Goal: Task Accomplishment & Management: Manage account settings

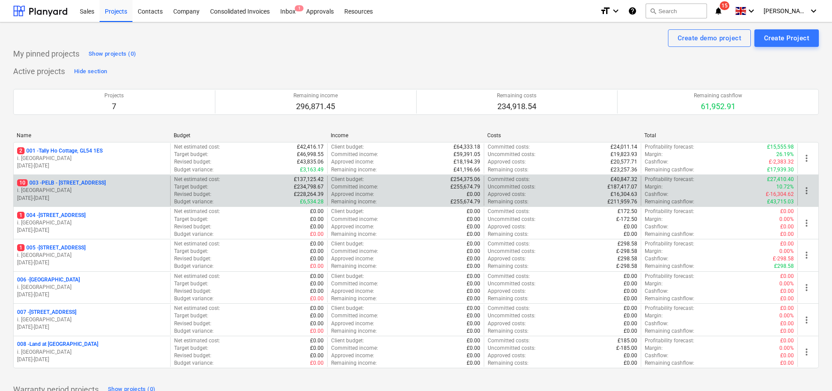
click at [106, 186] on p "10 003 - PELB - [GEOGRAPHIC_DATA], [GEOGRAPHIC_DATA], GL2 7NE" at bounding box center [61, 182] width 89 height 7
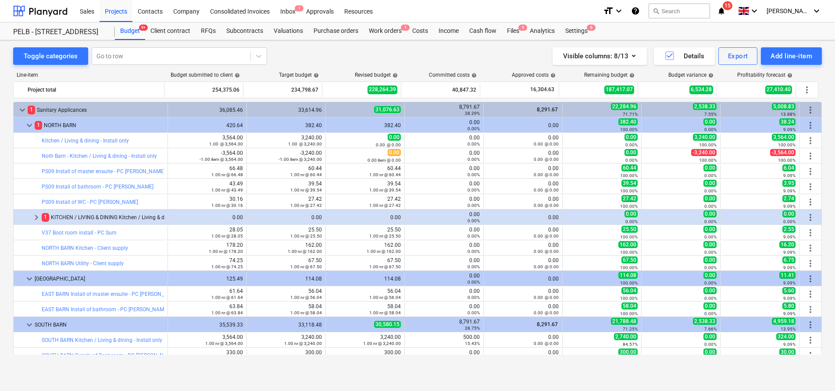
scroll to position [86, 0]
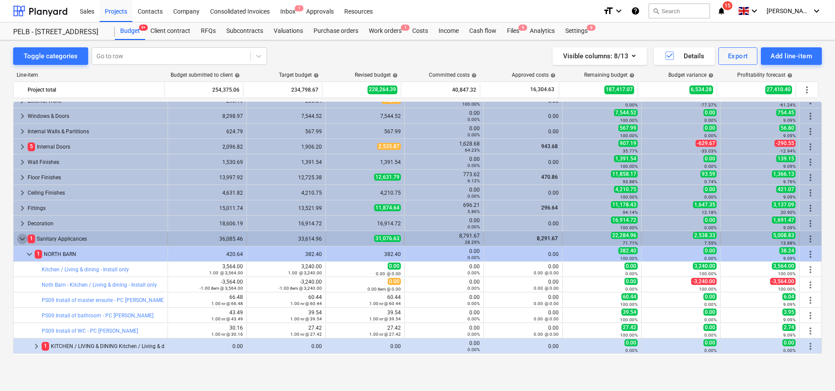
click at [21, 238] on span "keyboard_arrow_down" at bounding box center [22, 239] width 11 height 11
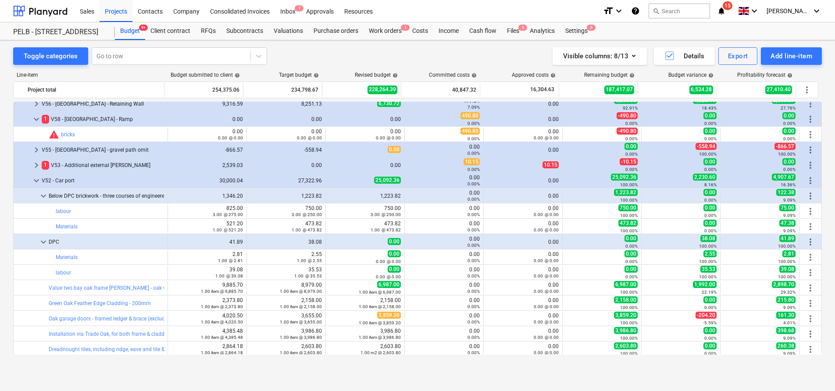
scroll to position [451, 0]
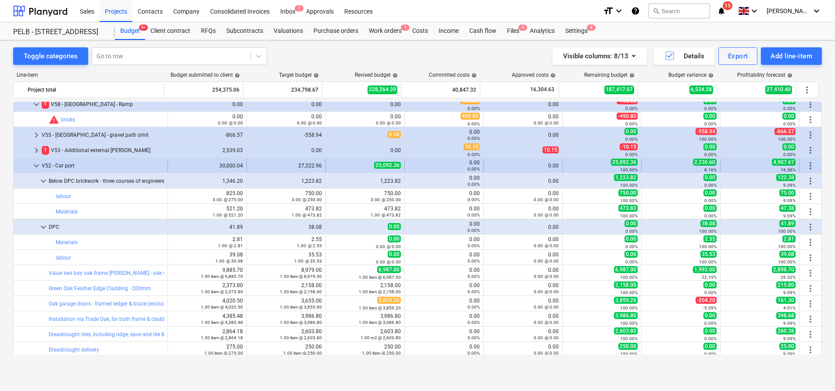
click at [34, 165] on span "keyboard_arrow_down" at bounding box center [36, 166] width 11 height 11
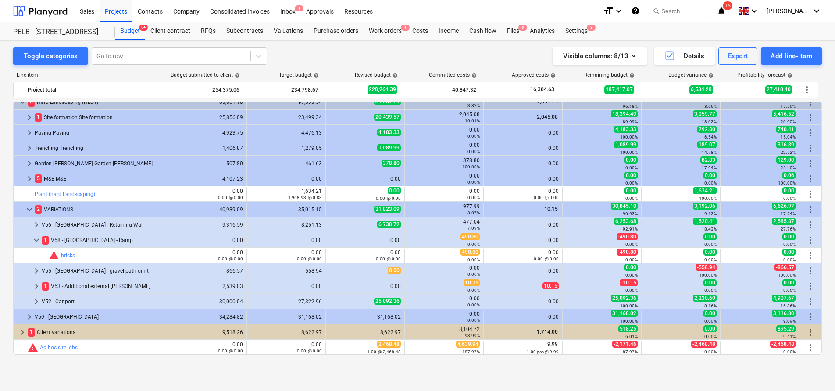
scroll to position [311, 0]
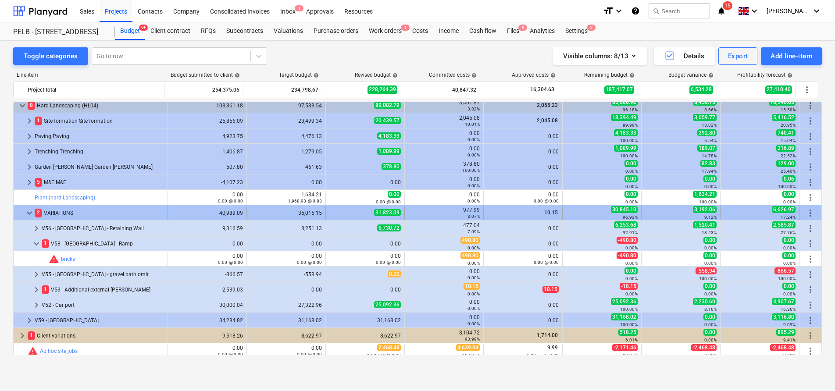
click at [811, 213] on span "more_vert" at bounding box center [810, 213] width 11 height 11
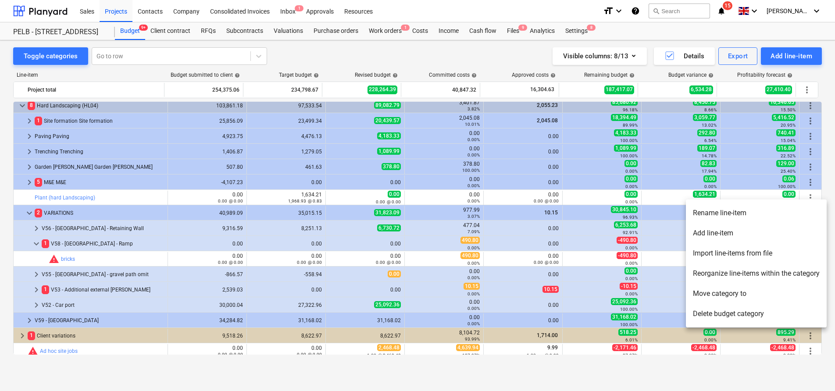
click at [787, 231] on li "Add line-item" at bounding box center [756, 233] width 141 height 20
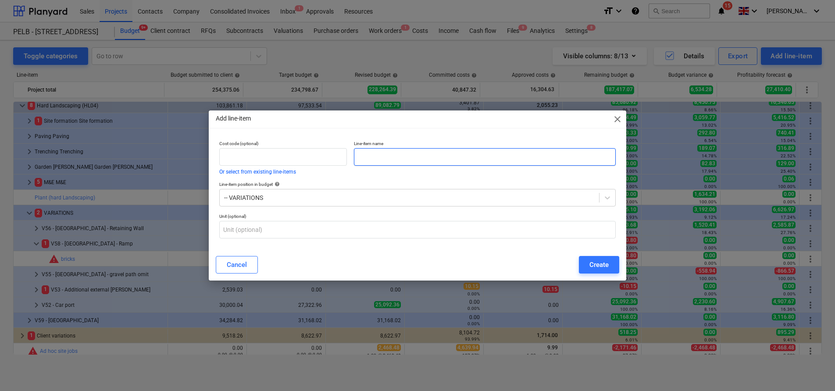
click at [422, 156] on input "text" at bounding box center [485, 157] width 262 height 18
type input "V53 - Additional external [PERSON_NAME]"
click at [591, 267] on div "Create" at bounding box center [599, 264] width 19 height 11
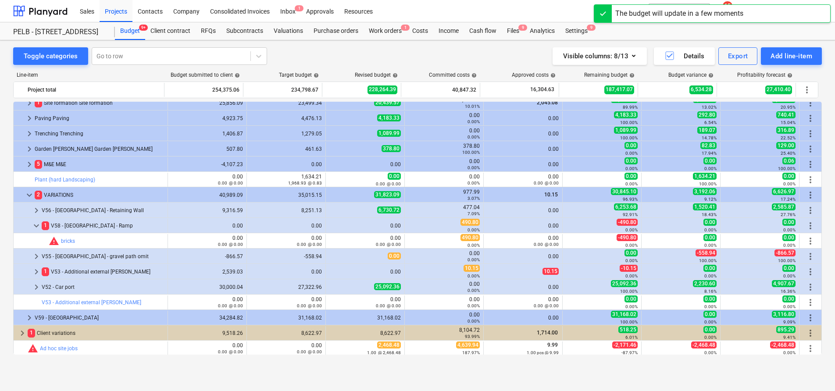
scroll to position [330, 0]
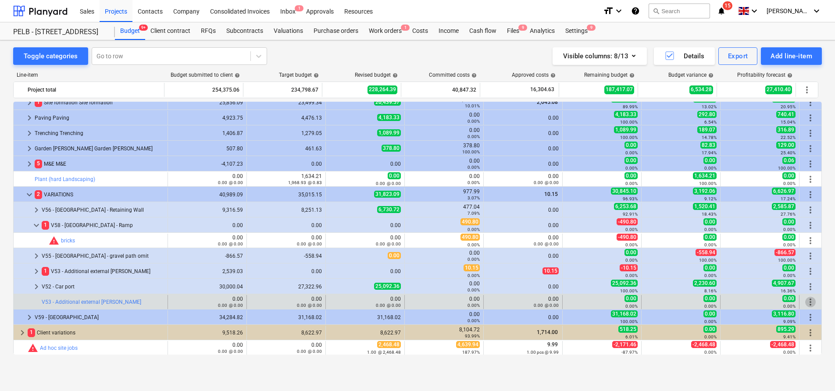
click at [810, 303] on span "more_vert" at bounding box center [810, 302] width 11 height 11
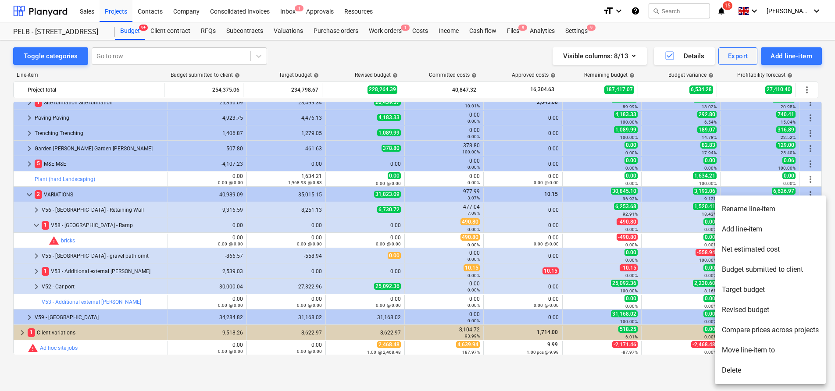
click at [765, 233] on li "Add line-item" at bounding box center [770, 229] width 111 height 20
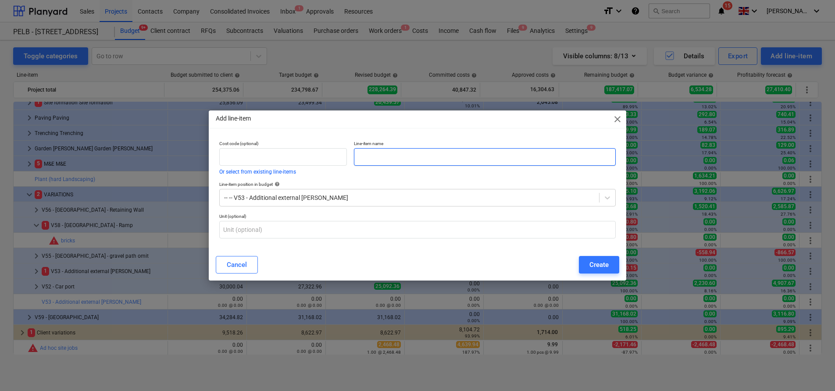
click at [404, 156] on input "text" at bounding box center [485, 157] width 262 height 18
paste input "Excavate foundation - 450mm x 600mm"
type input "Excavate foundation - 450mm x 600mm - Labour only"
click at [358, 240] on div "Unit (optional)" at bounding box center [418, 226] width 404 height 32
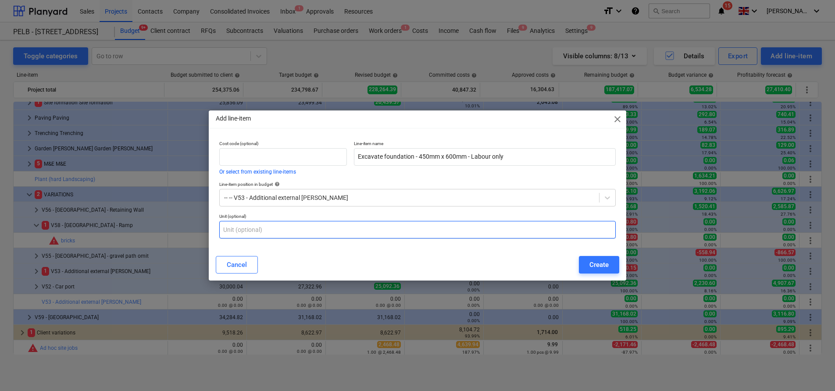
click at [359, 231] on input "text" at bounding box center [417, 230] width 397 height 18
type input "m3"
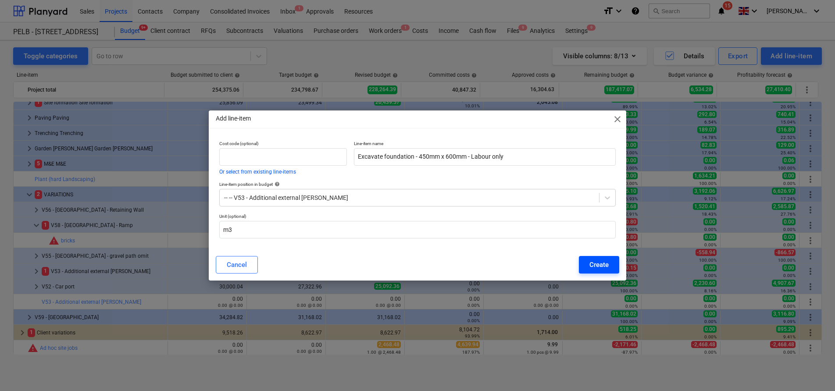
click at [587, 268] on button "Create" at bounding box center [599, 265] width 40 height 18
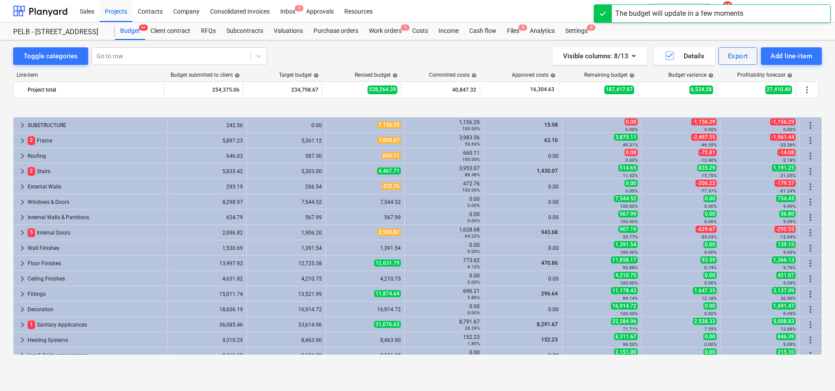
scroll to position [330, 0]
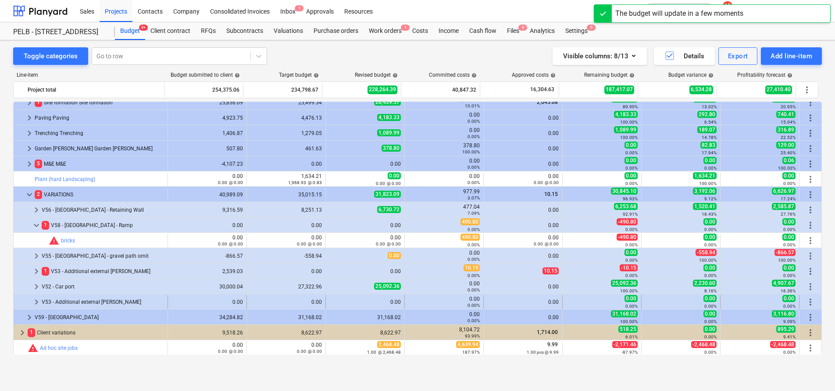
click at [36, 301] on span "keyboard_arrow_right" at bounding box center [36, 302] width 11 height 11
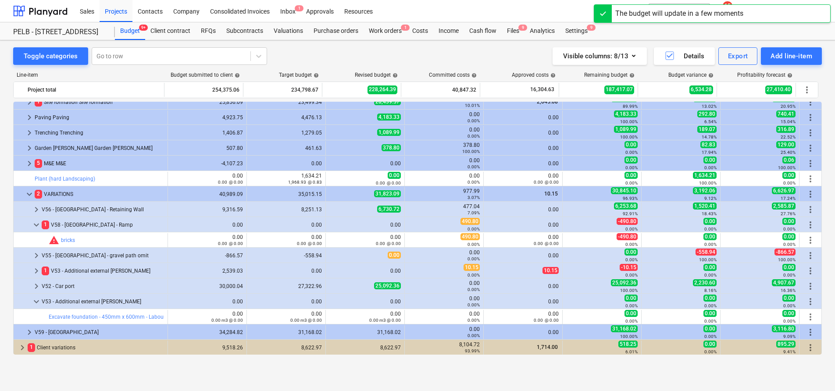
scroll to position [332, 0]
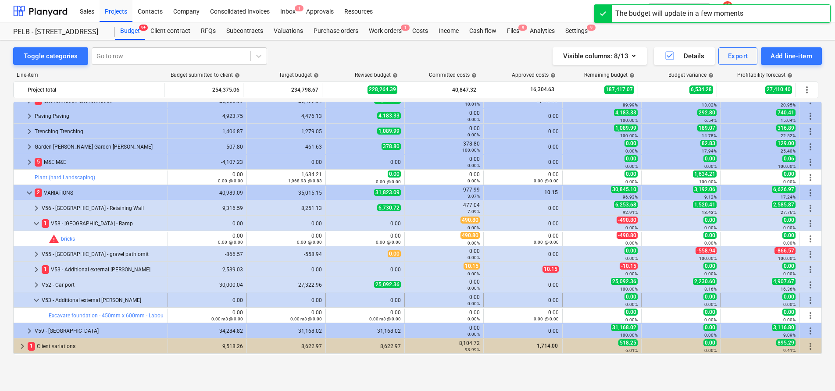
click at [805, 300] on span "more_vert" at bounding box center [810, 300] width 11 height 11
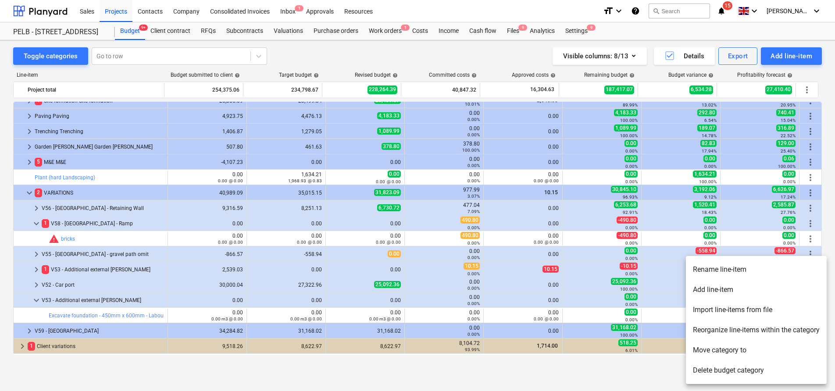
click at [779, 294] on li "Add line-item" at bounding box center [756, 290] width 141 height 20
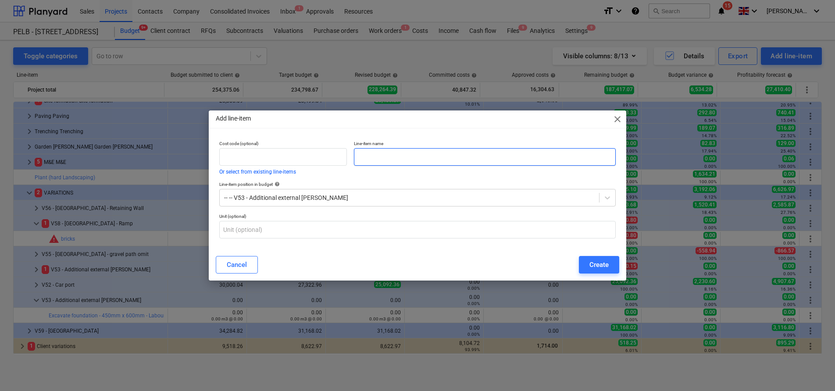
click at [435, 154] on input "text" at bounding box center [485, 157] width 262 height 18
paste input "Trench fill foundation - 450mm x 450mm"
type input "Trench fill foundation - 450mm x 450mm"
click at [611, 272] on button "Create" at bounding box center [599, 265] width 40 height 18
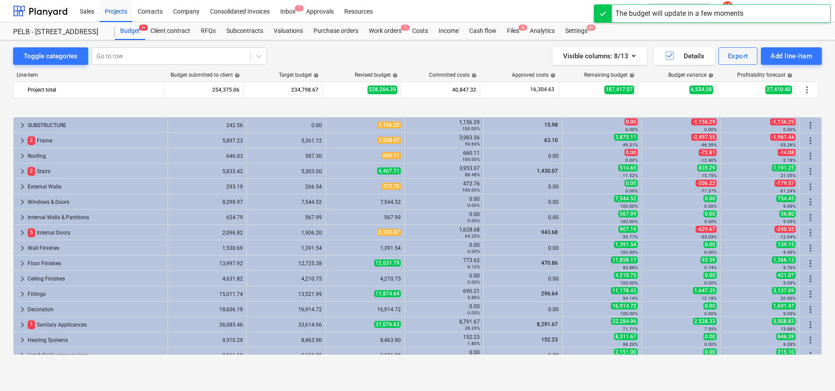
scroll to position [332, 0]
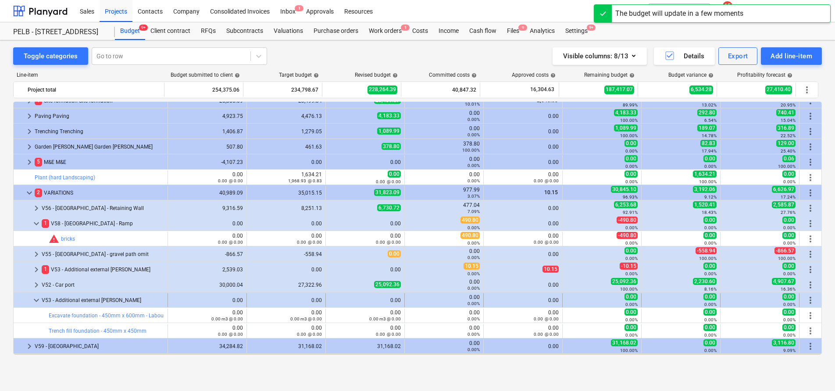
click at [809, 297] on span "more_vert" at bounding box center [810, 300] width 11 height 11
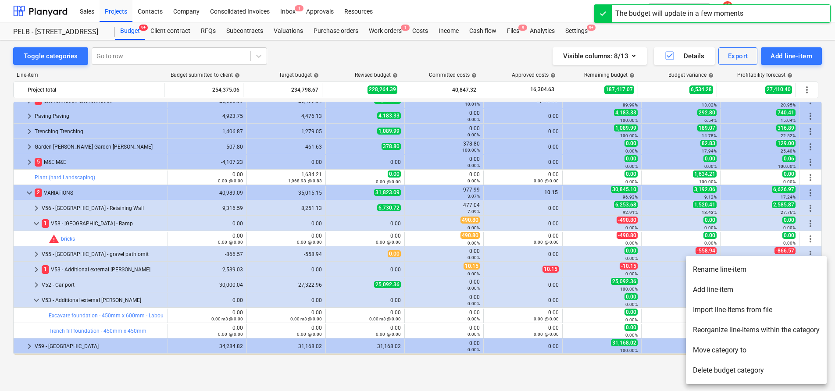
click at [772, 294] on li "Add line-item" at bounding box center [756, 290] width 141 height 20
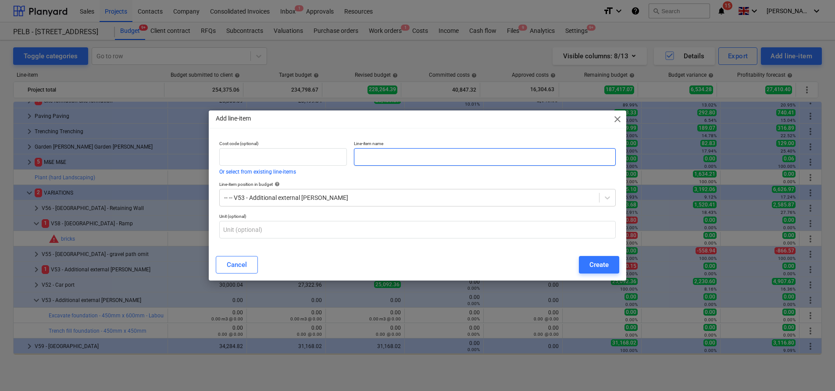
click at [397, 152] on input "text" at bounding box center [485, 157] width 262 height 18
paste input "Brickwork at a height of 1.4m"
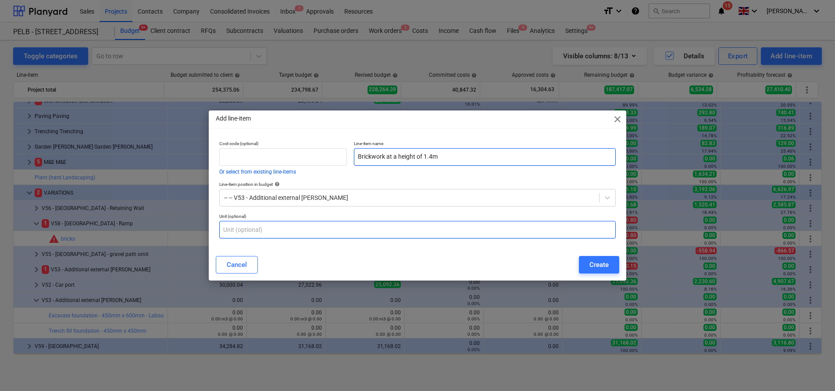
type input "Brickwork at a height of 1.4m"
click at [479, 231] on input "text" at bounding box center [417, 230] width 397 height 18
type input "m2"
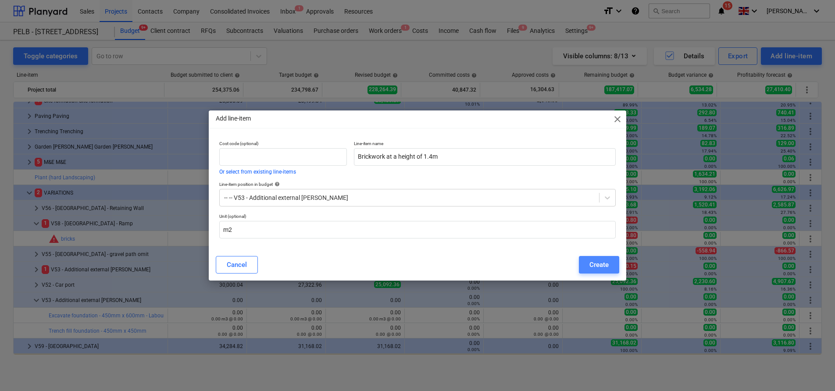
click at [602, 265] on div "Create" at bounding box center [599, 264] width 19 height 11
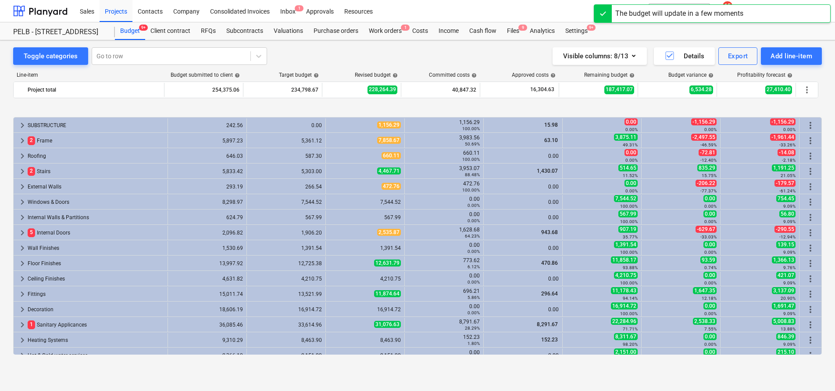
scroll to position [332, 0]
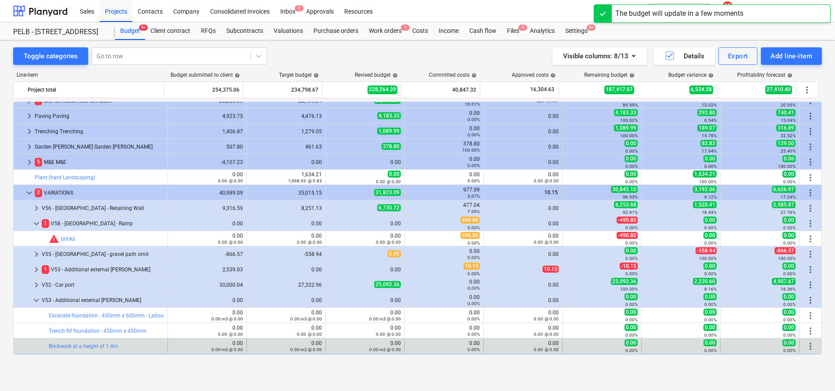
click at [810, 344] on span "more_vert" at bounding box center [810, 346] width 11 height 11
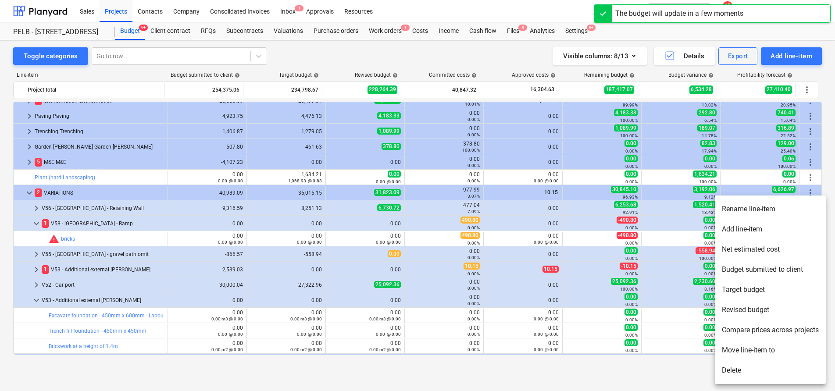
click at [779, 225] on li "Add line-item" at bounding box center [770, 229] width 111 height 20
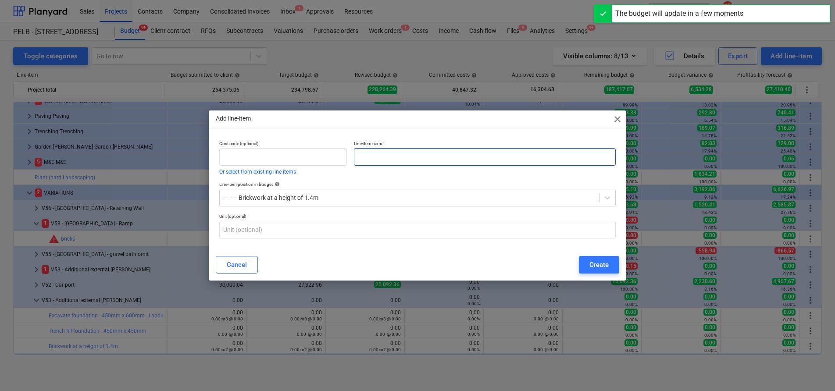
click at [399, 148] on input "text" at bounding box center [485, 157] width 262 height 18
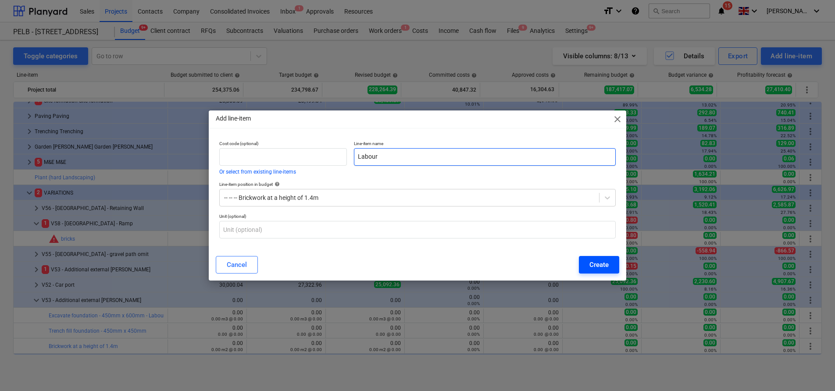
type input "Labour"
click at [605, 265] on div "Create" at bounding box center [599, 264] width 19 height 11
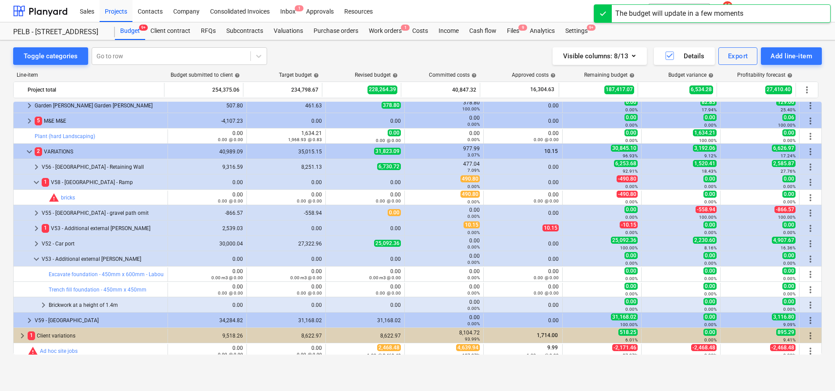
scroll to position [376, 0]
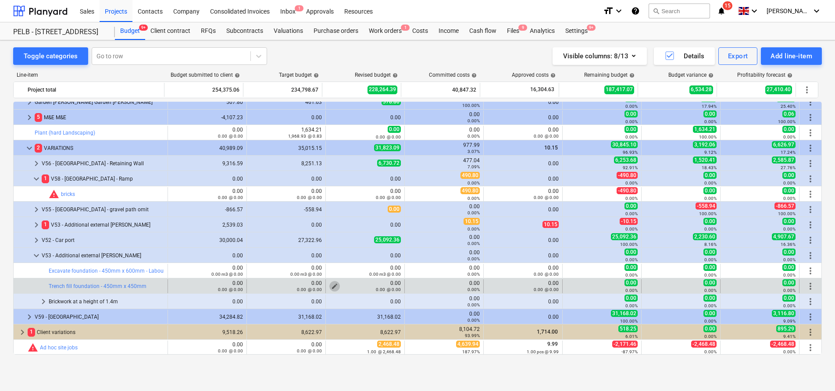
click at [331, 285] on span "edit" at bounding box center [334, 286] width 7 height 7
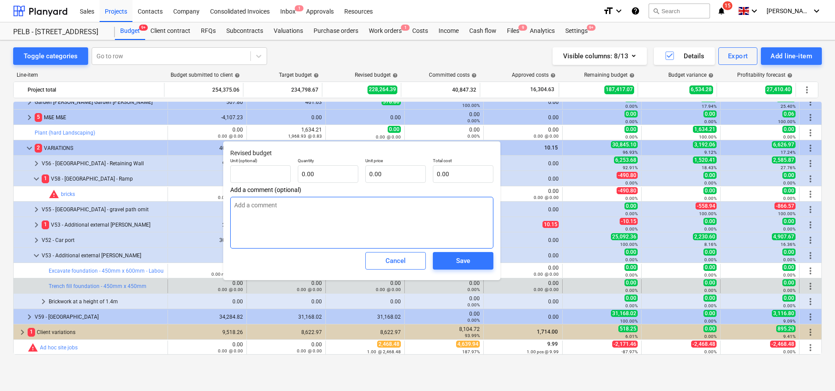
click at [317, 232] on textarea at bounding box center [361, 223] width 263 height 52
type textarea "C"
type textarea "x"
type textarea "Co"
type textarea "x"
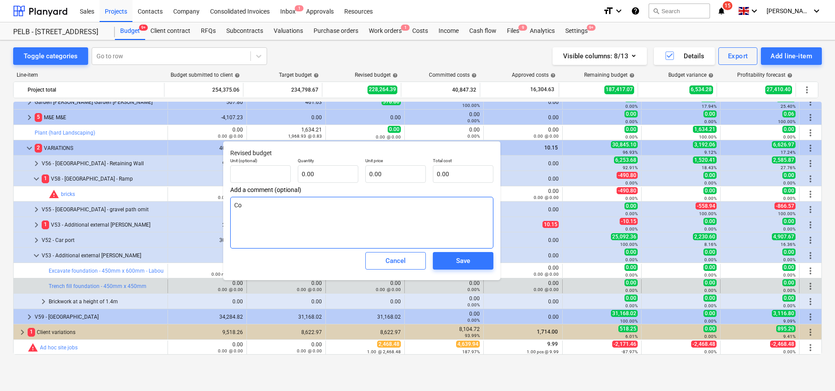
type textarea "Cos"
type textarea "x"
type textarea "Cost"
type textarea "x"
type textarea "Cost"
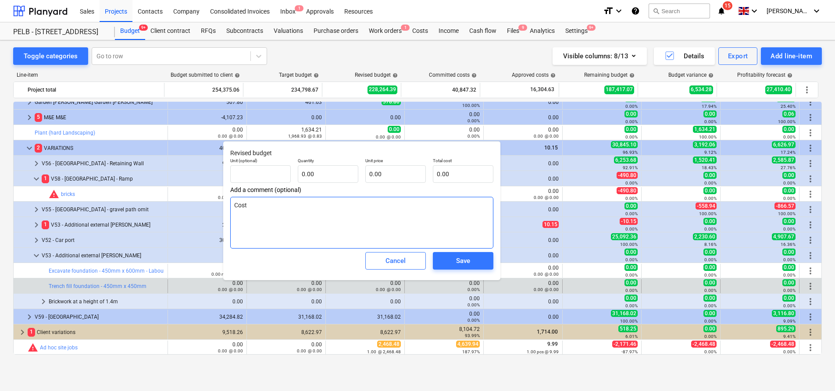
type textarea "x"
type textarea "Cost a"
type textarea "x"
type textarea "Cost al"
type textarea "x"
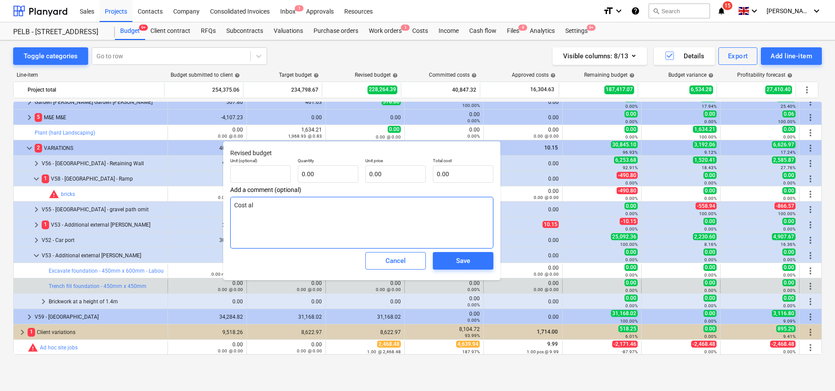
type textarea "Cost alr"
type textarea "x"
type textarea "Cost alre"
type textarea "x"
type textarea "Cost alrea"
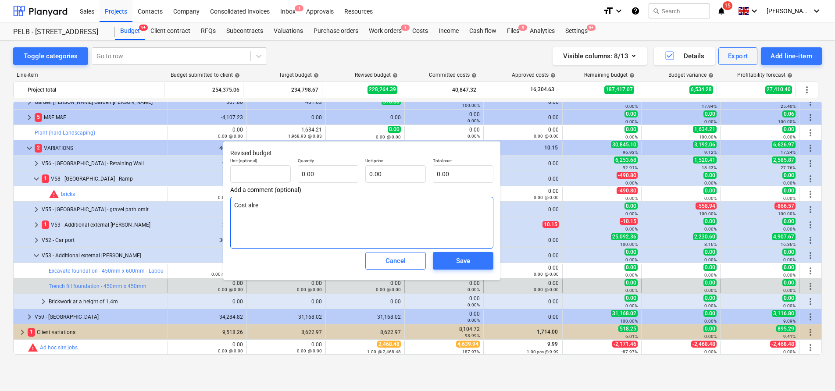
type textarea "x"
type textarea "Cost alread"
type textarea "x"
type textarea "Cost already"
type textarea "x"
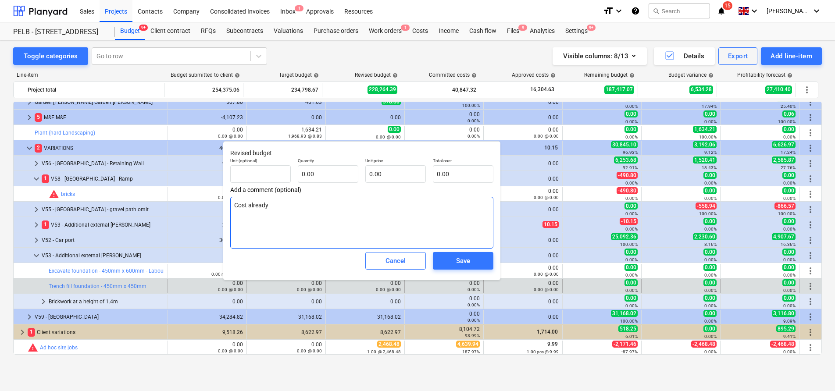
type textarea "Cost already"
type textarea "x"
type textarea "Cost already r"
type textarea "x"
type textarea "Cost already re"
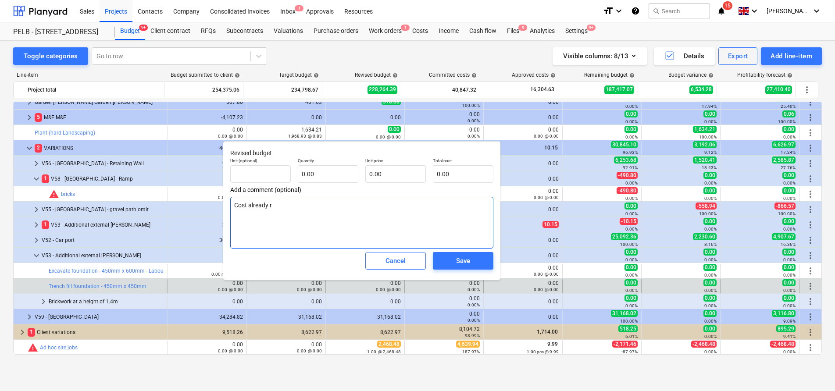
type textarea "x"
type textarea "Cost already rea"
type textarea "x"
type textarea "Cost already real"
type textarea "x"
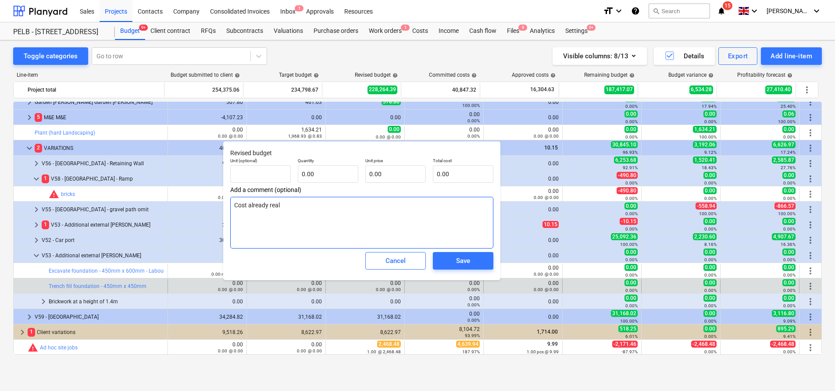
type textarea "Cost already reali"
type textarea "x"
type textarea "Cost already realie"
type textarea "x"
type textarea "Cost already realied"
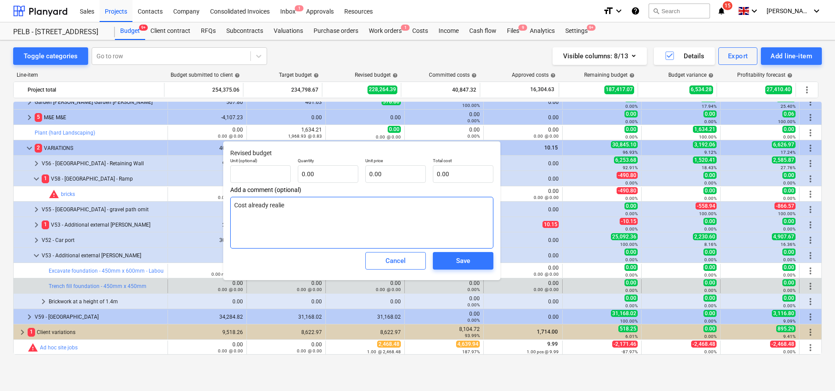
type textarea "x"
type textarea "Cost already realie"
type textarea "x"
type textarea "Cost already reali"
type textarea "x"
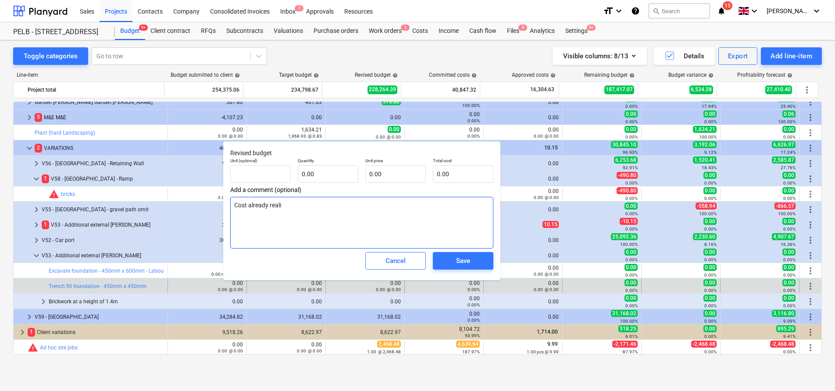
type textarea "Cost already realis"
type textarea "x"
type textarea "Cost already realise"
type textarea "x"
type textarea "Cost already realised"
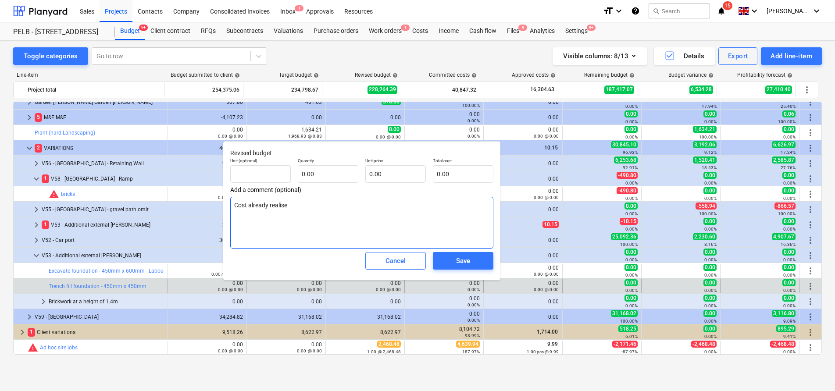
type textarea "x"
type textarea "Cost already realised"
type textarea "x"
type textarea "Cost already realised w"
type textarea "x"
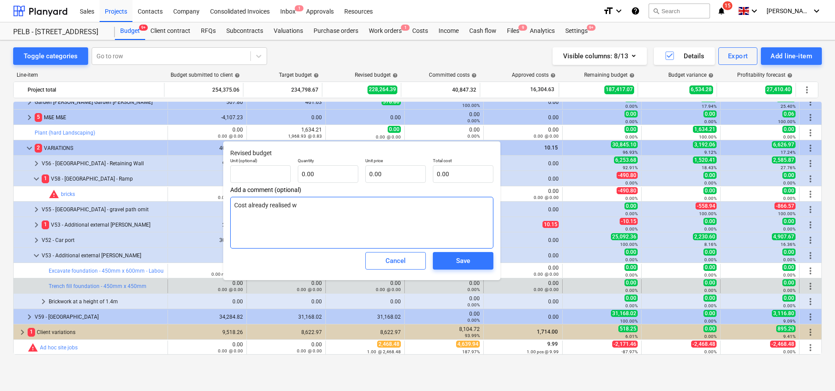
type textarea "Cost already realised wh"
type textarea "x"
type textarea "Cost already realised whe"
type textarea "x"
type textarea "Cost already realised when"
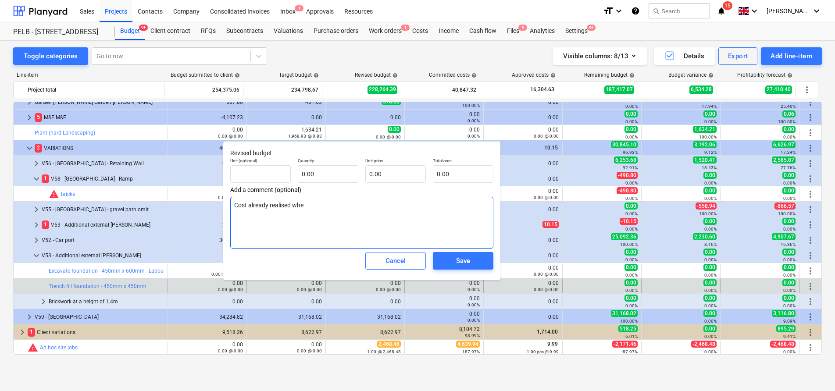
type textarea "x"
type textarea "Cost already realised when"
type textarea "x"
type textarea "Cost already realised when p"
type textarea "x"
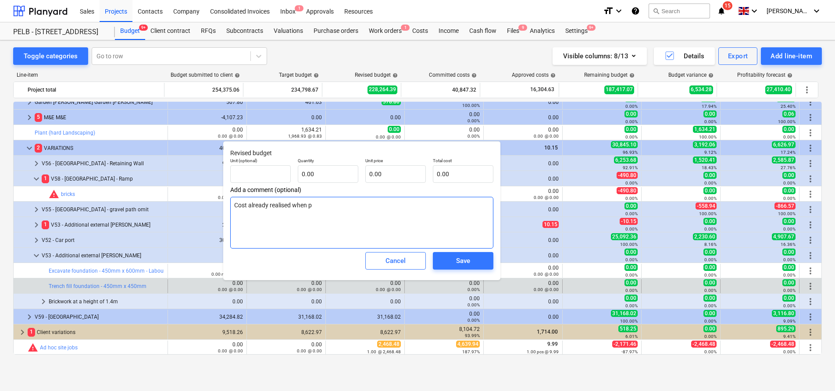
type textarea "Cost already realised when po"
type textarea "x"
type textarea "Cost already realised when poo"
type textarea "x"
type textarea "Cost already realised when po"
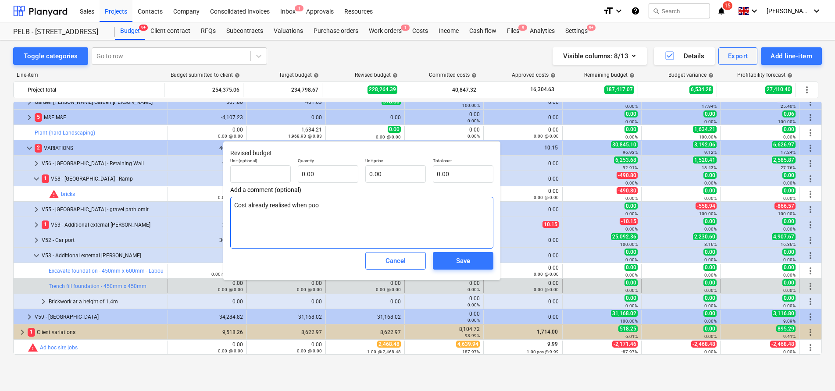
type textarea "x"
type textarea "Cost already realised when pou"
type textarea "x"
type textarea "Cost already realised when pour"
type textarea "x"
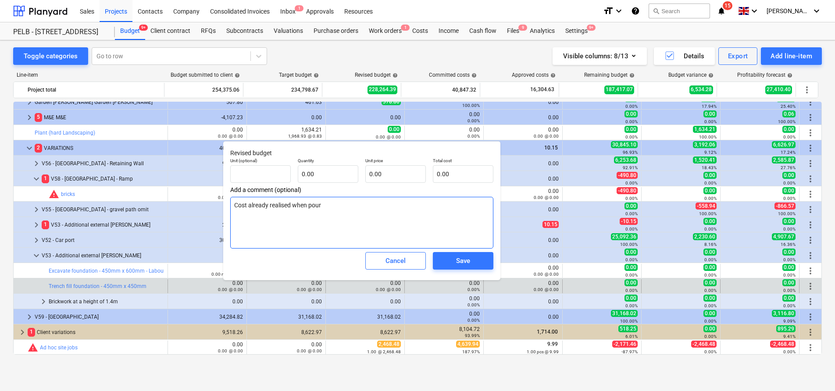
type textarea "Cost already realised when pour"
type textarea "x"
type textarea "Cost already realised when pour"
type textarea "x"
type textarea "Cost already realised when pouri"
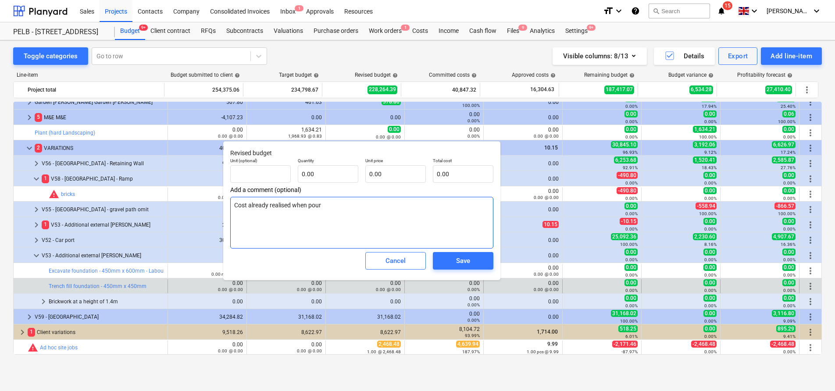
type textarea "x"
type textarea "Cost already realised when pourin"
type textarea "x"
type textarea "Cost already realised when pouring"
type textarea "x"
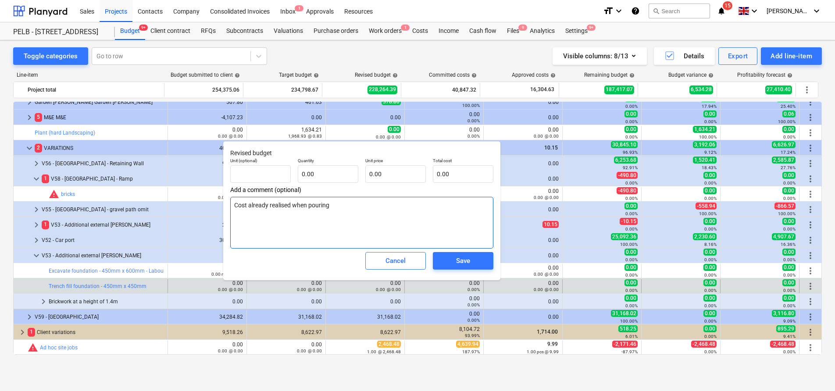
type textarea "Cost already realised when pouring"
type textarea "x"
type textarea "Cost already realised when pouring"
type textarea "x"
type textarea "Cost already realised when pourin"
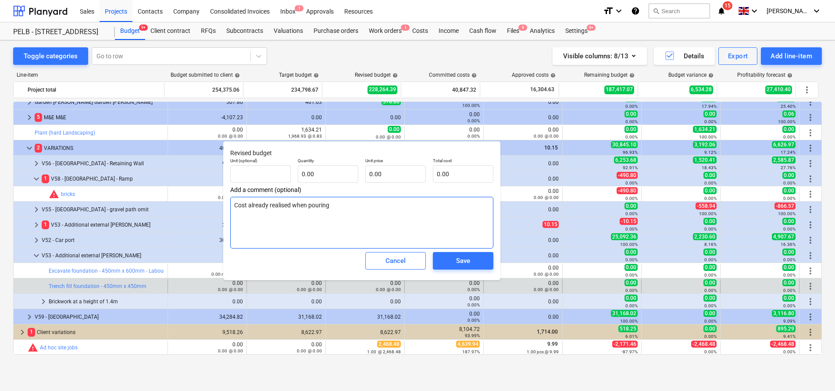
type textarea "x"
type textarea "Cost already realised when pouri"
type textarea "x"
type textarea "Cost already realised when pour"
type textarea "x"
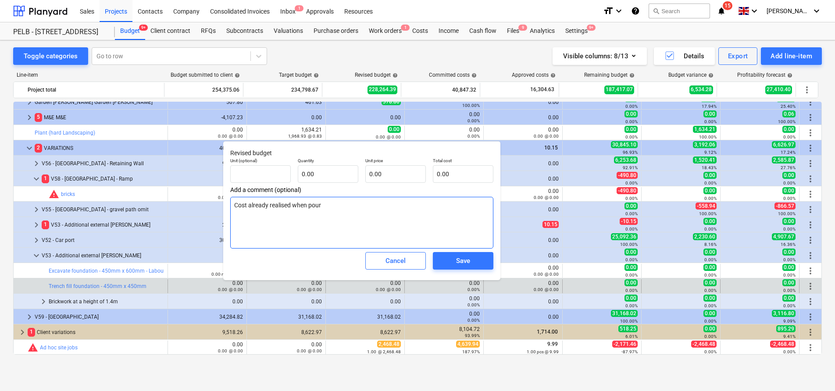
type textarea "Cost already realised when pou"
type textarea "x"
type textarea "Cost already realised when po"
type textarea "x"
type textarea "Cost already realised when p"
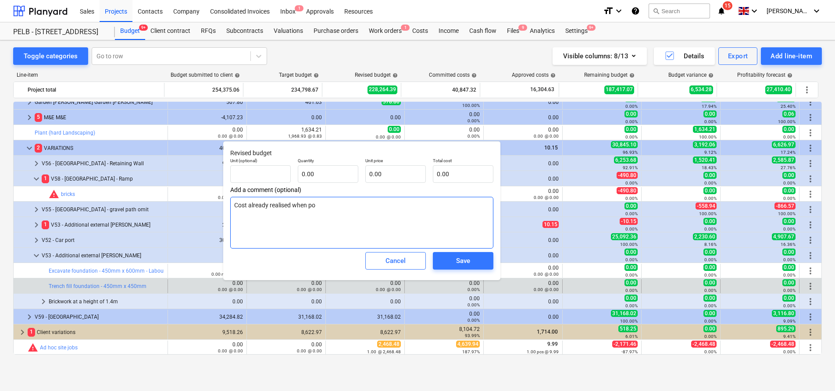
type textarea "x"
type textarea "Cost already realised when"
type textarea "x"
type textarea "Cost already realised when"
type textarea "x"
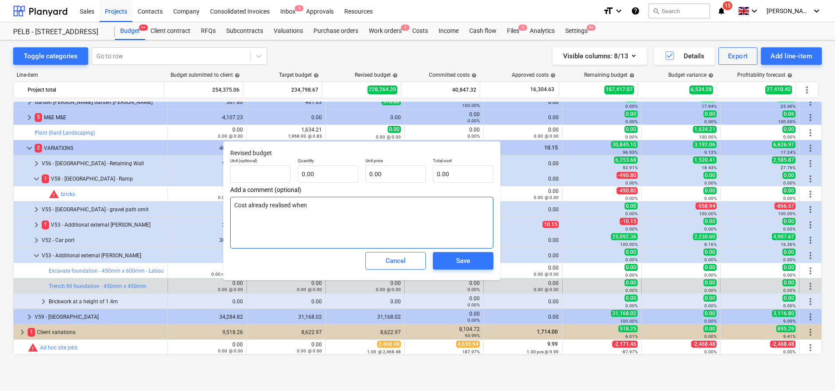
type textarea "Cost already realised whe"
type textarea "x"
type textarea "Cost already realised wh"
type textarea "x"
type textarea "Cost already realised w"
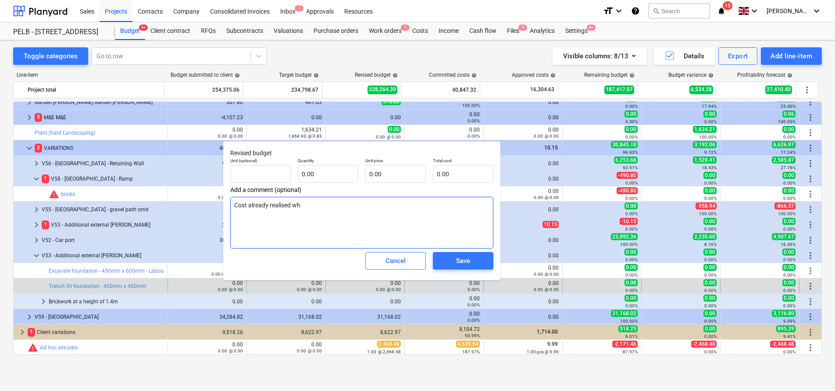
type textarea "x"
type textarea "Cost already realised"
type textarea "x"
type textarea "Cost already realised"
type textarea "x"
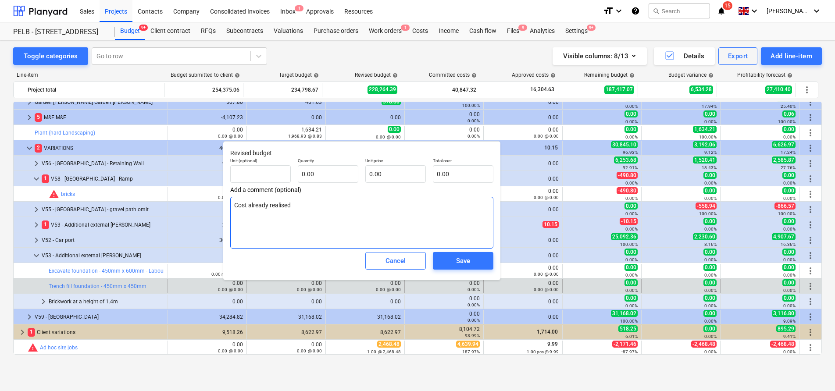
type textarea "Cost already realise"
type textarea "x"
type textarea "Cost already realis"
type textarea "x"
type textarea "Cost already reali"
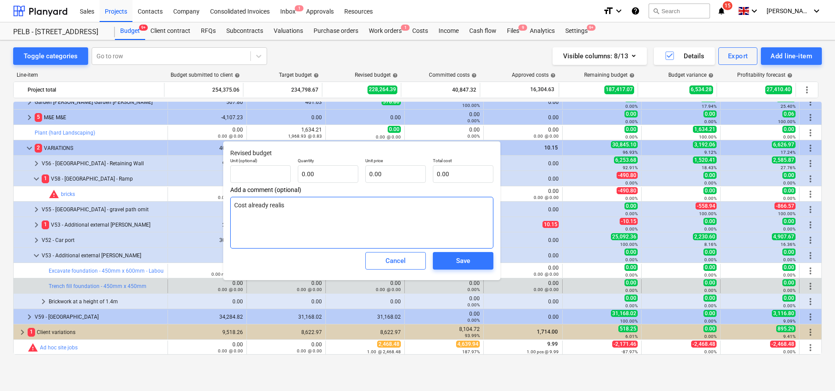
type textarea "x"
type textarea "Cost already real"
type textarea "x"
type textarea "Cost already rea"
type textarea "x"
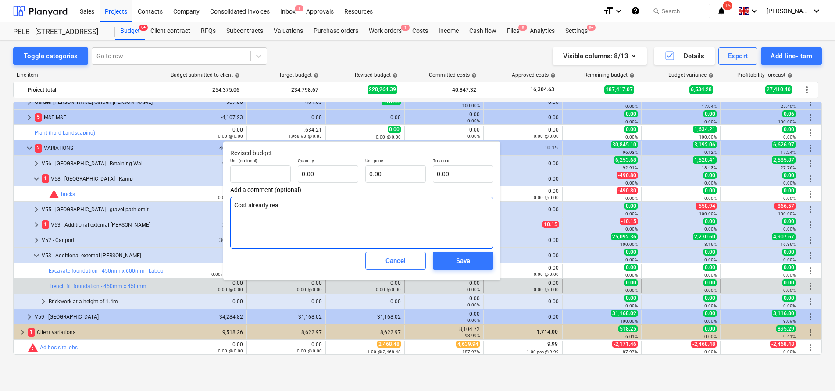
type textarea "Cost already re"
type textarea "x"
type textarea "Cost already r"
type textarea "x"
type textarea "Cost already"
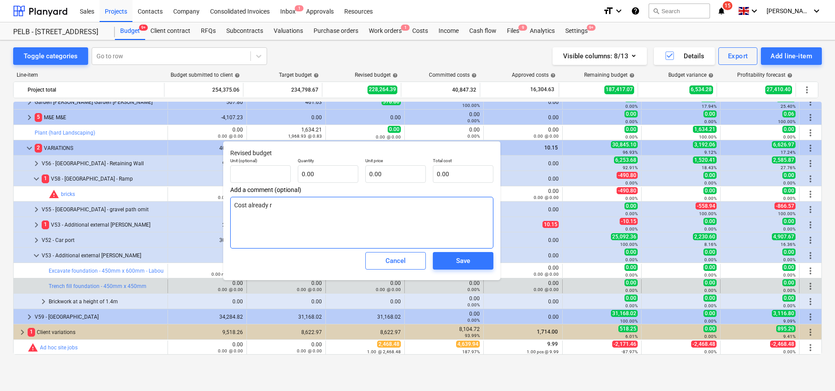
type textarea "x"
type textarea "Cost already"
type textarea "x"
type textarea "Cost alread"
type textarea "x"
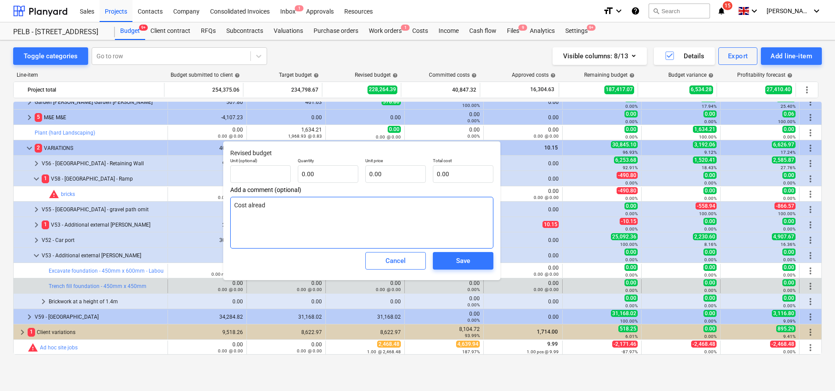
type textarea "Cost alrea"
type textarea "x"
type textarea "Cost alre"
type textarea "x"
type textarea "Cost alr"
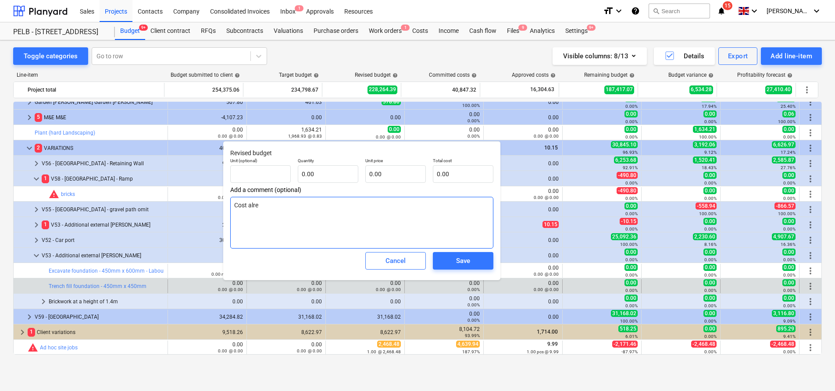
type textarea "x"
type textarea "Cost al"
type textarea "x"
type textarea "Cost a"
type textarea "x"
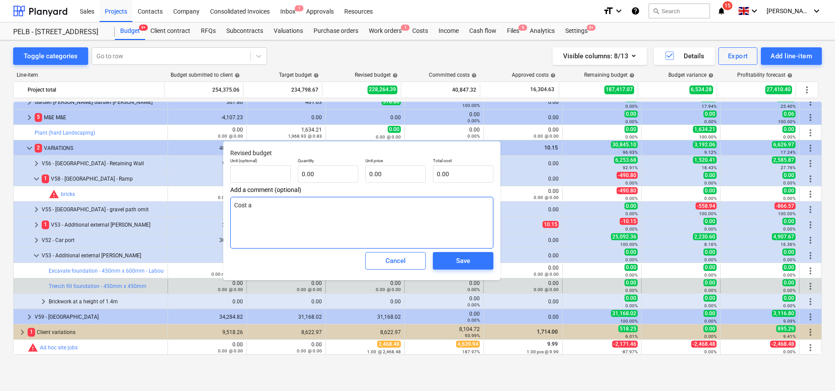
type textarea "Cost"
type textarea "x"
type textarea "Cost"
type textarea "x"
type textarea "Cos"
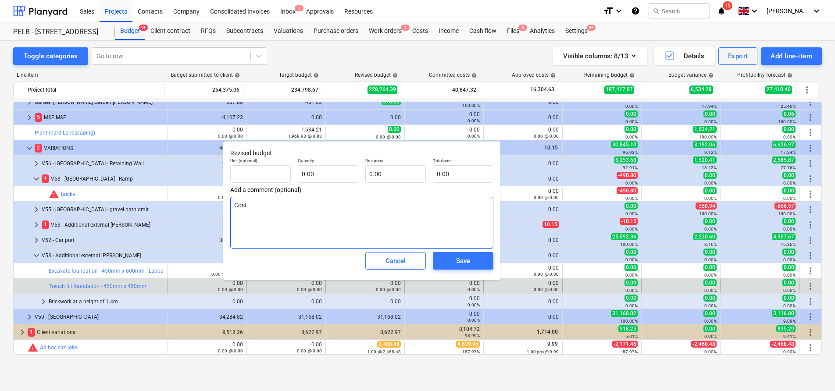
type textarea "x"
type textarea "Co"
type textarea "x"
type textarea "C"
type textarea "x"
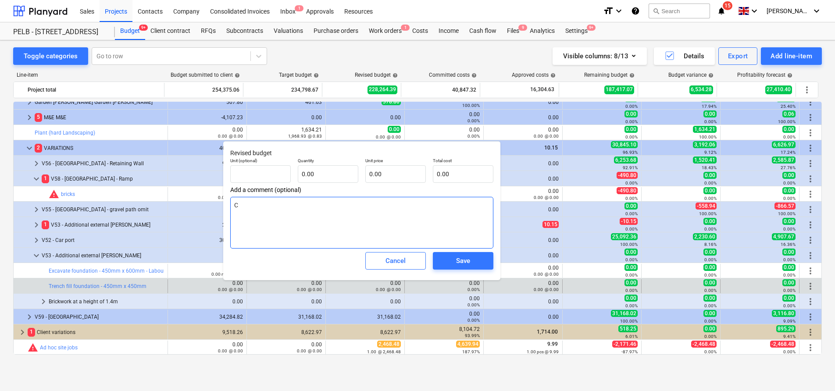
type textarea "x"
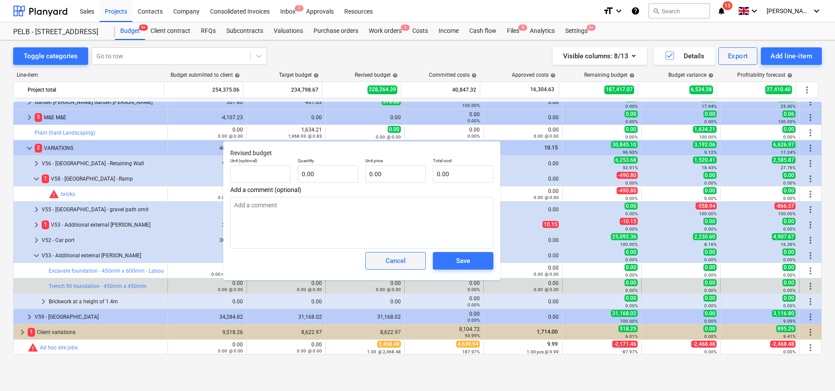
click at [377, 263] on span "Cancel" at bounding box center [395, 260] width 39 height 11
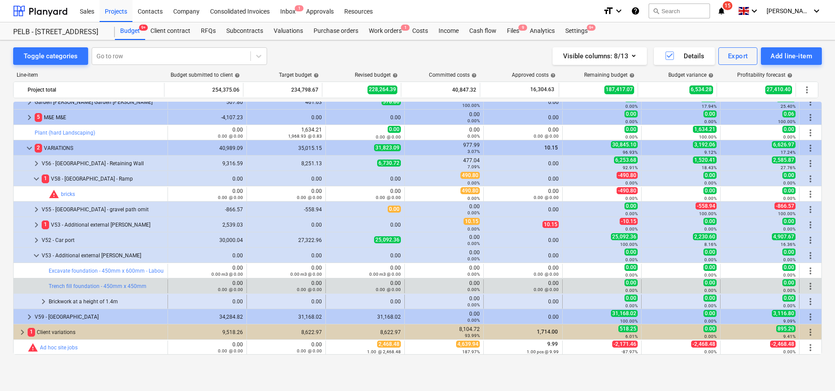
click at [41, 301] on span "keyboard_arrow_right" at bounding box center [43, 302] width 11 height 11
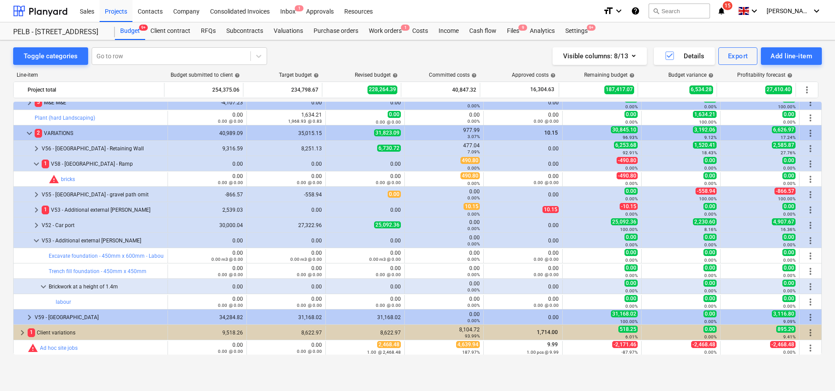
scroll to position [392, 0]
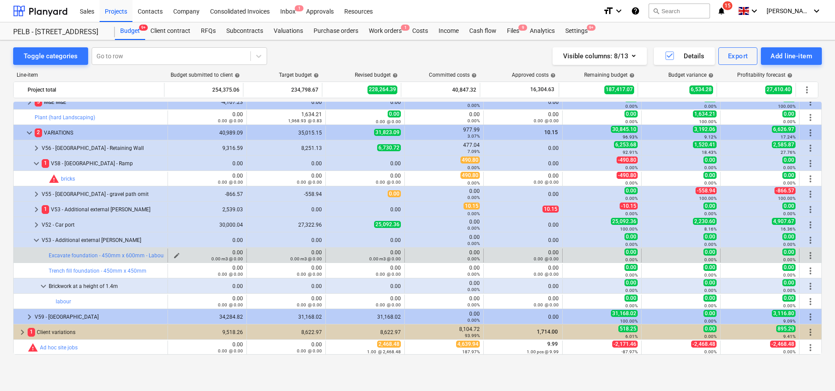
click at [175, 255] on span "edit" at bounding box center [176, 255] width 7 height 7
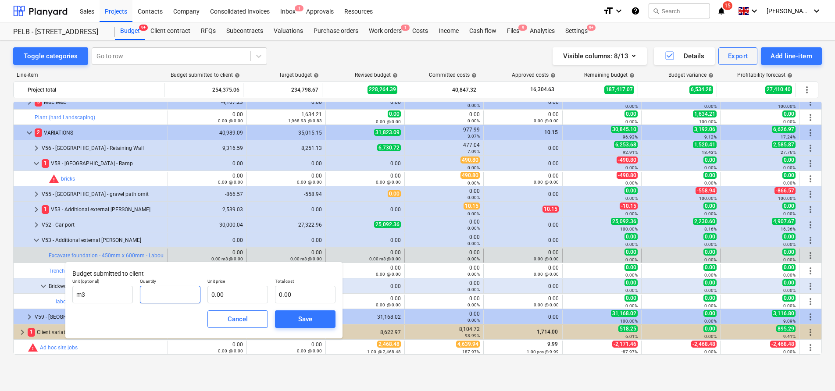
drag, startPoint x: 188, startPoint y: 302, endPoint x: 172, endPoint y: 293, distance: 18.5
click at [185, 301] on input "text" at bounding box center [170, 295] width 61 height 18
type input "1.89"
click at [236, 292] on input "text" at bounding box center [238, 295] width 61 height 18
type input "5"
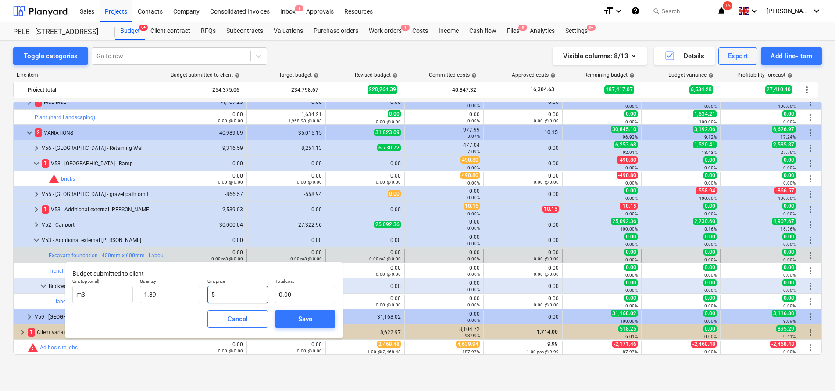
type input "9.45"
type input "54"
type input "102.06"
type input "54.2"
type input "102.44"
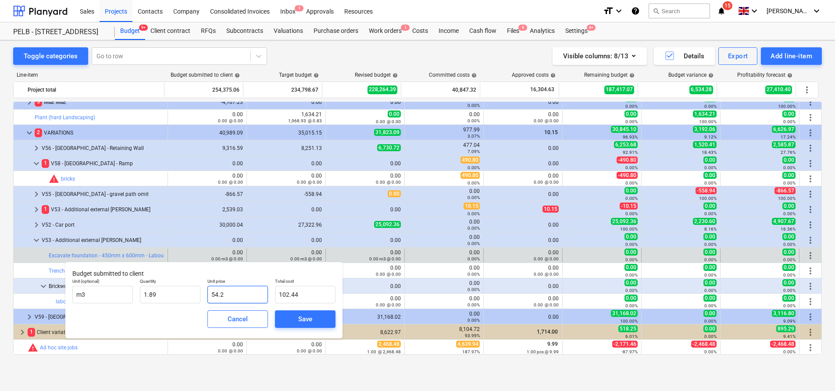
type input "54.21"
type input "102.46"
type input "54.21"
click at [312, 329] on div "Save" at bounding box center [306, 319] width 68 height 25
click at [298, 319] on div "Save" at bounding box center [305, 319] width 14 height 11
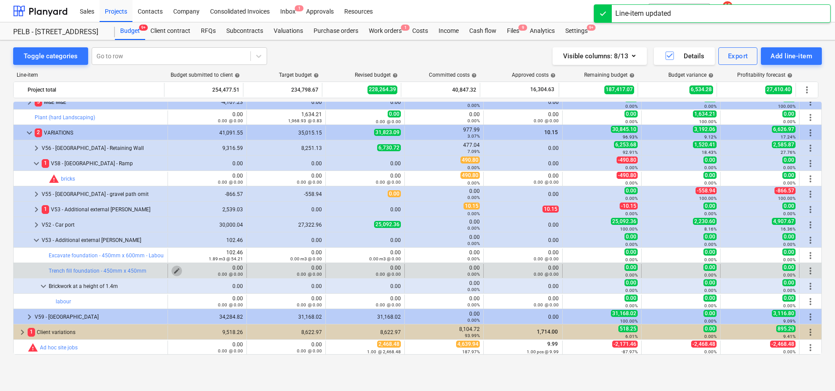
click at [175, 269] on span "edit" at bounding box center [176, 271] width 7 height 7
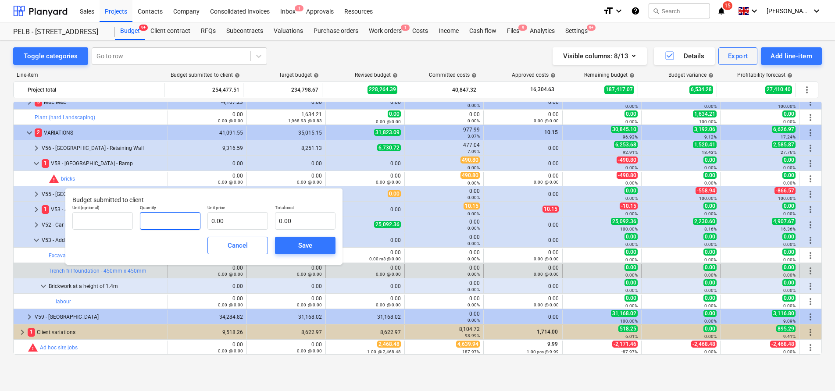
click at [167, 220] on input "text" at bounding box center [170, 221] width 61 height 18
type input "1.42"
click at [247, 225] on input "text" at bounding box center [238, 221] width 61 height 18
type input "2"
type input "2.84"
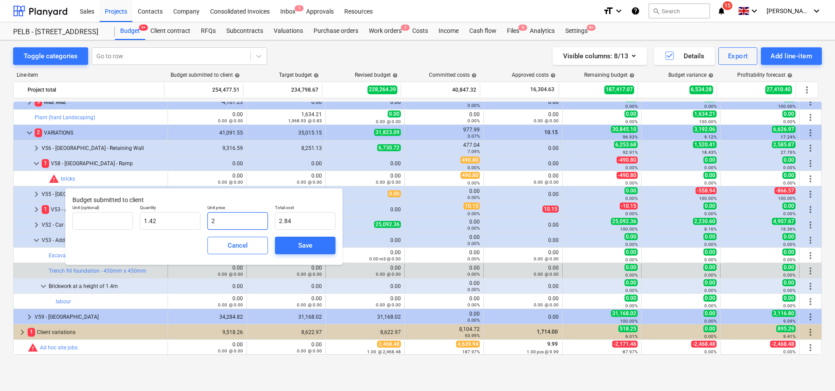
type input "21"
type input "29.77"
type input "217"
type input "307.60"
type input "217.8"
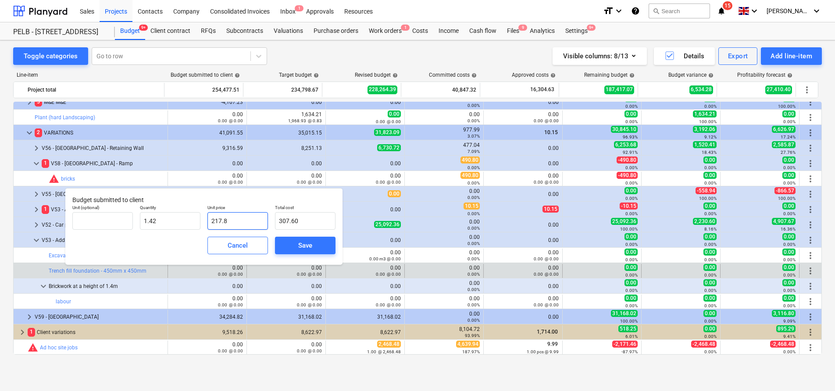
type input "308.73"
type input "217.80"
click at [308, 245] on div "Save" at bounding box center [305, 245] width 14 height 11
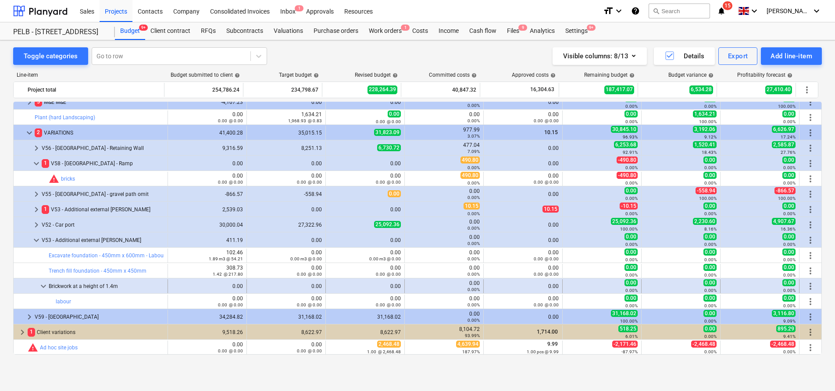
click at [805, 286] on span "more_vert" at bounding box center [810, 286] width 11 height 11
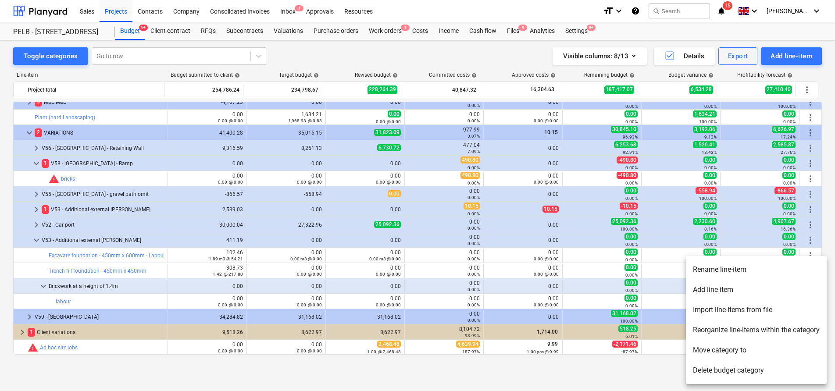
click at [747, 293] on li "Add line-item" at bounding box center [756, 290] width 141 height 20
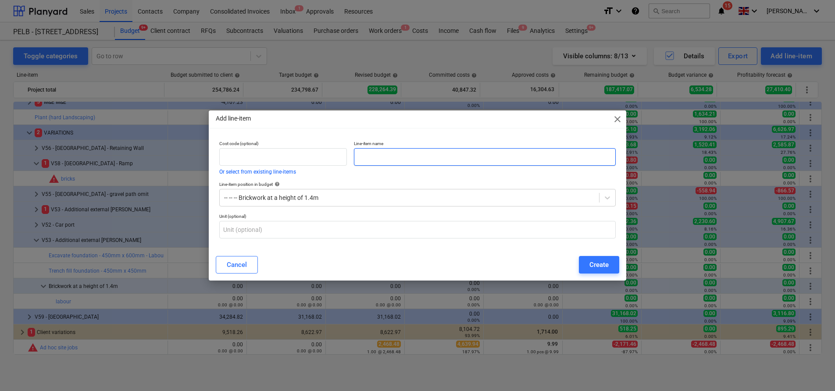
click at [394, 153] on input "text" at bounding box center [485, 157] width 262 height 18
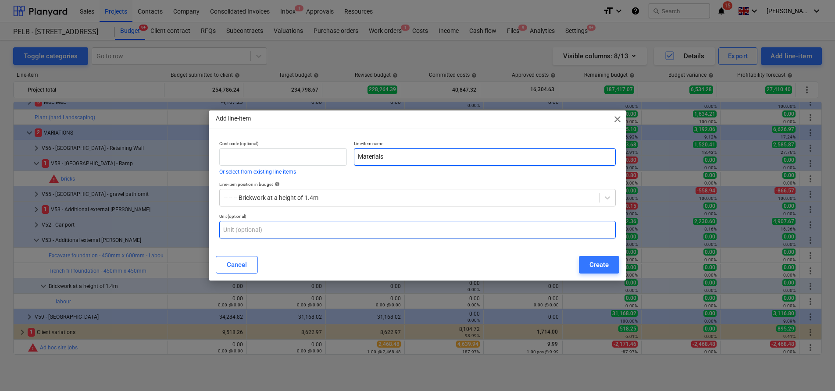
type input "Materials"
click at [374, 233] on input "text" at bounding box center [417, 230] width 397 height 18
type input "m2"
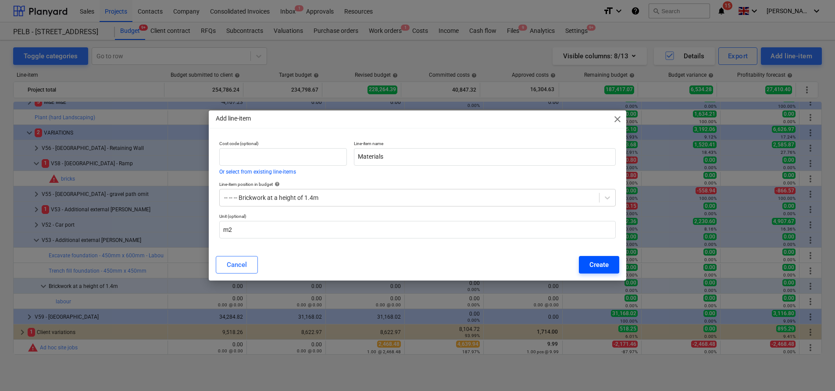
click at [605, 260] on div "Create" at bounding box center [599, 264] width 19 height 11
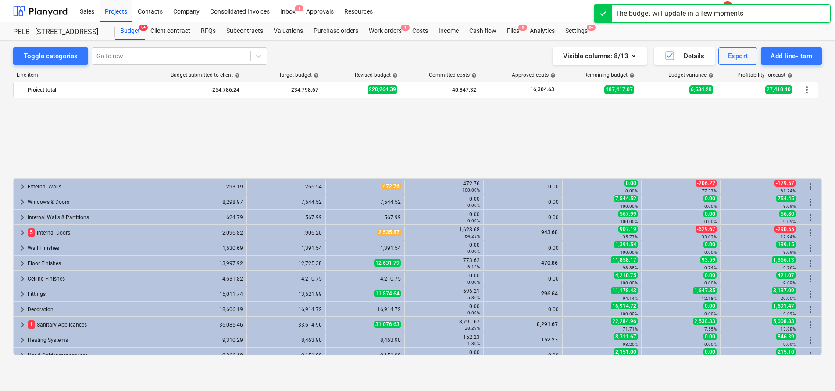
scroll to position [392, 0]
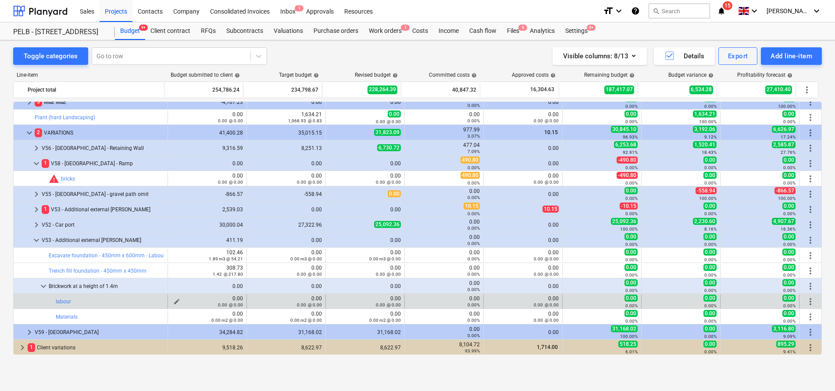
click at [173, 302] on div "0.00 @ 0.00" at bounding box center [208, 305] width 72 height 6
click at [175, 303] on div "0.00 @ 0.00" at bounding box center [208, 305] width 72 height 6
click at [229, 303] on small "0.00 @ 0.00" at bounding box center [230, 305] width 25 height 5
click at [175, 302] on div "0.00 @ 0.00" at bounding box center [208, 305] width 72 height 6
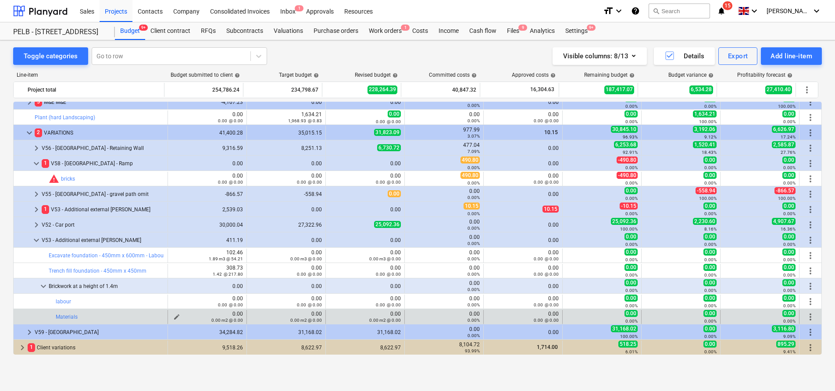
click at [173, 316] on span "edit" at bounding box center [176, 317] width 7 height 7
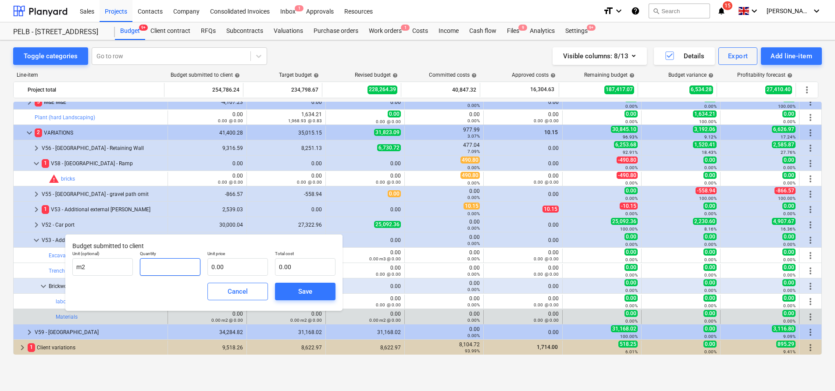
click at [170, 272] on input "text" at bounding box center [170, 267] width 61 height 18
type input "12.25"
click at [232, 266] on input "text" at bounding box center [238, 267] width 61 height 18
type input "5"
type input "61.25"
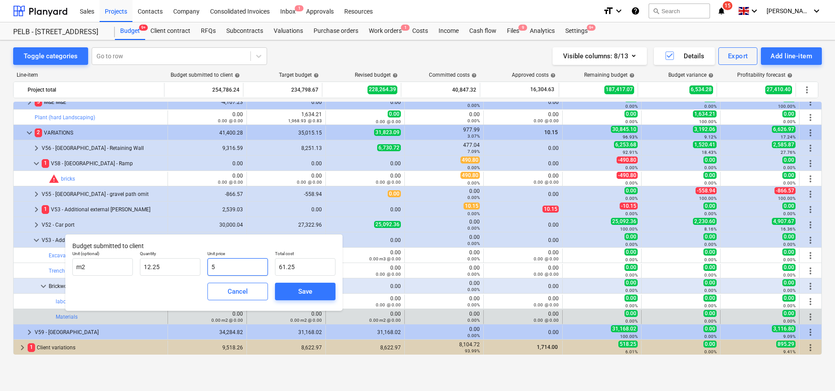
type input "58"
type input "710.50"
type input "58.3"
type input "714.18"
type input "58.30"
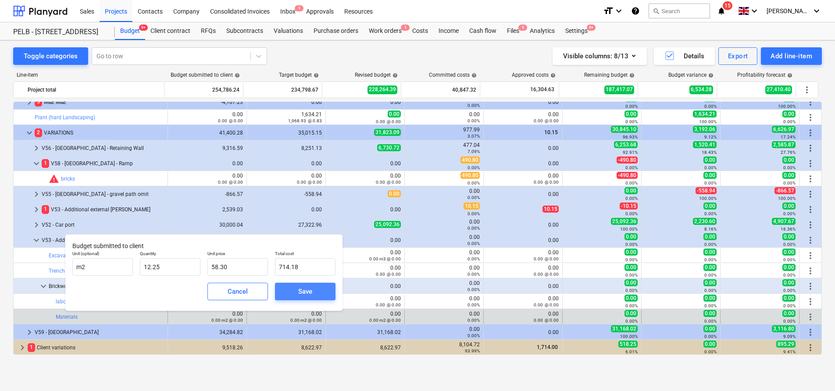
click at [303, 290] on div "Save" at bounding box center [305, 291] width 14 height 11
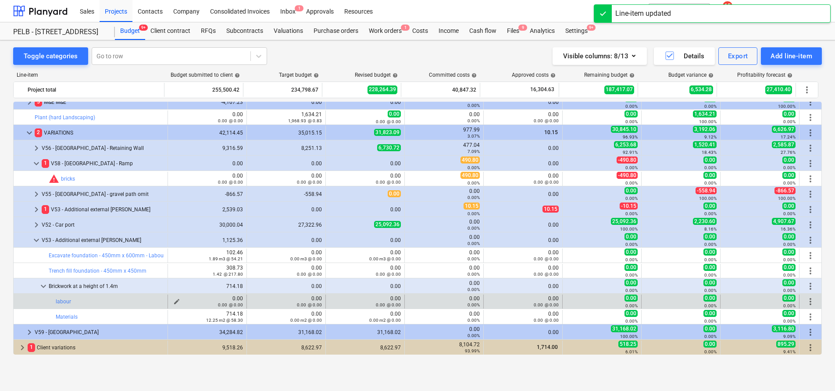
click at [173, 301] on span "edit" at bounding box center [176, 301] width 7 height 7
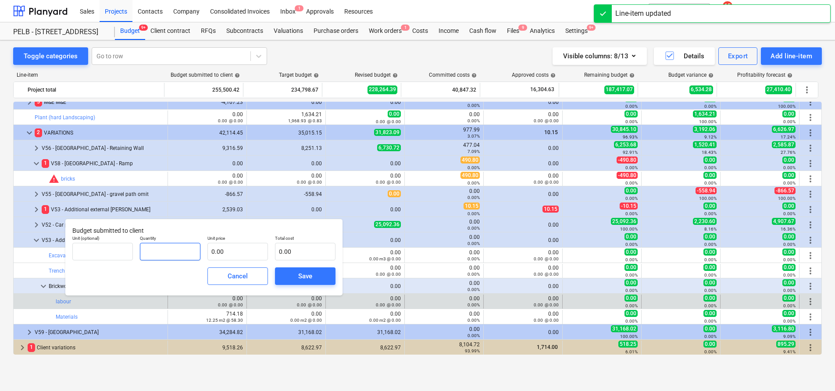
click at [176, 253] on input "text" at bounding box center [170, 252] width 61 height 18
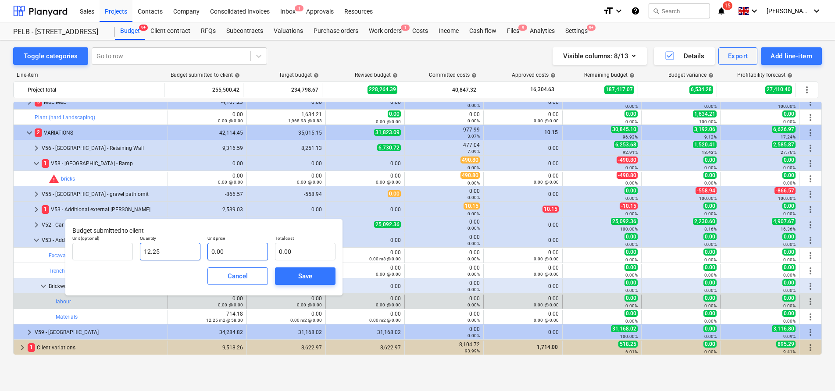
type input "12.25"
click at [242, 249] on input "text" at bounding box center [238, 252] width 61 height 18
type input "1"
type input "12.25"
type input "10"
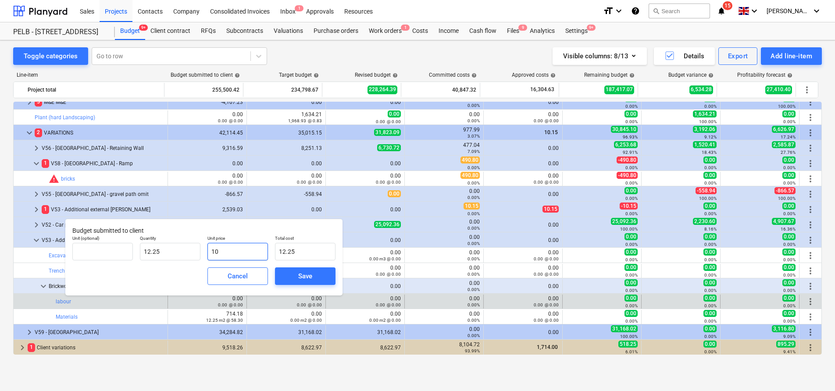
type input "122.50"
type input "109"
type input "1,335.25"
click at [297, 278] on span "Save" at bounding box center [305, 276] width 39 height 11
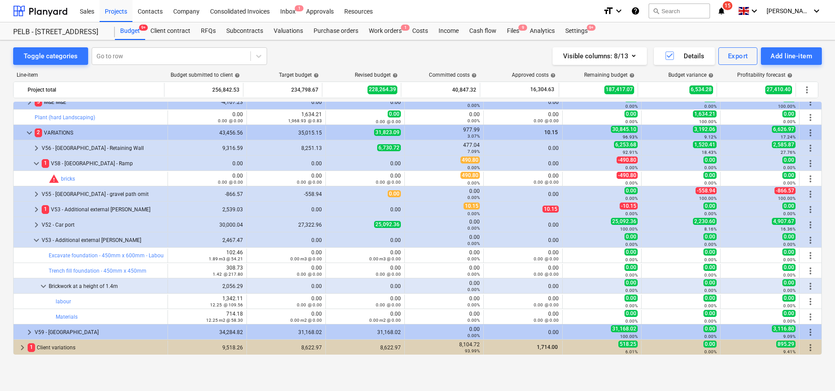
scroll to position [394, 0]
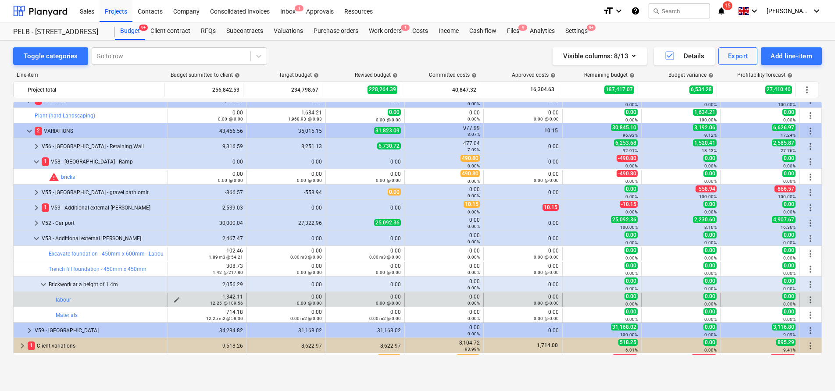
click at [172, 300] on div "12.25 @ 109.56" at bounding box center [208, 303] width 72 height 6
click at [174, 298] on span "edit" at bounding box center [176, 300] width 7 height 7
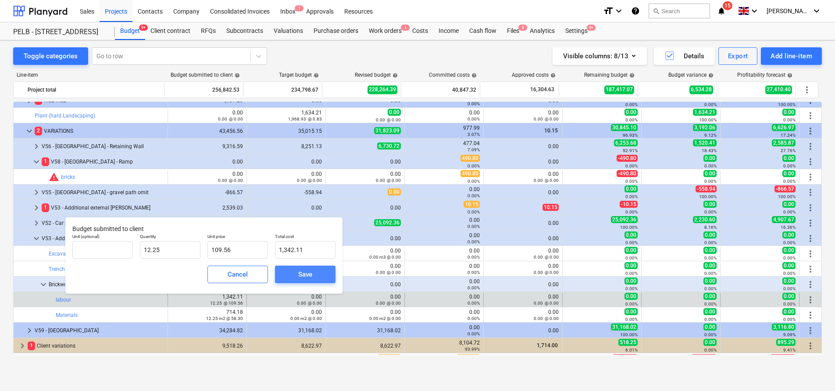
click at [309, 275] on div "Save" at bounding box center [305, 274] width 14 height 11
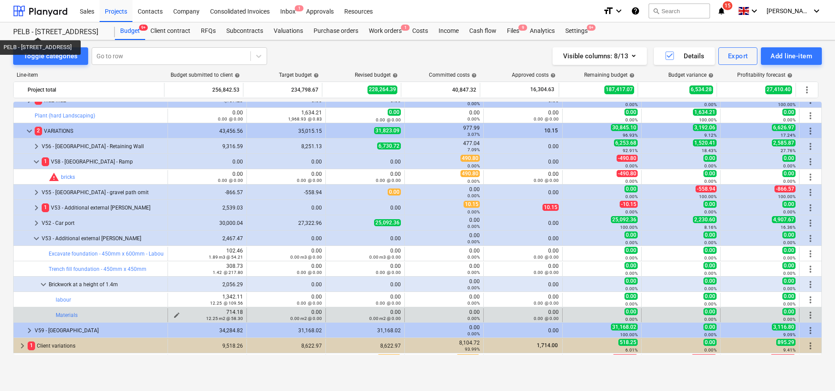
click at [175, 315] on div "12.25 m2 @ 58.30" at bounding box center [208, 318] width 72 height 6
click at [173, 314] on span "edit" at bounding box center [176, 315] width 7 height 7
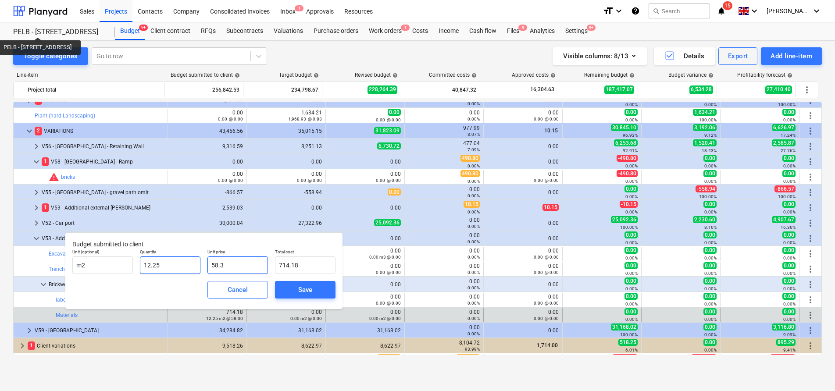
drag, startPoint x: 245, startPoint y: 263, endPoint x: 197, endPoint y: 261, distance: 47.8
click at [197, 261] on div "Unit (optional) m2 Quantity 12.25 Unit price 58.3 Total cost 714.18" at bounding box center [204, 262] width 270 height 32
click at [303, 291] on div "Save" at bounding box center [305, 289] width 14 height 11
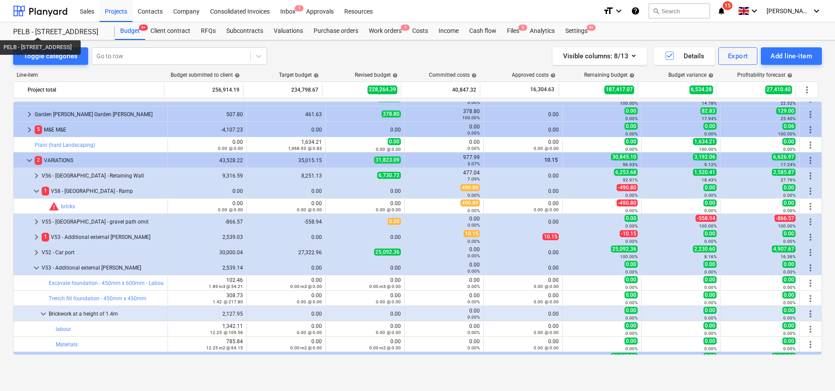
scroll to position [374, 0]
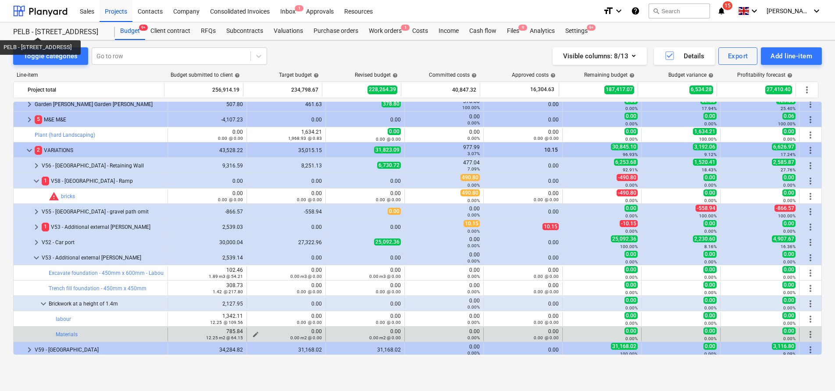
click at [251, 335] on div "0.00 m2 @ 0.00" at bounding box center [286, 338] width 72 height 6
click at [252, 333] on span "edit" at bounding box center [255, 334] width 7 height 7
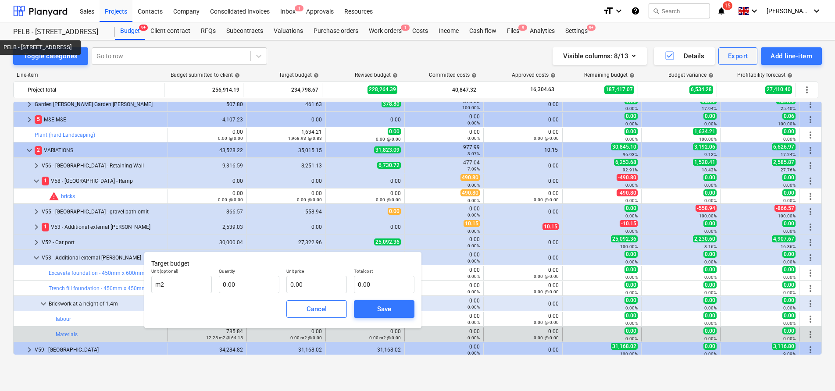
click at [260, 294] on div "Quantity 0.00" at bounding box center [249, 281] width 68 height 32
click at [256, 281] on input "text" at bounding box center [249, 285] width 61 height 18
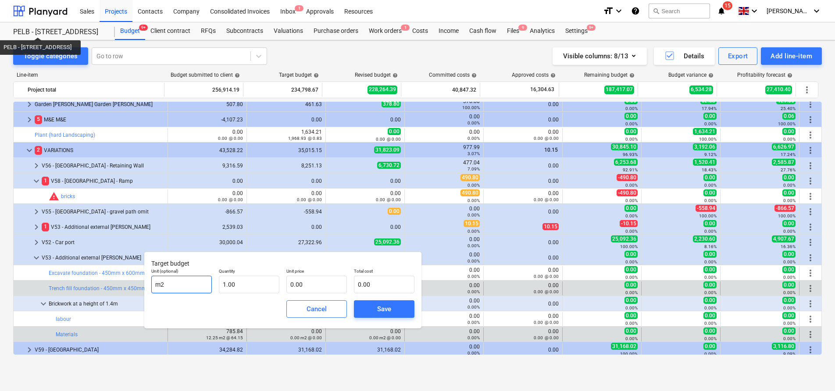
drag, startPoint x: 178, startPoint y: 285, endPoint x: 93, endPoint y: 282, distance: 84.3
click at [93, 282] on body "Sales Projects Contacts Company Consolidated Invoices Inbox 1 Approvals Resourc…" at bounding box center [417, 195] width 835 height 391
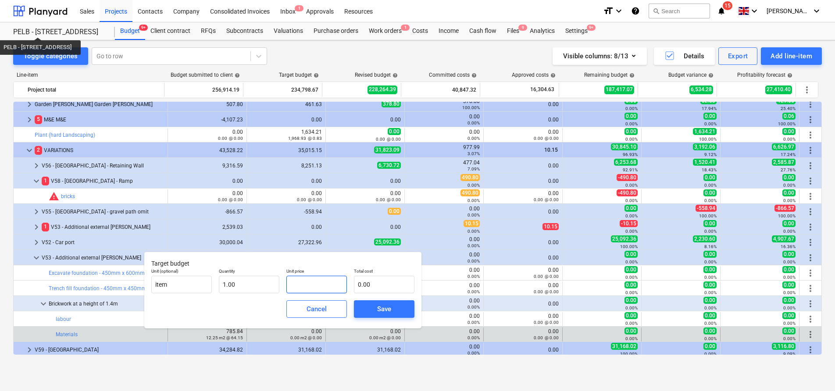
click at [315, 286] on input "text" at bounding box center [316, 285] width 61 height 18
click at [390, 313] on div "Save" at bounding box center [384, 309] width 14 height 11
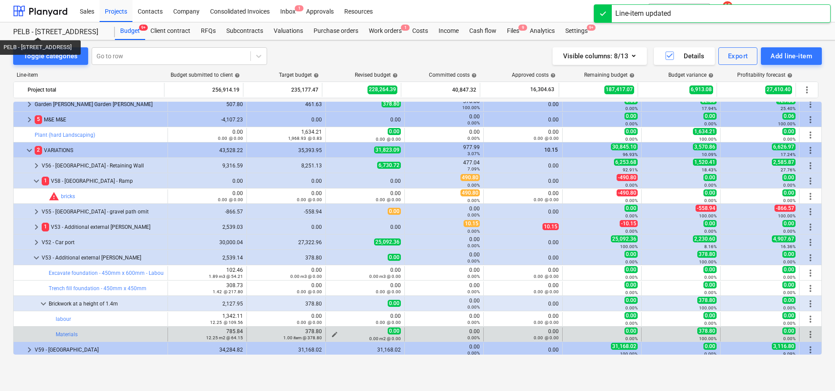
click at [339, 336] on div "0.00 m2 @ 0.00" at bounding box center [365, 339] width 72 height 6
click at [331, 335] on span "edit" at bounding box center [334, 334] width 7 height 7
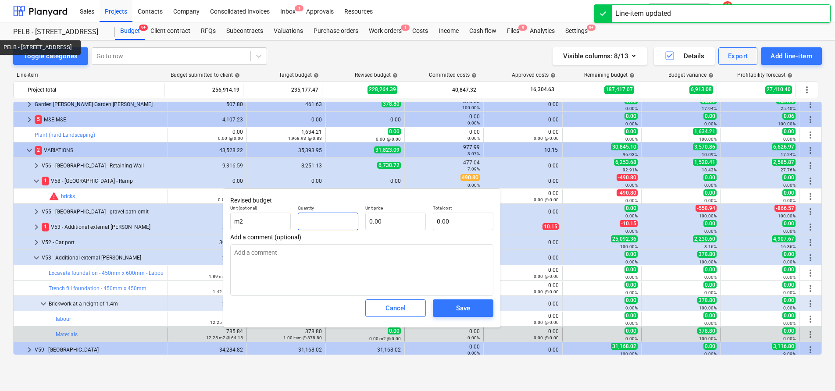
click at [317, 225] on input "text" at bounding box center [328, 222] width 61 height 18
drag, startPoint x: 256, startPoint y: 229, endPoint x: 194, endPoint y: 225, distance: 62.0
click at [195, 225] on body "Sales Projects Contacts Company Consolidated Invoices Inbox 1 Approvals Resourc…" at bounding box center [417, 195] width 835 height 391
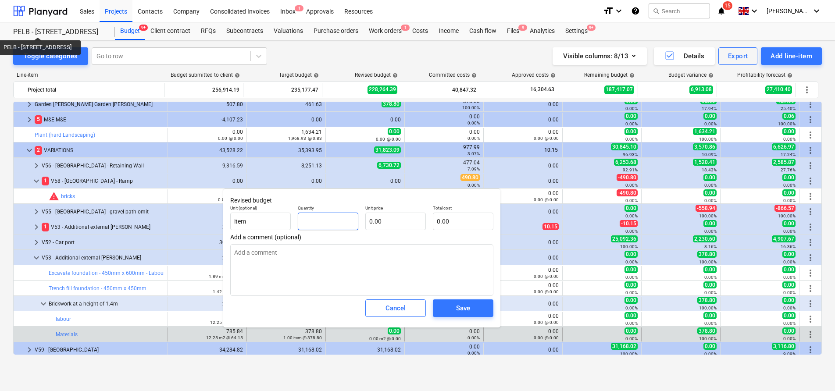
click at [315, 227] on input "text" at bounding box center [328, 222] width 61 height 18
click at [390, 215] on input "text" at bounding box center [395, 222] width 61 height 18
click at [458, 303] on div "Save" at bounding box center [463, 308] width 14 height 11
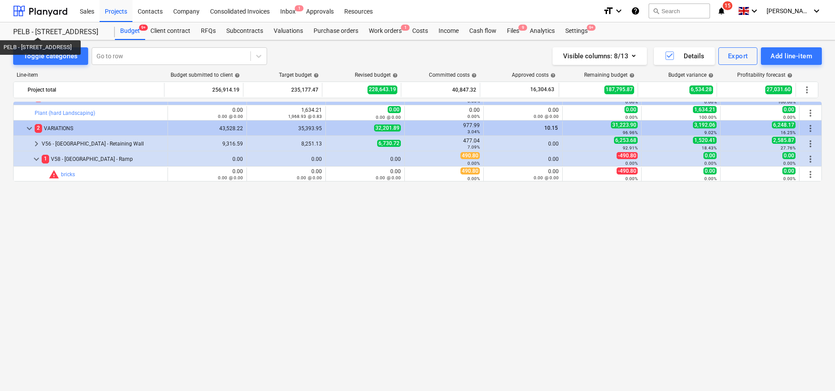
scroll to position [5, 0]
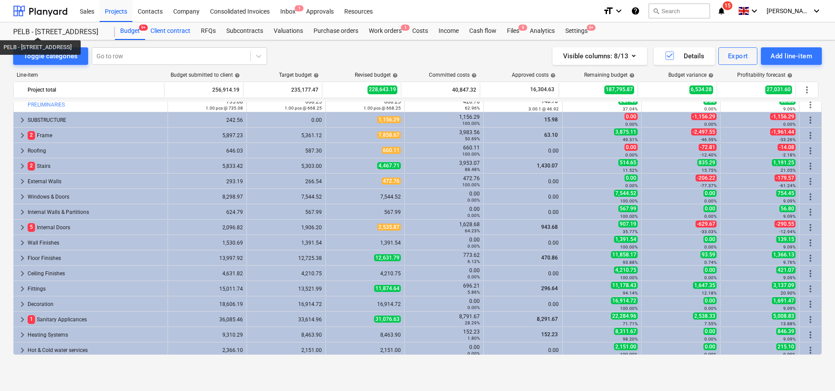
click at [178, 29] on div "Client contract" at bounding box center [170, 31] width 50 height 18
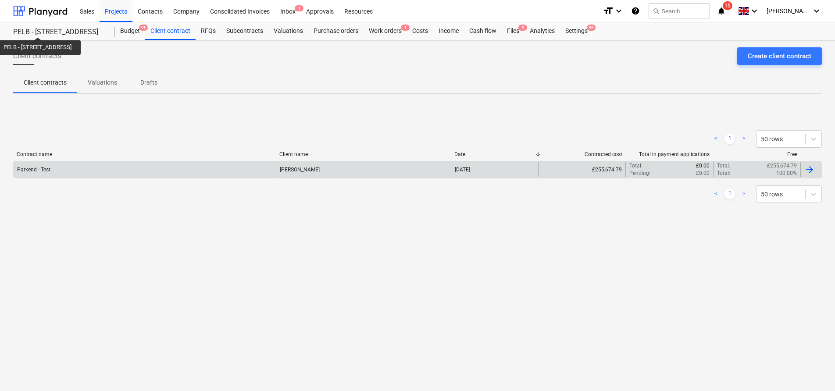
click at [116, 165] on div "Parkend - Test" at bounding box center [145, 169] width 262 height 15
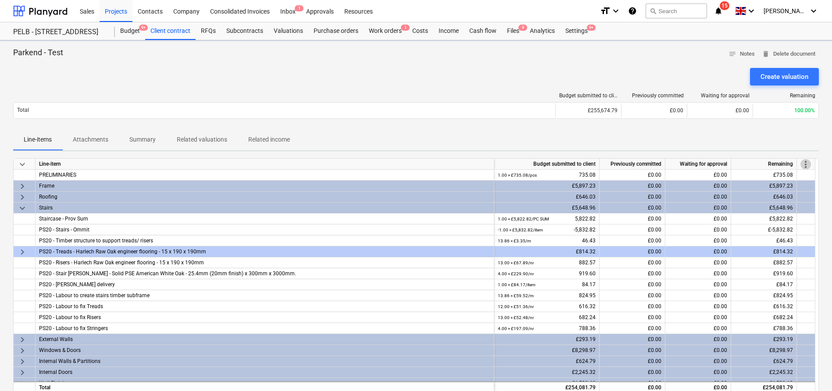
click at [807, 165] on span "more_vert" at bounding box center [806, 164] width 11 height 11
click at [793, 165] on li "Amend line items" at bounding box center [794, 164] width 68 height 20
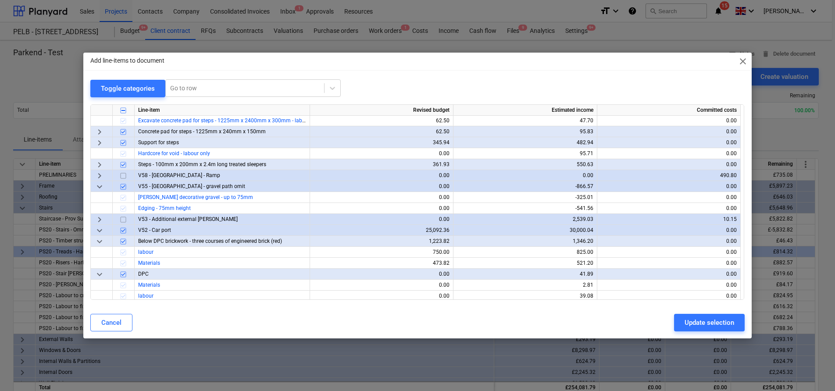
scroll to position [463, 0]
click at [98, 185] on span "keyboard_arrow_down" at bounding box center [99, 185] width 11 height 11
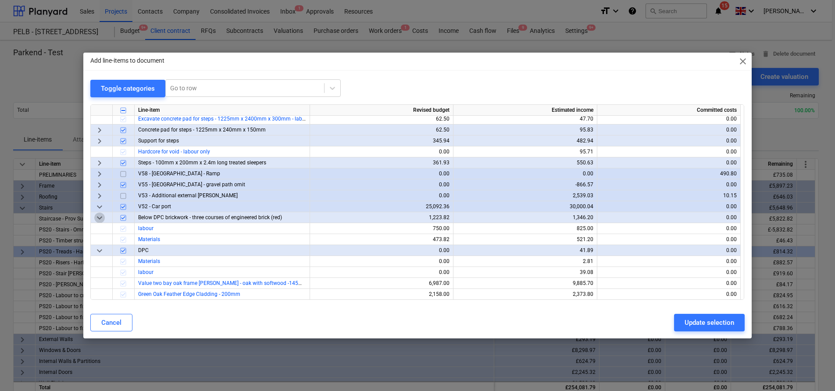
click at [103, 217] on span "keyboard_arrow_down" at bounding box center [99, 218] width 11 height 11
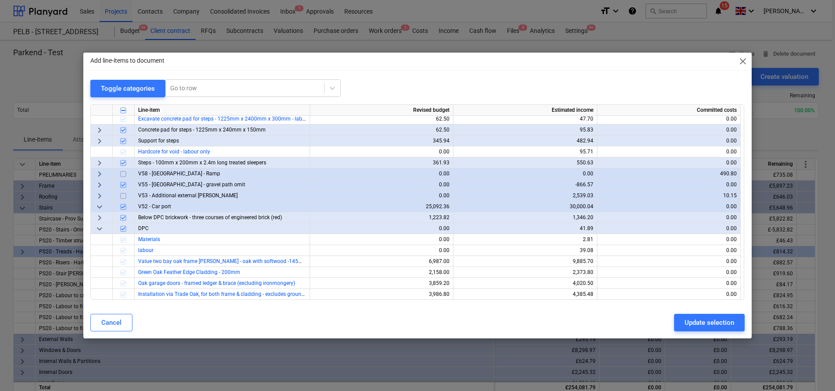
click at [102, 228] on span "keyboard_arrow_down" at bounding box center [99, 229] width 11 height 11
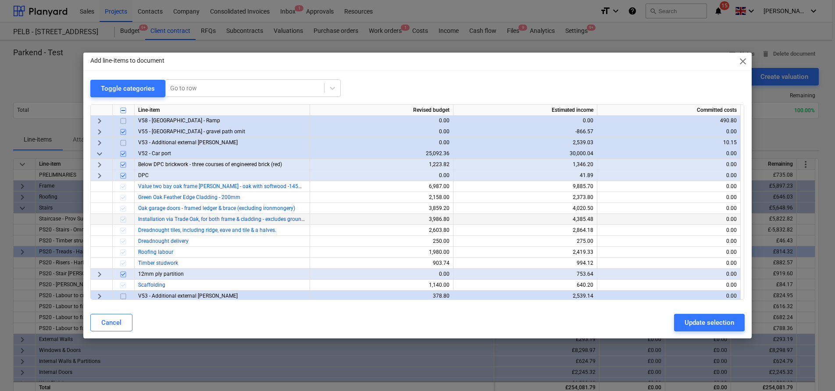
scroll to position [517, 0]
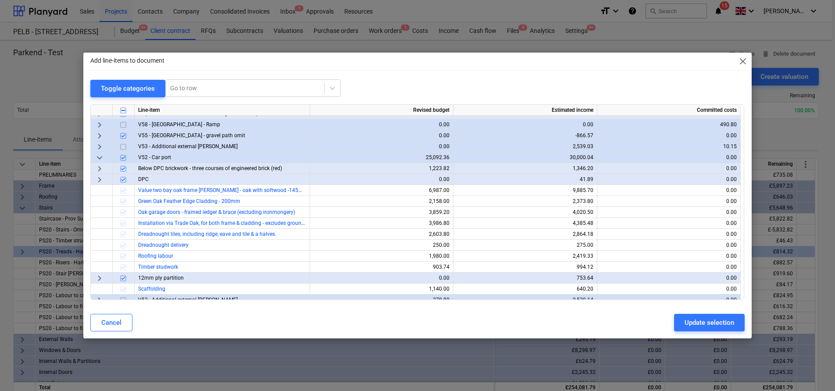
click at [100, 155] on span "keyboard_arrow_down" at bounding box center [99, 158] width 11 height 11
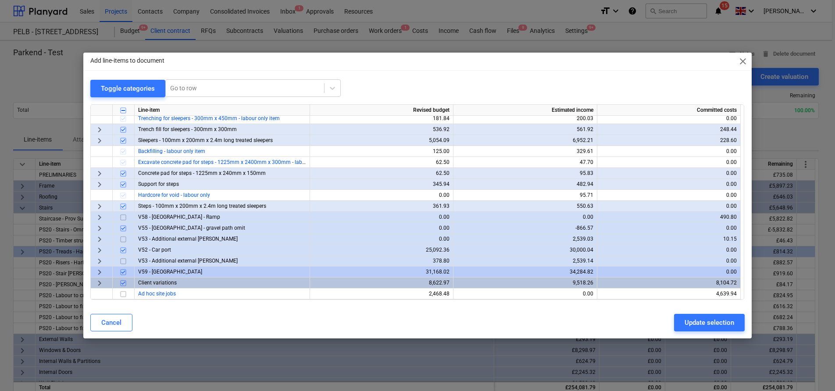
scroll to position [419, 0]
click at [100, 242] on span "keyboard_arrow_right" at bounding box center [99, 239] width 11 height 11
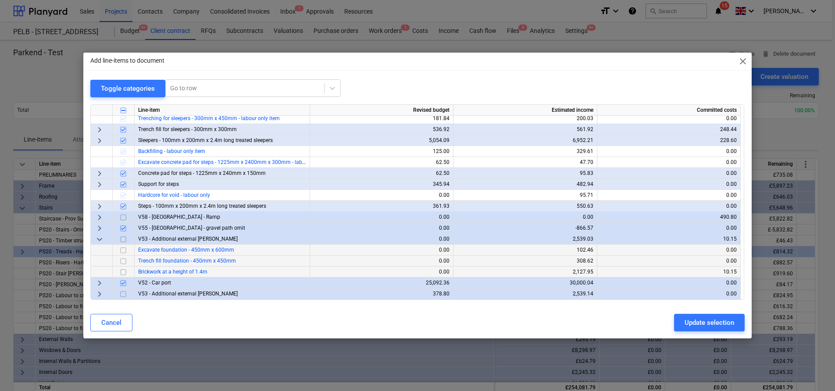
click at [100, 242] on span "keyboard_arrow_down" at bounding box center [99, 239] width 11 height 11
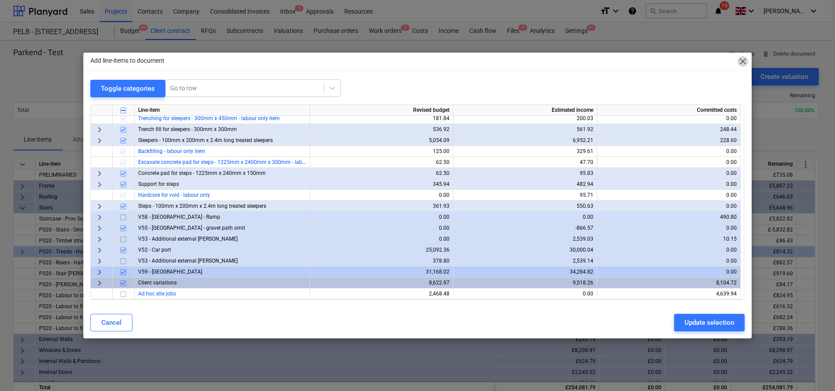
click at [743, 62] on span "close" at bounding box center [743, 61] width 11 height 11
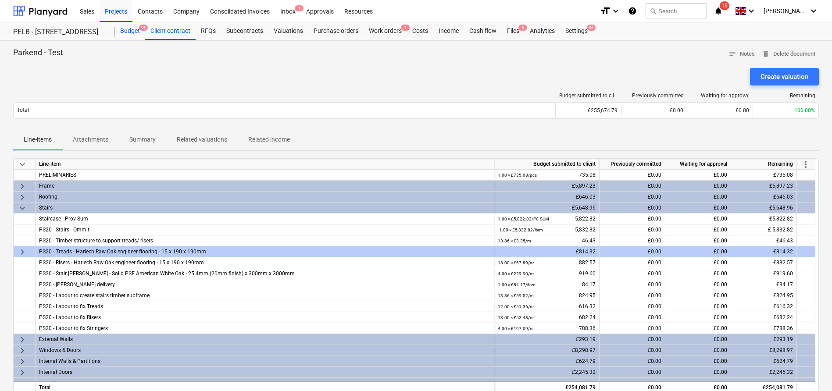
click at [138, 30] on div "Budget 9+" at bounding box center [130, 31] width 30 height 18
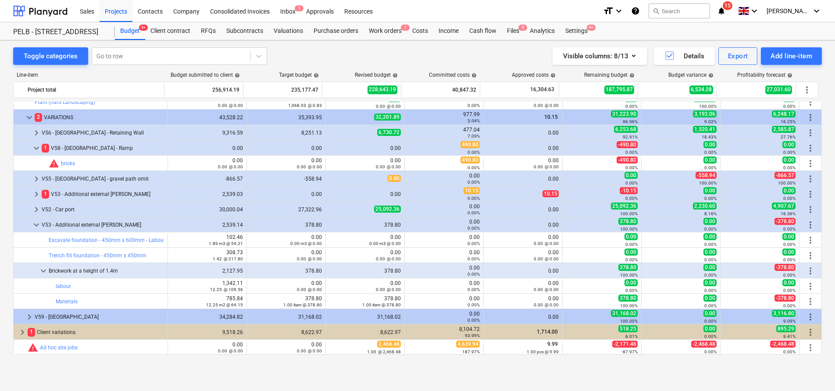
scroll to position [399, 0]
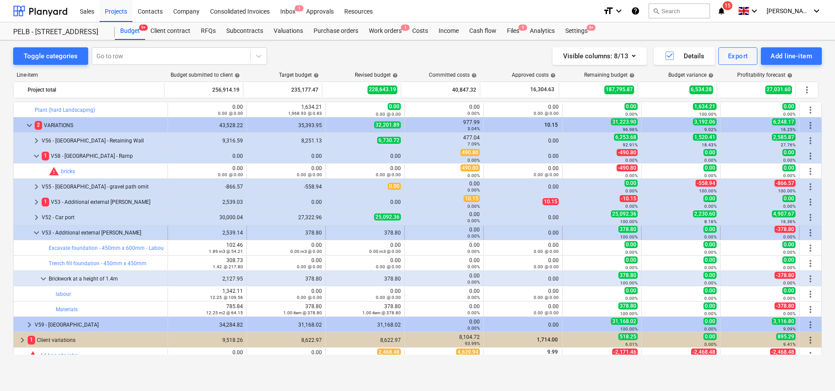
click at [36, 233] on span "keyboard_arrow_down" at bounding box center [36, 233] width 11 height 11
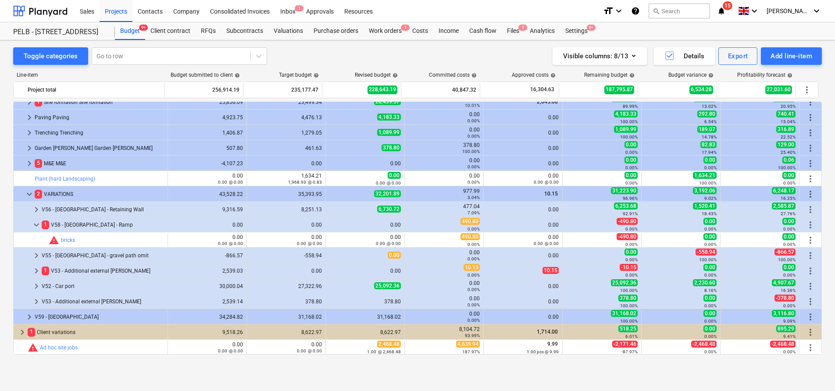
scroll to position [330, 0]
click at [38, 269] on span "keyboard_arrow_right" at bounding box center [36, 271] width 11 height 11
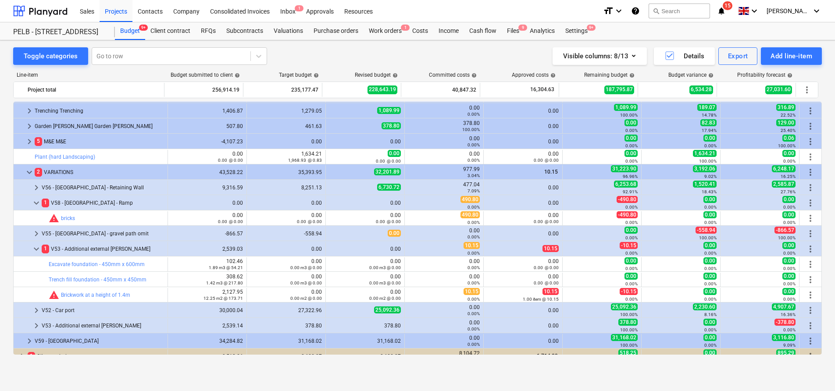
scroll to position [353, 0]
click at [39, 325] on span "keyboard_arrow_right" at bounding box center [36, 325] width 11 height 11
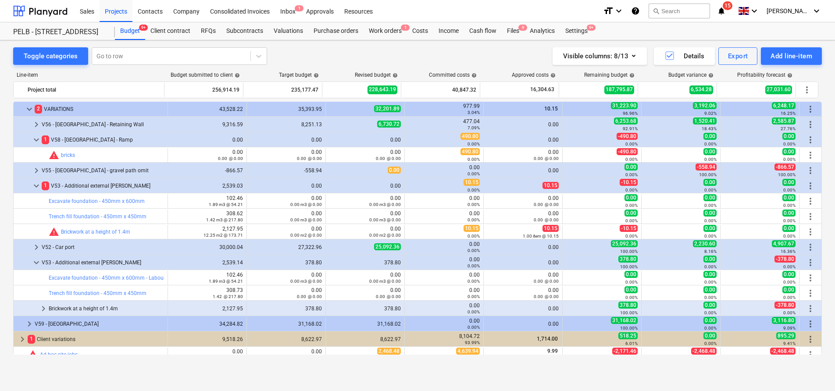
scroll to position [422, 0]
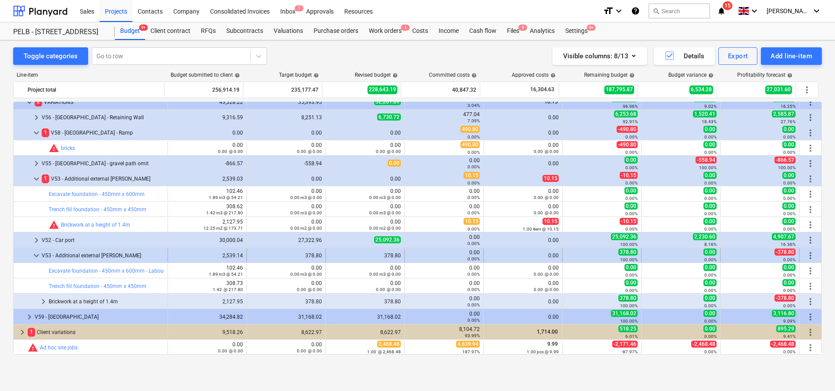
click at [807, 255] on span "more_vert" at bounding box center [810, 255] width 11 height 11
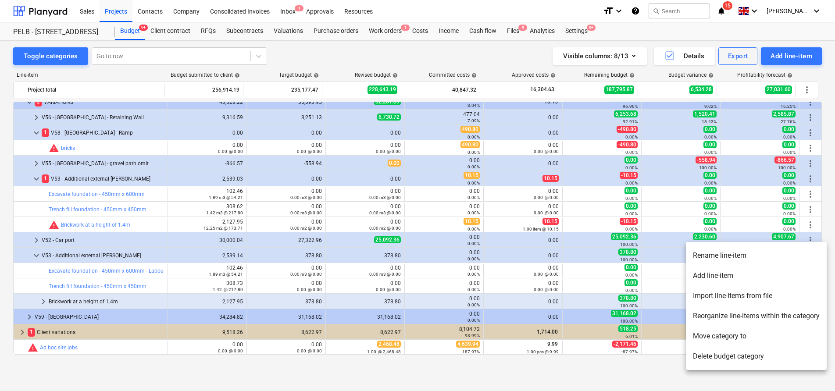
click at [741, 357] on li "Delete budget category" at bounding box center [756, 357] width 141 height 20
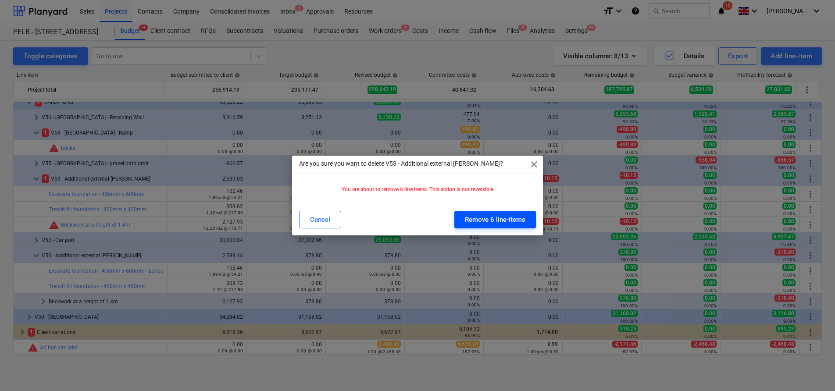
click at [487, 217] on div "Remove 6 line-items" at bounding box center [495, 219] width 61 height 11
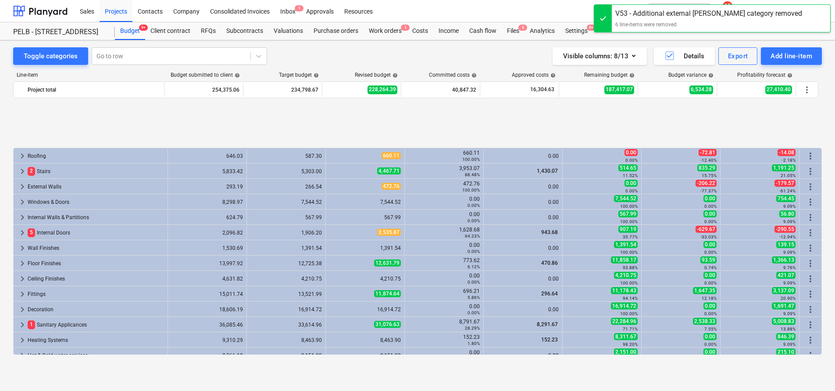
scroll to position [361, 0]
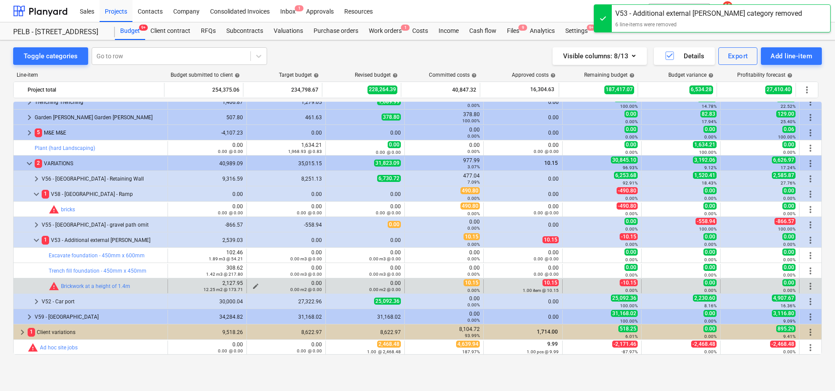
click at [252, 286] on div "0.00 m2 @ 0.00" at bounding box center [286, 289] width 72 height 6
click at [256, 285] on span "edit" at bounding box center [255, 286] width 7 height 7
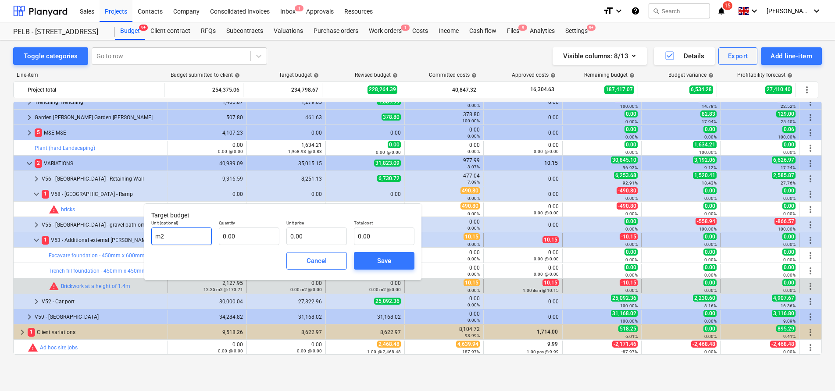
drag, startPoint x: 169, startPoint y: 234, endPoint x: 93, endPoint y: 233, distance: 75.5
click at [93, 233] on body "Sales Projects Contacts Company Consolidated Invoices Inbox 1 Approvals Resourc…" at bounding box center [417, 195] width 835 height 391
click at [254, 239] on input "text" at bounding box center [249, 237] width 61 height 18
click at [307, 236] on input "text" at bounding box center [316, 237] width 61 height 18
click at [245, 235] on input "text" at bounding box center [249, 237] width 61 height 18
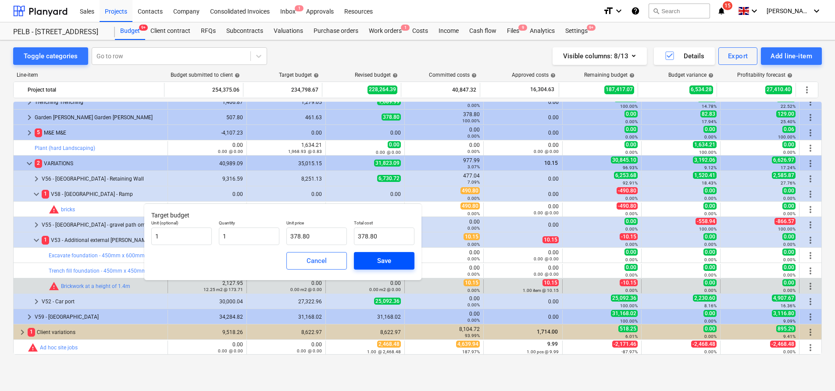
click at [384, 256] on div "Save" at bounding box center [384, 260] width 14 height 11
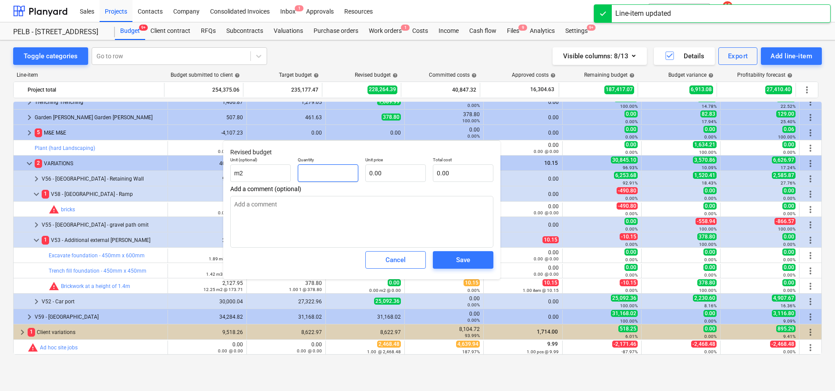
click at [331, 178] on input "text" at bounding box center [328, 174] width 61 height 18
drag, startPoint x: 270, startPoint y: 171, endPoint x: 232, endPoint y: 168, distance: 37.8
click at [232, 168] on input "m2" at bounding box center [260, 174] width 61 height 18
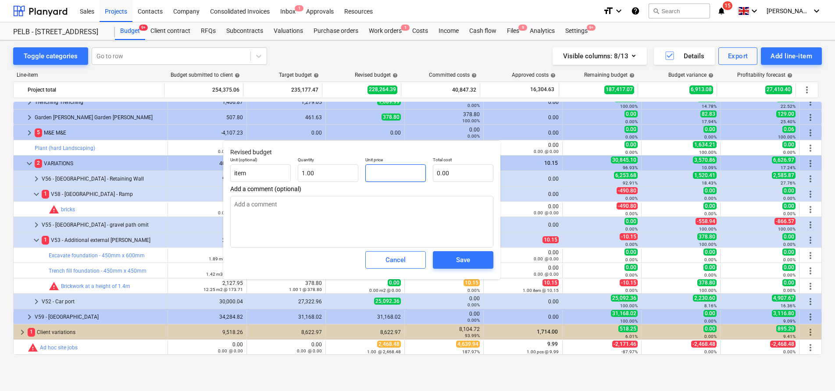
click at [382, 170] on input "text" at bounding box center [395, 174] width 61 height 18
click at [471, 261] on span "Save" at bounding box center [463, 259] width 39 height 11
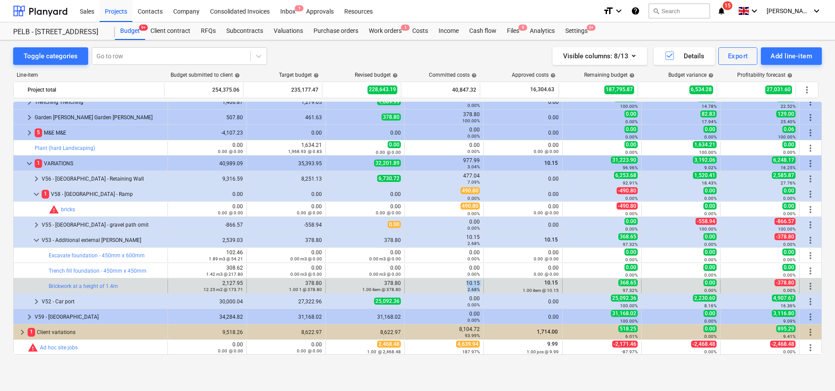
drag, startPoint x: 473, startPoint y: 285, endPoint x: 551, endPoint y: 283, distance: 78.1
click at [528, 285] on div "bar_chart Brickwork at a height of 1.4m edit 2,127.95 12.25 m2 @ 173.71 edit 37…" at bounding box center [418, 286] width 808 height 14
drag, startPoint x: 552, startPoint y: 283, endPoint x: 502, endPoint y: 283, distance: 49.6
click at [503, 283] on div "10.15 1.00 item @ 10.15" at bounding box center [523, 286] width 72 height 14
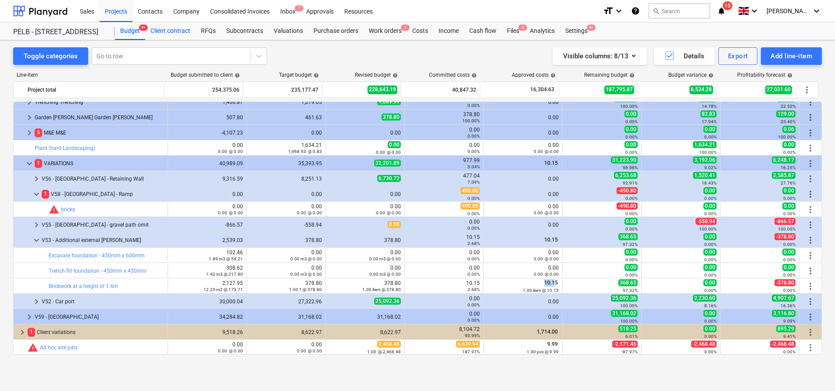
click at [187, 27] on div "Client contract" at bounding box center [170, 31] width 50 height 18
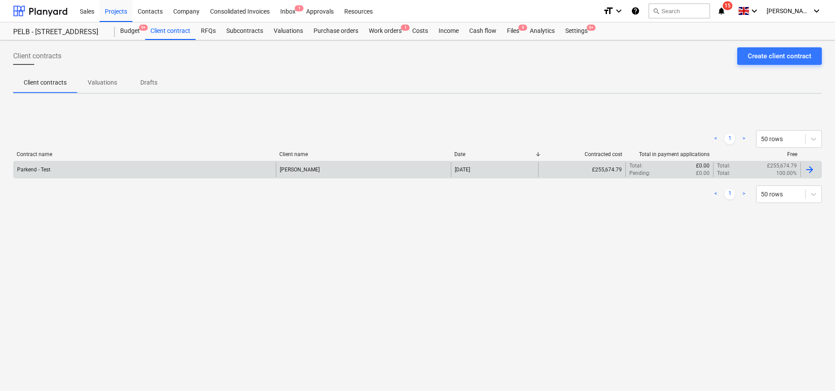
click at [355, 167] on div "[PERSON_NAME]" at bounding box center [363, 169] width 175 height 15
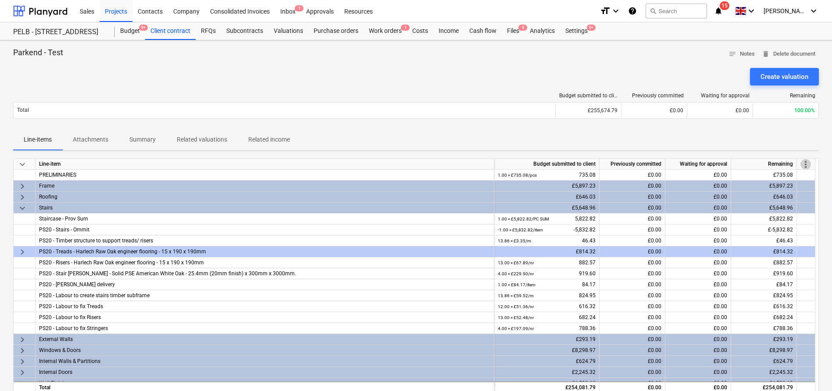
click at [803, 165] on span "more_vert" at bounding box center [806, 164] width 11 height 11
click at [794, 166] on li "Amend line items" at bounding box center [794, 164] width 68 height 20
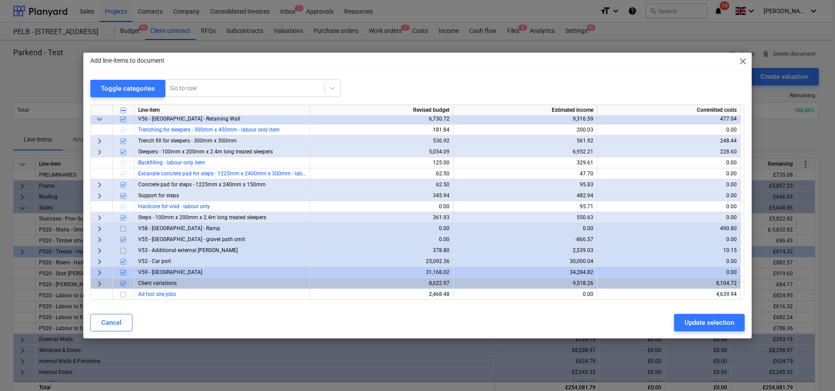
scroll to position [408, 0]
drag, startPoint x: 126, startPoint y: 250, endPoint x: 114, endPoint y: 252, distance: 12.6
click at [126, 250] on input "checkbox" at bounding box center [123, 250] width 11 height 11
click at [689, 319] on div "Update selection" at bounding box center [710, 322] width 50 height 11
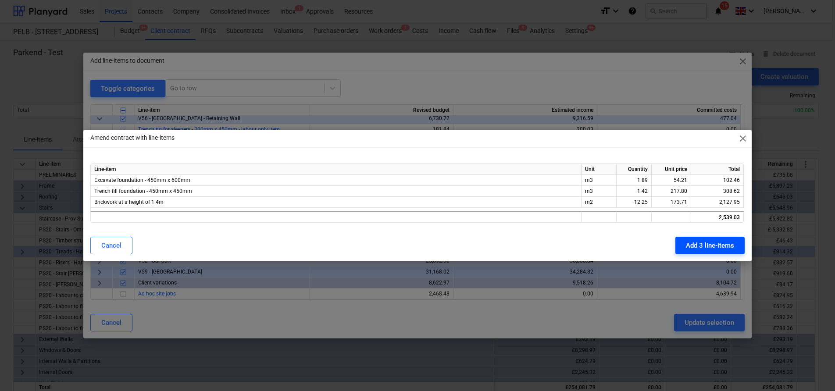
click at [725, 248] on div "Add 3 line-items" at bounding box center [710, 245] width 48 height 11
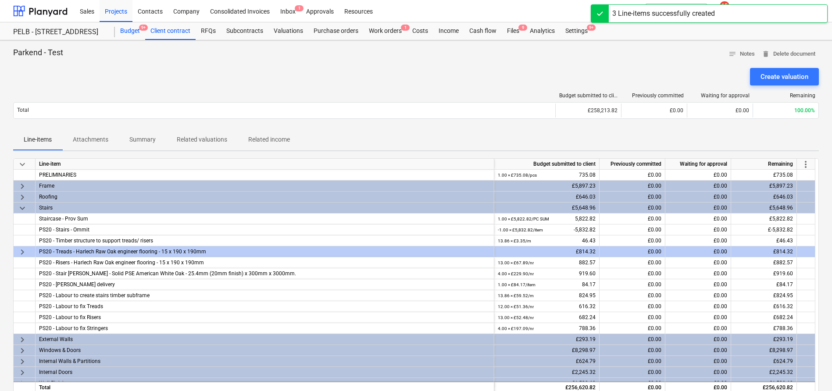
click at [133, 33] on div "Budget 9+" at bounding box center [130, 31] width 30 height 18
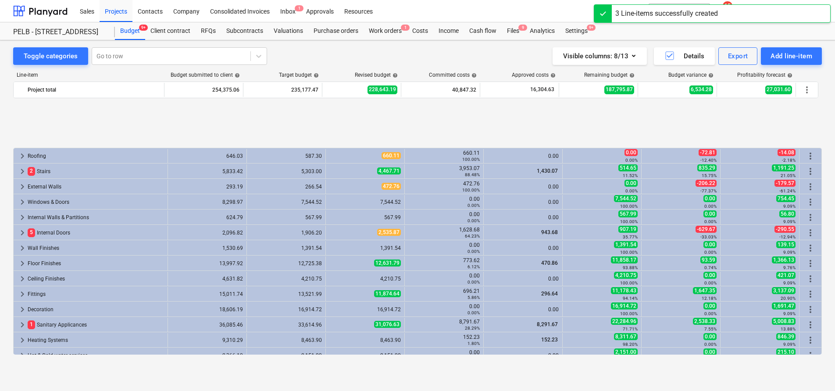
scroll to position [361, 0]
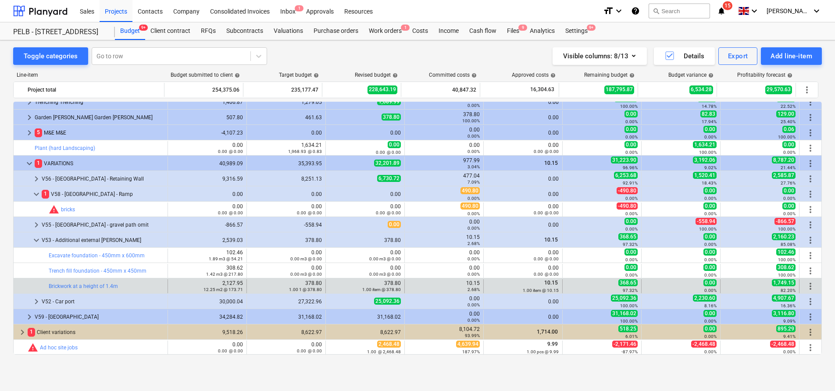
click at [457, 284] on div "10.15 2.68%" at bounding box center [444, 286] width 72 height 12
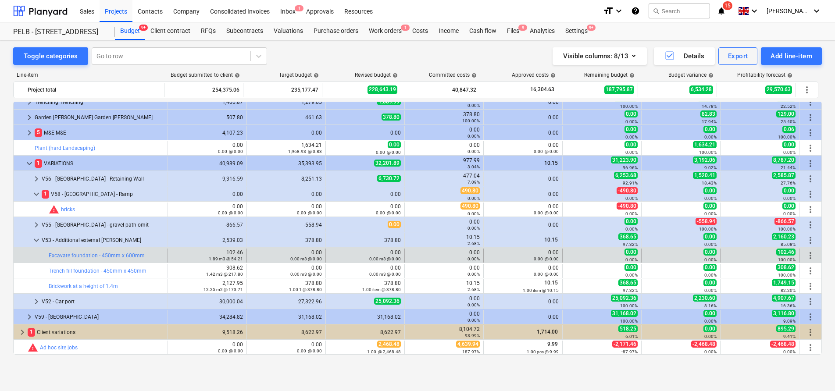
click at [468, 258] on small "0.00%" at bounding box center [474, 259] width 12 height 5
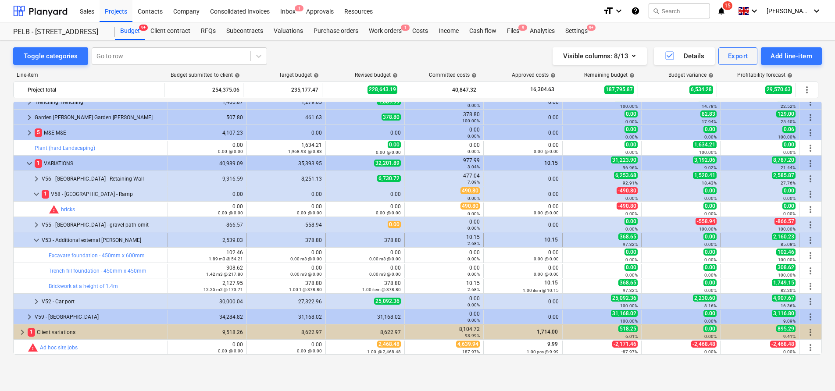
click at [462, 236] on div "10.15 2.68%" at bounding box center [444, 240] width 72 height 12
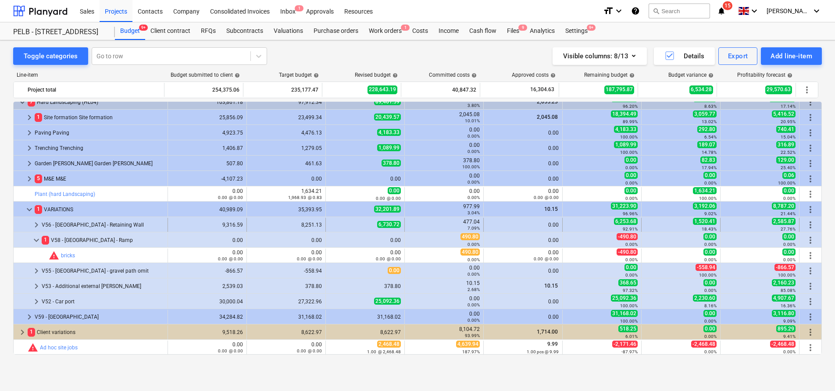
click at [33, 225] on span "keyboard_arrow_right" at bounding box center [36, 225] width 11 height 11
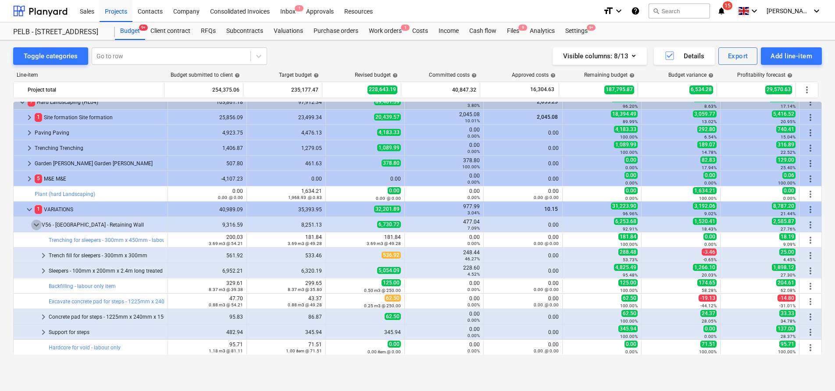
click at [33, 225] on span "keyboard_arrow_down" at bounding box center [36, 225] width 11 height 11
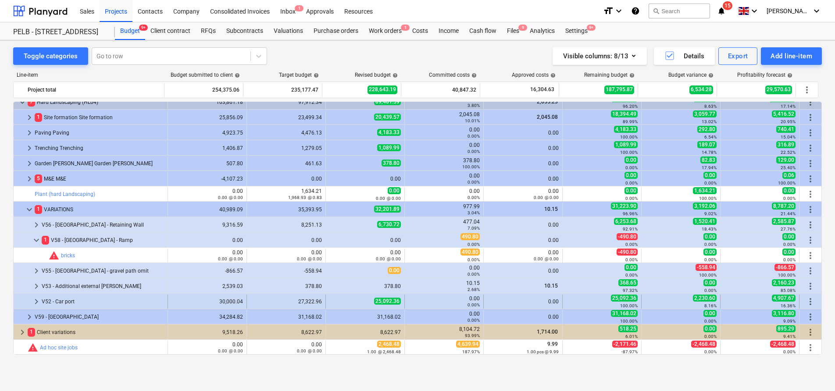
click at [39, 303] on span "keyboard_arrow_right" at bounding box center [36, 302] width 11 height 11
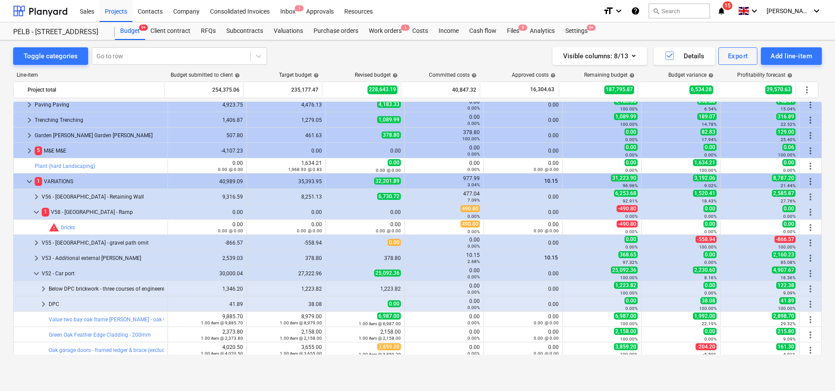
scroll to position [344, 0]
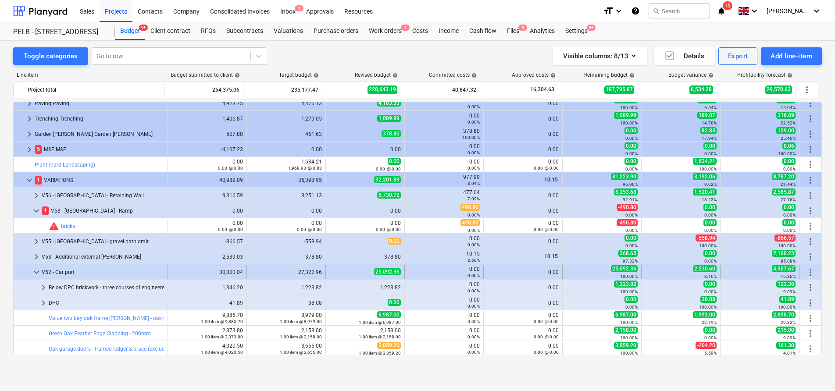
click at [39, 271] on span "keyboard_arrow_down" at bounding box center [36, 272] width 11 height 11
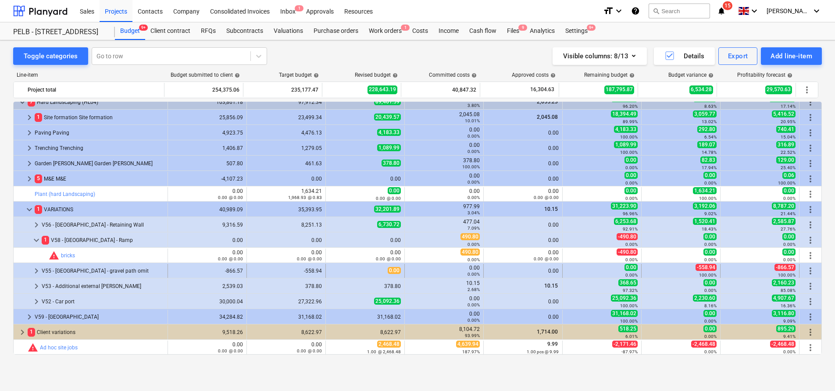
scroll to position [315, 0]
click at [38, 287] on span "keyboard_arrow_right" at bounding box center [36, 286] width 11 height 11
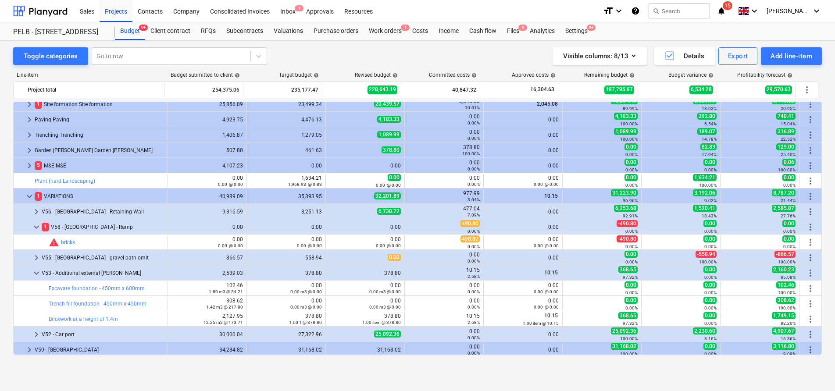
scroll to position [331, 0]
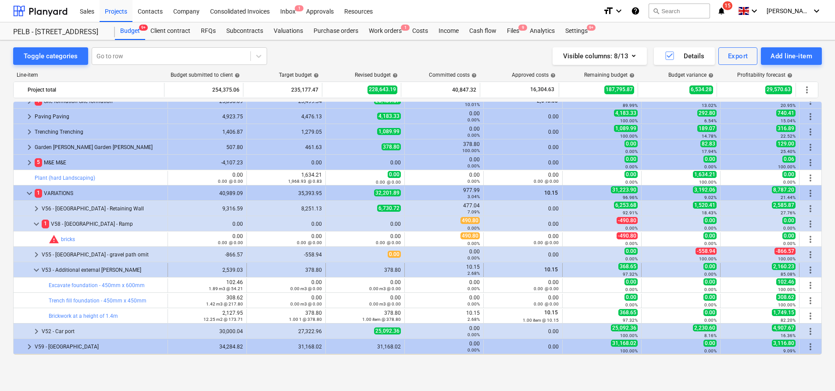
click at [466, 268] on div "10.15 2.68%" at bounding box center [444, 270] width 72 height 12
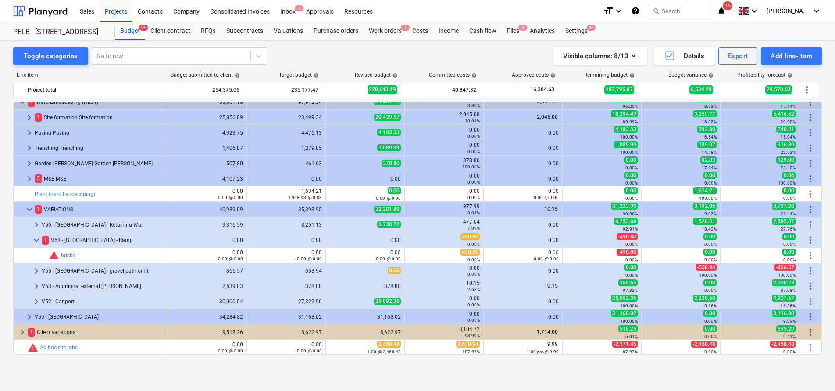
scroll to position [315, 0]
click at [39, 288] on span "keyboard_arrow_right" at bounding box center [36, 286] width 11 height 11
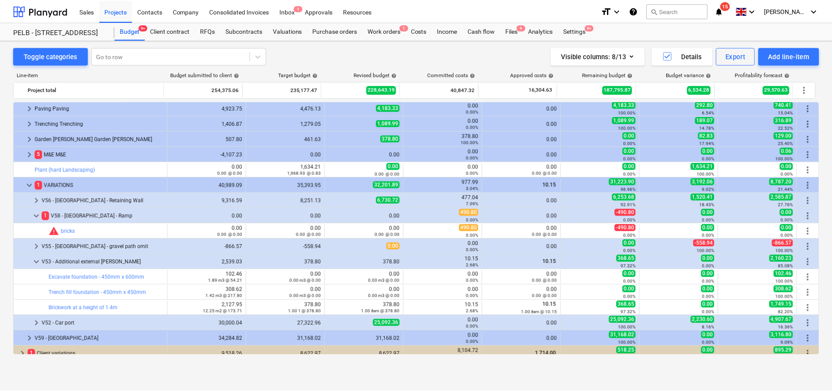
scroll to position [340, 0]
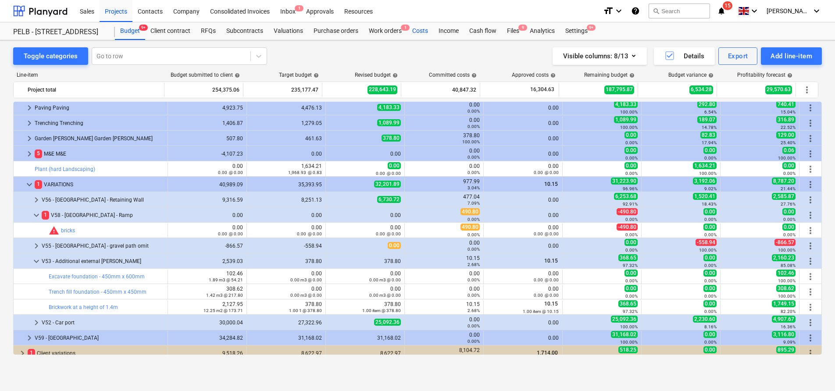
click at [419, 32] on div "Costs" at bounding box center [420, 31] width 26 height 18
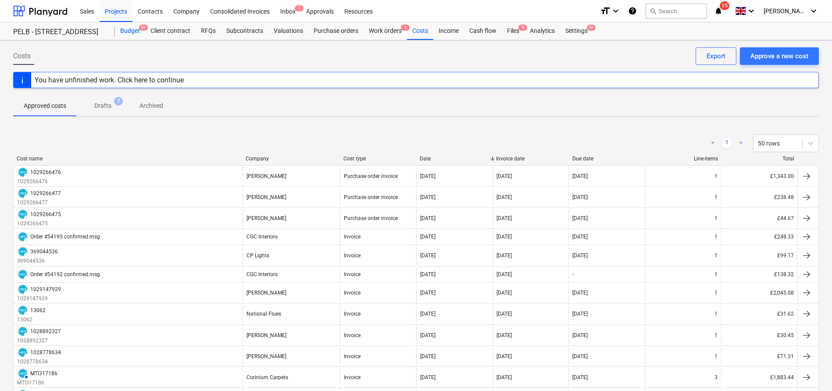
click at [130, 32] on div "Budget 9+" at bounding box center [130, 31] width 30 height 18
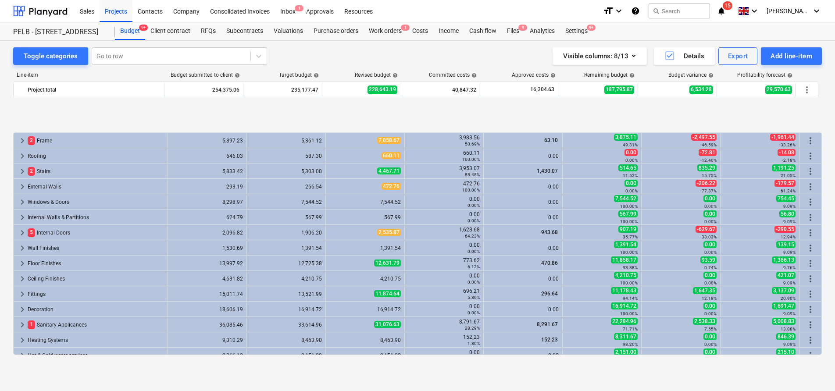
scroll to position [340, 0]
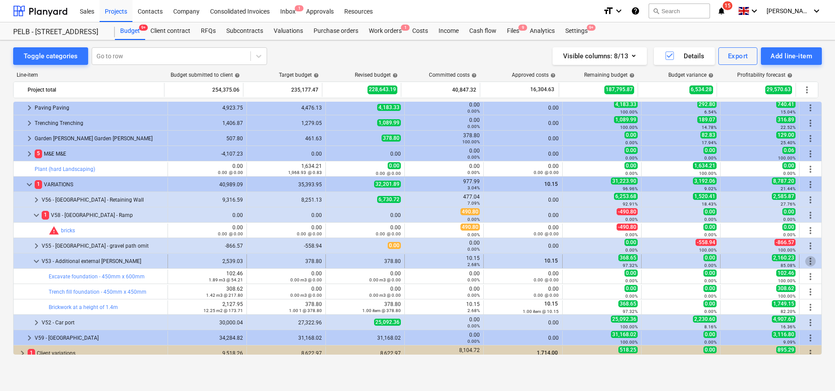
click at [809, 262] on span "more_vert" at bounding box center [810, 261] width 11 height 11
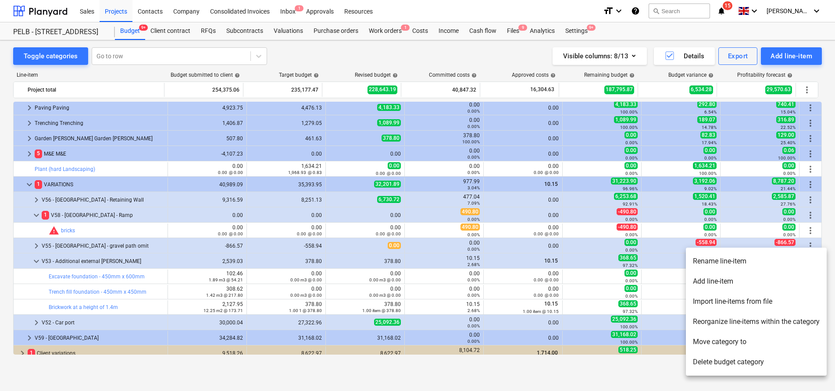
click at [651, 263] on div at bounding box center [417, 195] width 835 height 391
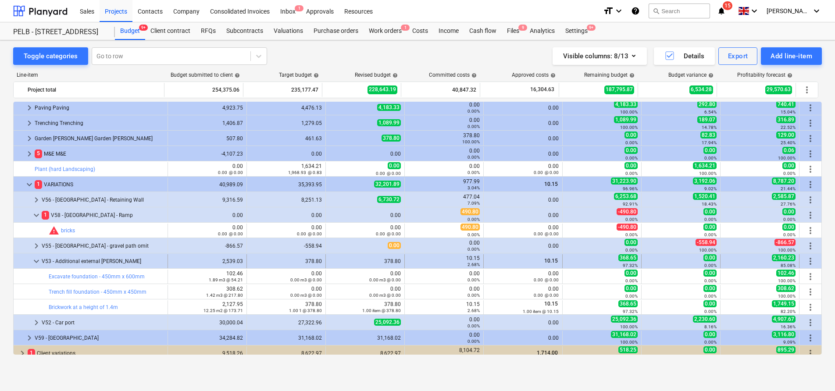
click at [68, 260] on div "V53 - Additional external [PERSON_NAME]" at bounding box center [103, 261] width 122 height 14
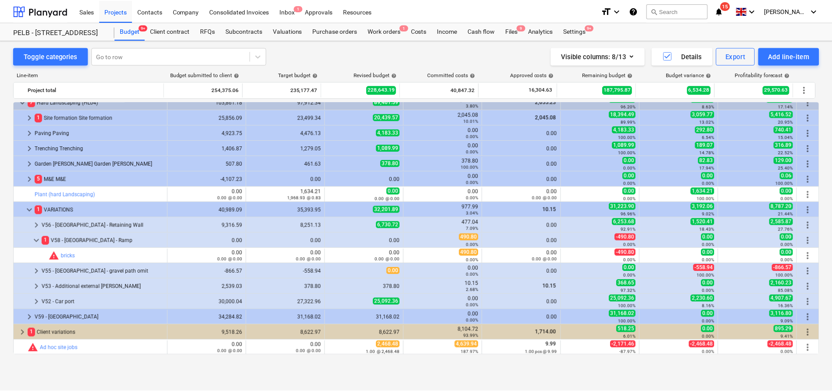
scroll to position [315, 0]
click at [32, 227] on span "keyboard_arrow_right" at bounding box center [36, 225] width 11 height 11
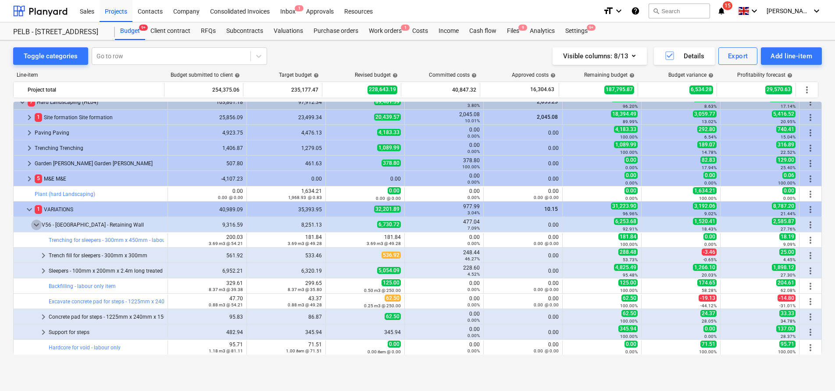
click at [32, 227] on span "keyboard_arrow_down" at bounding box center [36, 225] width 11 height 11
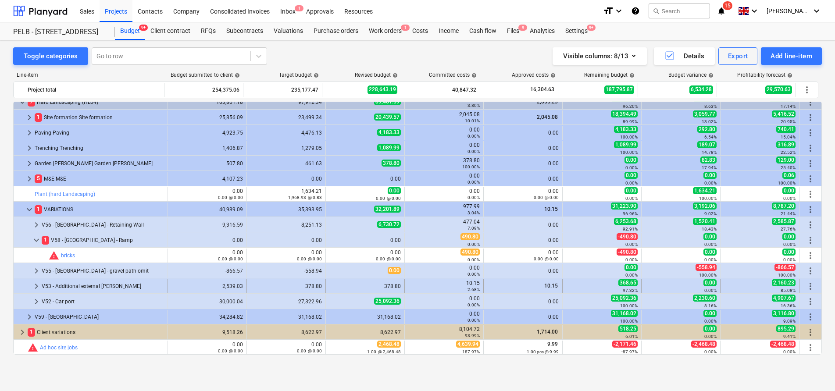
click at [36, 287] on span "keyboard_arrow_right" at bounding box center [36, 286] width 11 height 11
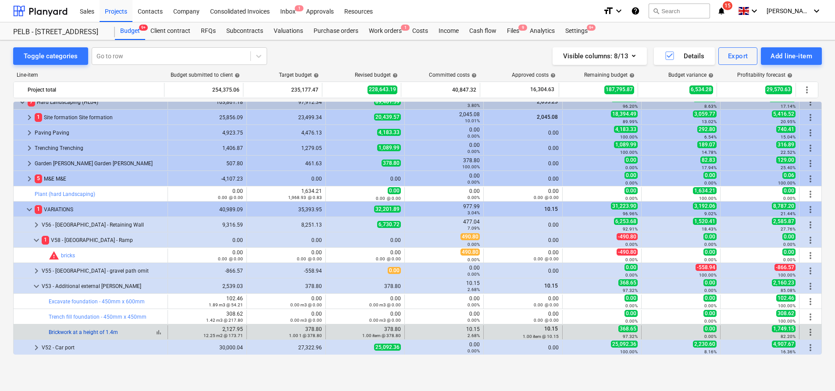
click at [97, 331] on link "Brickwork at a height of 1.4m" at bounding box center [83, 332] width 69 height 6
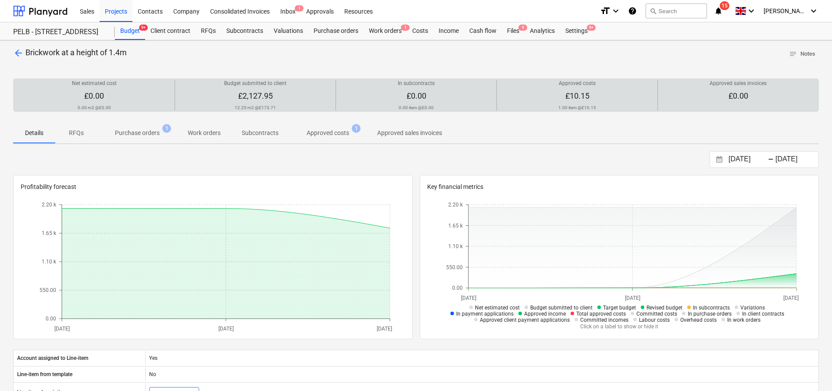
click at [555, 102] on div at bounding box center [578, 103] width 154 height 4
click at [562, 90] on div at bounding box center [578, 89] width 154 height 4
click at [568, 82] on p "Approved costs" at bounding box center [577, 83] width 37 height 7
click at [581, 103] on div at bounding box center [578, 103] width 154 height 4
click at [584, 99] on span "£10.15" at bounding box center [577, 95] width 24 height 9
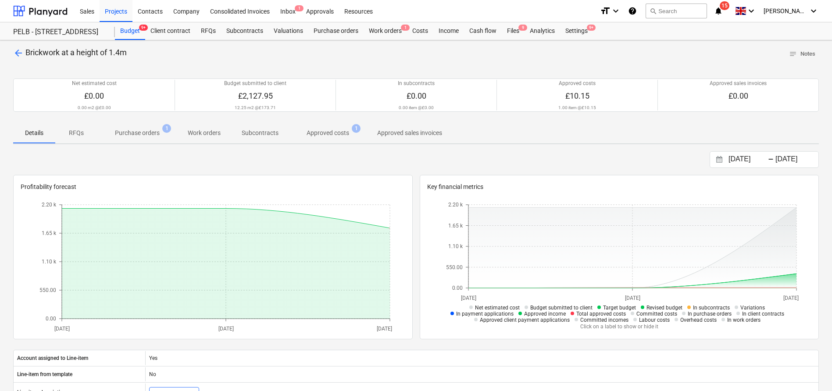
click at [333, 129] on p "Approved costs" at bounding box center [328, 133] width 43 height 9
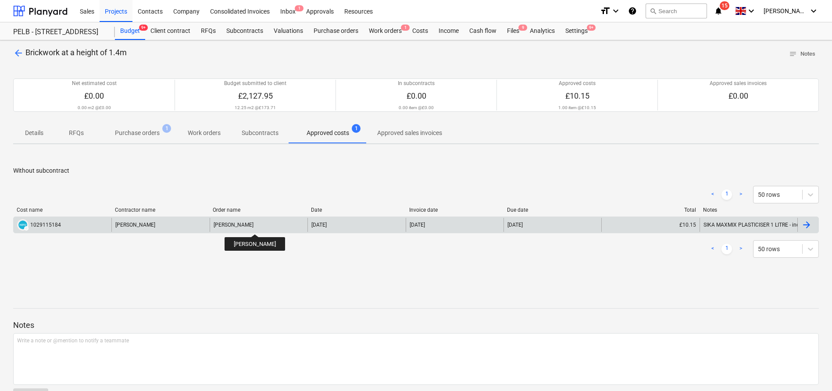
click at [254, 226] on div "[PERSON_NAME]" at bounding box center [234, 225] width 40 height 6
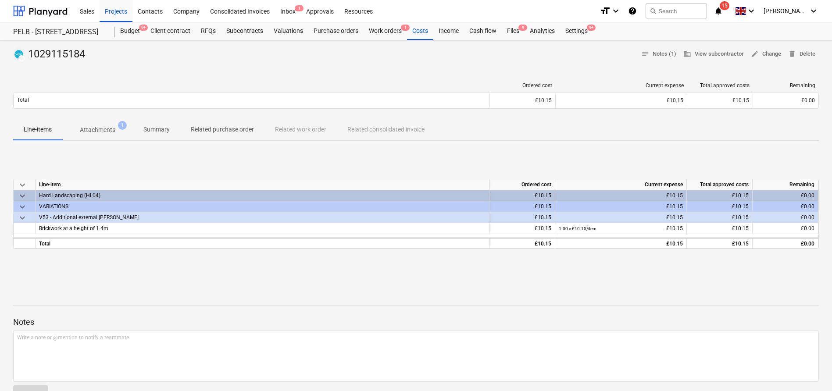
drag, startPoint x: 403, startPoint y: 287, endPoint x: 251, endPoint y: 218, distance: 166.7
click at [403, 287] on div at bounding box center [416, 290] width 806 height 7
drag, startPoint x: 309, startPoint y: 266, endPoint x: 308, endPoint y: 246, distance: 19.7
click at [309, 265] on div "keyboard_arrow_down Line-item Ordered cost Current expense Total approved costs…" at bounding box center [416, 214] width 806 height 132
click at [141, 33] on div "Budget 9+" at bounding box center [130, 31] width 30 height 18
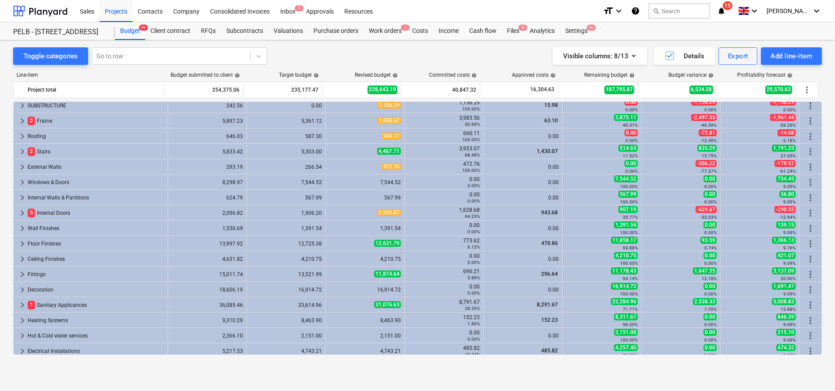
scroll to position [18, 0]
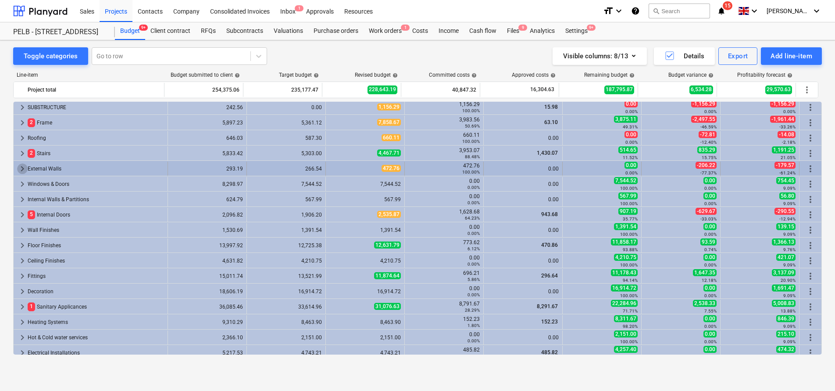
click at [25, 172] on span "keyboard_arrow_right" at bounding box center [22, 169] width 11 height 11
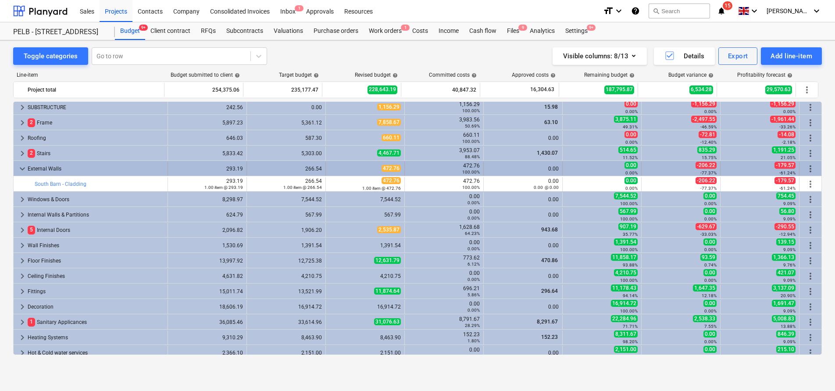
click at [809, 167] on span "more_vert" at bounding box center [810, 169] width 11 height 11
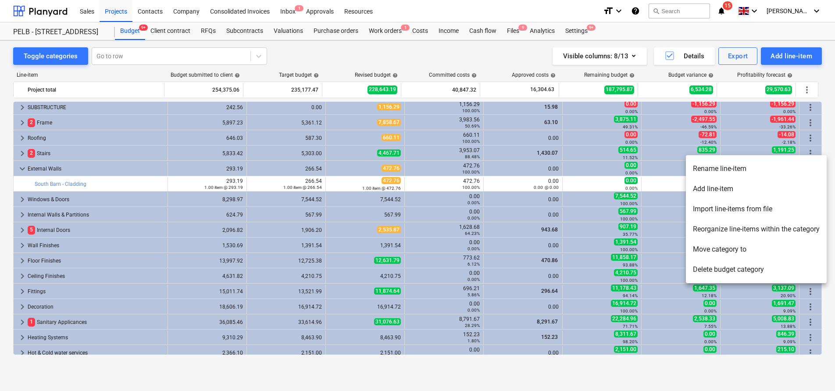
click at [778, 184] on li "Add line-item" at bounding box center [756, 189] width 141 height 20
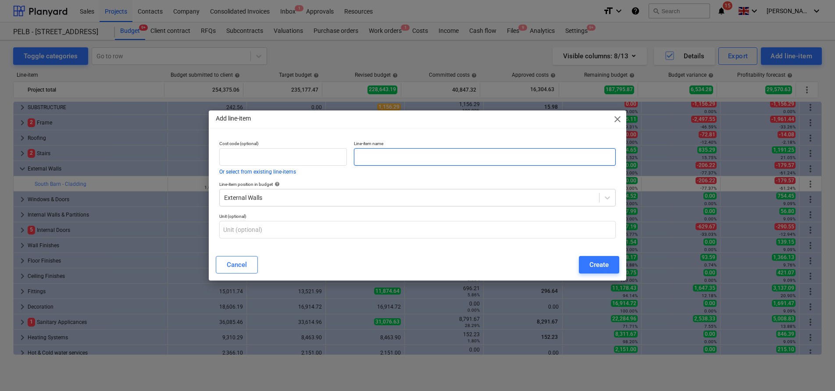
click at [412, 157] on input "text" at bounding box center [485, 157] width 262 height 18
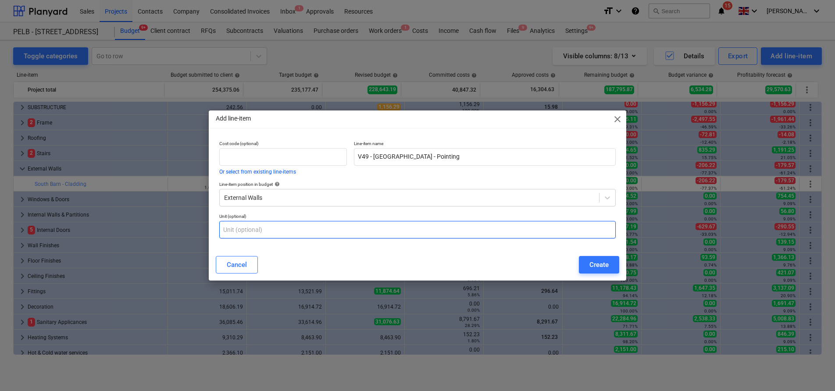
click at [354, 236] on input "text" at bounding box center [417, 230] width 397 height 18
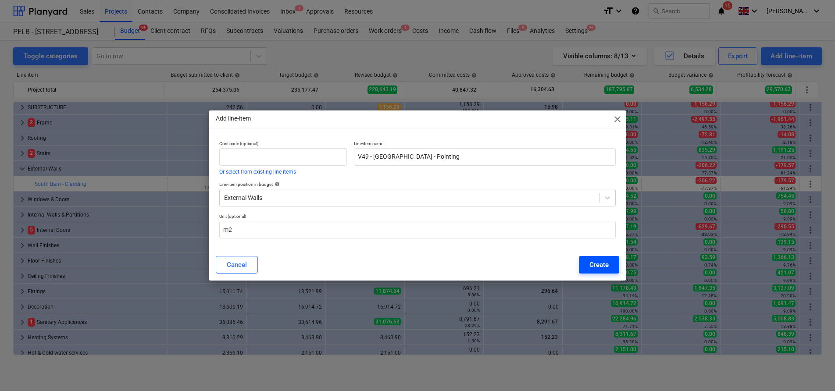
drag, startPoint x: 603, startPoint y: 264, endPoint x: 24, endPoint y: 207, distance: 581.4
click at [603, 264] on div "Create" at bounding box center [599, 264] width 19 height 11
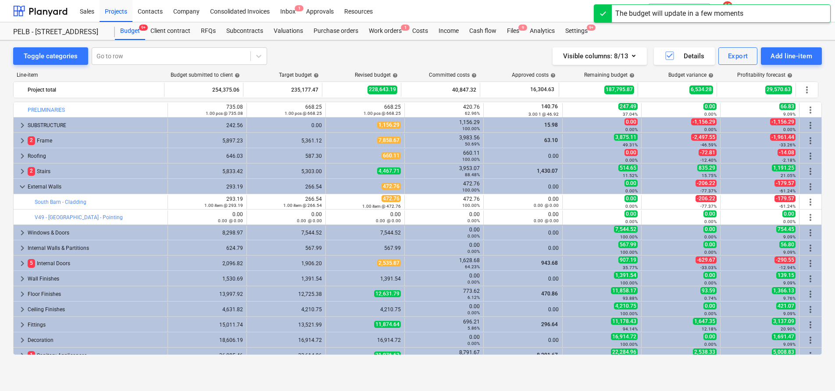
scroll to position [18, 0]
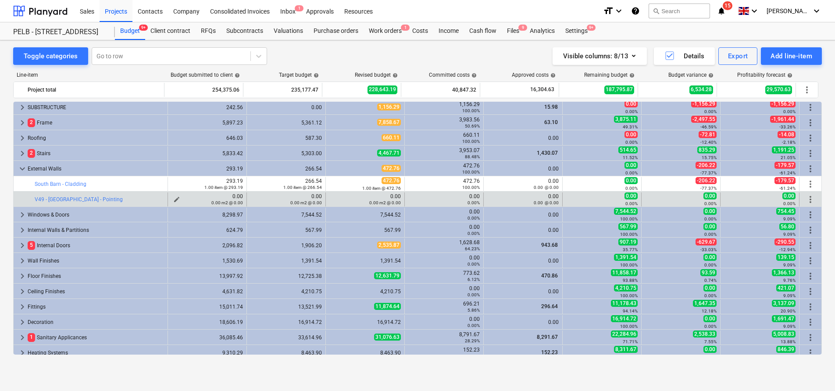
click at [175, 200] on div "0.00 m2 @ 0.00" at bounding box center [208, 203] width 72 height 6
click at [172, 200] on div "0.00 m2 @ 0.00" at bounding box center [208, 203] width 72 height 6
click at [173, 197] on span "edit" at bounding box center [176, 199] width 7 height 7
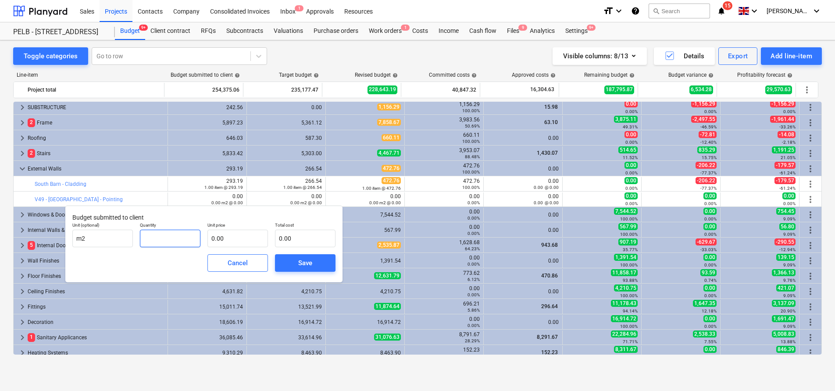
click at [171, 238] on input "text" at bounding box center [170, 239] width 61 height 18
click at [248, 239] on input "text" at bounding box center [238, 239] width 61 height 18
click at [298, 261] on div "Save" at bounding box center [305, 263] width 14 height 11
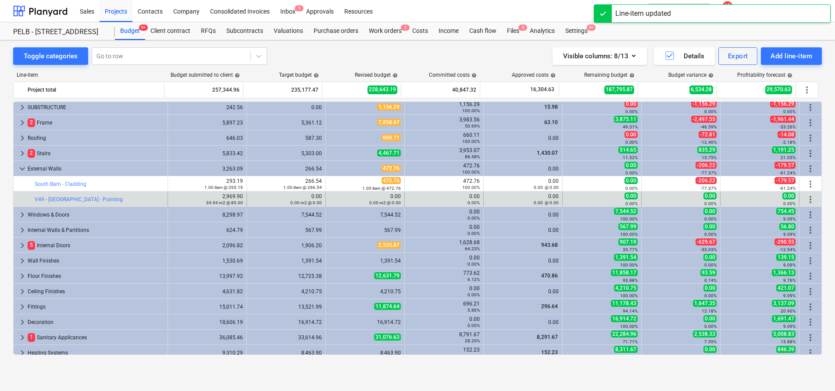
click at [809, 197] on span "more_vert" at bounding box center [810, 199] width 11 height 11
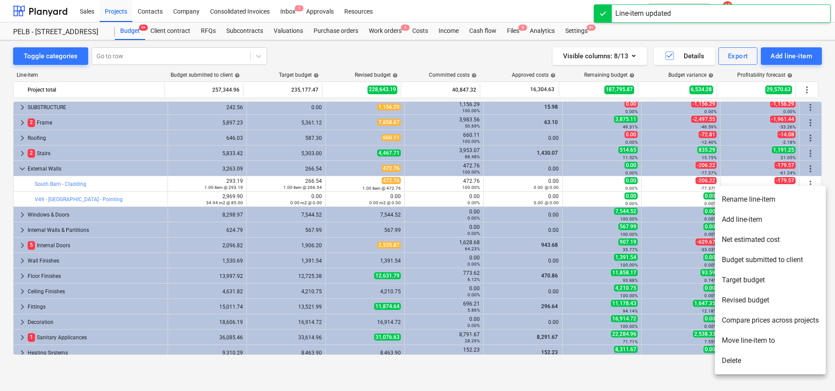
click at [785, 219] on li "Add line-item" at bounding box center [770, 220] width 111 height 20
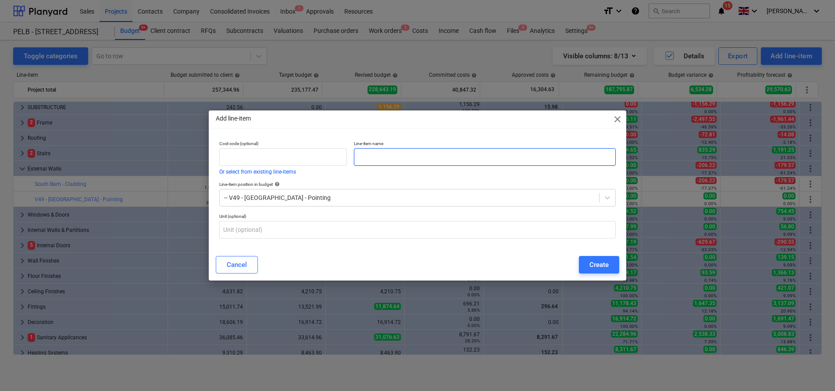
click at [447, 161] on input "text" at bounding box center [485, 157] width 262 height 18
click at [600, 268] on div "Create" at bounding box center [599, 264] width 19 height 11
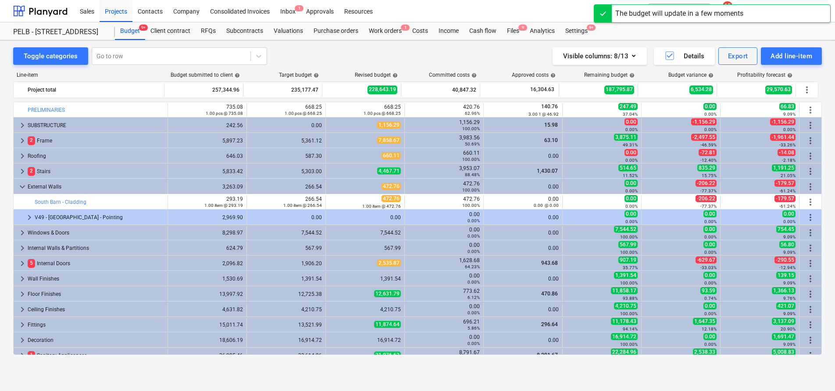
scroll to position [18, 0]
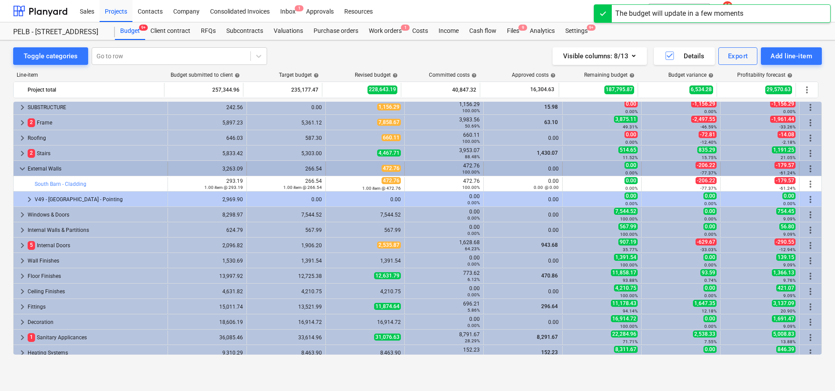
click at [808, 171] on span "more_vert" at bounding box center [810, 169] width 11 height 11
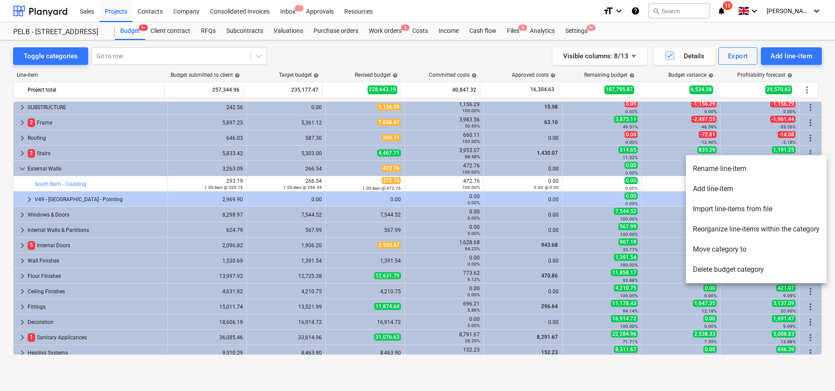
click at [792, 188] on li "Add line-item" at bounding box center [756, 189] width 141 height 20
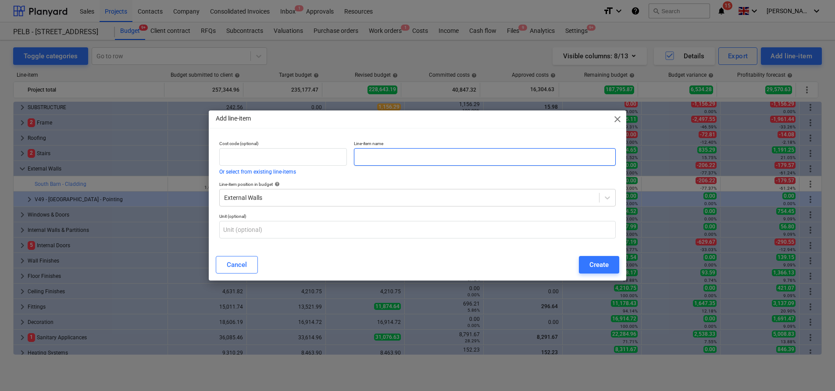
click at [512, 158] on input "text" at bounding box center [485, 157] width 262 height 18
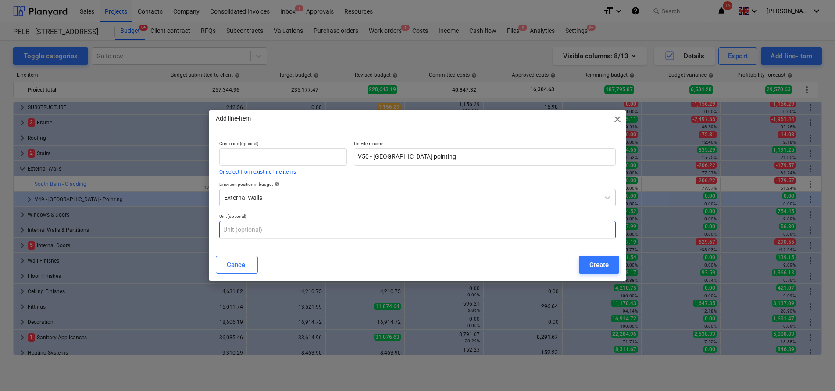
click at [471, 231] on input "text" at bounding box center [417, 230] width 397 height 18
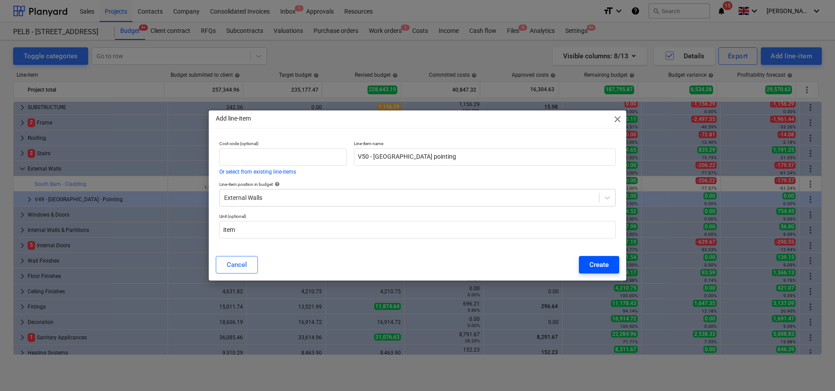
click at [595, 265] on div "Create" at bounding box center [599, 264] width 19 height 11
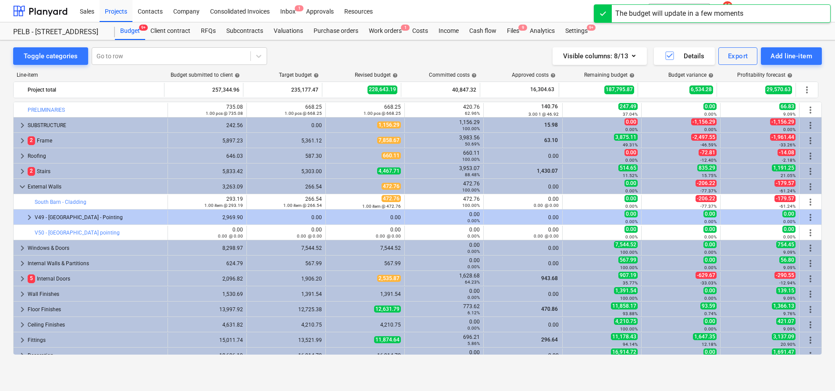
scroll to position [18, 0]
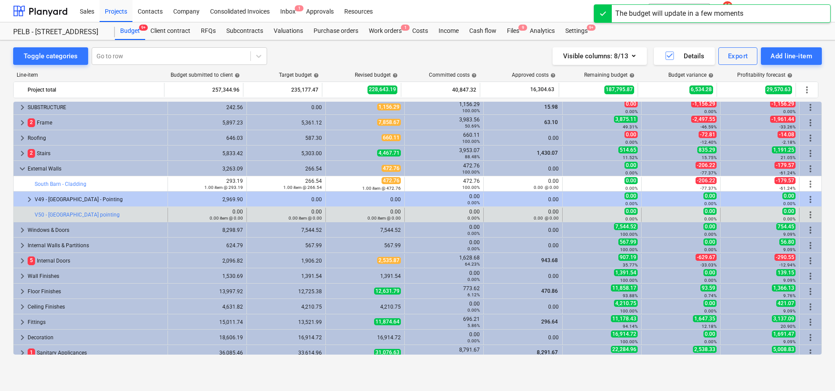
click at [808, 213] on span "more_vert" at bounding box center [810, 215] width 11 height 11
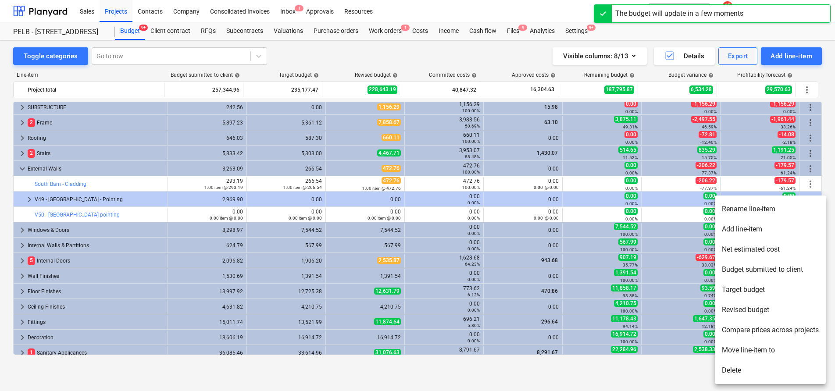
click at [766, 229] on li "Add line-item" at bounding box center [770, 229] width 111 height 20
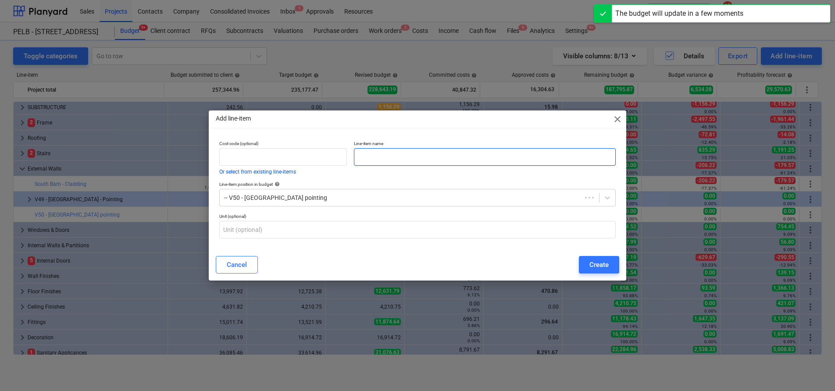
click at [446, 155] on input "text" at bounding box center [485, 157] width 262 height 18
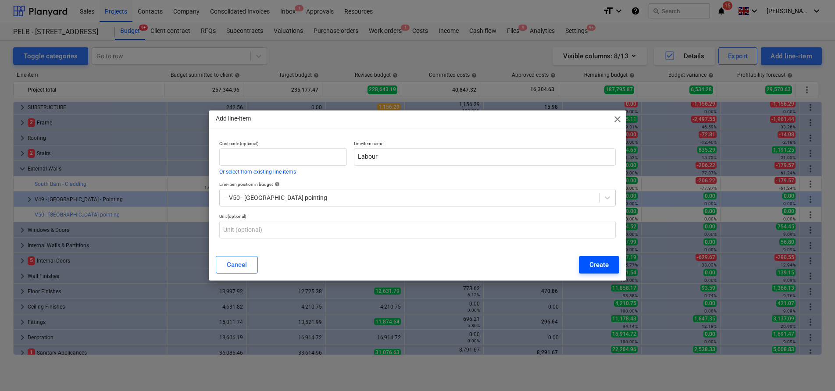
click at [604, 265] on div "Create" at bounding box center [599, 264] width 19 height 11
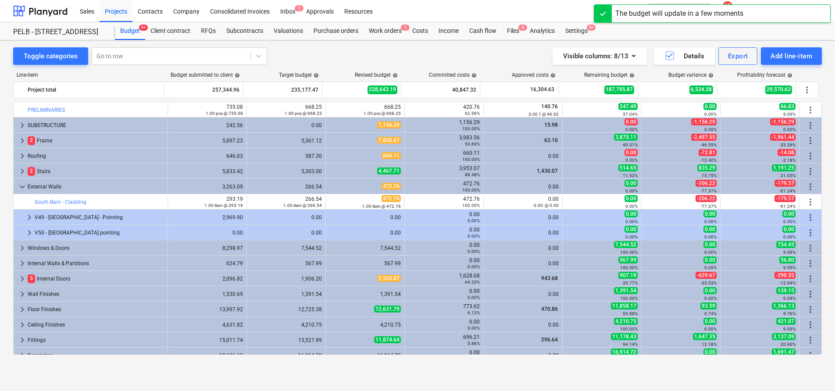
scroll to position [18, 0]
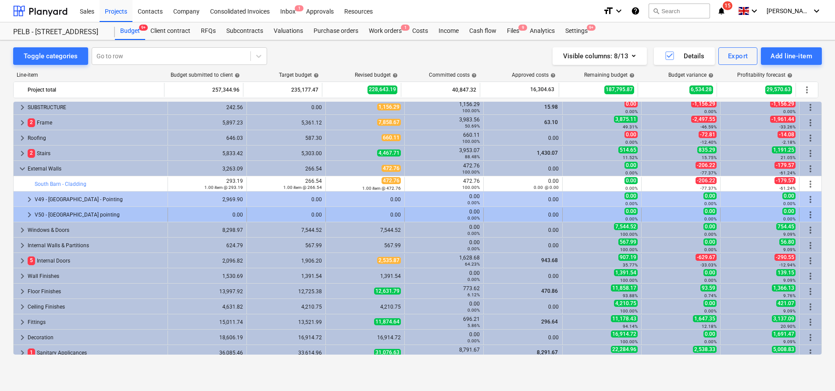
click at [175, 215] on div "0.00" at bounding box center [208, 215] width 72 height 6
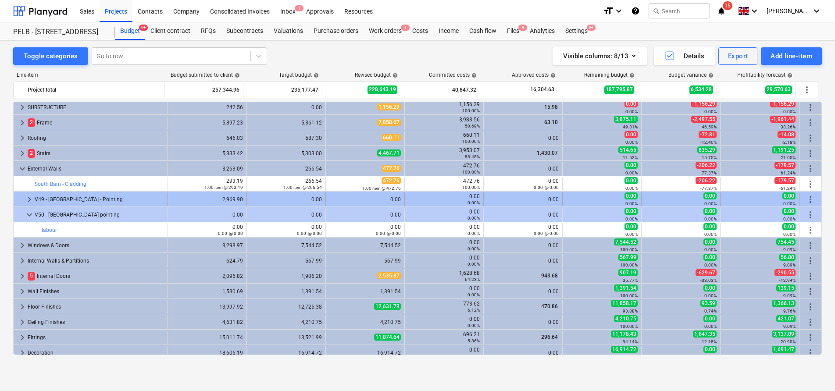
click at [32, 197] on span "keyboard_arrow_right" at bounding box center [29, 199] width 11 height 11
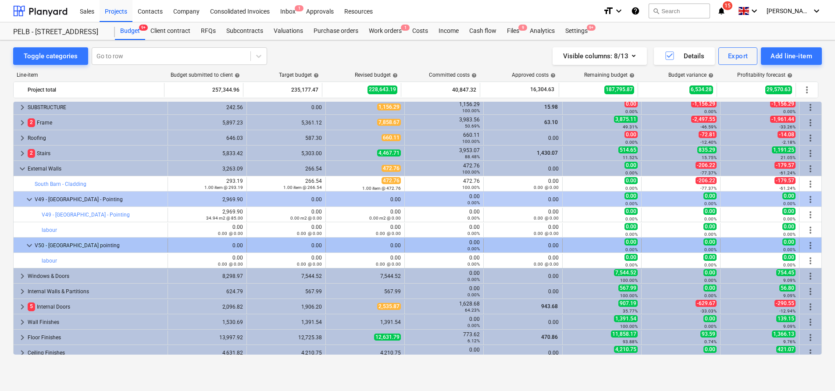
drag, startPoint x: 82, startPoint y: 244, endPoint x: 42, endPoint y: 241, distance: 40.0
click at [42, 241] on div "V50 - [GEOGRAPHIC_DATA] pointing" at bounding box center [99, 246] width 129 height 14
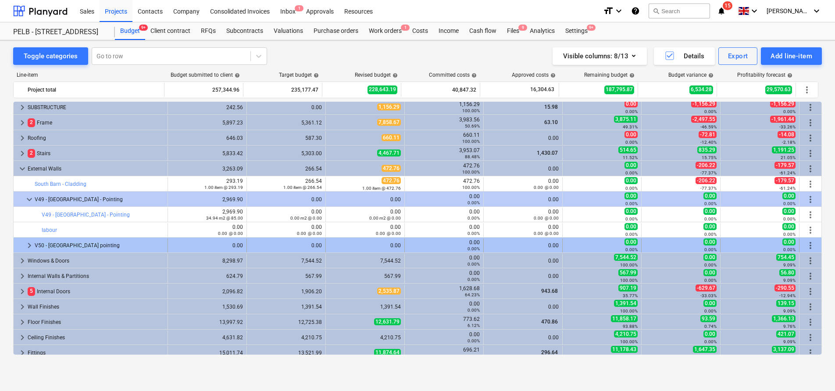
drag, startPoint x: 91, startPoint y: 244, endPoint x: 36, endPoint y: 246, distance: 54.9
click at [36, 246] on div "V50 - [GEOGRAPHIC_DATA] pointing" at bounding box center [99, 246] width 129 height 14
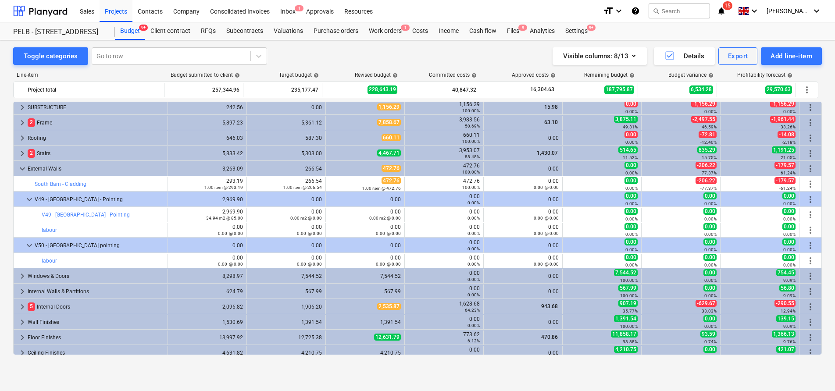
copy div "50 - [GEOGRAPHIC_DATA] pointing"
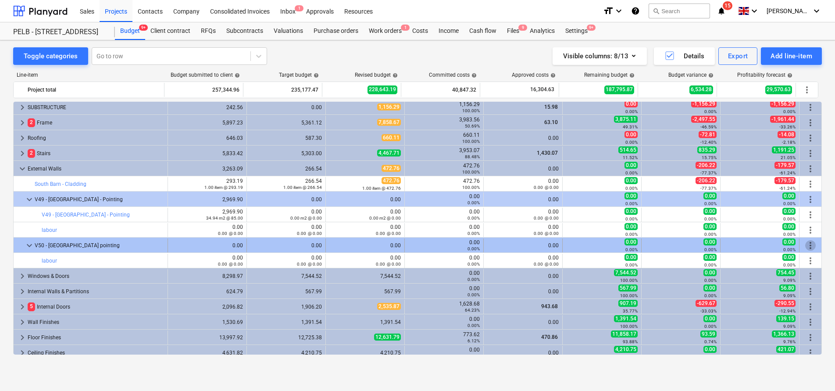
click at [808, 247] on span "more_vert" at bounding box center [810, 245] width 11 height 11
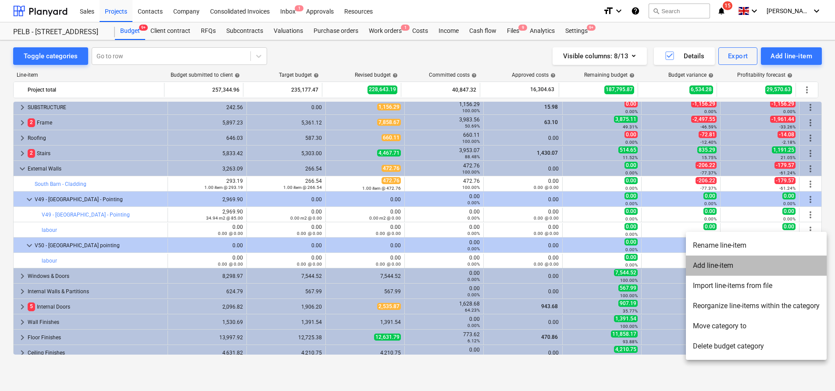
click at [750, 264] on li "Add line-item" at bounding box center [756, 266] width 141 height 20
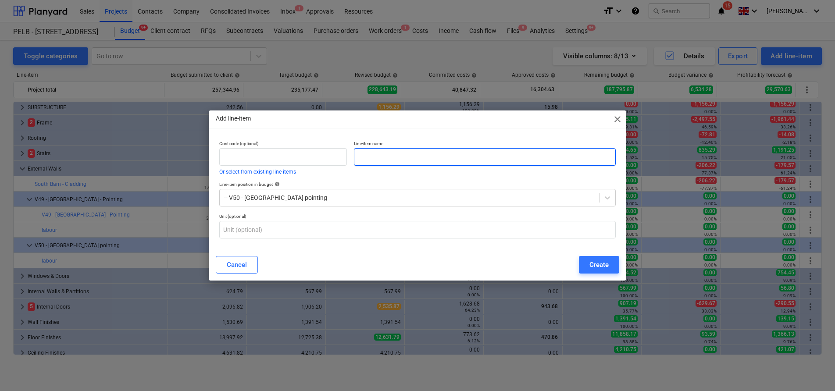
click at [430, 152] on input "text" at bounding box center [485, 157] width 262 height 18
paste input "Brickwork at a height of 1.4m"
drag, startPoint x: 469, startPoint y: 156, endPoint x: 351, endPoint y: 151, distance: 117.7
click at [351, 151] on div "Line-item name Brickwork at a height of 1.4m" at bounding box center [485, 157] width 269 height 41
click at [601, 265] on div "Create" at bounding box center [599, 264] width 19 height 11
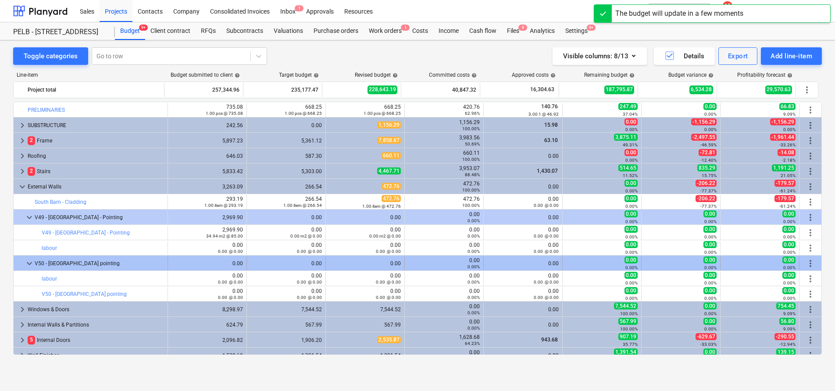
scroll to position [18, 0]
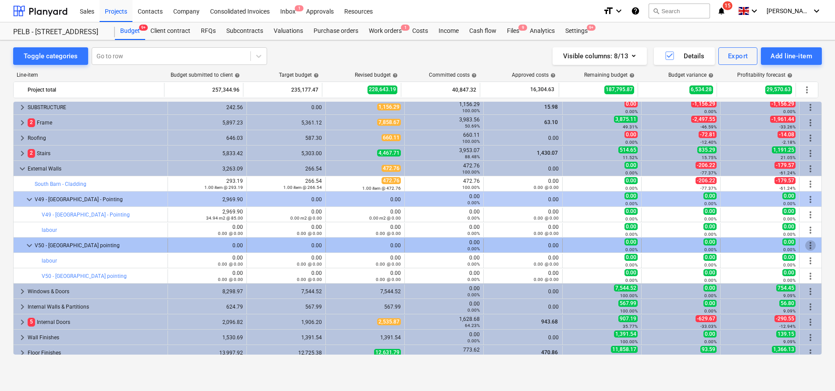
click at [809, 241] on span "more_vert" at bounding box center [810, 245] width 11 height 11
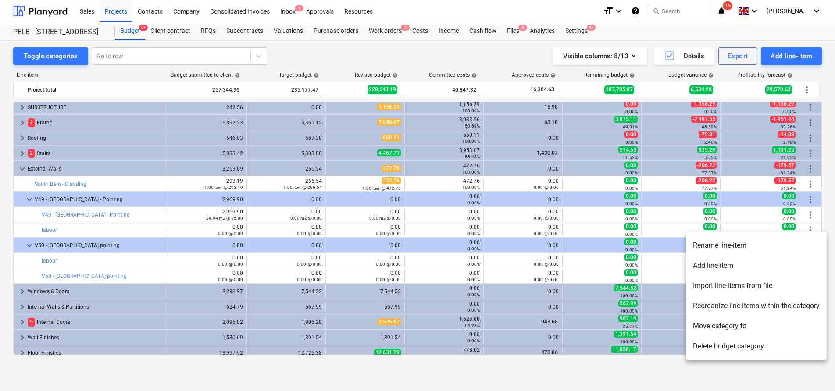
click at [780, 309] on li "Reorganize line-items within the category" at bounding box center [756, 306] width 141 height 20
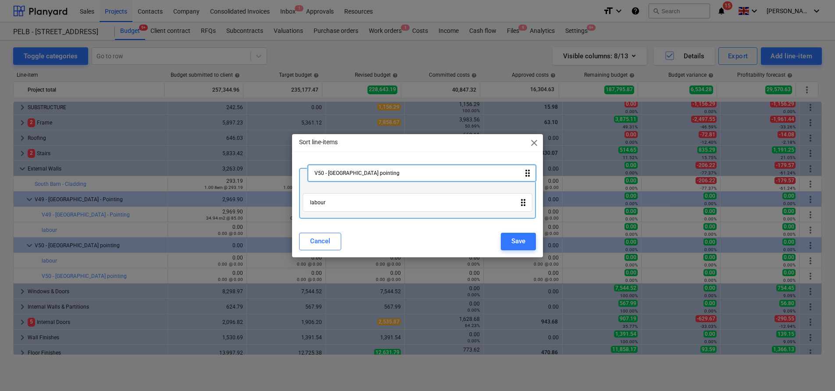
drag, startPoint x: 375, startPoint y: 207, endPoint x: 381, endPoint y: 176, distance: 31.2
click at [381, 176] on div "labour drag_indicator V50 - [GEOGRAPHIC_DATA] pointing drag_indicator" at bounding box center [417, 193] width 236 height 51
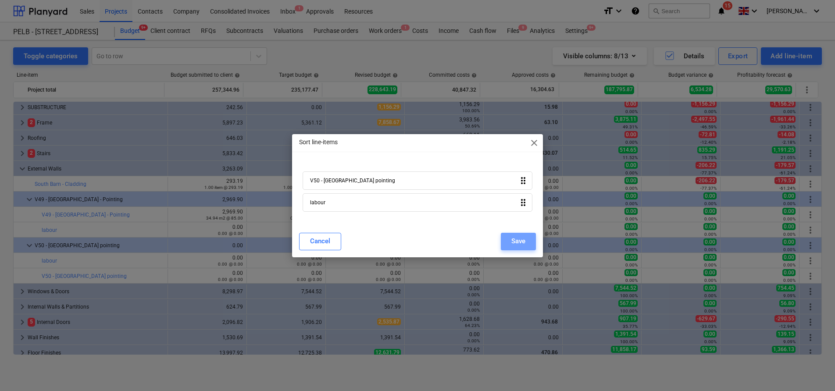
drag, startPoint x: 515, startPoint y: 242, endPoint x: 385, endPoint y: 243, distance: 130.7
click at [515, 242] on div "Save" at bounding box center [519, 241] width 14 height 11
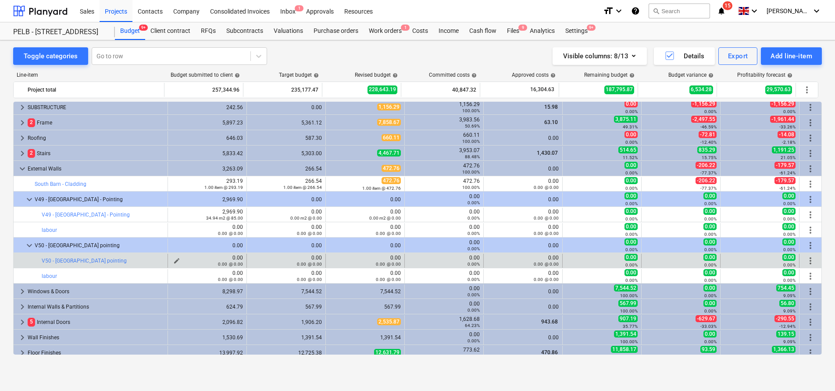
click at [175, 261] on div "0.00 @ 0.00" at bounding box center [208, 264] width 72 height 6
click at [173, 258] on span "edit" at bounding box center [176, 261] width 7 height 7
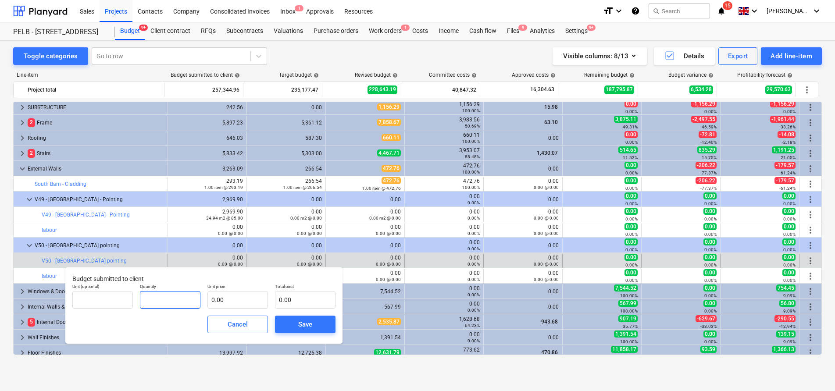
click at [179, 298] on input "text" at bounding box center [170, 300] width 61 height 18
click at [116, 298] on input "text" at bounding box center [102, 300] width 61 height 18
click at [229, 299] on input "text" at bounding box center [238, 300] width 61 height 18
click at [307, 328] on div "Save" at bounding box center [305, 324] width 14 height 11
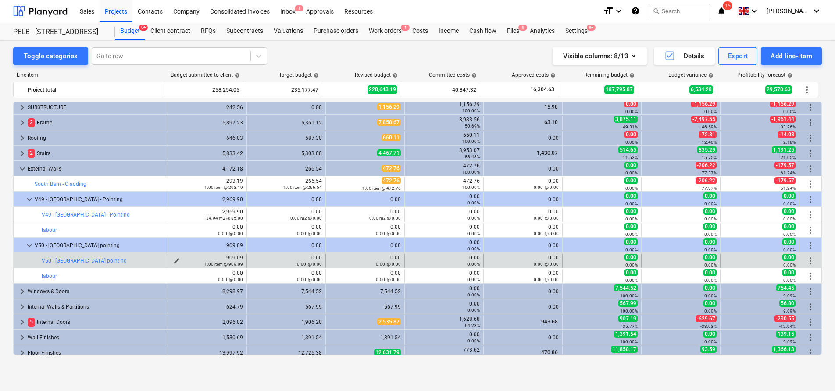
click at [172, 262] on div "1.00 item @ 909.09" at bounding box center [208, 264] width 72 height 6
click at [175, 260] on span "edit" at bounding box center [176, 261] width 7 height 7
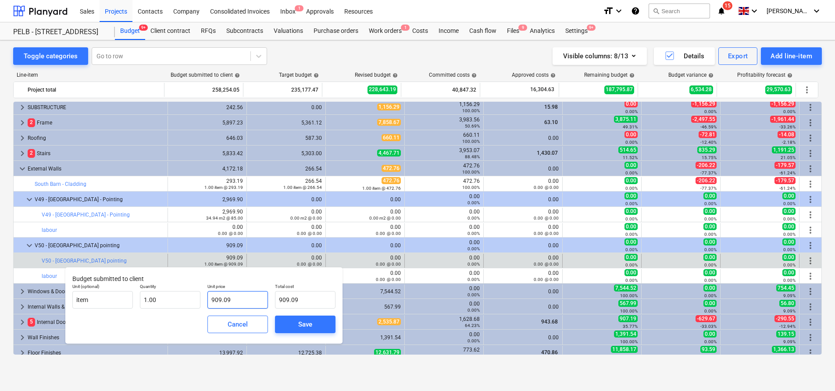
drag, startPoint x: 233, startPoint y: 295, endPoint x: 241, endPoint y: 301, distance: 10.0
click at [241, 301] on input "909.09" at bounding box center [238, 300] width 61 height 18
click at [313, 329] on span "Save" at bounding box center [305, 324] width 39 height 11
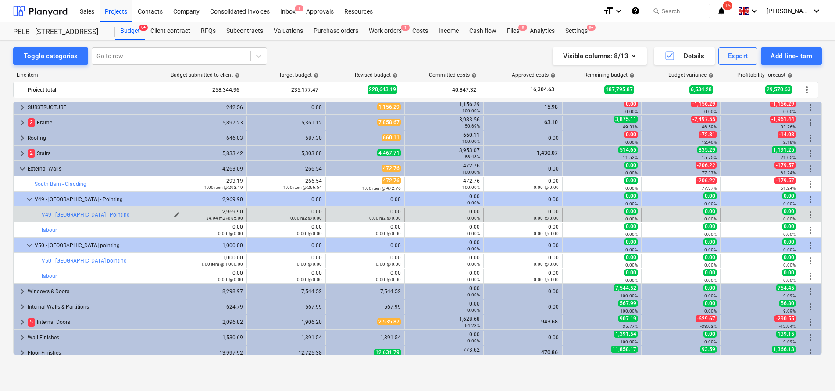
click at [173, 215] on div "34.94 m2 @ 85.00" at bounding box center [208, 218] width 72 height 6
click at [175, 212] on span "edit" at bounding box center [176, 214] width 7 height 7
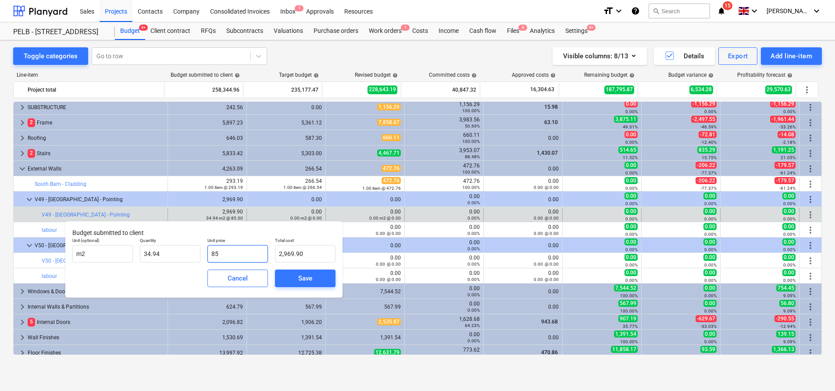
drag, startPoint x: 222, startPoint y: 253, endPoint x: 204, endPoint y: 252, distance: 18.0
click at [204, 252] on div "Unit price 85" at bounding box center [238, 250] width 68 height 32
click at [318, 275] on span "Save" at bounding box center [305, 278] width 39 height 11
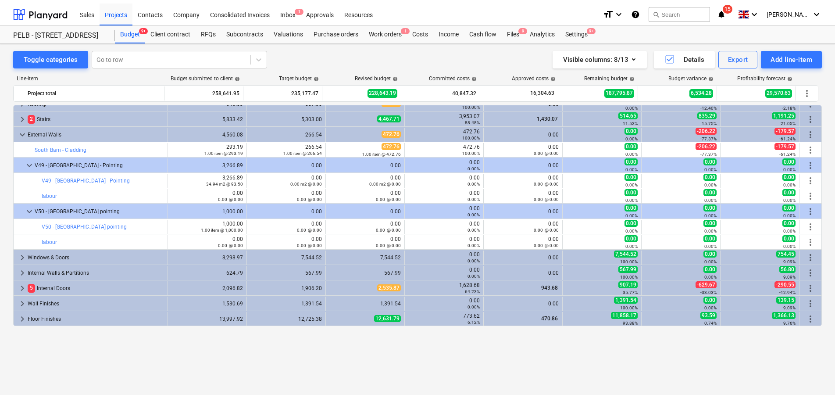
scroll to position [0, 0]
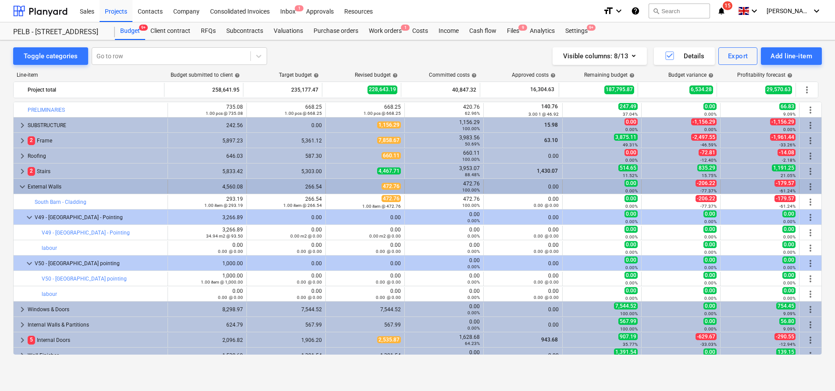
click at [24, 188] on span "keyboard_arrow_down" at bounding box center [22, 187] width 11 height 11
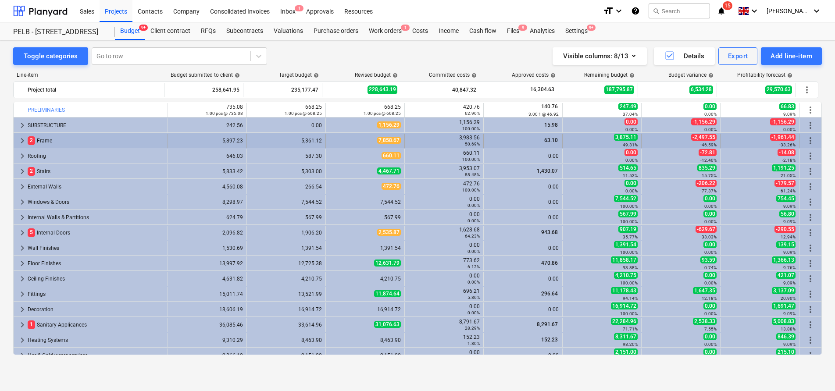
click at [23, 140] on span "keyboard_arrow_right" at bounding box center [22, 141] width 11 height 11
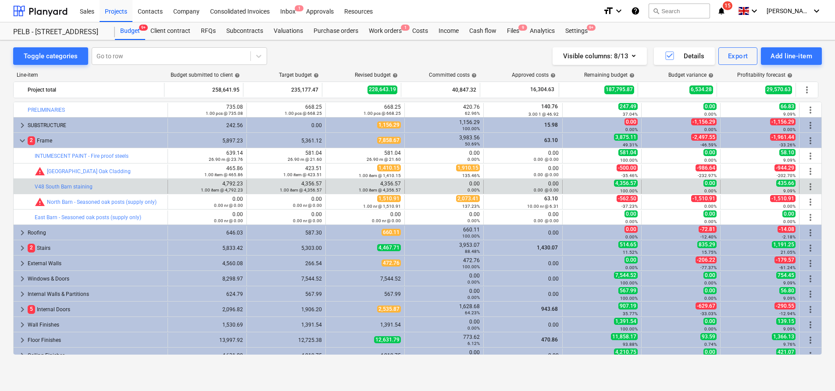
click at [809, 186] on span "more_vert" at bounding box center [810, 187] width 11 height 11
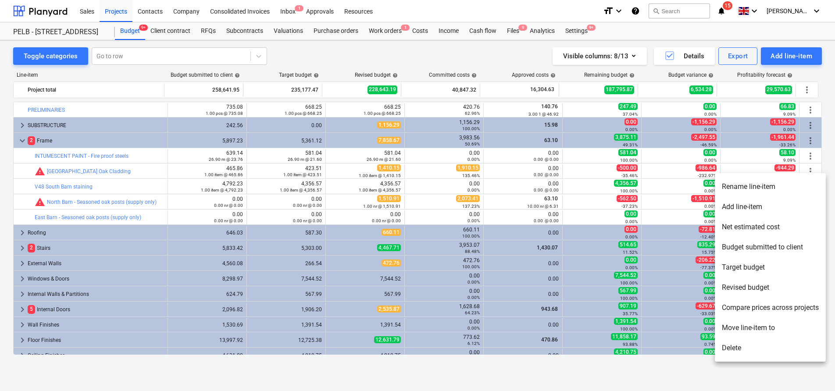
click at [799, 204] on li "Add line-item" at bounding box center [770, 207] width 111 height 20
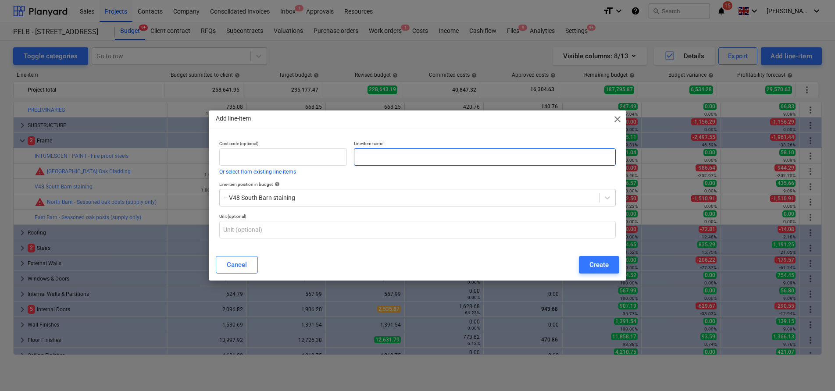
click at [387, 150] on input "text" at bounding box center [485, 157] width 262 height 18
paste input "Barrettine Premier Wood Preserver - in Dark Brown - 5L tins"
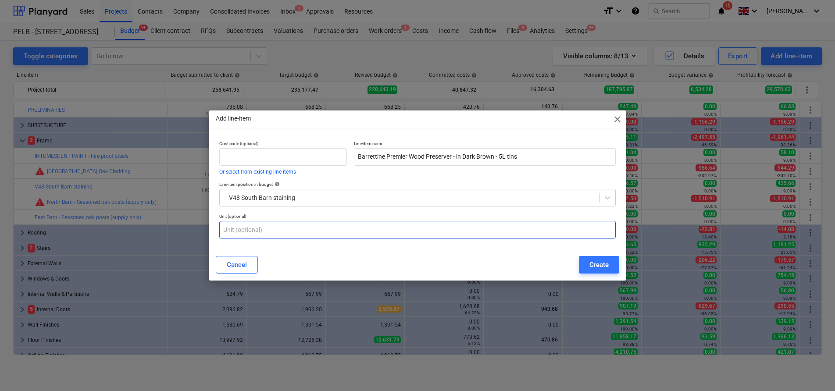
click at [408, 229] on input "text" at bounding box center [417, 230] width 397 height 18
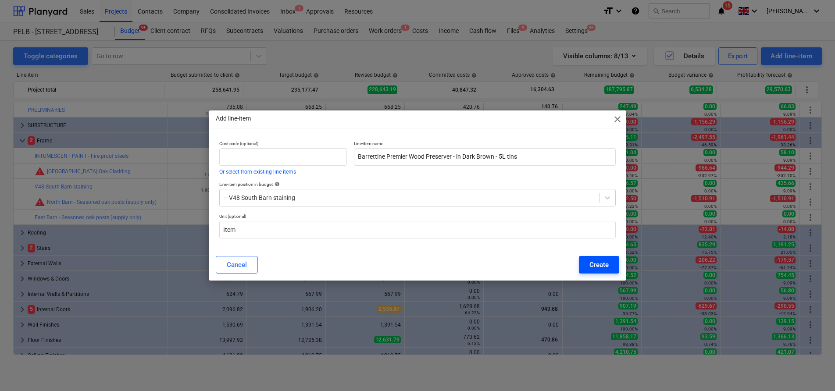
click at [590, 266] on div "Create" at bounding box center [599, 264] width 19 height 11
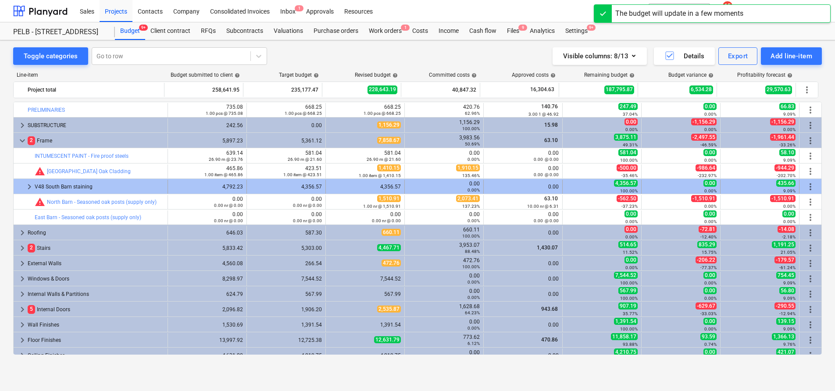
click at [28, 187] on span "keyboard_arrow_right" at bounding box center [29, 187] width 11 height 11
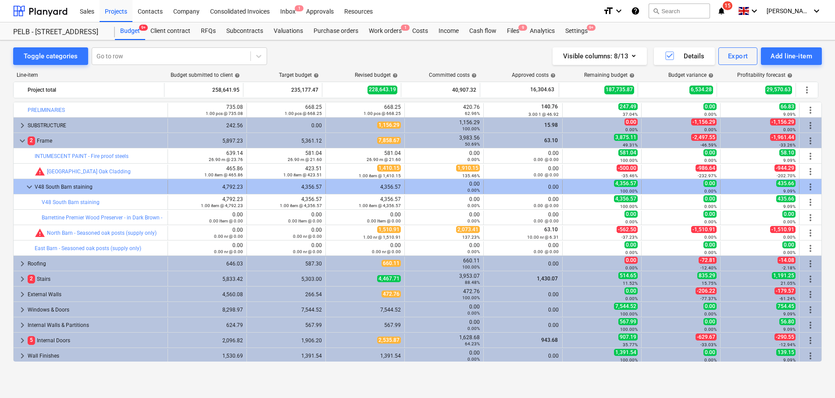
click at [807, 188] on span "more_vert" at bounding box center [810, 187] width 11 height 11
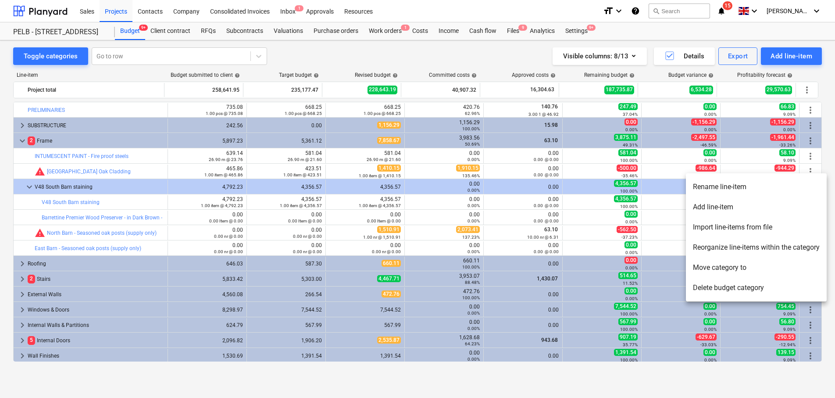
click at [793, 206] on li "Add line-item" at bounding box center [756, 207] width 141 height 20
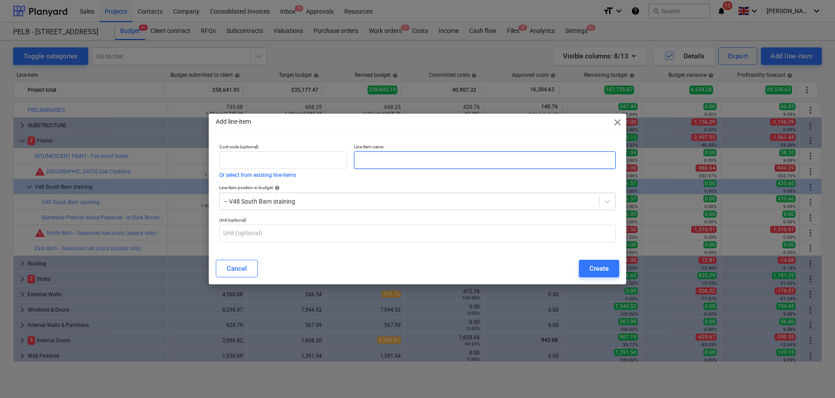
click at [398, 155] on input "text" at bounding box center [485, 160] width 262 height 18
paste input "Plant (including sprayer & cherry picker) - day rate"
drag, startPoint x: 503, startPoint y: 161, endPoint x: 470, endPoint y: 161, distance: 32.9
click at [470, 161] on input "Plant (including sprayer & cherry picker) - day rate" at bounding box center [485, 160] width 262 height 18
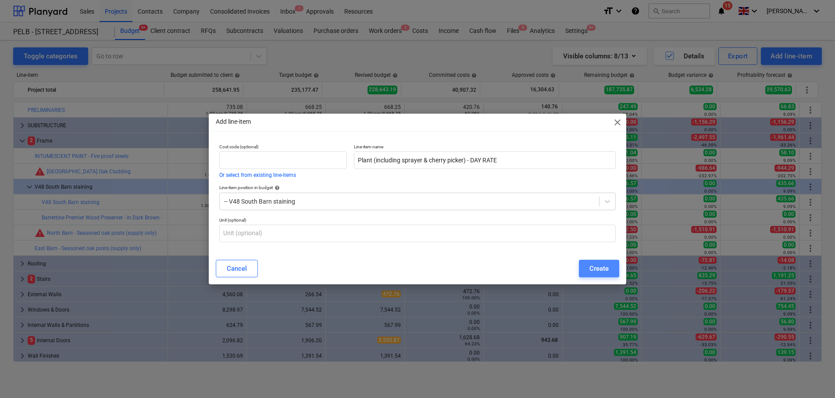
click at [592, 271] on div "Create" at bounding box center [599, 268] width 19 height 11
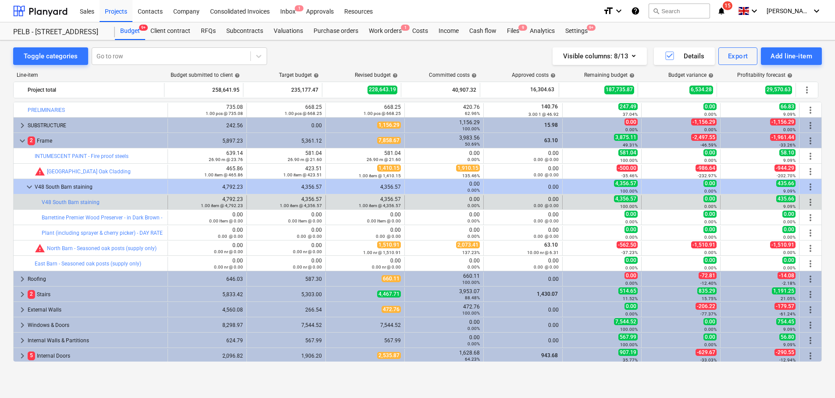
click at [807, 202] on span "more_vert" at bounding box center [810, 202] width 11 height 11
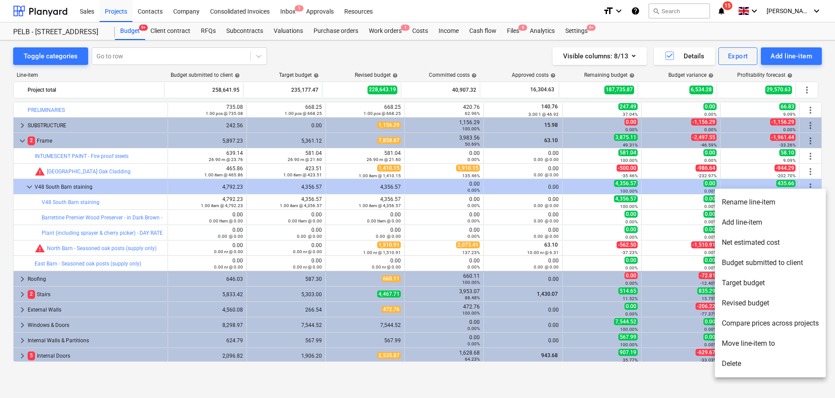
click at [758, 222] on li "Add line-item" at bounding box center [770, 222] width 111 height 20
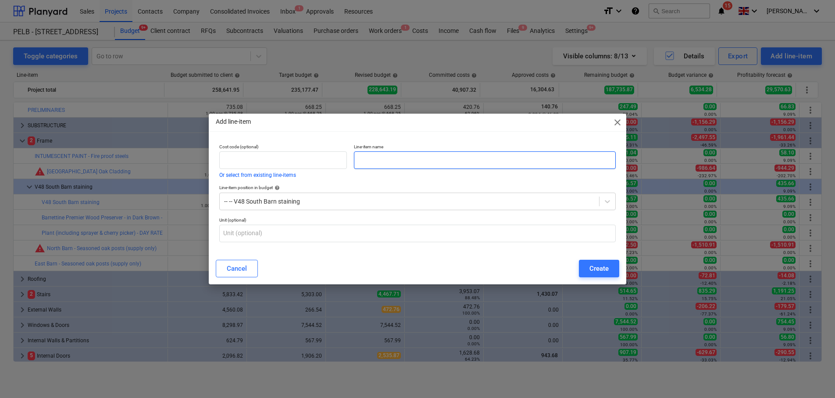
click at [504, 161] on input "text" at bounding box center [485, 160] width 262 height 18
paste input "Plant delivery"
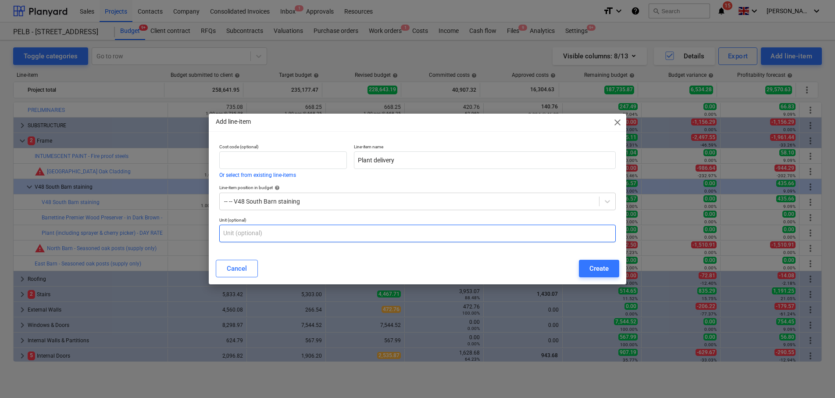
click at [365, 229] on input "text" at bounding box center [417, 234] width 397 height 18
click at [583, 267] on button "Create" at bounding box center [599, 269] width 40 height 18
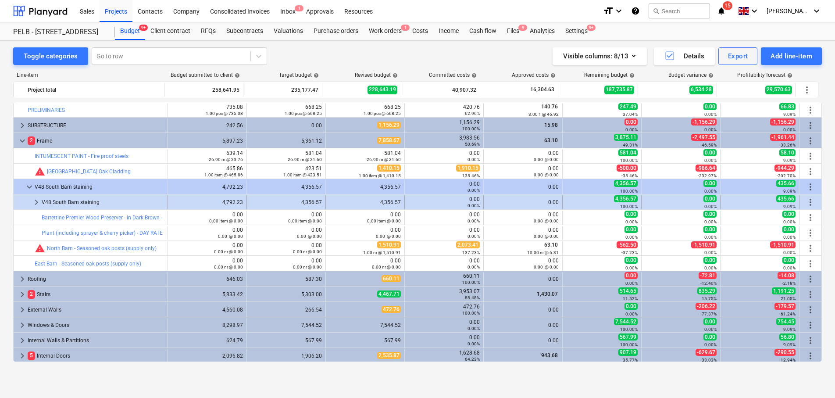
click at [809, 198] on span "more_vert" at bounding box center [810, 202] width 11 height 11
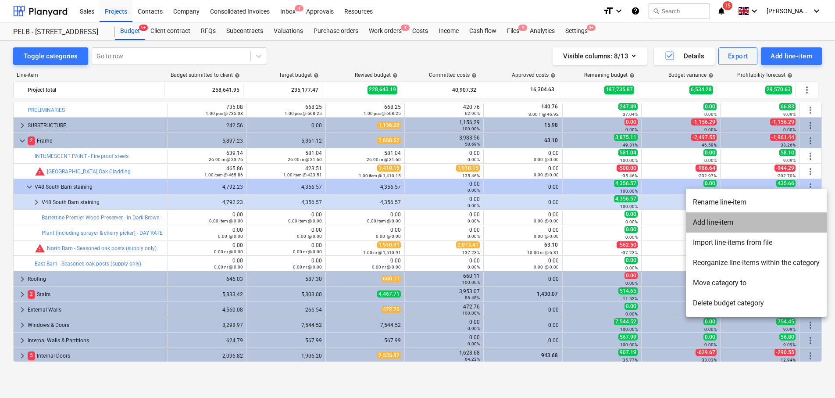
click at [749, 228] on li "Add line-item" at bounding box center [756, 222] width 141 height 20
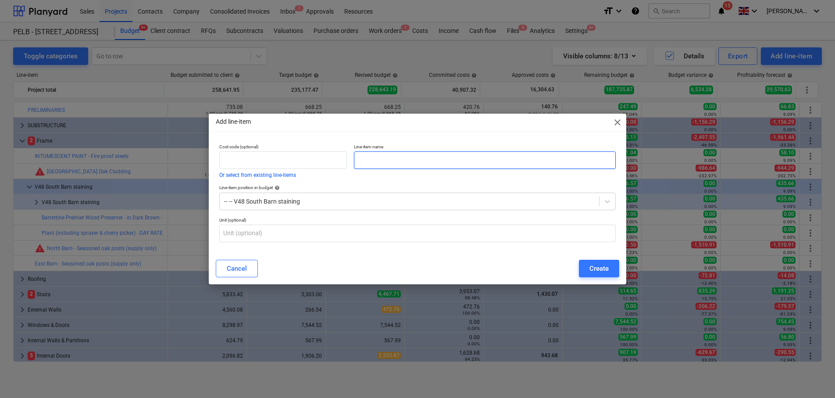
click at [454, 157] on input "text" at bounding box center [485, 160] width 262 height 18
paste input "Protection"
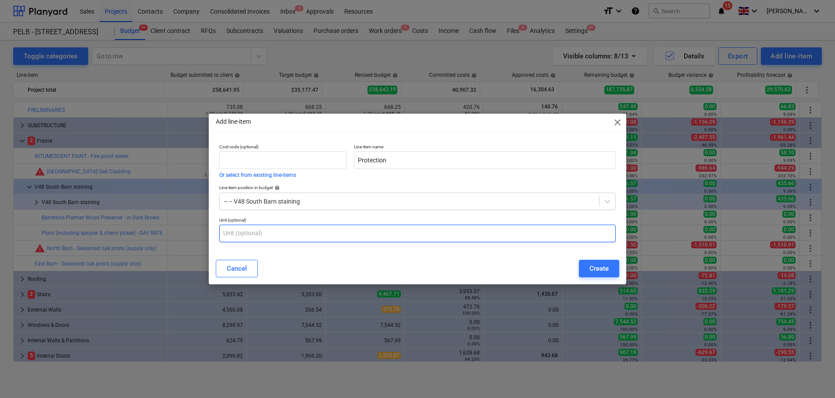
click at [468, 234] on input "text" at bounding box center [417, 234] width 397 height 18
click at [585, 265] on button "Create" at bounding box center [599, 269] width 40 height 18
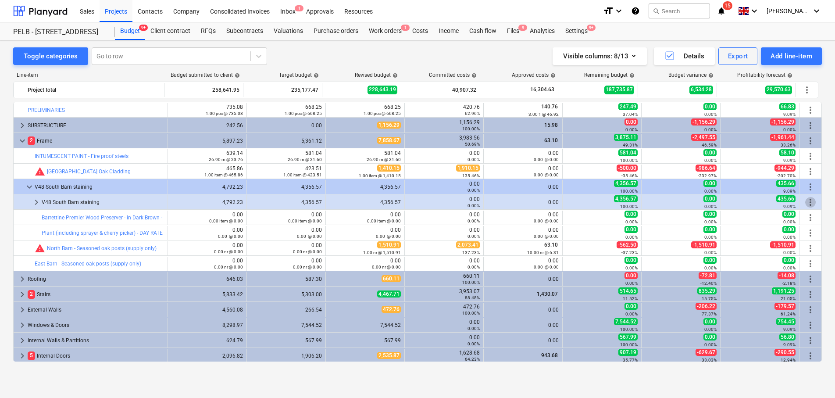
click at [808, 202] on span "more_vert" at bounding box center [810, 202] width 11 height 11
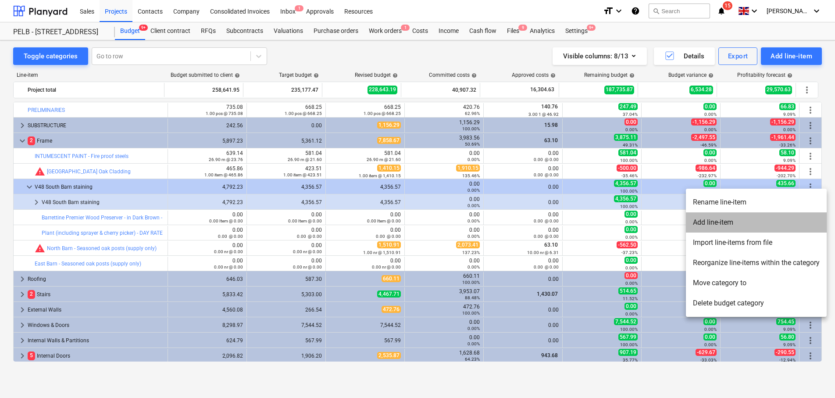
click at [783, 223] on li "Add line-item" at bounding box center [756, 222] width 141 height 20
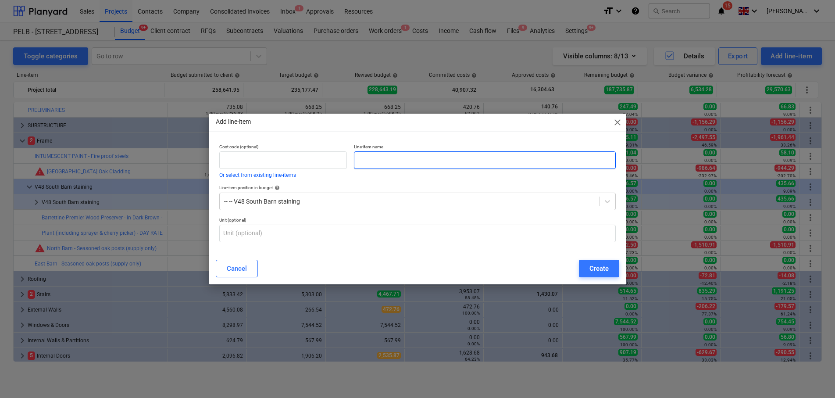
click at [454, 160] on input "text" at bounding box center [485, 160] width 262 height 18
paste input "Estimated [DATE] rate for 2 skilled trades men"
drag, startPoint x: 433, startPoint y: 160, endPoint x: 410, endPoint y: 160, distance: 22.4
click at [410, 160] on input "Estimated [DATE] rate for 2 skilled trades men" at bounding box center [485, 160] width 262 height 18
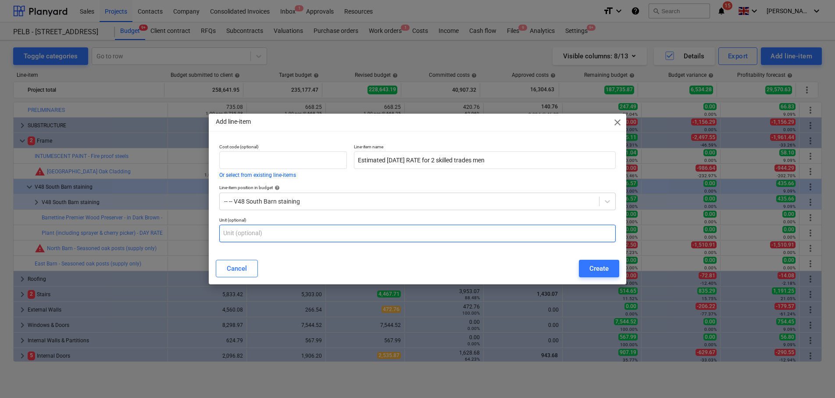
click at [345, 228] on input "text" at bounding box center [417, 234] width 397 height 18
click at [613, 272] on button "Create" at bounding box center [599, 269] width 40 height 18
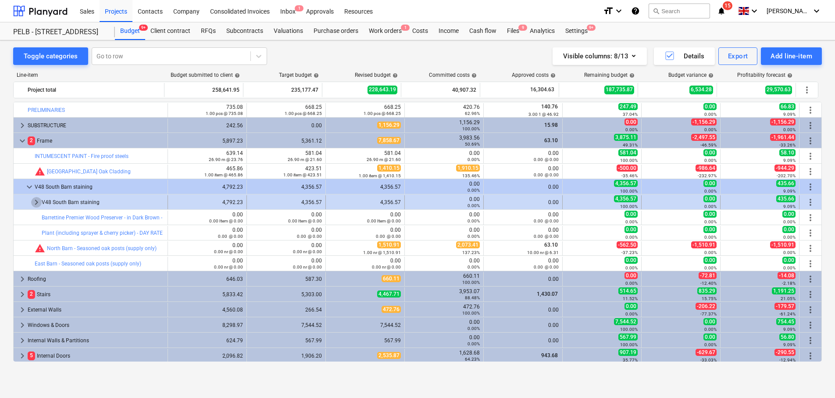
click at [37, 200] on span "keyboard_arrow_right" at bounding box center [36, 202] width 11 height 11
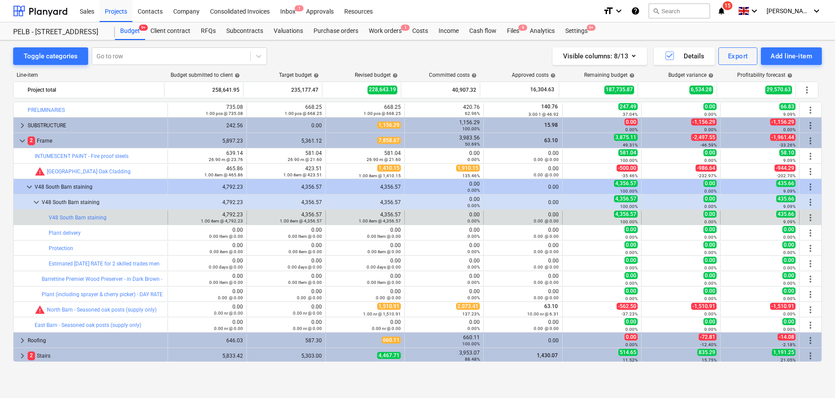
click at [805, 217] on span "more_vert" at bounding box center [810, 217] width 11 height 11
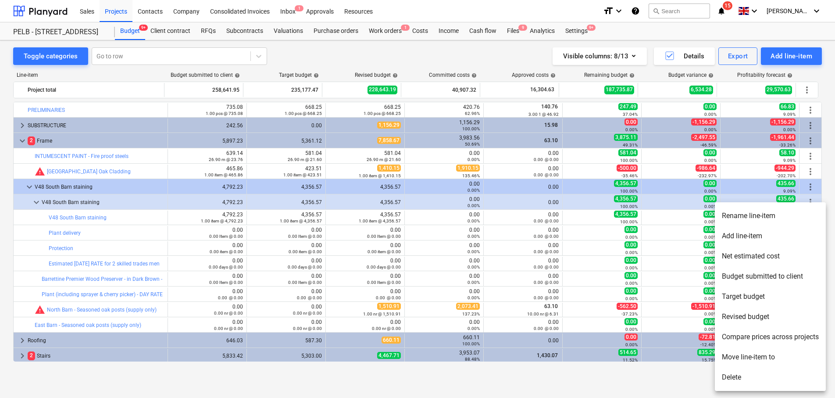
click at [754, 376] on li "Delete" at bounding box center [770, 377] width 111 height 20
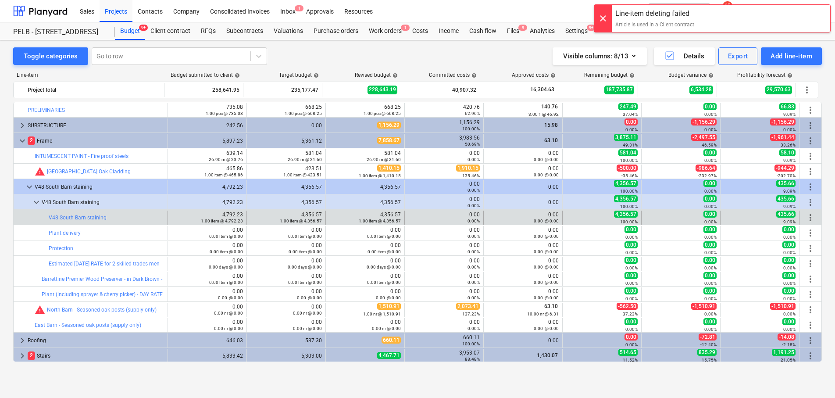
click at [805, 217] on span "more_vert" at bounding box center [810, 217] width 11 height 11
click at [760, 211] on div "435.66 9.09%" at bounding box center [760, 218] width 72 height 14
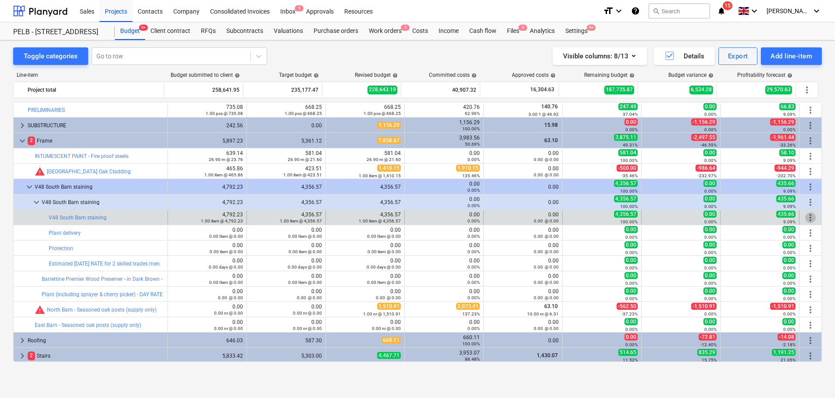
click at [807, 215] on span "more_vert" at bounding box center [810, 217] width 11 height 11
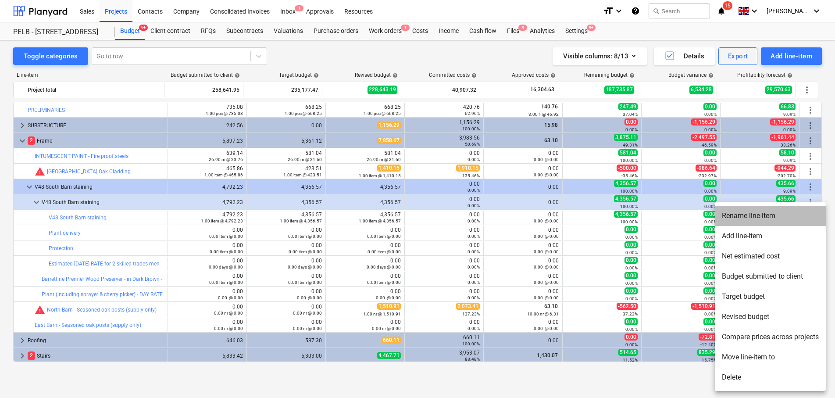
click at [749, 215] on li "Rename line-item" at bounding box center [770, 216] width 111 height 20
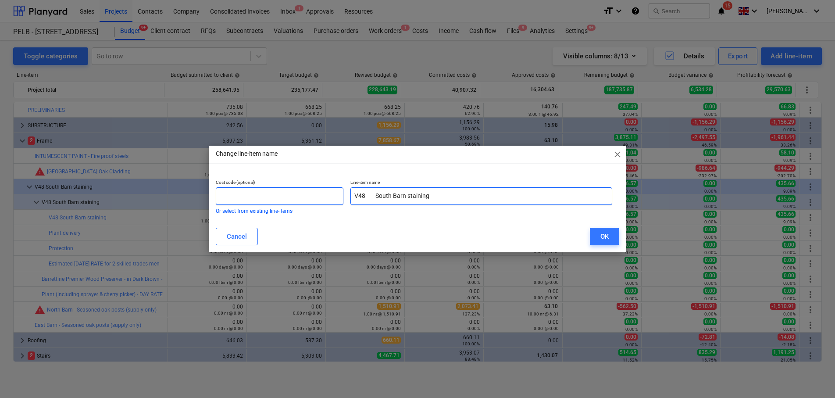
drag, startPoint x: 451, startPoint y: 199, endPoint x: 319, endPoint y: 193, distance: 132.2
click at [319, 193] on div "Cost code (optional) Or select from existing line-items Line-item name V48 Sout…" at bounding box center [414, 196] width 404 height 41
paste input "Barrettine Premier Wood Preserver - in Dark Brown - 5L tins"
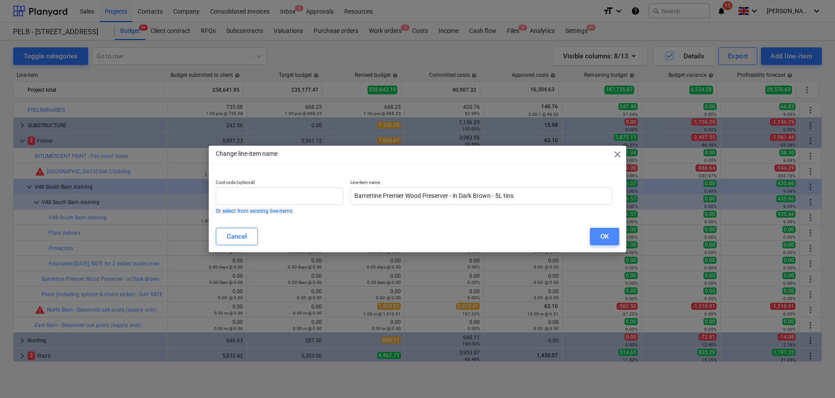
click at [603, 231] on div "OK" at bounding box center [605, 236] width 8 height 11
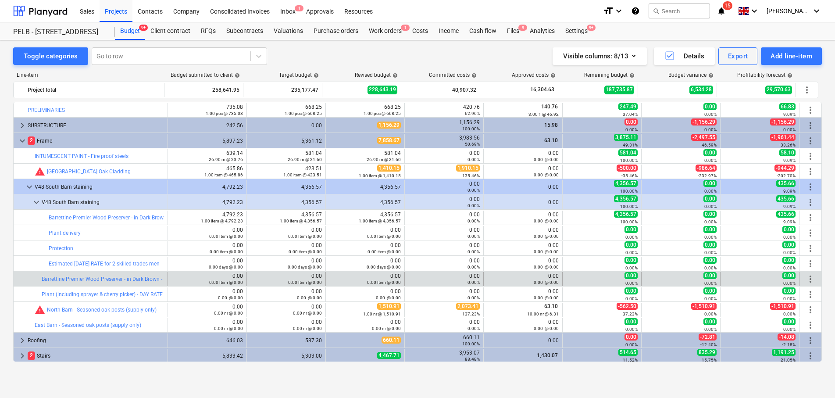
click at [808, 279] on span "more_vert" at bounding box center [810, 279] width 11 height 11
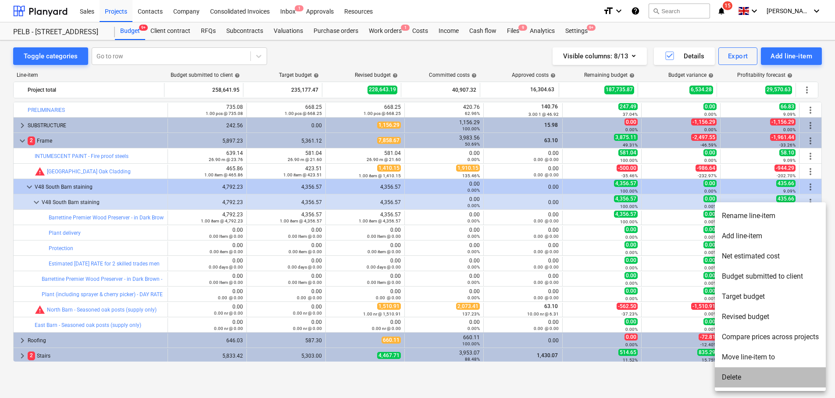
click at [758, 377] on li "Delete" at bounding box center [770, 377] width 111 height 20
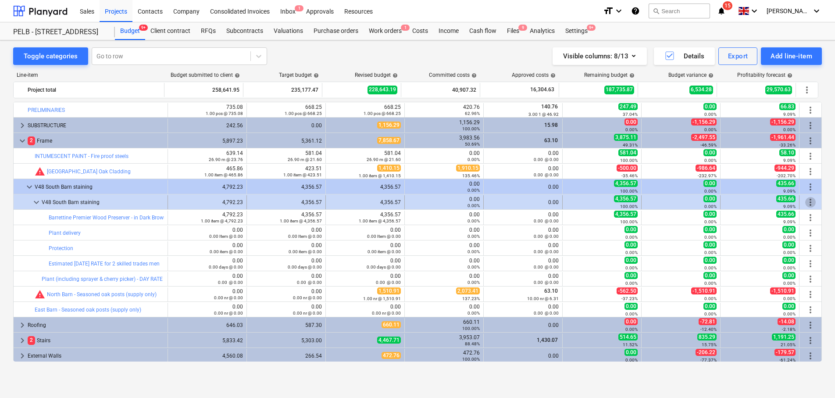
click at [809, 204] on span "more_vert" at bounding box center [810, 202] width 11 height 11
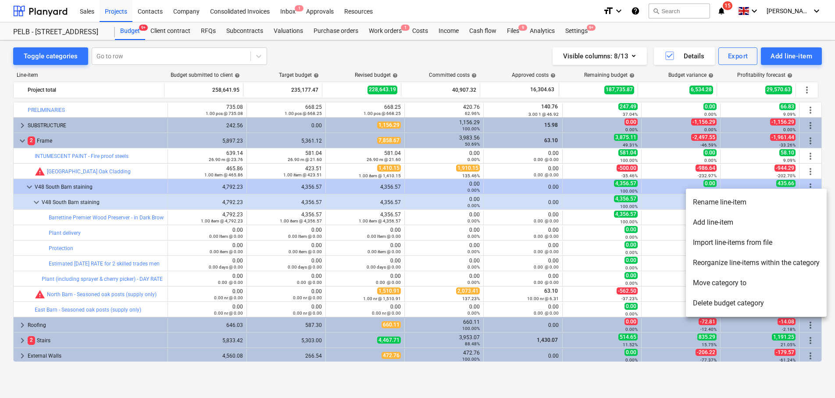
click at [766, 260] on li "Reorganize line-items within the category" at bounding box center [756, 263] width 141 height 20
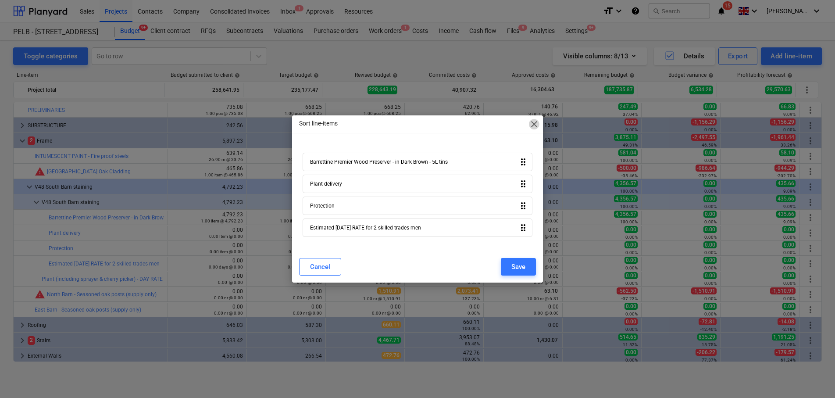
click at [532, 125] on span "close" at bounding box center [534, 124] width 11 height 11
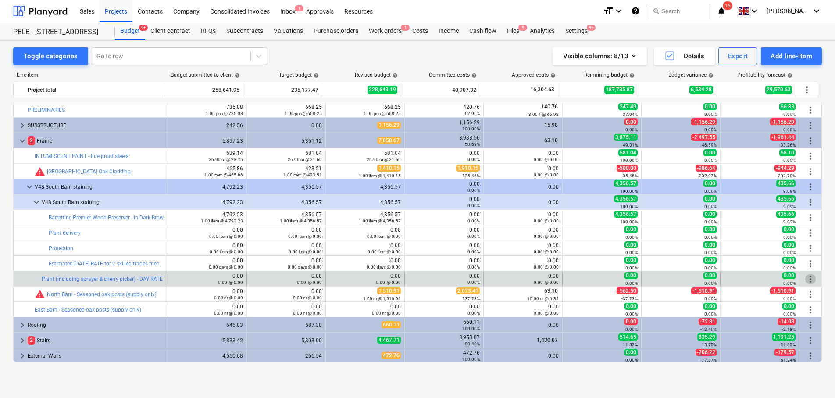
click at [809, 280] on span "more_vert" at bounding box center [810, 279] width 11 height 11
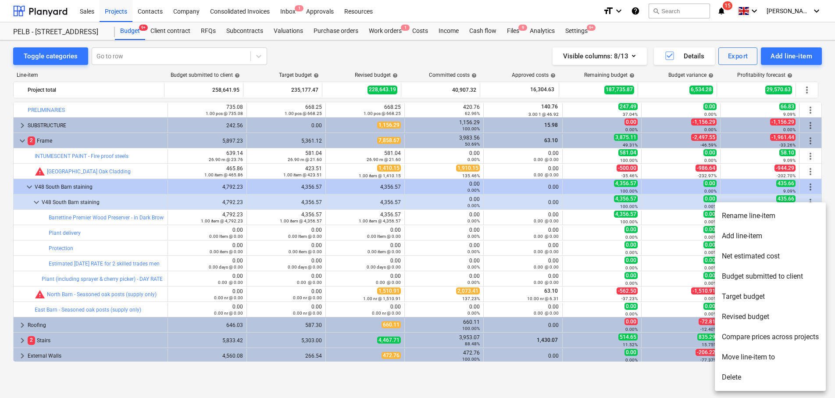
click at [769, 356] on li "Move line-item to" at bounding box center [770, 357] width 111 height 20
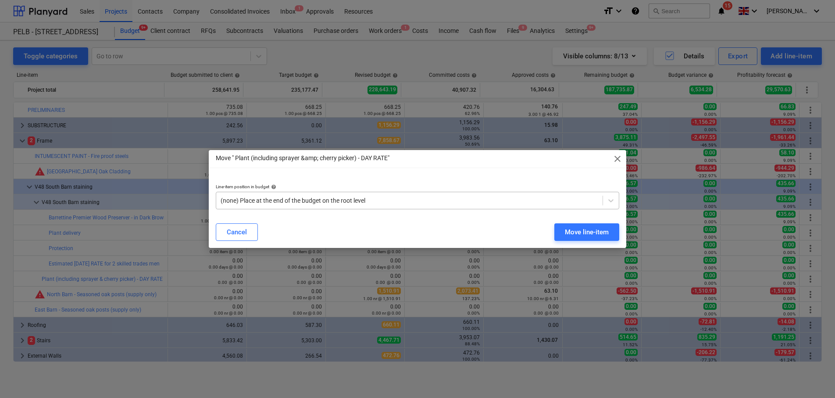
click at [349, 201] on div at bounding box center [410, 200] width 378 height 9
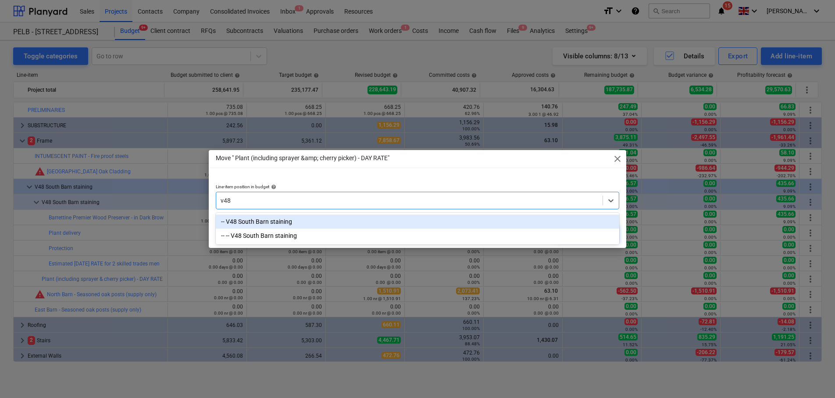
click at [268, 221] on div "-- V48 South Barn staining" at bounding box center [418, 222] width 404 height 14
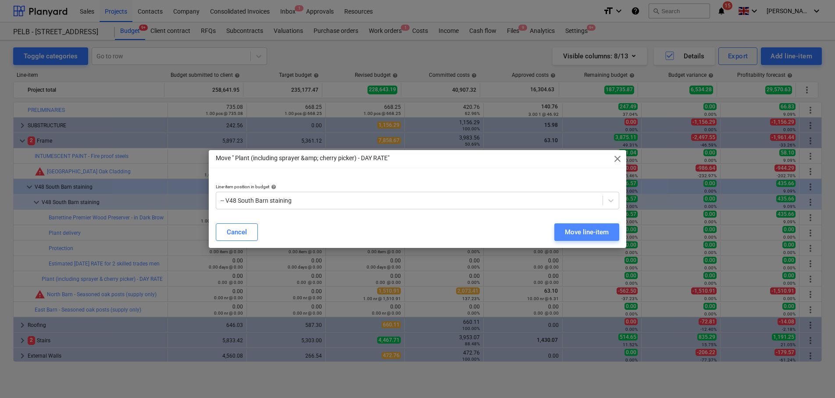
click at [569, 234] on div "Move line-item" at bounding box center [587, 231] width 44 height 11
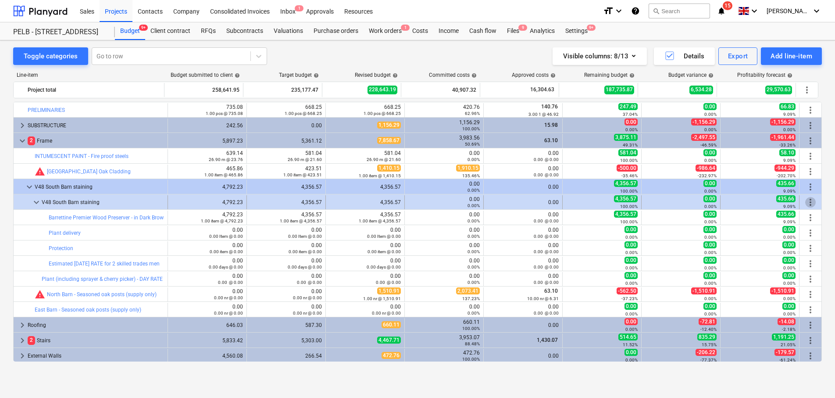
click at [805, 200] on span "more_vert" at bounding box center [810, 202] width 11 height 11
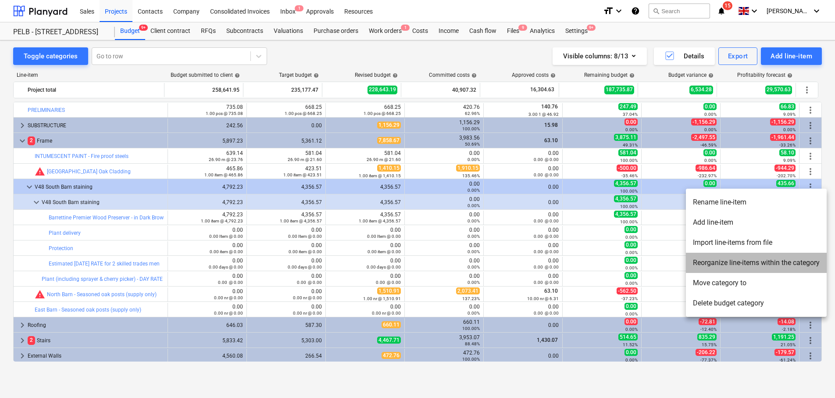
click at [738, 263] on li "Reorganize line-items within the category" at bounding box center [756, 263] width 141 height 20
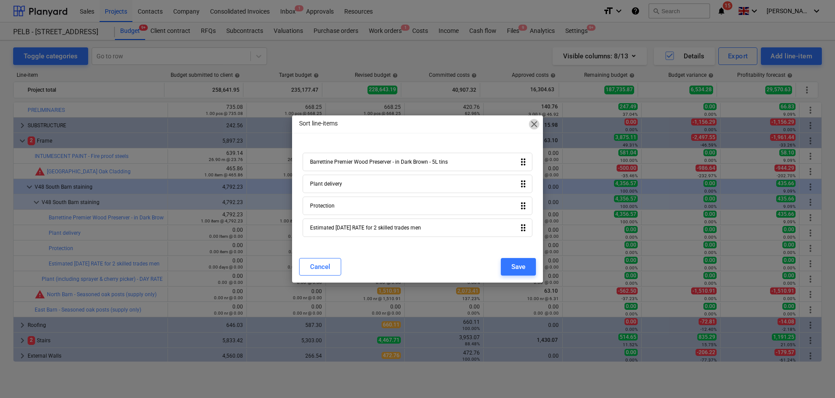
click at [537, 125] on span "close" at bounding box center [534, 124] width 11 height 11
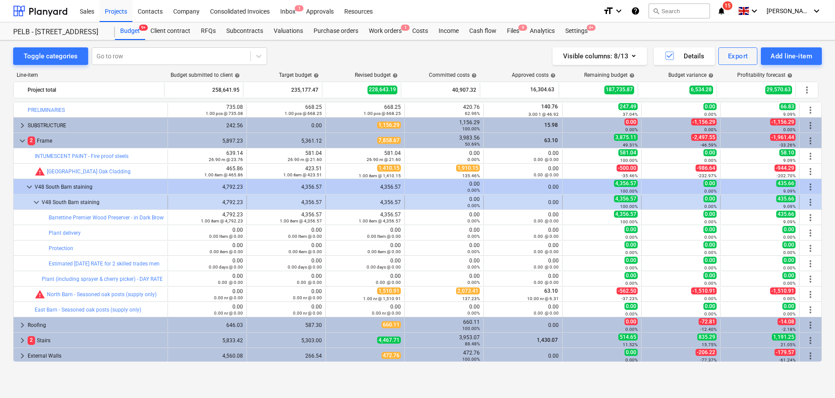
click at [34, 200] on span "keyboard_arrow_down" at bounding box center [36, 202] width 11 height 11
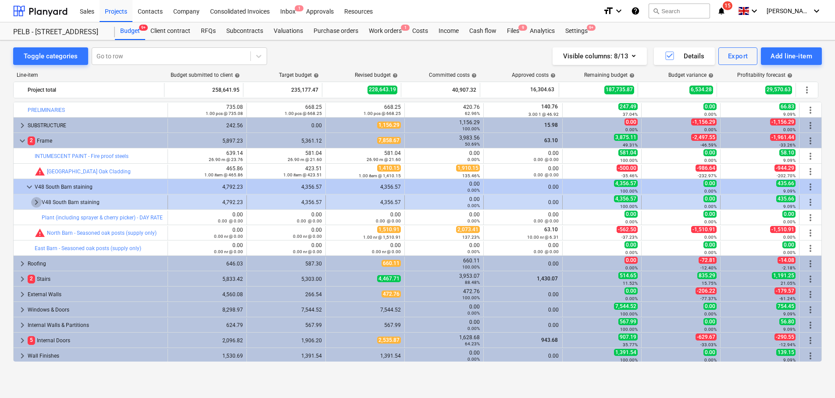
click at [36, 200] on span "keyboard_arrow_right" at bounding box center [36, 202] width 11 height 11
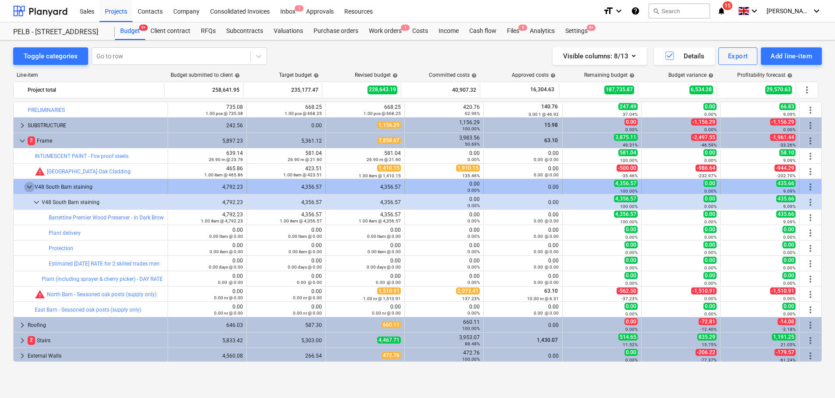
click at [28, 186] on span "keyboard_arrow_down" at bounding box center [29, 187] width 11 height 11
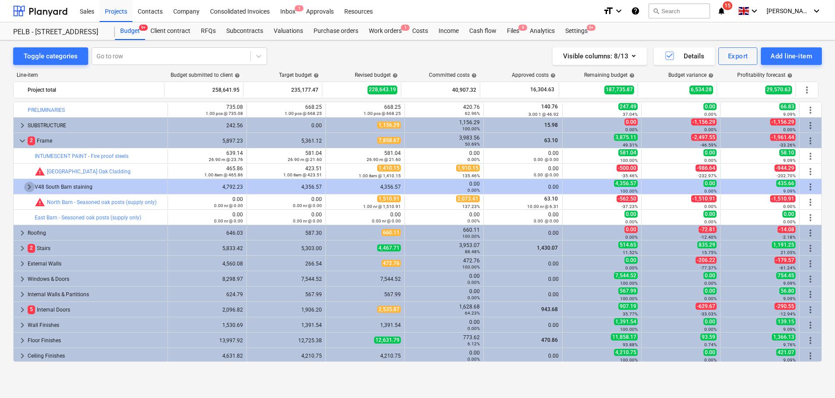
click at [28, 186] on span "keyboard_arrow_right" at bounding box center [29, 187] width 11 height 11
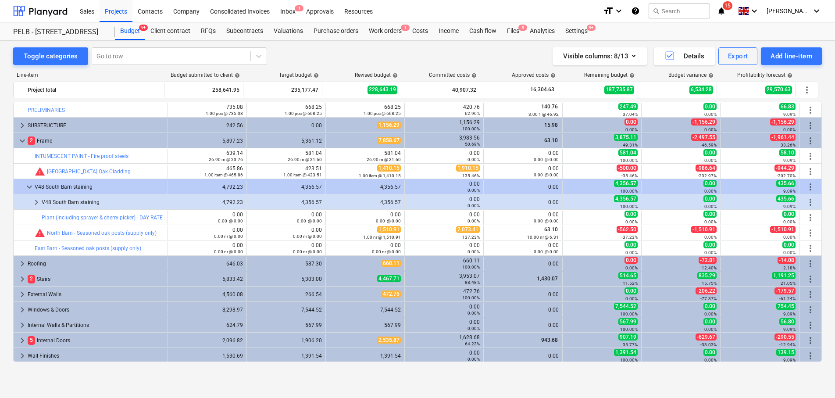
click at [28, 186] on span "keyboard_arrow_down" at bounding box center [29, 187] width 11 height 11
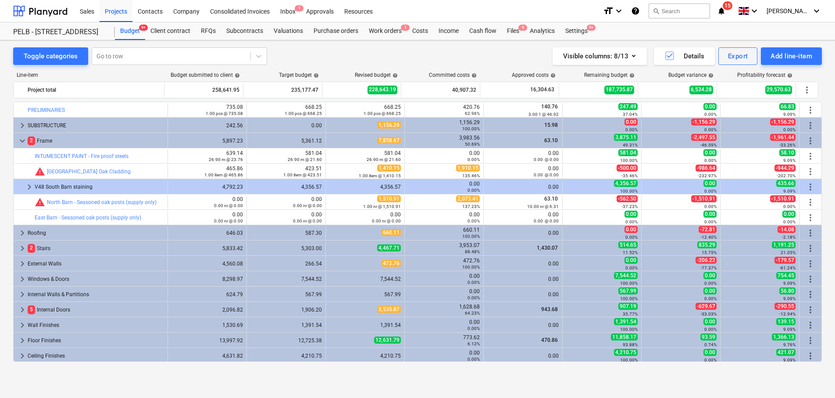
click at [28, 186] on span "keyboard_arrow_right" at bounding box center [29, 187] width 11 height 11
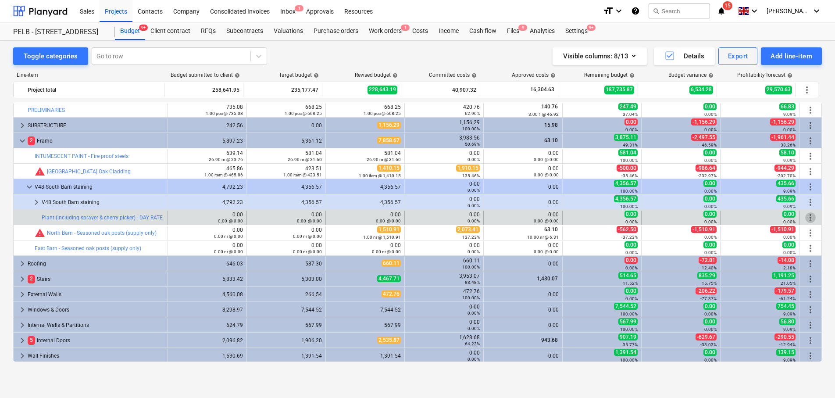
click at [809, 216] on span "more_vert" at bounding box center [810, 217] width 11 height 11
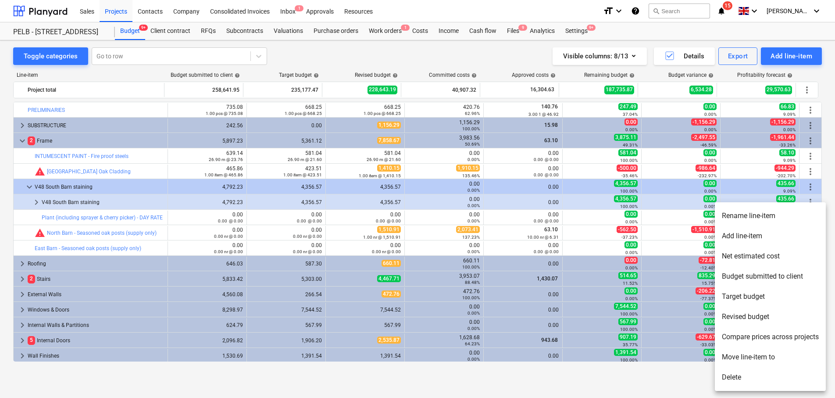
click at [744, 356] on li "Move line-item to" at bounding box center [770, 357] width 111 height 20
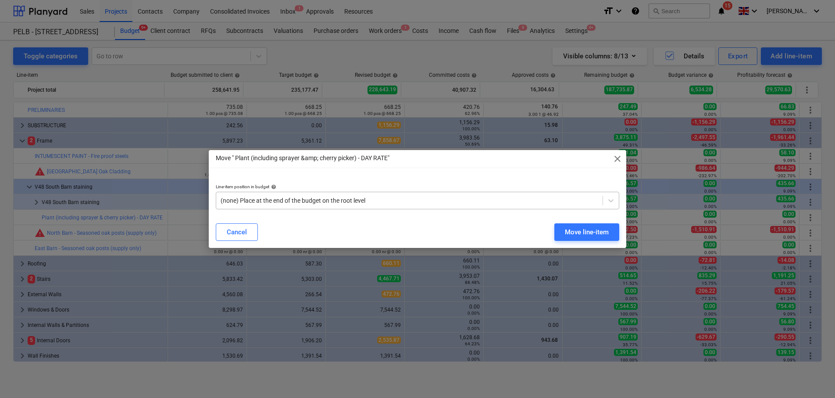
click at [367, 192] on div "(none) Place at the end of the budget on the root level" at bounding box center [418, 201] width 404 height 18
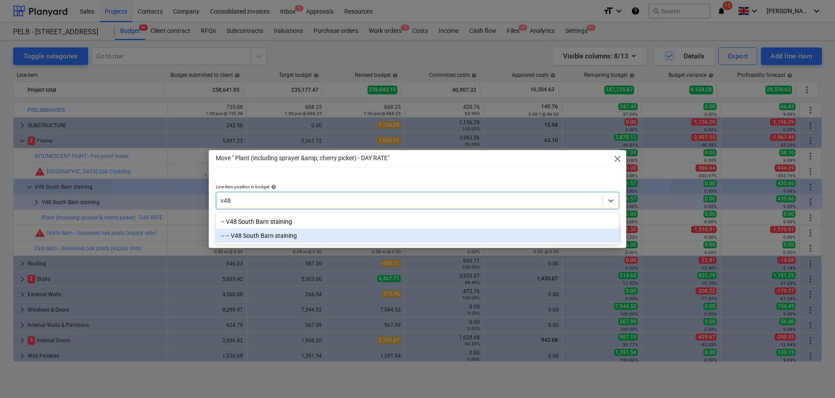
click at [296, 236] on div "-- -- V48 South Barn staining" at bounding box center [418, 236] width 404 height 14
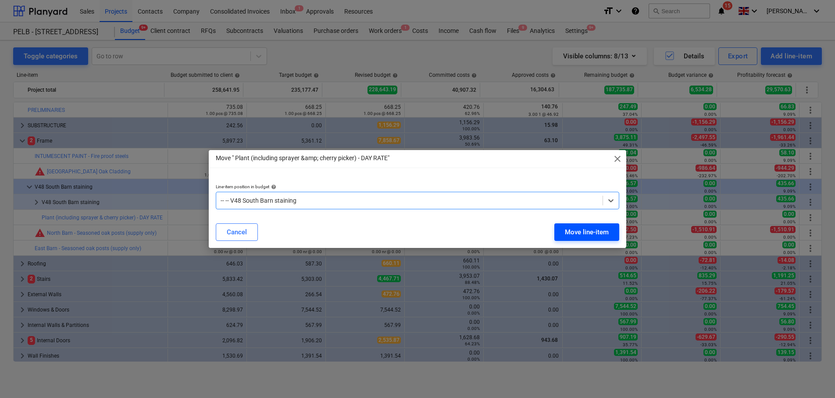
click at [587, 231] on div "Move line-item" at bounding box center [587, 231] width 44 height 11
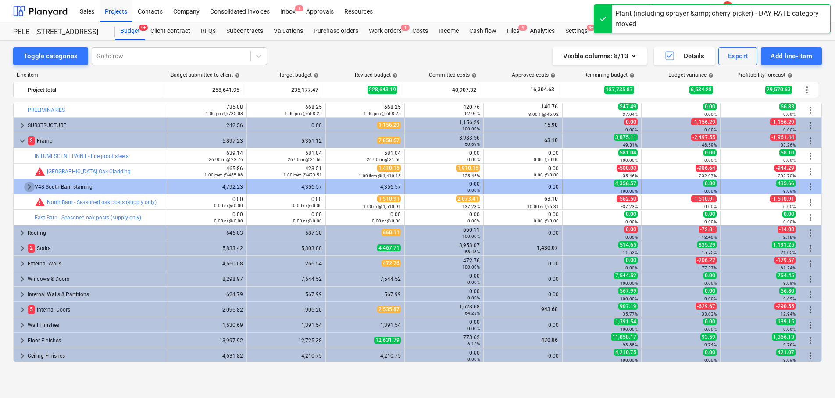
click at [29, 188] on span "keyboard_arrow_right" at bounding box center [29, 187] width 11 height 11
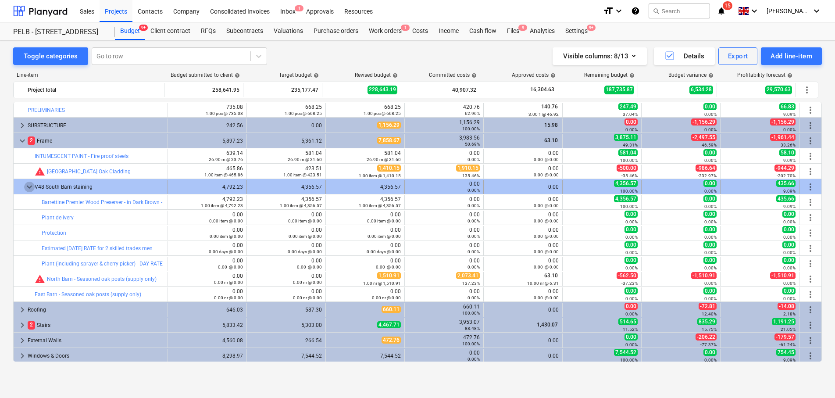
click at [30, 185] on span "keyboard_arrow_down" at bounding box center [29, 187] width 11 height 11
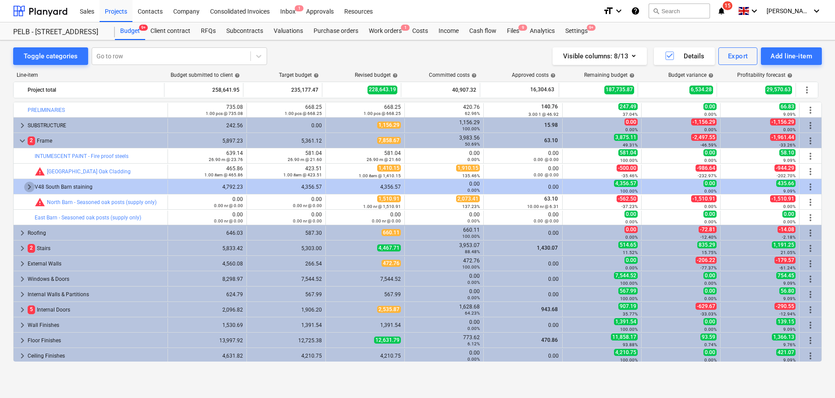
click at [30, 185] on span "keyboard_arrow_right" at bounding box center [29, 187] width 11 height 11
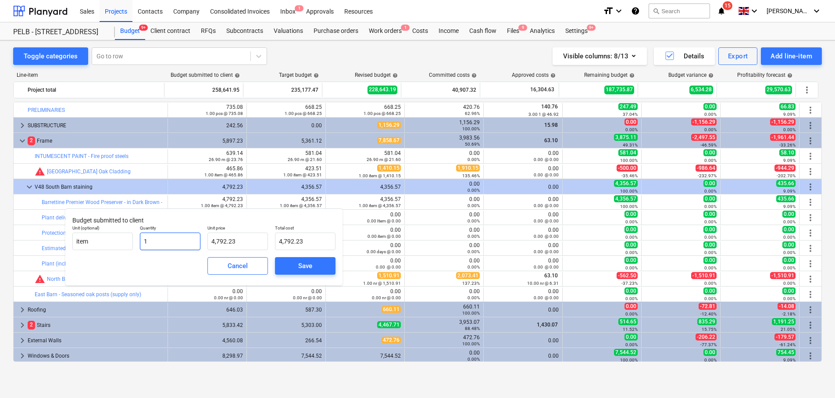
click at [150, 239] on input "1" at bounding box center [170, 242] width 61 height 18
drag, startPoint x: 249, startPoint y: 242, endPoint x: 199, endPoint y: 240, distance: 50.5
click at [199, 240] on div "Unit (optional) item Quantity 27.00 Unit price 4792.227 Total cost 129,390.13" at bounding box center [204, 238] width 270 height 32
click at [310, 272] on button "Save" at bounding box center [305, 266] width 61 height 18
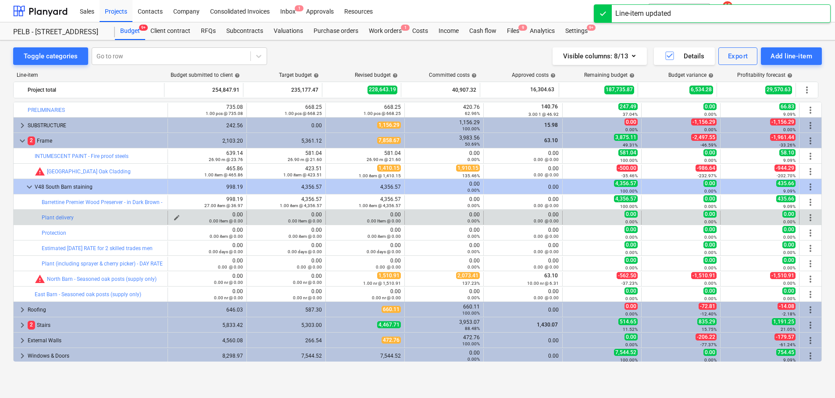
click at [172, 218] on div "0.00 Item @ 0.00" at bounding box center [208, 221] width 72 height 6
click at [174, 217] on span "edit" at bounding box center [176, 217] width 7 height 7
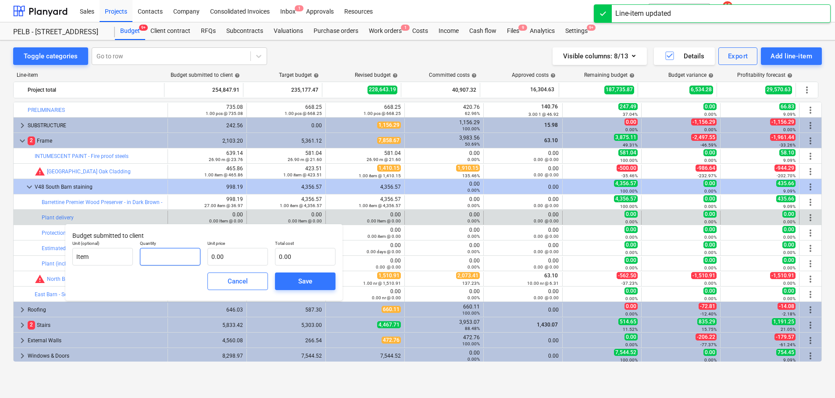
click at [150, 257] on input "text" at bounding box center [170, 257] width 61 height 18
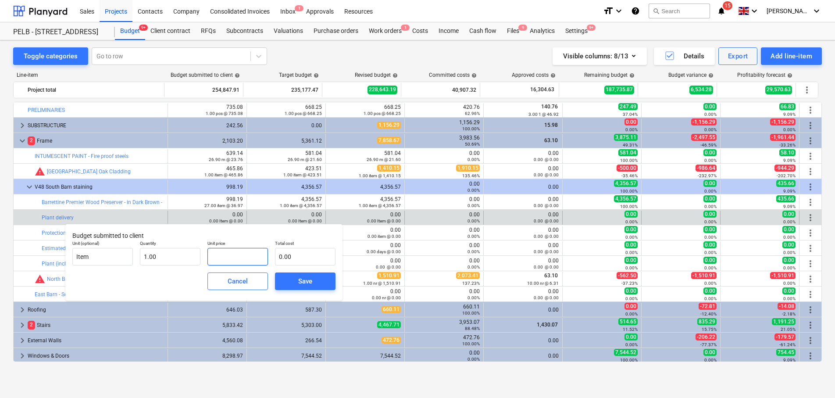
click at [236, 255] on input "text" at bounding box center [238, 257] width 61 height 18
click at [312, 280] on span "Save" at bounding box center [305, 280] width 39 height 11
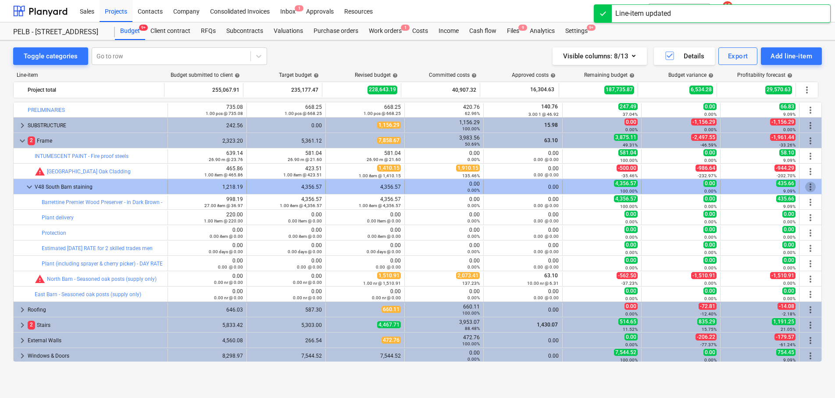
click at [808, 187] on span "more_vert" at bounding box center [810, 187] width 11 height 11
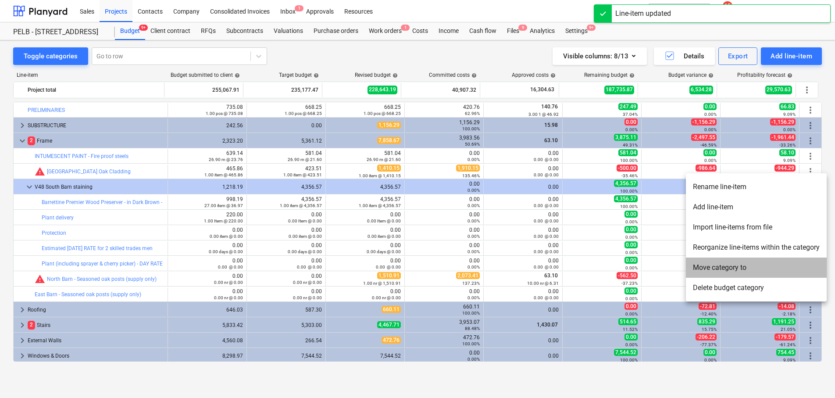
click at [757, 267] on li "Move category to" at bounding box center [756, 268] width 141 height 20
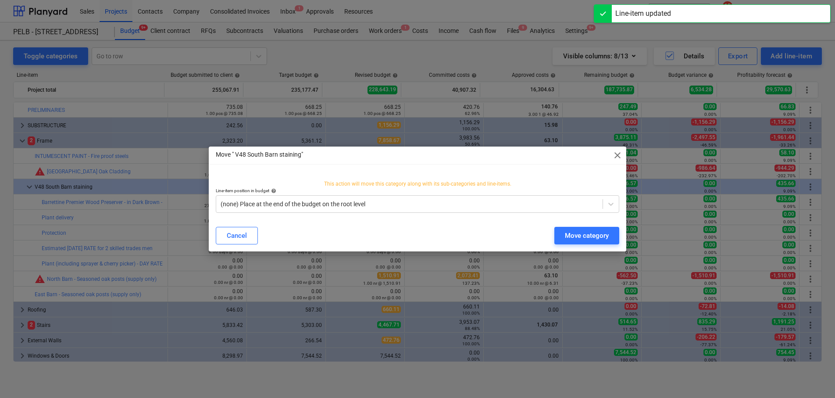
click at [616, 157] on span "close" at bounding box center [617, 155] width 11 height 11
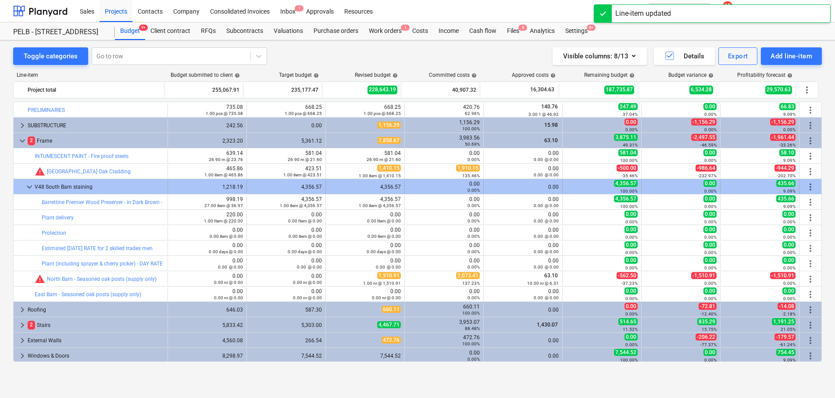
click at [805, 185] on span "more_vert" at bounding box center [810, 187] width 11 height 11
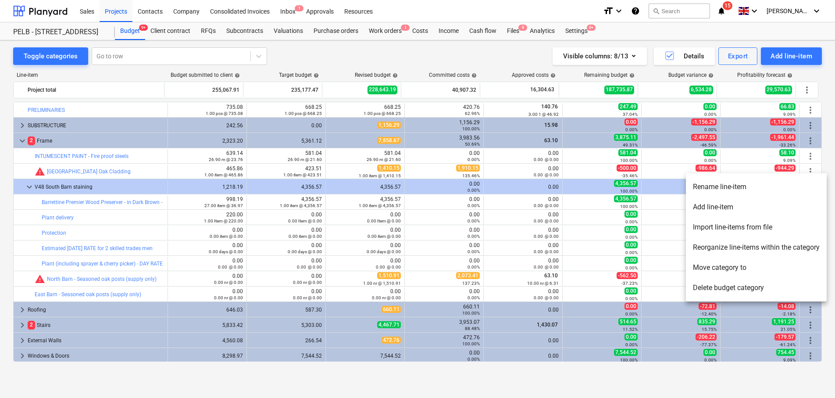
click at [774, 246] on li "Reorganize line-items within the category" at bounding box center [756, 247] width 141 height 20
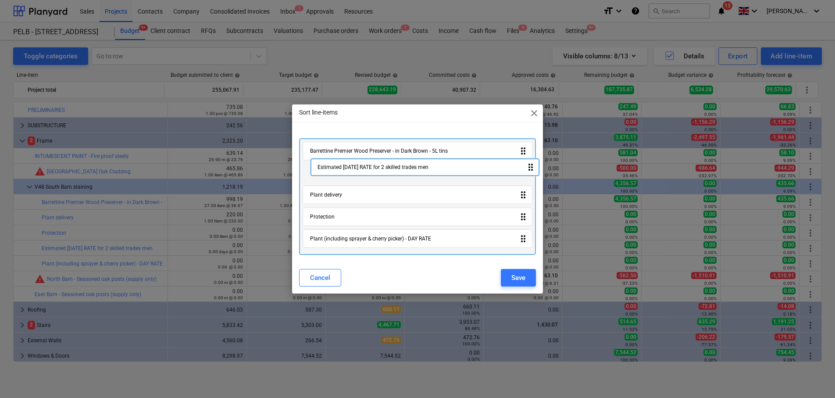
drag, startPoint x: 377, startPoint y: 221, endPoint x: 384, endPoint y: 169, distance: 52.3
click at [384, 169] on div "Barrettine Premier Wood Preserver - in Dark Brown - 5L tins drag_indicator Plan…" at bounding box center [417, 196] width 236 height 117
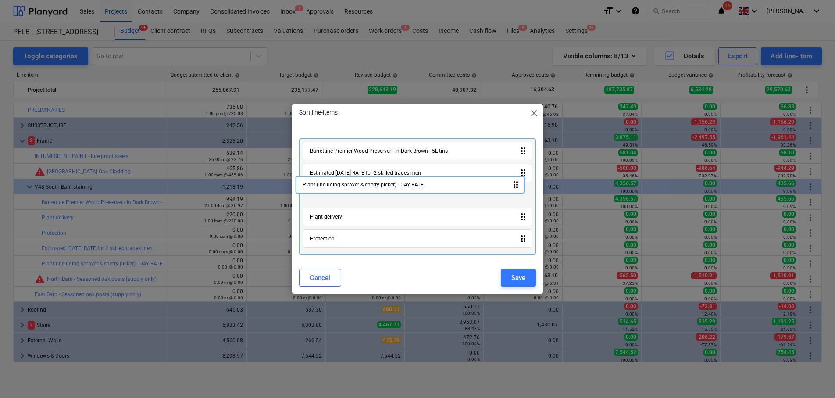
drag, startPoint x: 369, startPoint y: 225, endPoint x: 361, endPoint y: 185, distance: 41.0
click at [361, 185] on div "Barrettine Premier Wood Preserver - in Dark Brown - 5L tins drag_indicator Esti…" at bounding box center [417, 196] width 236 height 117
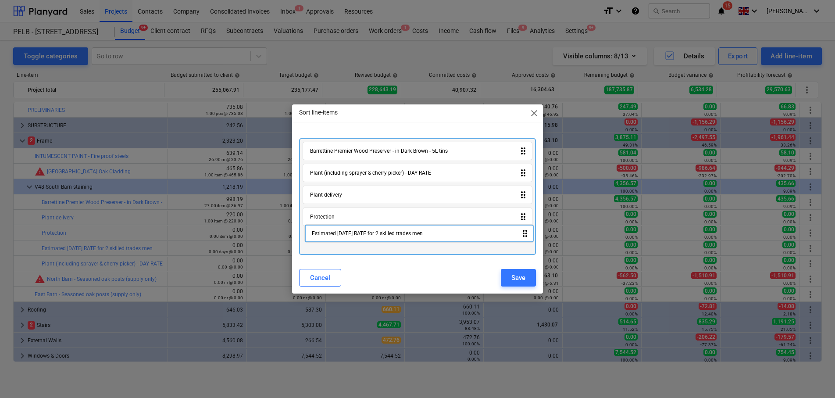
drag, startPoint x: 365, startPoint y: 170, endPoint x: 366, endPoint y: 232, distance: 62.3
click at [366, 232] on div "Barrettine Premier Wood Preserver - in Dark Brown - 5L tins drag_indicator Esti…" at bounding box center [417, 196] width 236 height 117
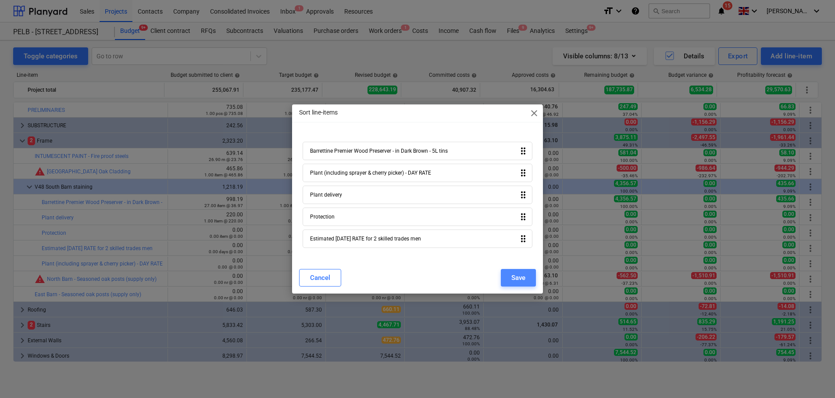
click at [517, 277] on div "Save" at bounding box center [519, 277] width 14 height 11
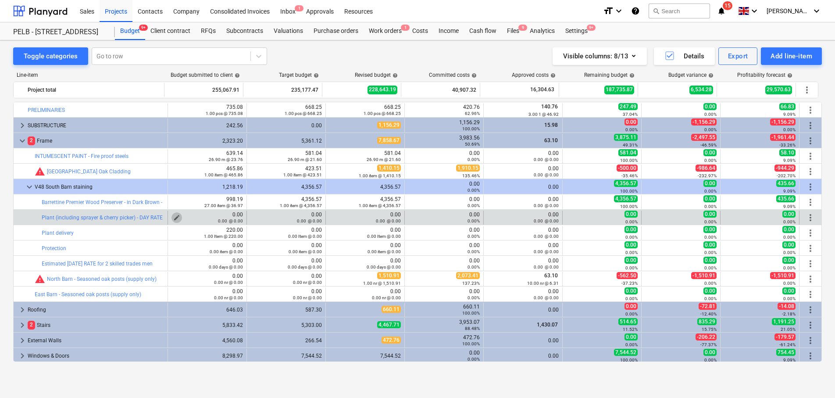
click at [175, 216] on span "edit" at bounding box center [176, 217] width 7 height 7
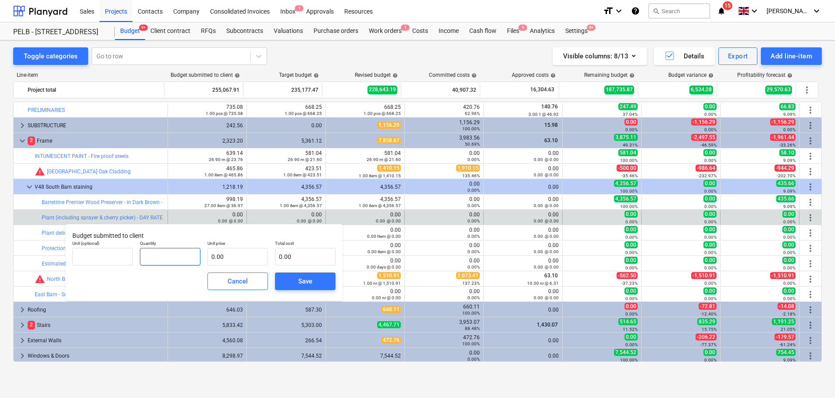
click at [167, 259] on input "text" at bounding box center [170, 257] width 61 height 18
type input "5.00"
click at [236, 255] on input "text" at bounding box center [238, 257] width 61 height 18
type input "9"
type input "45.00"
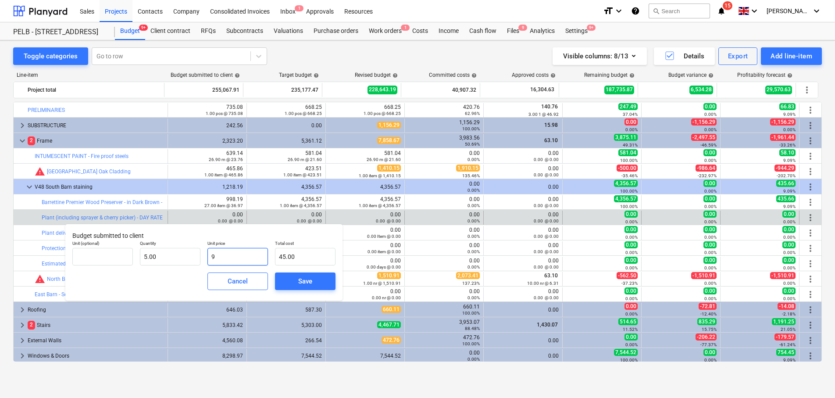
type input "90"
type input "450.00"
type input "90.4"
type input "452.00"
type input "90.42"
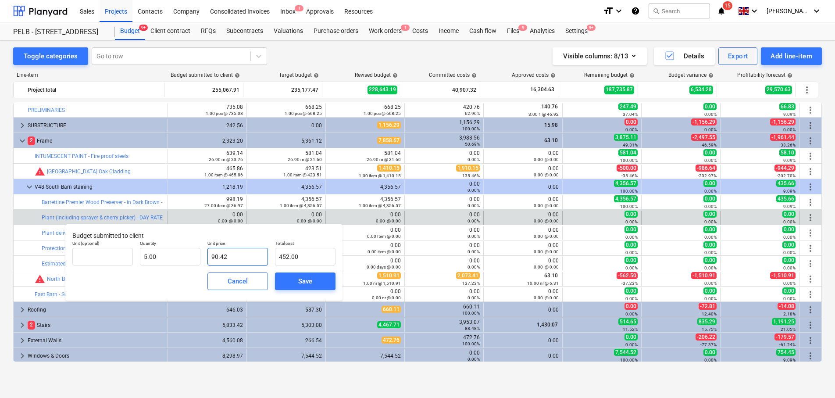
type input "452.10"
type input "90.42"
click at [304, 276] on div "Save" at bounding box center [305, 280] width 14 height 11
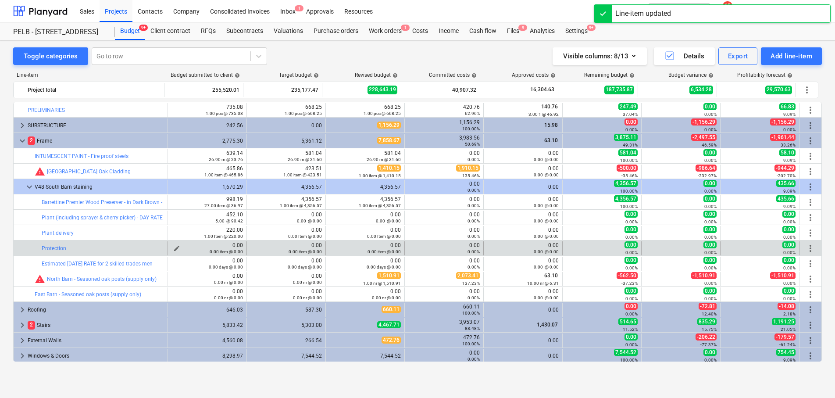
click at [173, 247] on span "edit" at bounding box center [176, 248] width 7 height 7
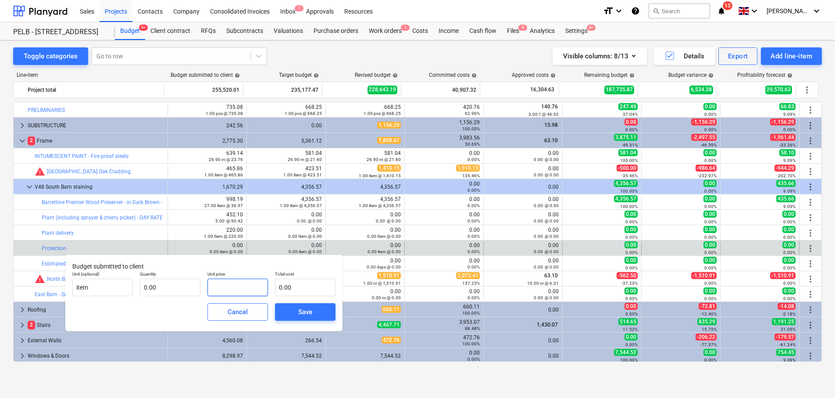
click at [229, 290] on input "text" at bounding box center [238, 288] width 61 height 18
type input "1.00"
click at [285, 286] on input "text" at bounding box center [305, 288] width 61 height 18
type input "0.00"
click at [189, 287] on input "text" at bounding box center [170, 288] width 61 height 18
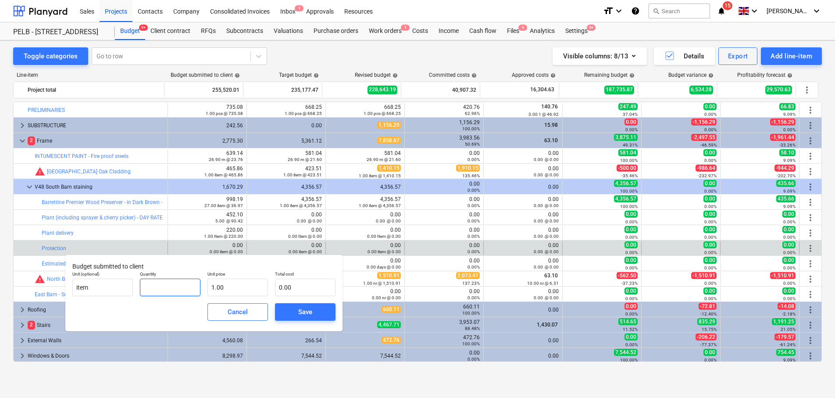
type input "1"
type input "1.00"
click at [247, 290] on input "1" at bounding box center [238, 288] width 61 height 18
type input "14"
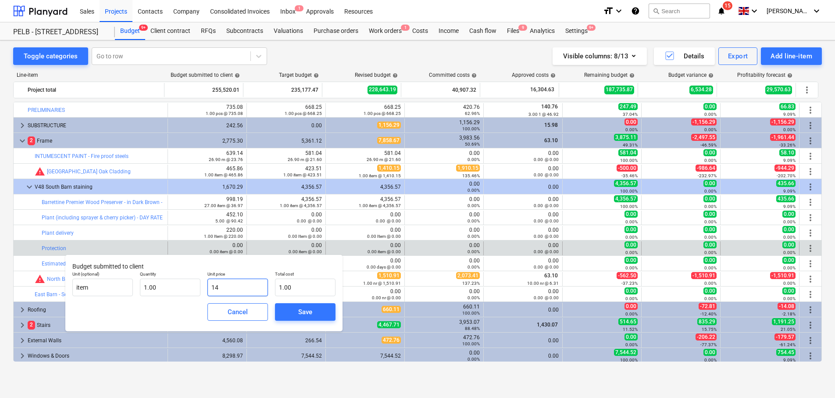
type input "14.00"
type input "141"
type input "141.00"
type input "141.9"
type input "141.90"
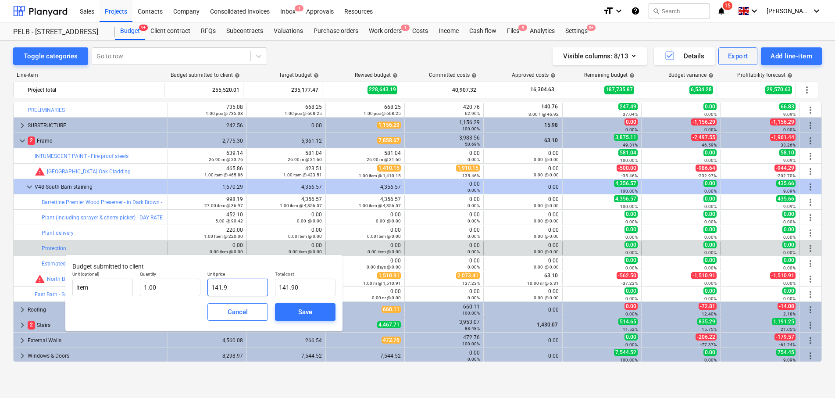
type input "141.91"
click at [216, 286] on input "141.91" at bounding box center [238, 288] width 61 height 18
type input "41.91"
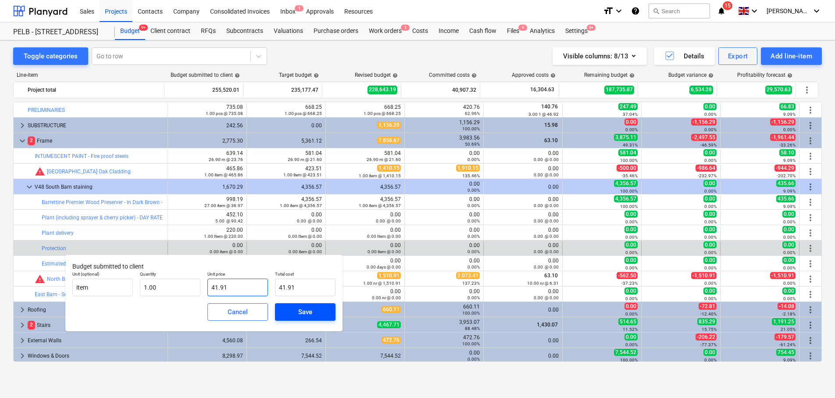
type input "41.91"
click at [313, 311] on span "Save" at bounding box center [305, 311] width 39 height 11
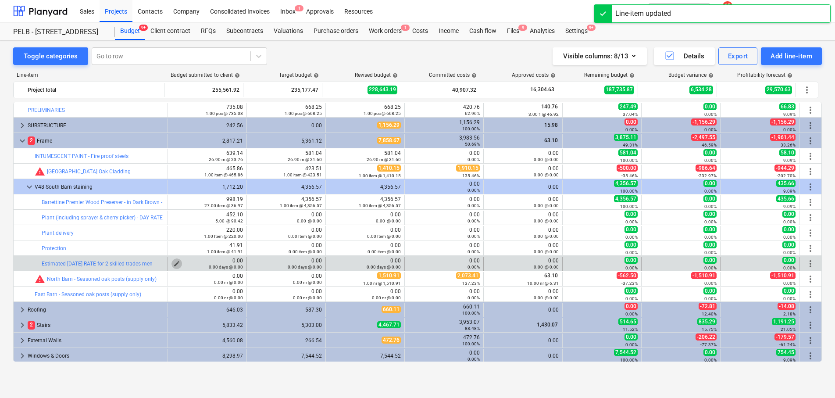
click at [173, 263] on span "edit" at bounding box center [176, 263] width 7 height 7
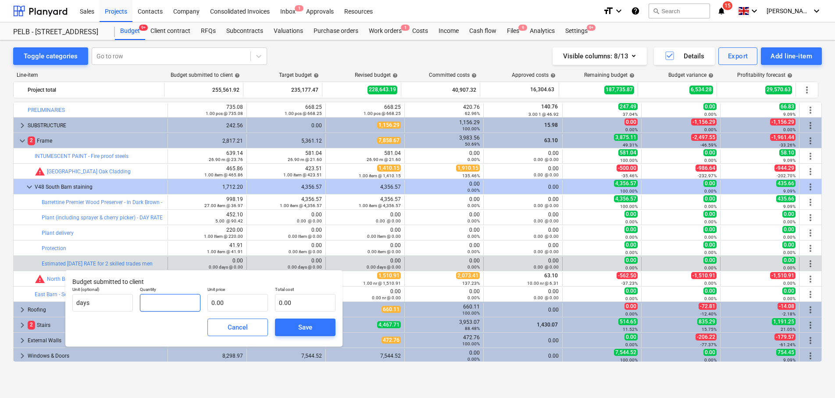
click at [184, 309] on input "text" at bounding box center [170, 303] width 61 height 18
type input "5.00"
click at [233, 301] on input "text" at bounding box center [238, 303] width 61 height 18
type input "6"
type input "30.00"
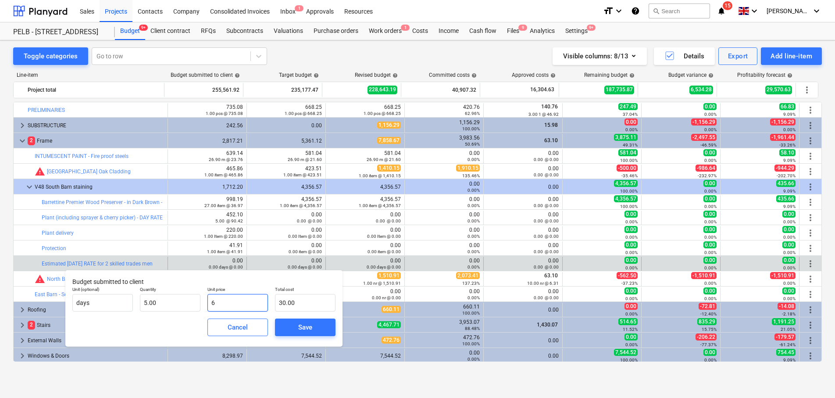
type input "61"
type input "305.00"
type input "616"
type input "3,080.00"
type input "616.00"
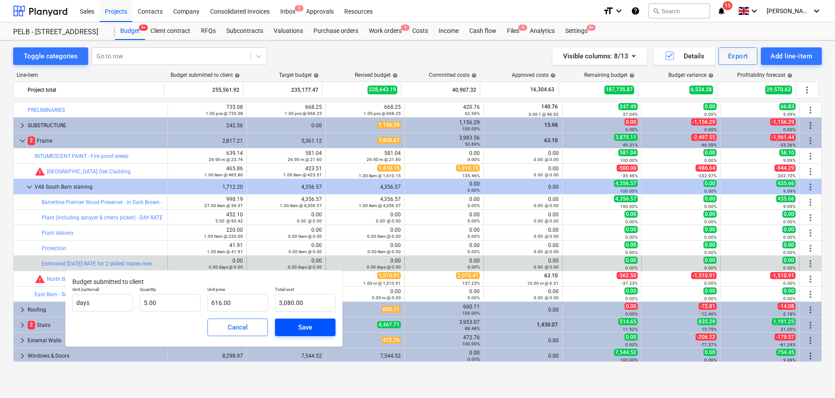
click at [320, 331] on span "Save" at bounding box center [305, 327] width 39 height 11
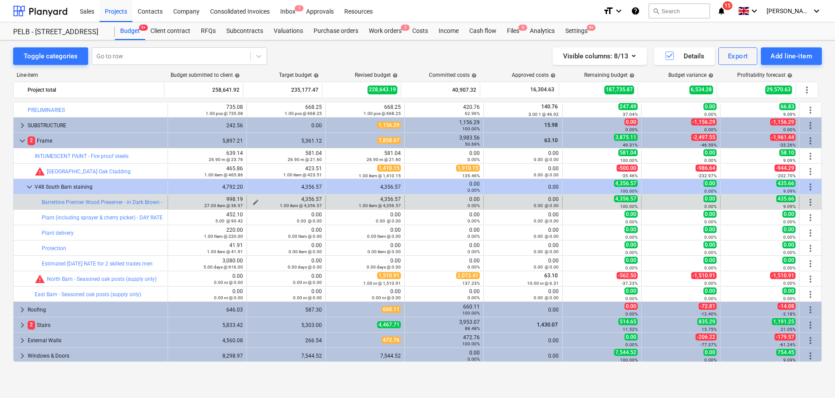
click at [253, 201] on span "edit" at bounding box center [255, 202] width 7 height 7
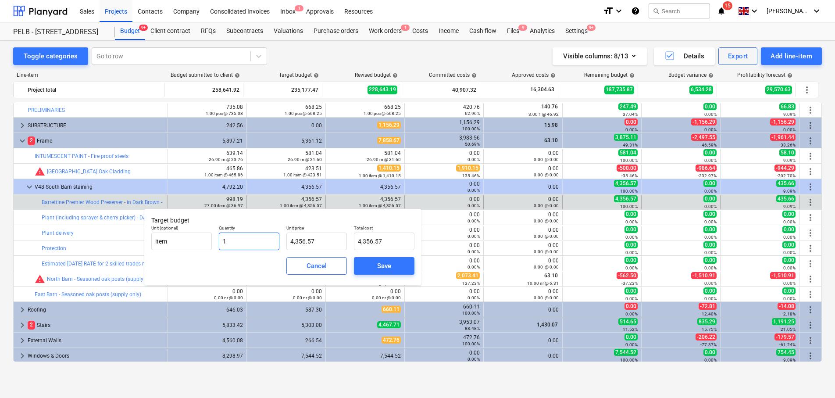
click at [263, 240] on input "1" at bounding box center [249, 242] width 61 height 18
drag, startPoint x: 263, startPoint y: 240, endPoint x: 199, endPoint y: 238, distance: 64.5
click at [199, 238] on div "Unit (optional) item Quantity 1 Unit price 4,356.57 Total cost 4,356.57" at bounding box center [283, 238] width 270 height 32
type input "2"
type input "8,713.14"
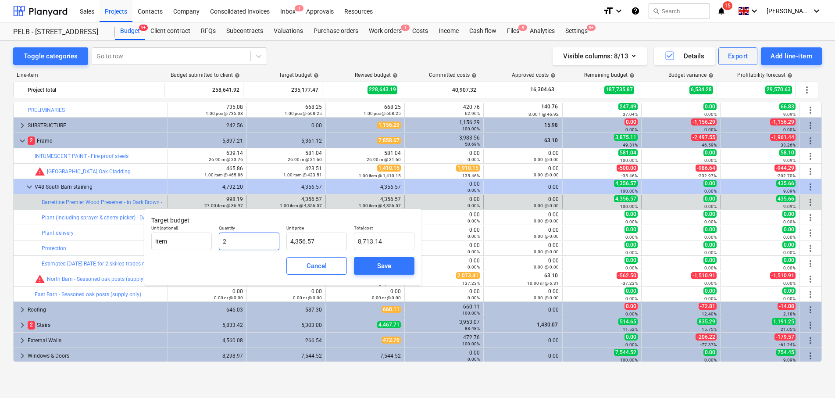
type input "27"
type input "117,627.39"
type input "27.00"
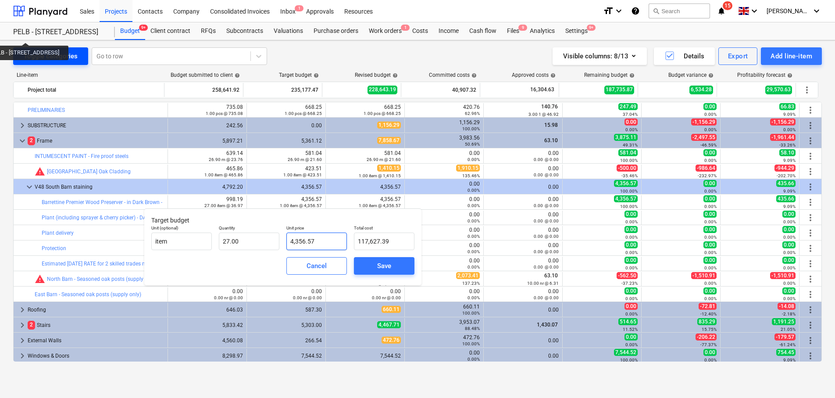
type input "4356.57"
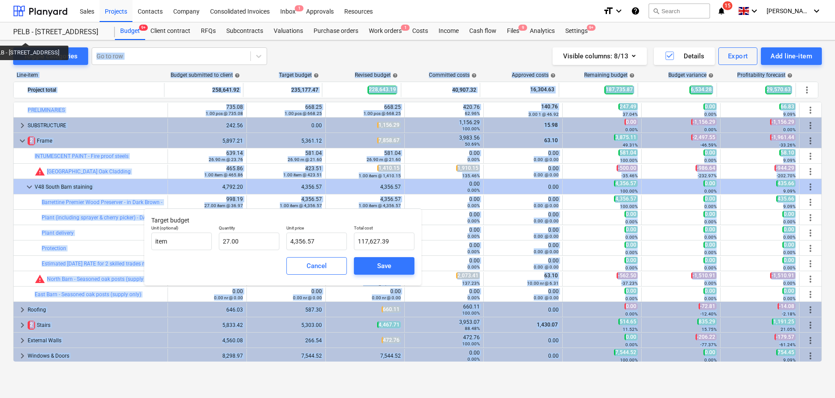
drag, startPoint x: 43, startPoint y: 54, endPoint x: 296, endPoint y: 239, distance: 313.3
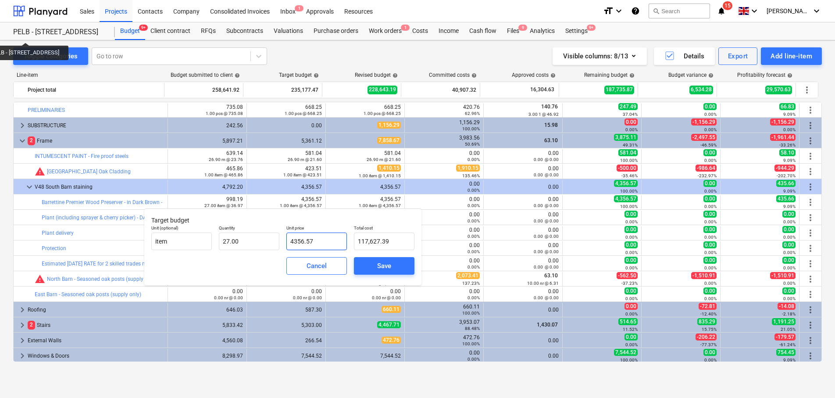
drag, startPoint x: 330, startPoint y: 246, endPoint x: 289, endPoint y: 241, distance: 41.0
click at [289, 241] on input "4356.57" at bounding box center [316, 242] width 61 height 18
type input "3"
type input "81.00"
type input "31"
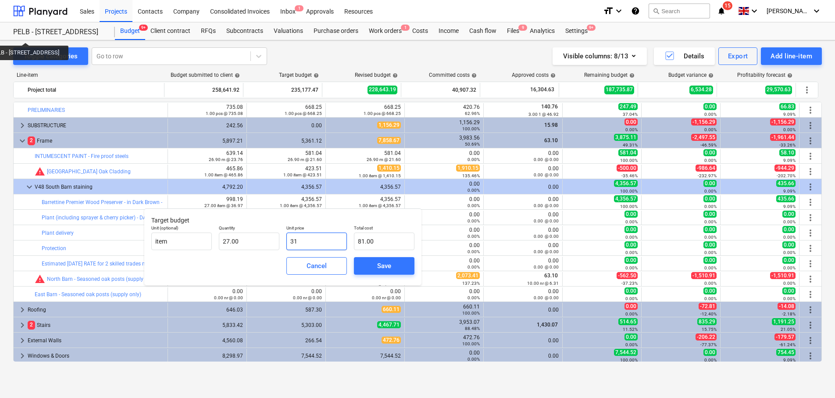
type input "837.00"
type input "31.9"
type input "861.30"
type input "31.93"
type input "862.11"
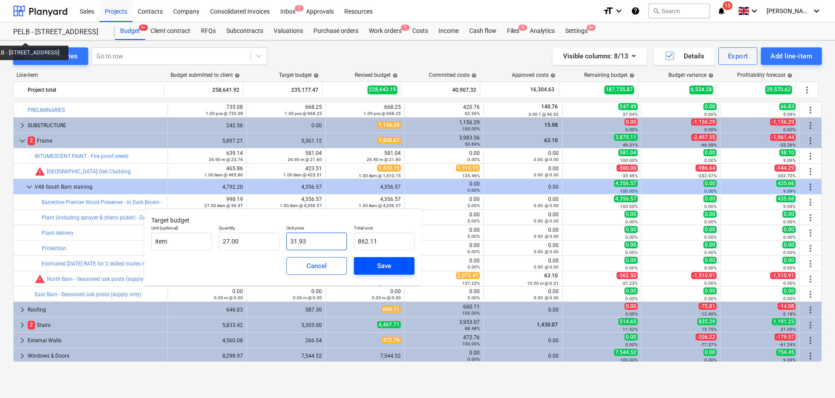
type input "31.93"
click at [384, 266] on div "Save" at bounding box center [384, 265] width 14 height 11
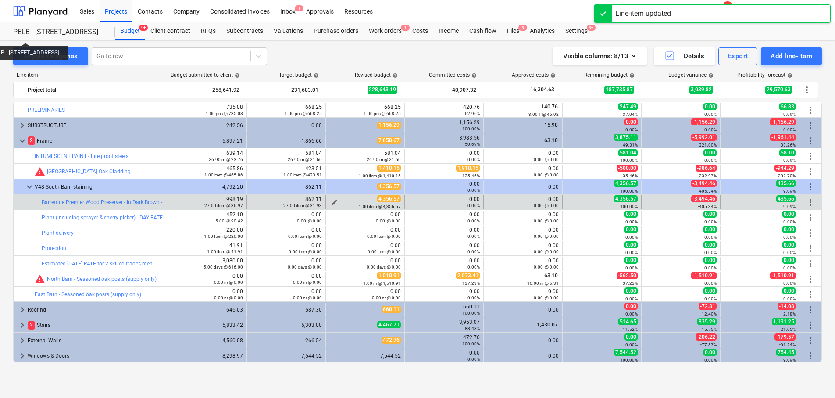
click at [330, 203] on div "1.00 item @ 4,356.57" at bounding box center [365, 206] width 72 height 6
click at [335, 201] on span "edit" at bounding box center [334, 202] width 7 height 7
type textarea "x"
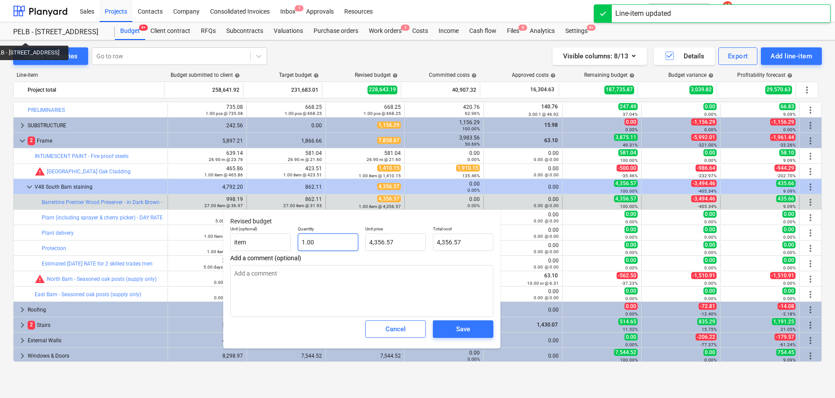
type input "1"
drag, startPoint x: 330, startPoint y: 242, endPoint x: 295, endPoint y: 240, distance: 35.6
click at [295, 240] on div "Quantity 1" at bounding box center [328, 238] width 68 height 32
type textarea "x"
type input "2"
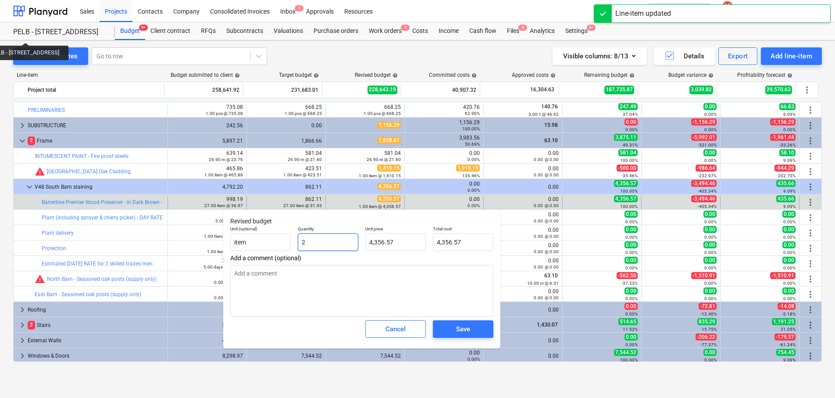
type input "8,713.14"
type textarea "x"
type input "27"
type input "117,627.39"
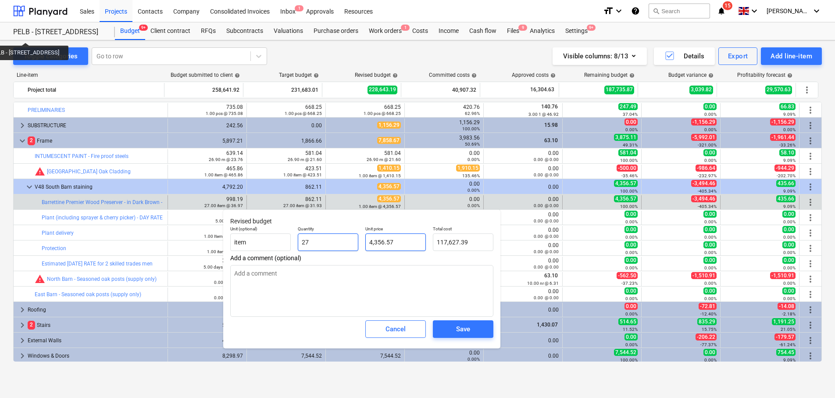
type input "27"
type textarea "x"
type input "27.00"
type input "4356.57"
drag, startPoint x: 400, startPoint y: 240, endPoint x: 330, endPoint y: 238, distance: 69.8
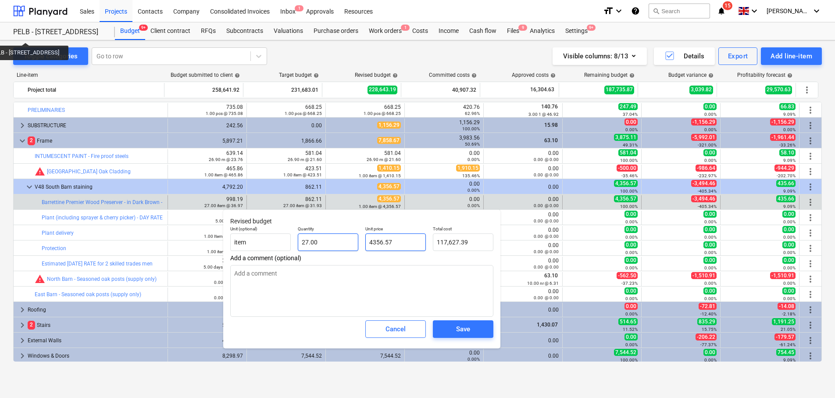
click at [330, 238] on div "Unit (optional) item Quantity 27.00 Unit price 4356.57 Total cost 117,627.39" at bounding box center [362, 238] width 270 height 32
type textarea "x"
type input "3"
type input "81.00"
type textarea "x"
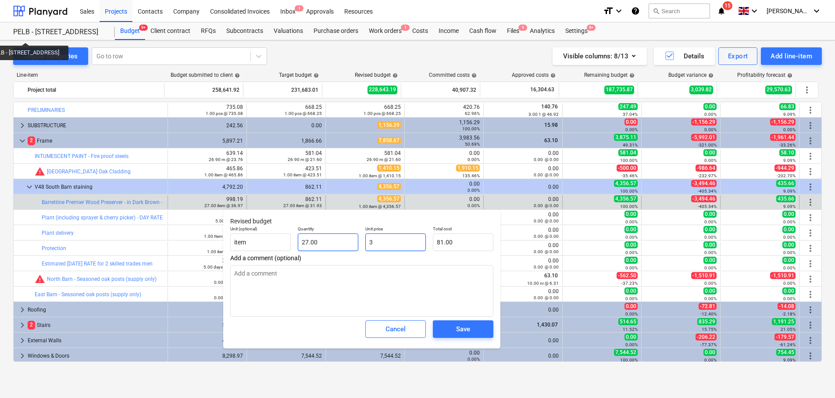
type input "31"
type input "837.00"
type textarea "x"
type input "31."
type textarea "x"
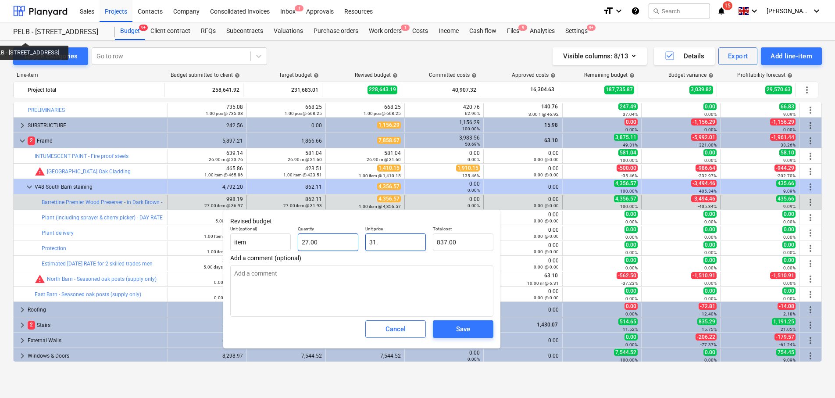
type input "31.9"
type input "861.30"
type textarea "x"
type input "31.93"
type input "862.11"
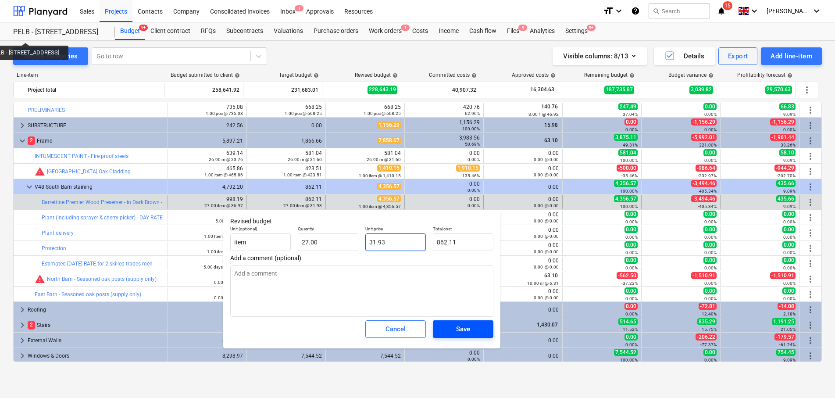
type input "31.93"
click at [468, 327] on div "Save" at bounding box center [463, 328] width 14 height 11
type textarea "x"
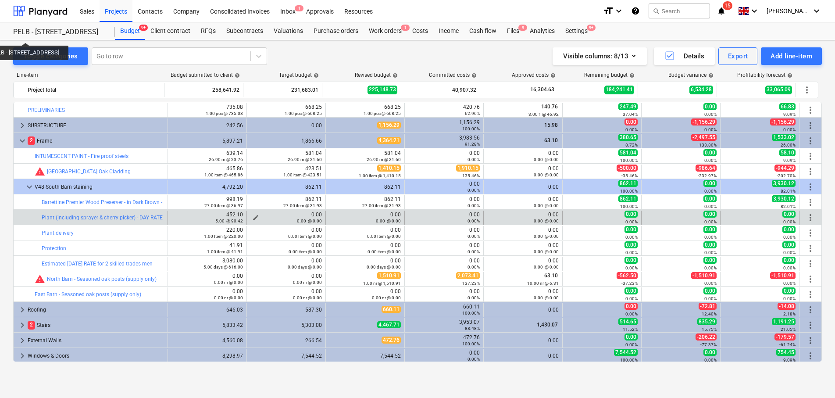
click at [251, 219] on div "0.00 @ 0.00" at bounding box center [286, 221] width 72 height 6
click at [252, 215] on span "edit" at bounding box center [255, 217] width 7 height 7
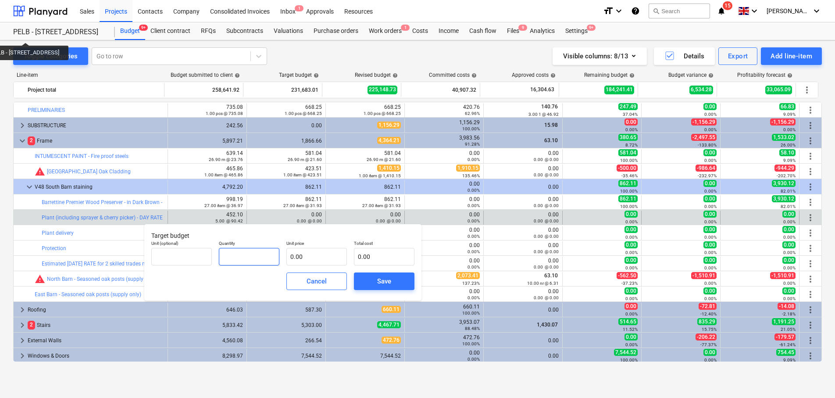
click at [246, 255] on input "text" at bounding box center [249, 257] width 61 height 18
type input "5.00"
click at [307, 258] on input "text" at bounding box center [316, 257] width 61 height 18
type input "8"
type input "40.00"
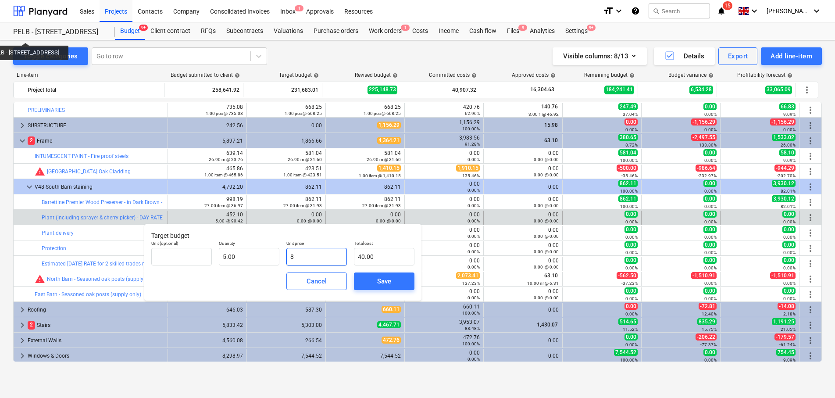
type input "82"
type input "410.00"
type input "82.2"
type input "411.00"
type input "82.20"
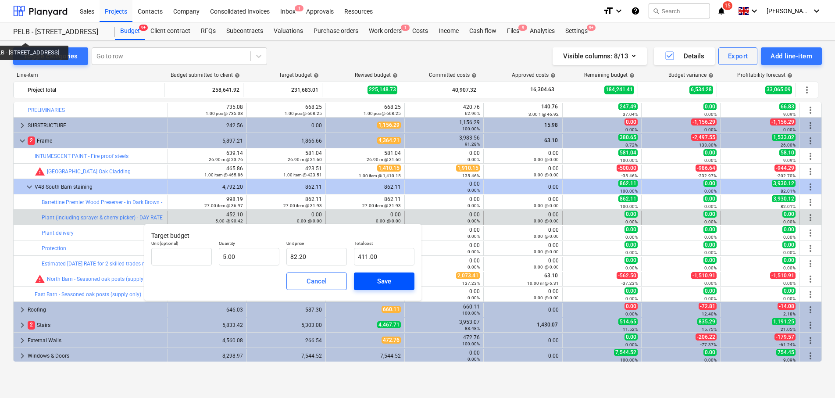
click at [397, 284] on span "Save" at bounding box center [384, 280] width 39 height 11
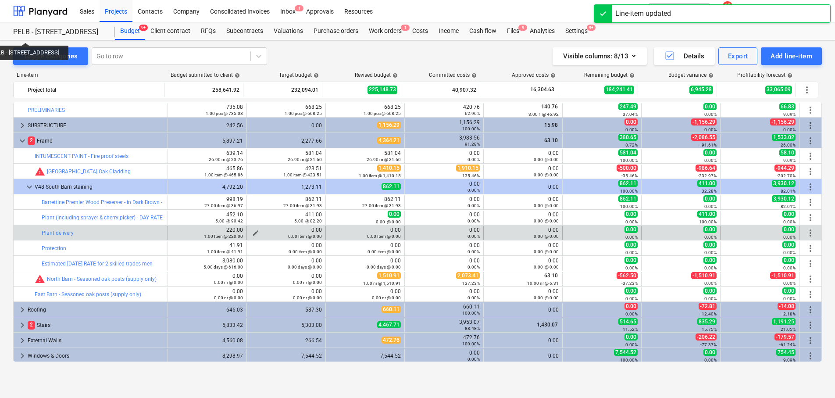
click at [255, 232] on span "edit" at bounding box center [255, 232] width 7 height 7
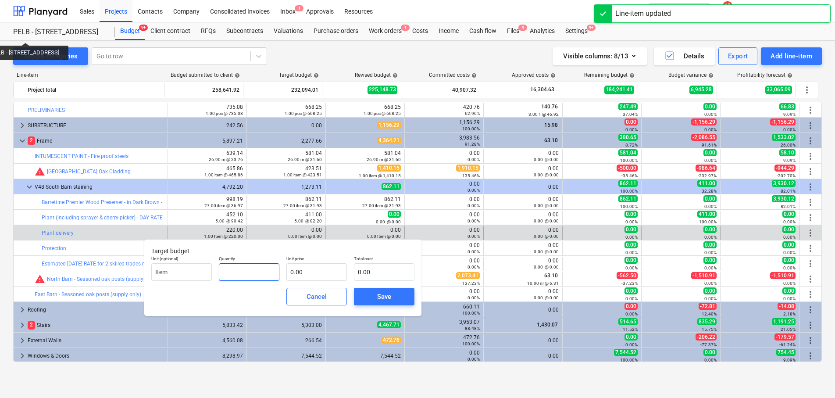
click at [248, 271] on input "text" at bounding box center [249, 272] width 61 height 18
type input "1.00"
click at [335, 272] on input "text" at bounding box center [316, 272] width 61 height 18
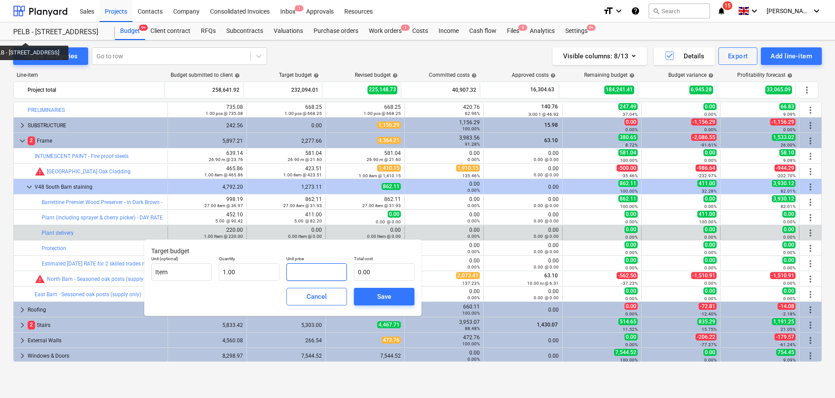
type input "2"
type input "2.00"
type input "20"
type input "20.00"
type input "200"
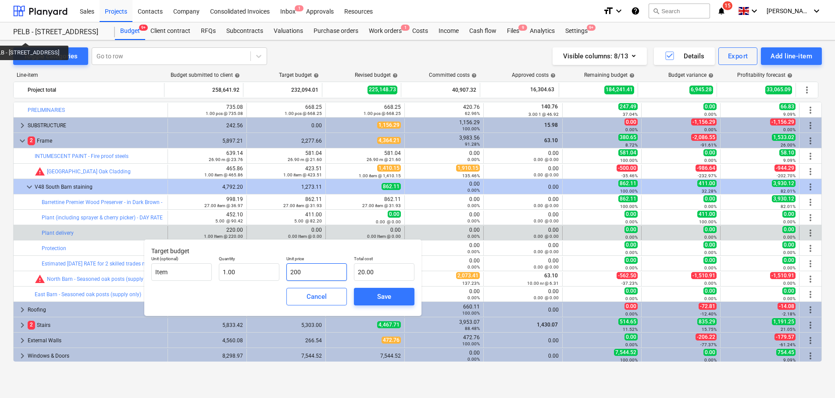
type input "200.00"
click at [374, 296] on span "Save" at bounding box center [384, 296] width 39 height 11
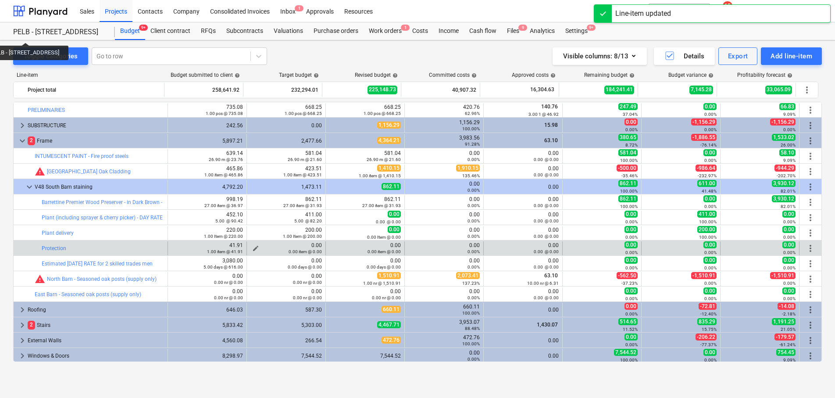
click at [253, 248] on div "0.00 item @ 0.00" at bounding box center [286, 251] width 72 height 6
click at [252, 247] on span "edit" at bounding box center [255, 248] width 7 height 7
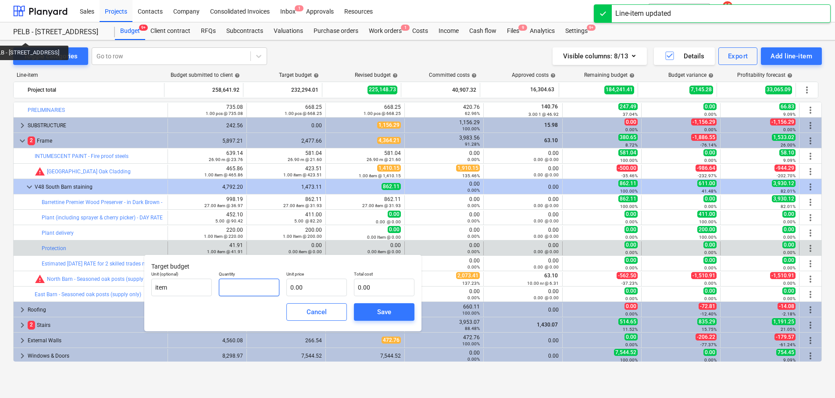
click at [249, 286] on input "text" at bounding box center [249, 288] width 61 height 18
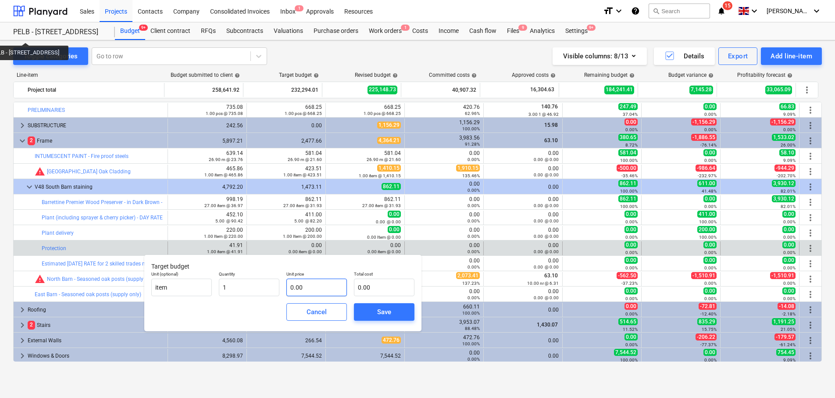
type input "1.00"
click at [324, 284] on input "text" at bounding box center [316, 288] width 61 height 18
type input "3"
type input "3.00"
type input "38"
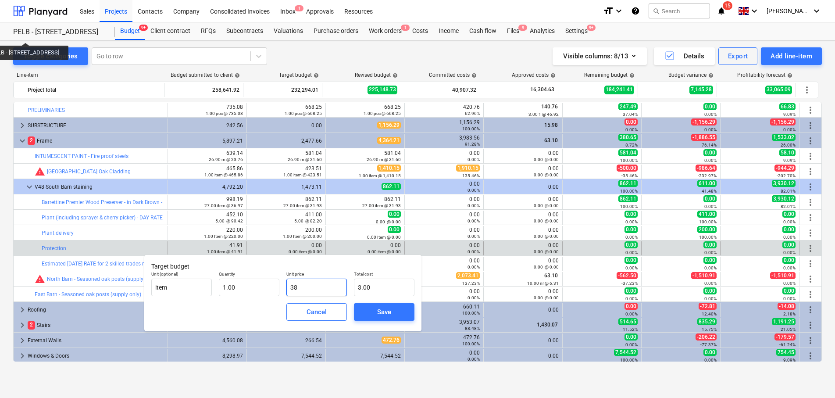
type input "38.00"
type input "38.1"
type input "38.10"
click at [377, 306] on button "Save" at bounding box center [384, 312] width 61 height 18
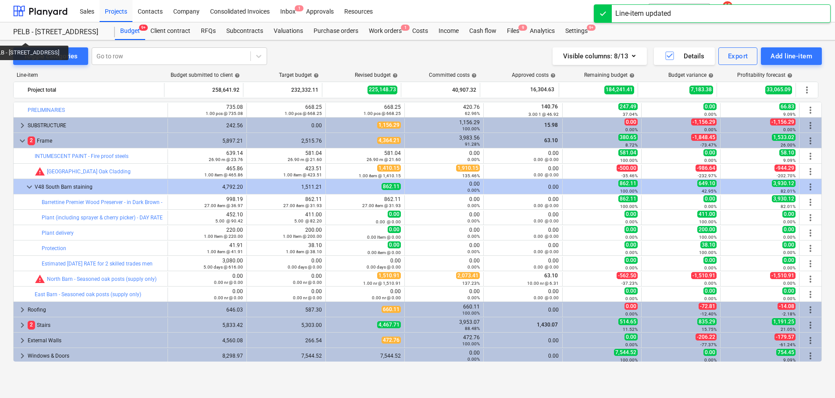
click at [253, 262] on span "edit" at bounding box center [255, 263] width 7 height 7
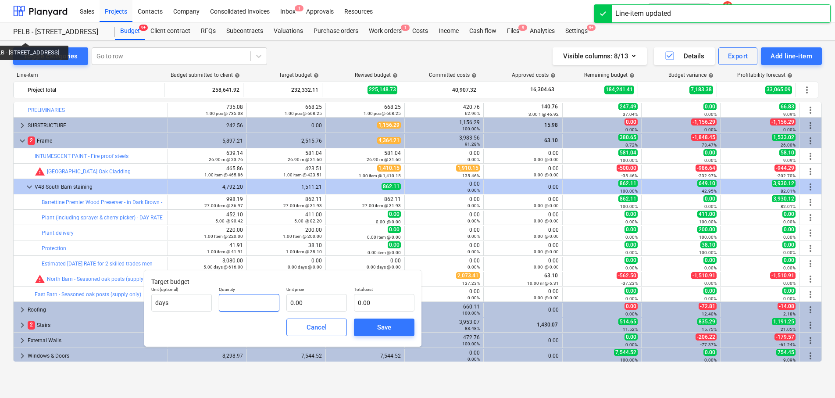
click at [265, 299] on input "text" at bounding box center [249, 303] width 61 height 18
type input "5.00"
click at [328, 302] on input "text" at bounding box center [316, 303] width 61 height 18
type input "5"
type input "25.00"
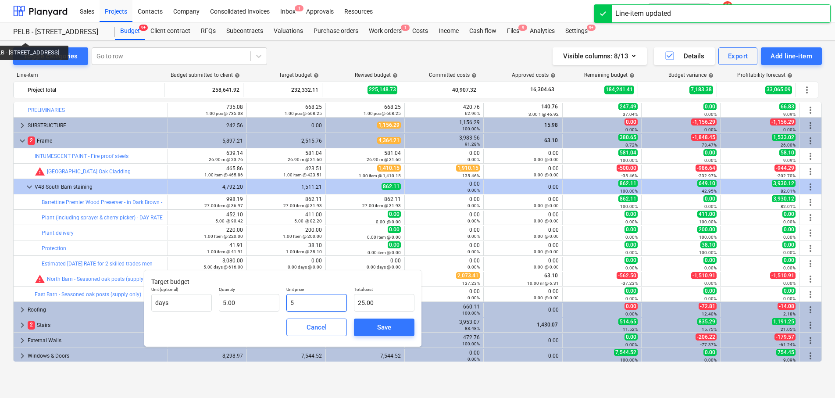
type input "56"
type input "280.00"
type input "560"
type input "2,800.00"
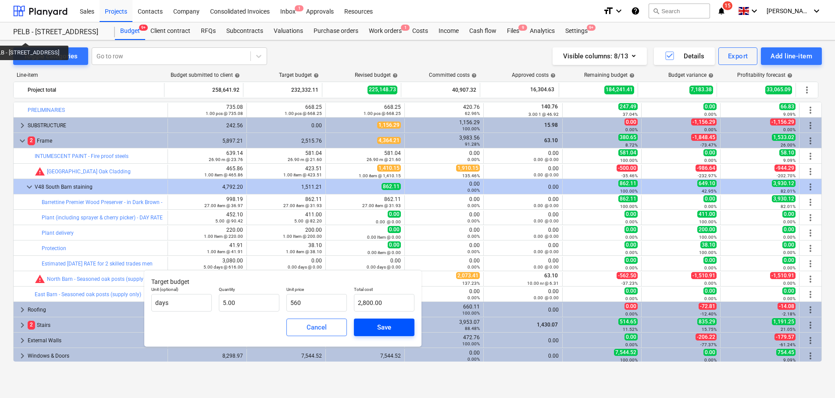
type input "560.00"
click at [373, 326] on span "Save" at bounding box center [384, 327] width 39 height 11
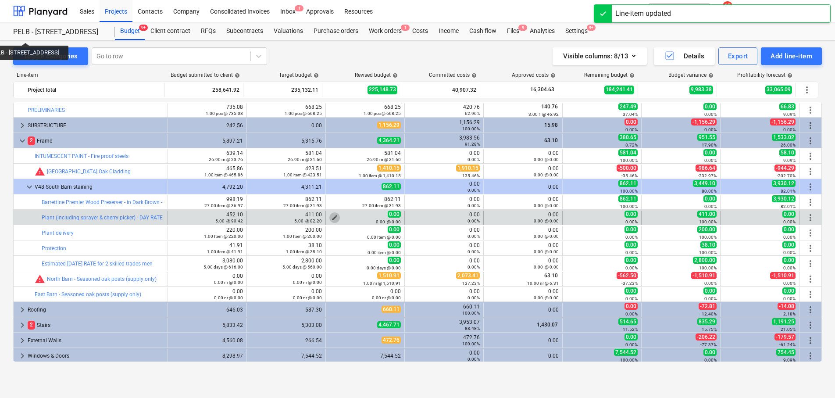
click at [331, 216] on span "edit" at bounding box center [334, 217] width 7 height 7
type textarea "x"
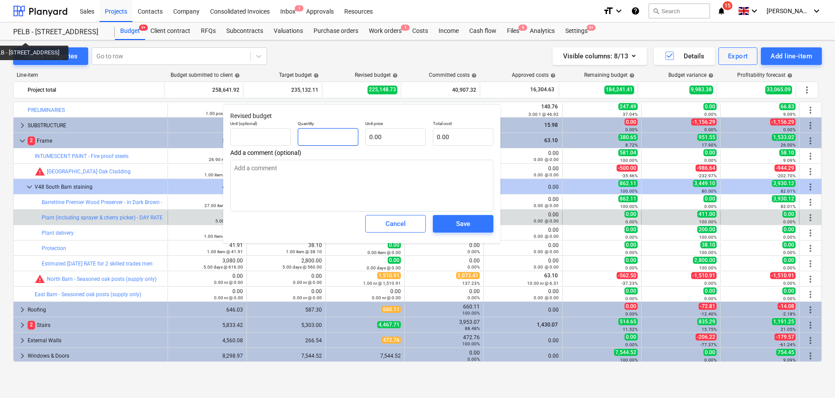
click at [338, 136] on input "text" at bounding box center [328, 137] width 61 height 18
type textarea "x"
type input "5"
type textarea "x"
type input "5.00"
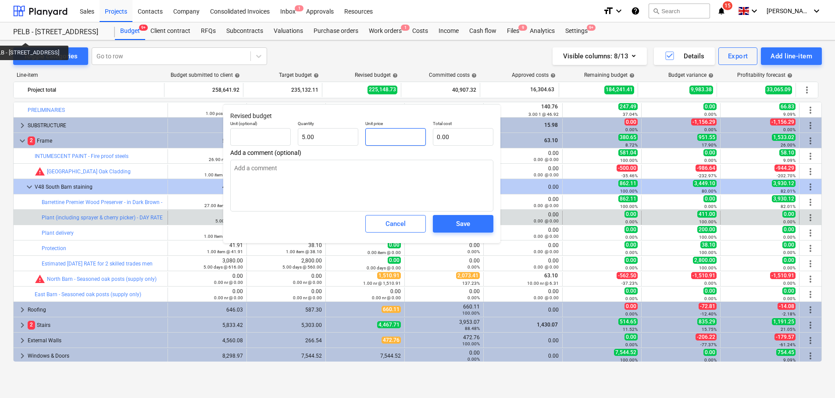
click at [391, 137] on input "text" at bounding box center [395, 137] width 61 height 18
type textarea "x"
type input "8"
type input "40.00"
type textarea "x"
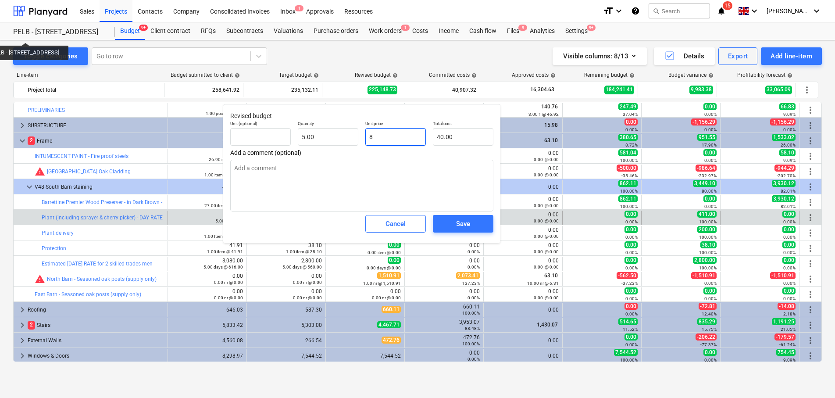
type input "82"
type input "410.00"
type textarea "x"
type input "82."
type textarea "x"
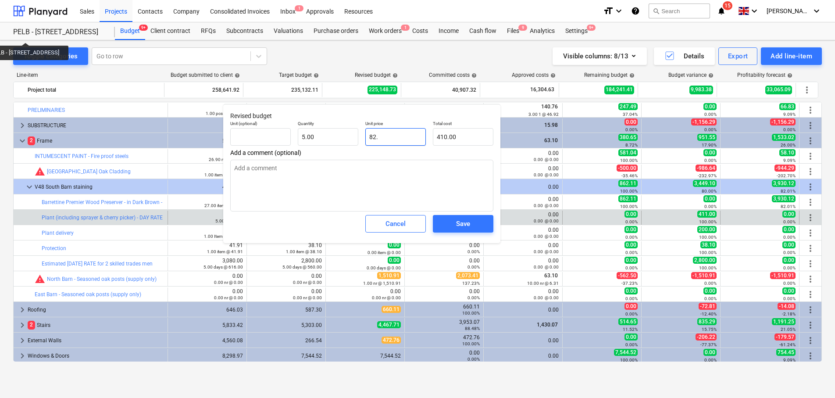
type input "82.2"
type input "411.00"
type textarea "x"
type input "82.20"
click at [463, 225] on div "Save" at bounding box center [463, 223] width 14 height 11
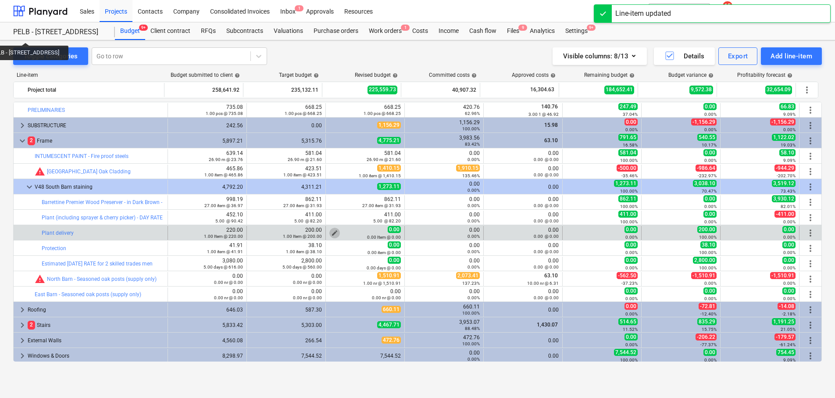
click at [331, 233] on span "edit" at bounding box center [334, 232] width 7 height 7
type textarea "x"
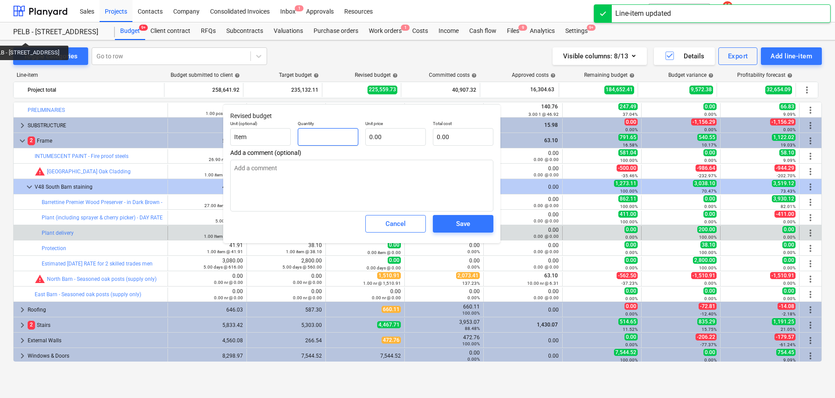
click at [337, 138] on input "text" at bounding box center [328, 137] width 61 height 18
type textarea "x"
type input "1"
type textarea "x"
type input "1.00"
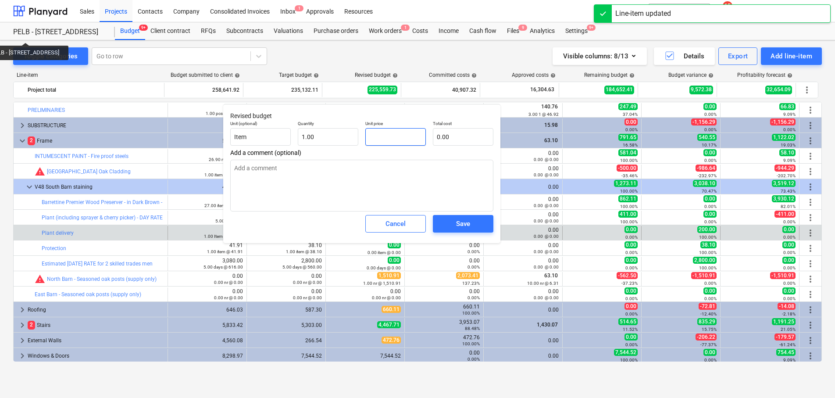
click at [376, 144] on input "text" at bounding box center [395, 137] width 61 height 18
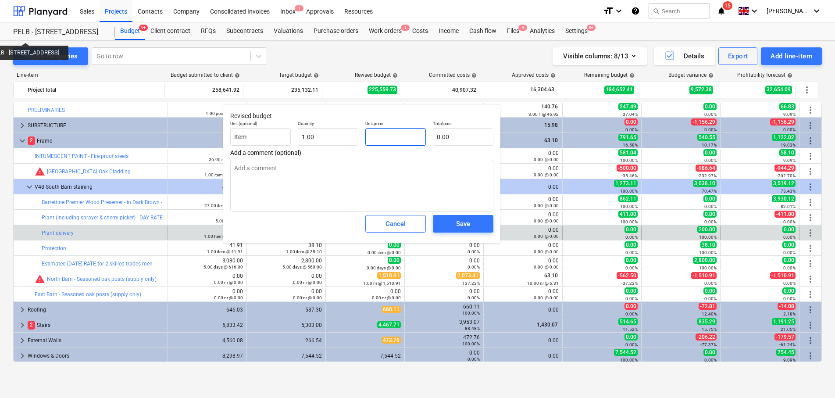
type textarea "x"
type input "2"
type input "2.00"
type textarea "x"
type input "20"
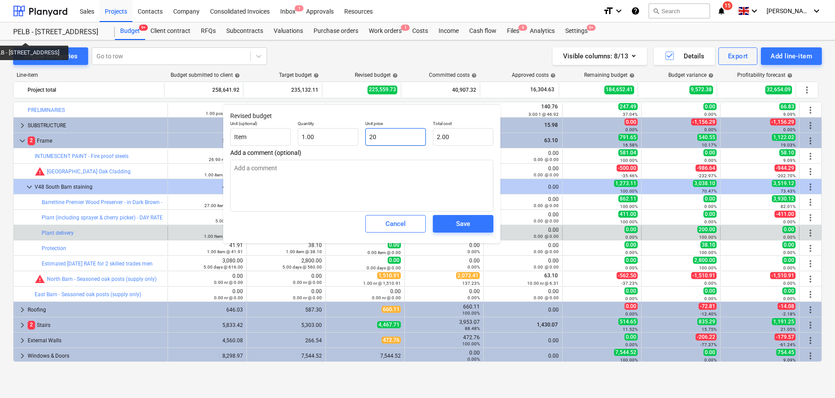
type input "20.00"
type textarea "x"
type input "200"
type input "200.00"
type input "200"
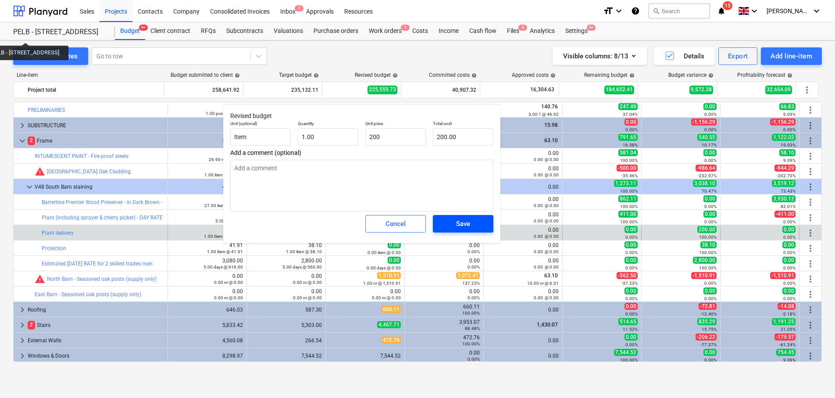
type textarea "x"
type input "200.00"
click at [453, 226] on span "Save" at bounding box center [463, 223] width 39 height 11
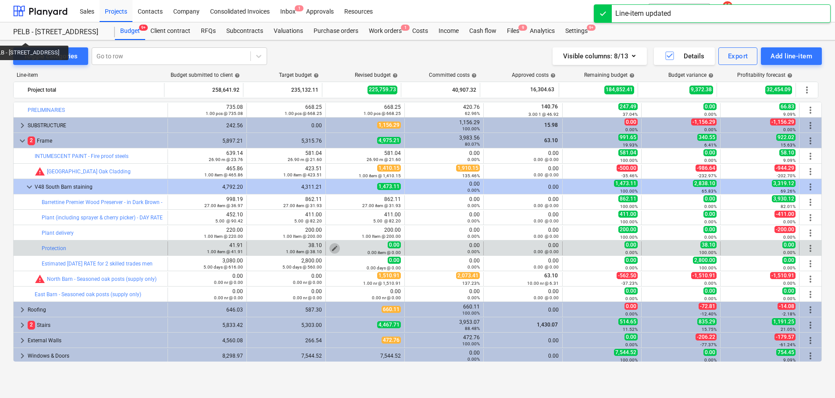
click at [331, 248] on span "edit" at bounding box center [334, 248] width 7 height 7
type textarea "x"
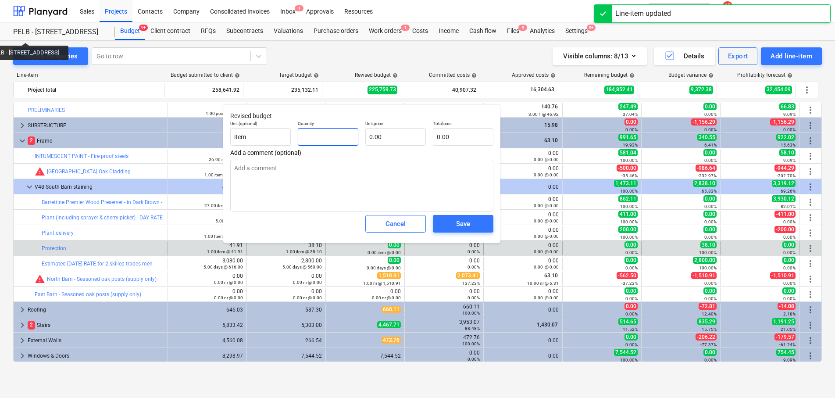
click at [334, 136] on input "text" at bounding box center [328, 137] width 61 height 18
type textarea "x"
type input "1"
type textarea "x"
type input "1.00"
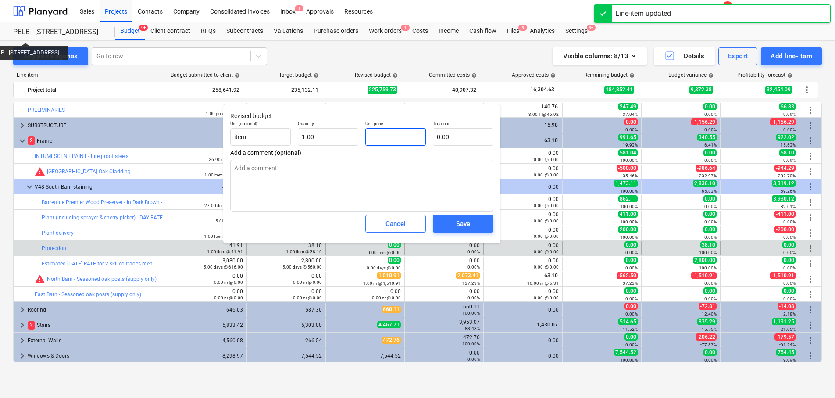
click at [390, 140] on input "text" at bounding box center [395, 137] width 61 height 18
type textarea "x"
type input "3"
type input "3.00"
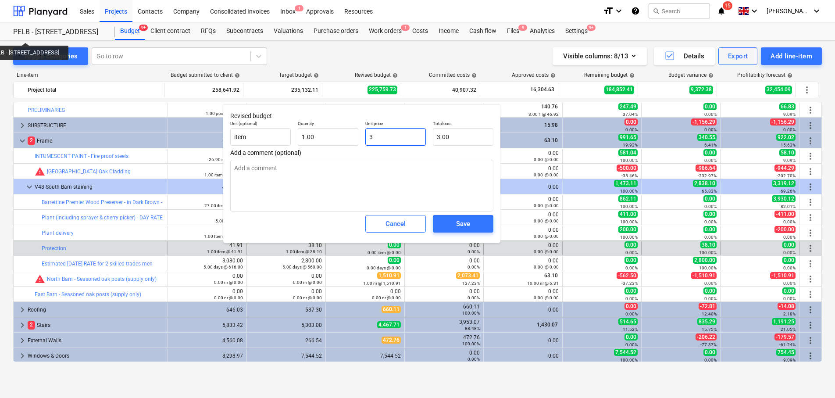
type textarea "x"
type input "38"
type input "38.00"
type textarea "x"
type input "38."
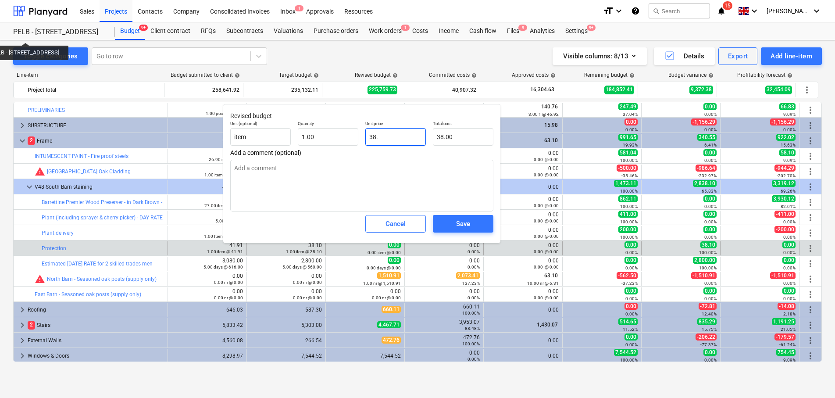
type textarea "x"
type input "38.1"
type input "38.10"
type textarea "x"
type input "38.10"
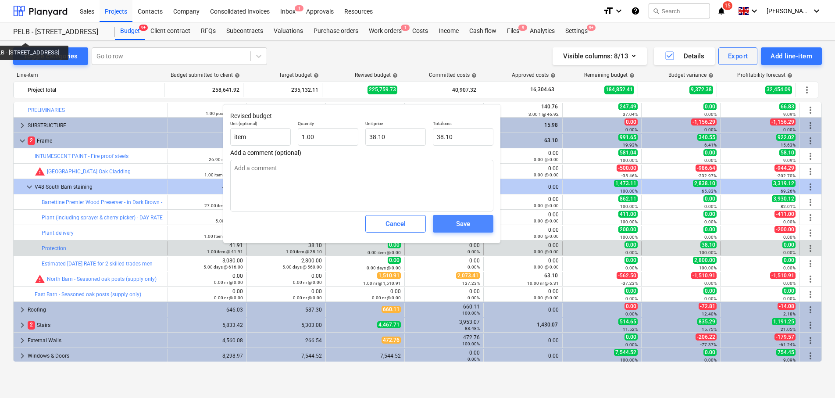
click at [463, 228] on div "Save" at bounding box center [463, 223] width 14 height 11
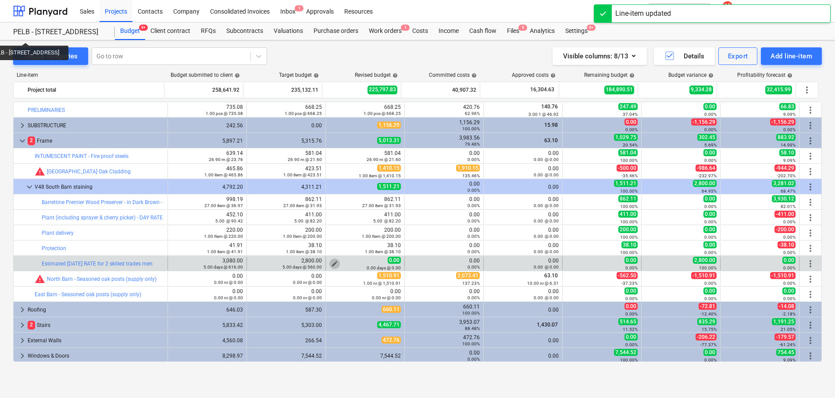
click at [331, 264] on span "edit" at bounding box center [334, 263] width 7 height 7
type textarea "x"
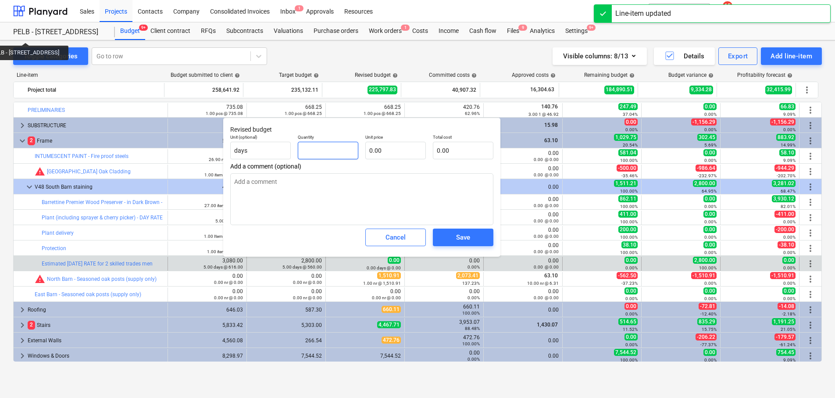
click at [330, 146] on input "text" at bounding box center [328, 151] width 61 height 18
type textarea "x"
type input "5"
type textarea "x"
type input "5.00"
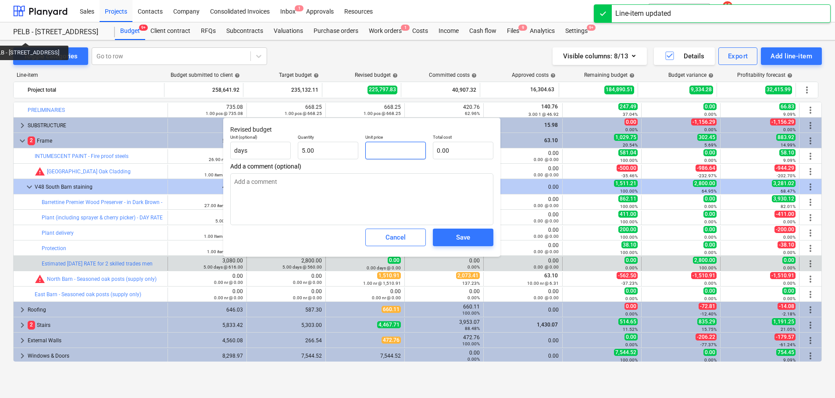
click at [391, 145] on input "text" at bounding box center [395, 151] width 61 height 18
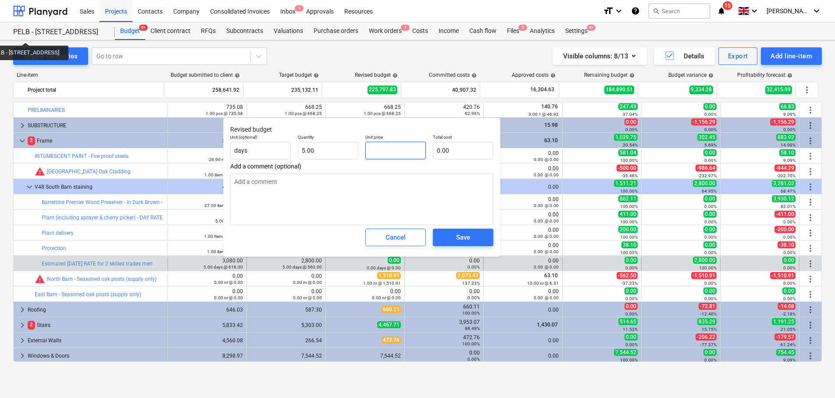
type textarea "x"
type input "5"
type input "25.00"
type textarea "x"
type input "56"
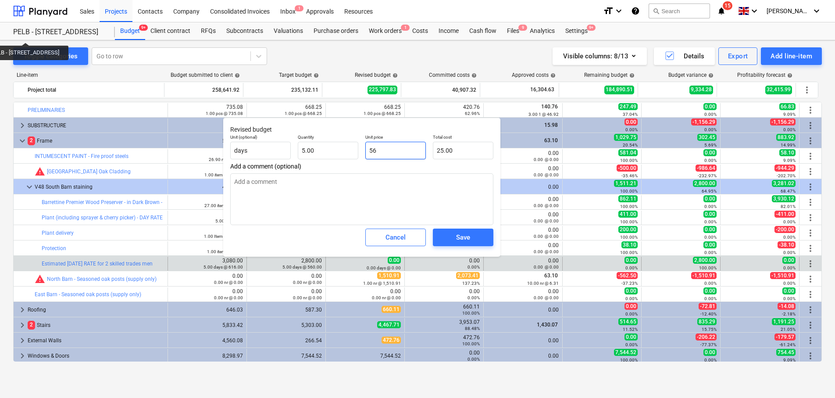
type input "280.00"
type textarea "x"
type input "560"
type input "2,800.00"
type input "560"
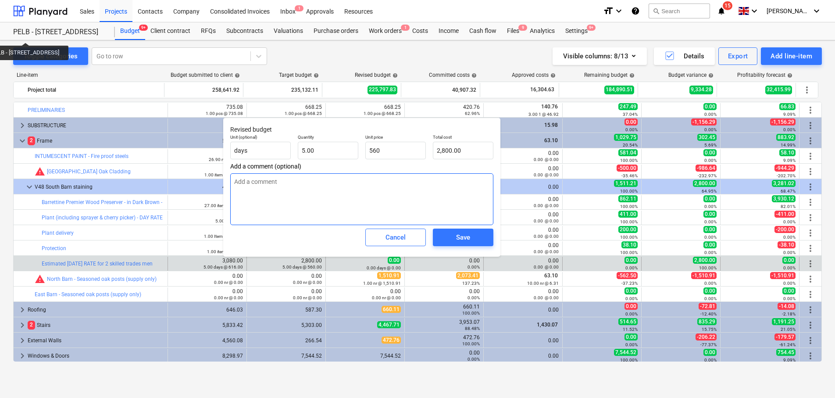
type textarea "x"
type input "560.00"
click at [293, 207] on textarea at bounding box center [361, 199] width 263 height 52
type textarea "x"
type textarea "D"
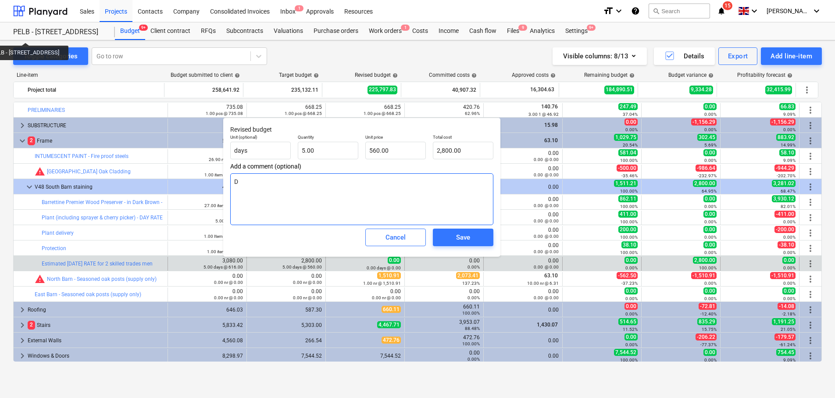
type textarea "x"
type textarea "DA"
type textarea "x"
type textarea "DAY"
type textarea "x"
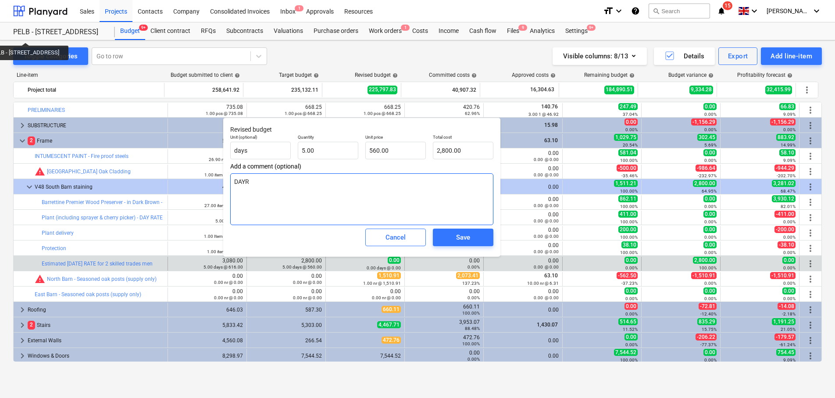
type textarea "DAYRA"
type textarea "x"
type textarea "DAYRAT"
type textarea "x"
click at [462, 234] on div "Save" at bounding box center [463, 237] width 14 height 11
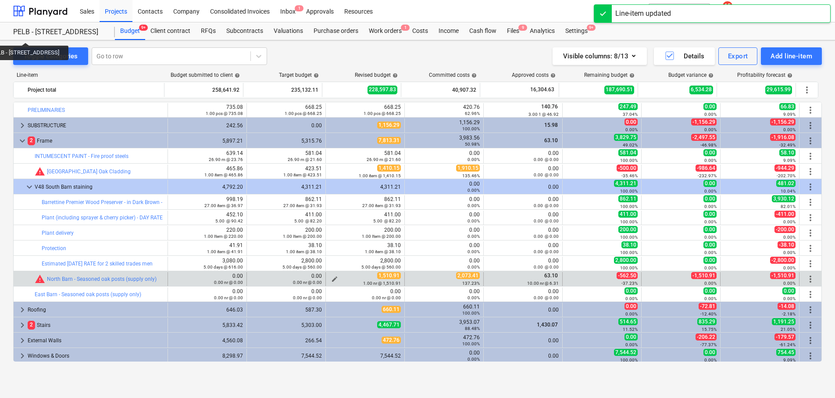
click at [332, 276] on span "edit" at bounding box center [334, 278] width 7 height 7
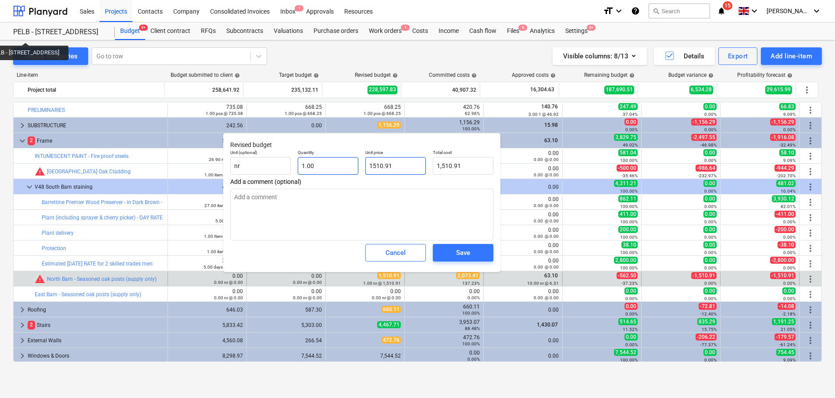
drag, startPoint x: 416, startPoint y: 166, endPoint x: 351, endPoint y: 160, distance: 65.2
click at [351, 160] on div "Unit (optional) nr Quantity 1.00 Unit price 1510.91 Total cost 1,510.91" at bounding box center [362, 162] width 270 height 32
click at [472, 245] on button "Save" at bounding box center [463, 253] width 61 height 18
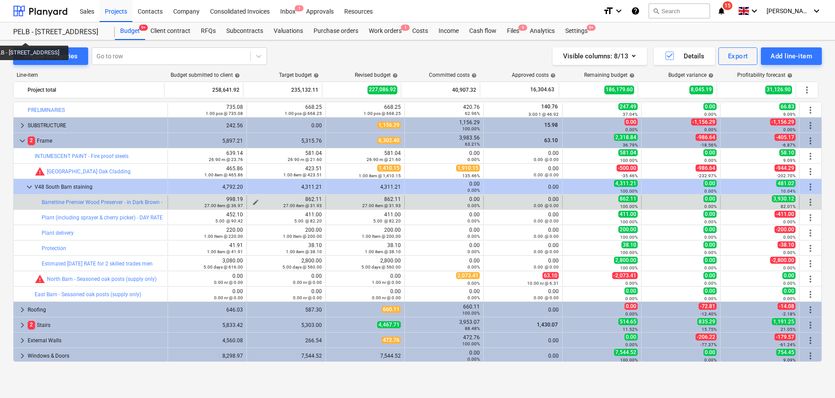
click at [252, 200] on span "edit" at bounding box center [255, 202] width 7 height 7
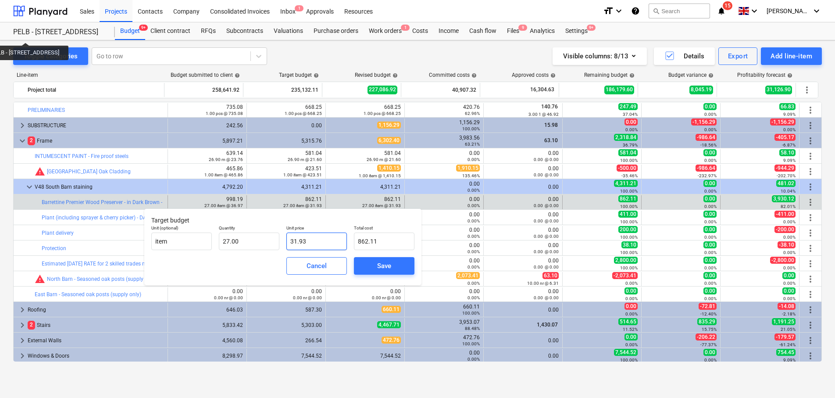
drag, startPoint x: 319, startPoint y: 242, endPoint x: 270, endPoint y: 253, distance: 50.3
click at [258, 243] on div "Unit (optional) item Quantity 27.00 Unit price 31.93 Total cost 862.11" at bounding box center [283, 238] width 270 height 32
click at [380, 261] on div "Save" at bounding box center [384, 265] width 14 height 11
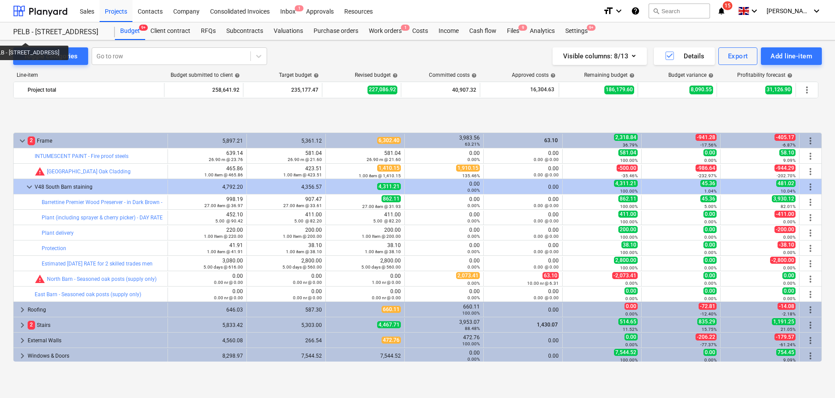
scroll to position [62, 0]
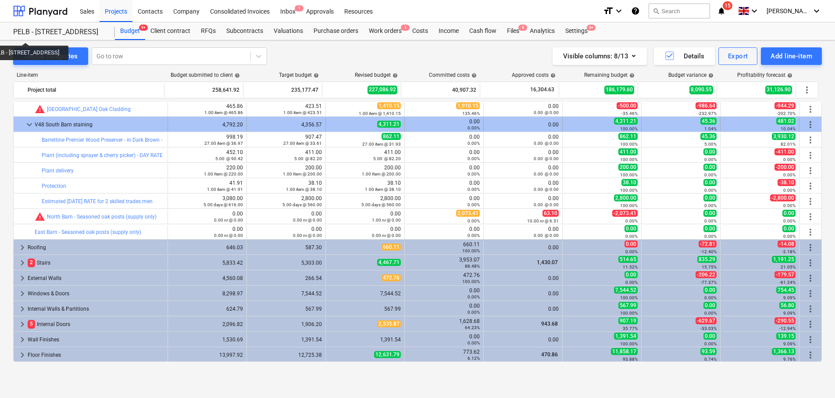
click at [29, 123] on span "keyboard_arrow_down" at bounding box center [29, 124] width 11 height 11
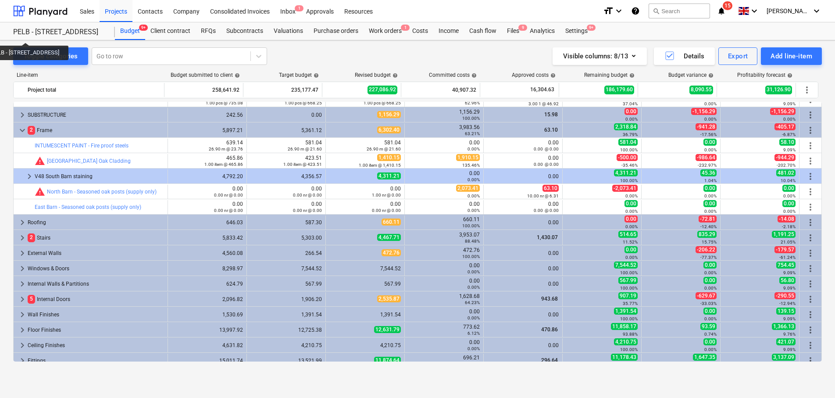
scroll to position [0, 0]
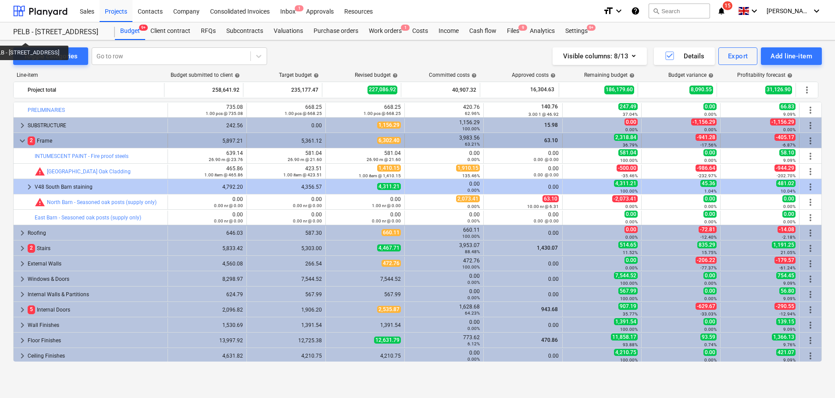
click at [23, 143] on span "keyboard_arrow_down" at bounding box center [22, 141] width 11 height 11
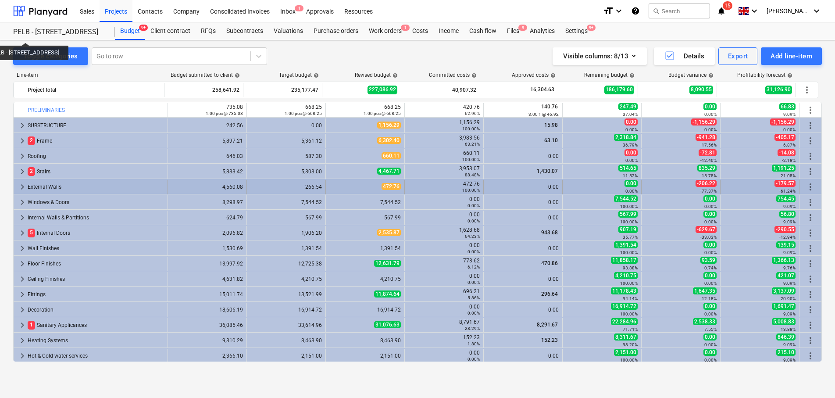
click at [18, 188] on span "keyboard_arrow_right" at bounding box center [22, 187] width 11 height 11
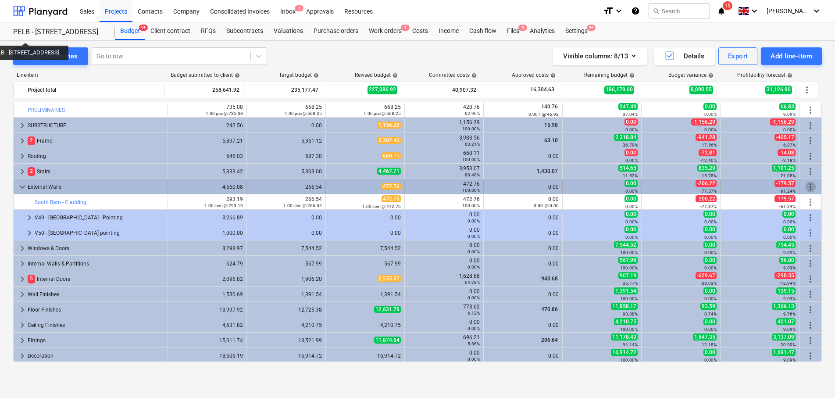
click at [806, 186] on span "more_vert" at bounding box center [810, 187] width 11 height 11
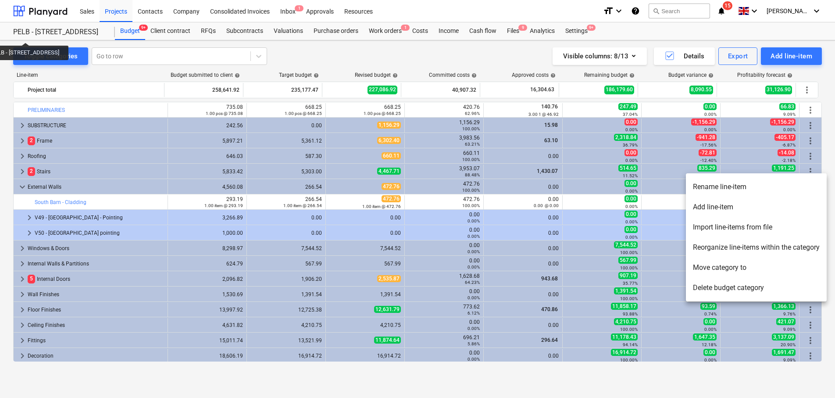
click at [8, 318] on div at bounding box center [417, 199] width 835 height 398
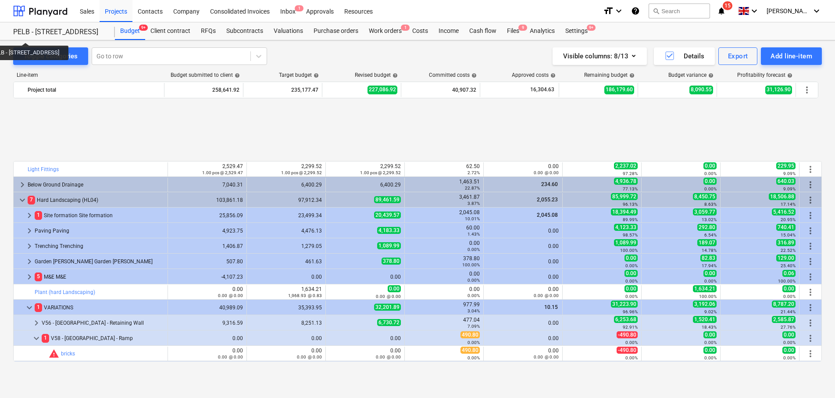
scroll to position [401, 0]
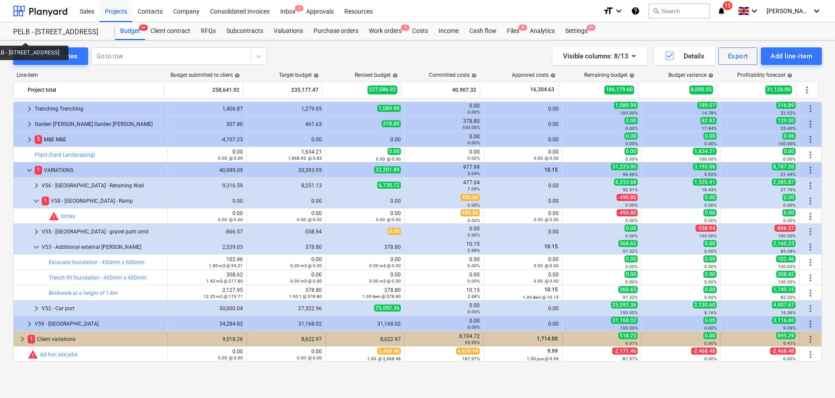
click at [21, 340] on span "keyboard_arrow_right" at bounding box center [22, 339] width 11 height 11
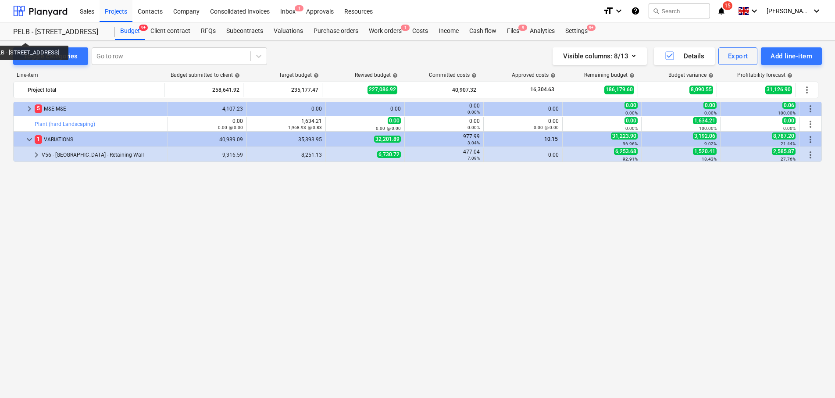
scroll to position [0, 0]
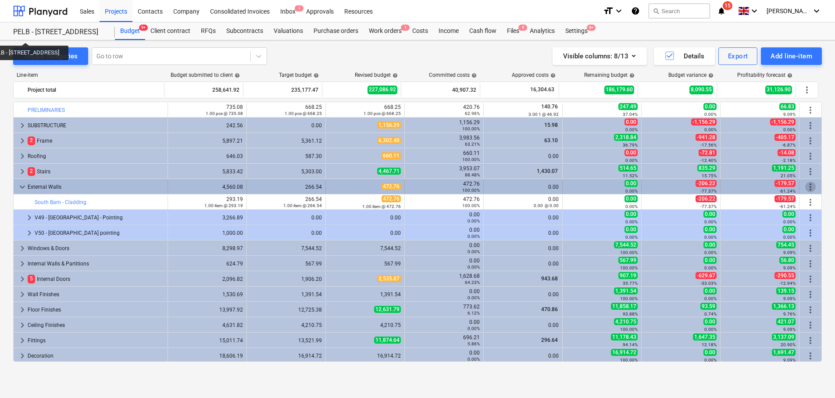
click at [805, 185] on span "more_vert" at bounding box center [810, 187] width 11 height 11
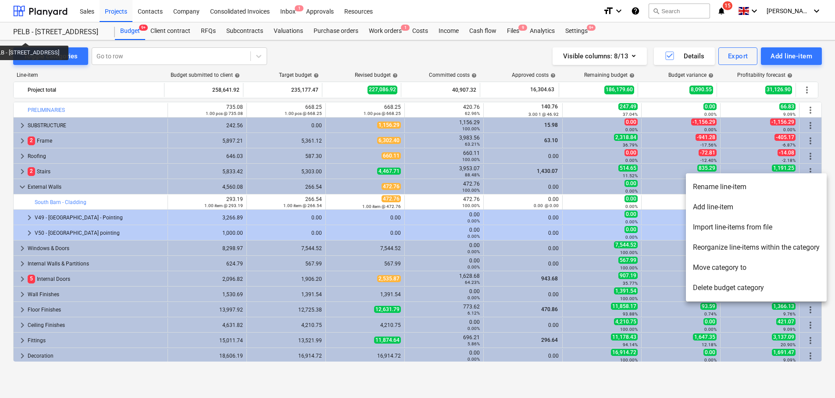
click at [738, 211] on li "Add line-item" at bounding box center [756, 207] width 141 height 20
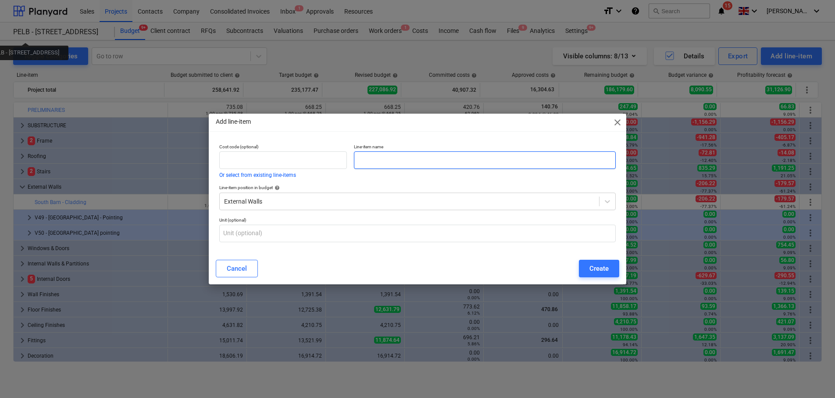
click at [396, 160] on input "text" at bounding box center [485, 160] width 262 height 18
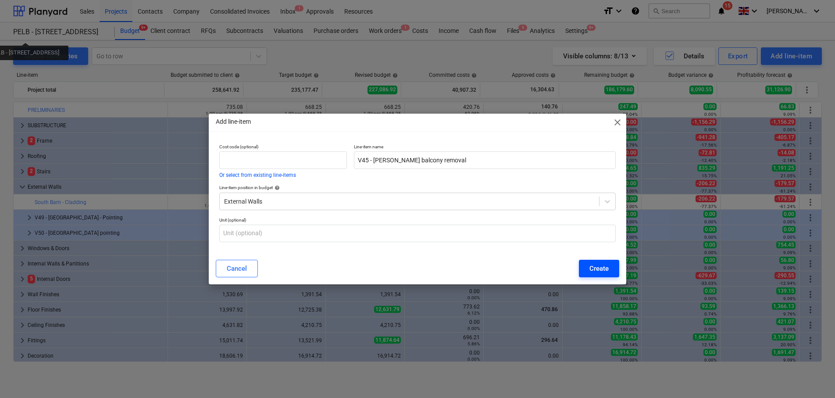
click at [601, 269] on div "Create" at bounding box center [599, 268] width 19 height 11
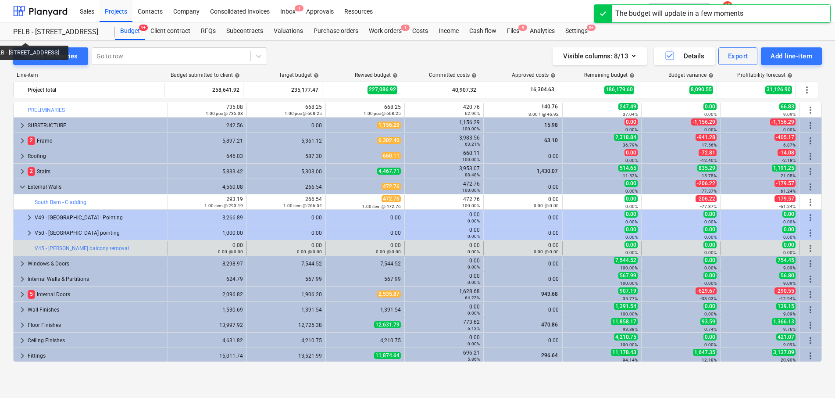
click at [811, 249] on span "more_vert" at bounding box center [810, 248] width 11 height 11
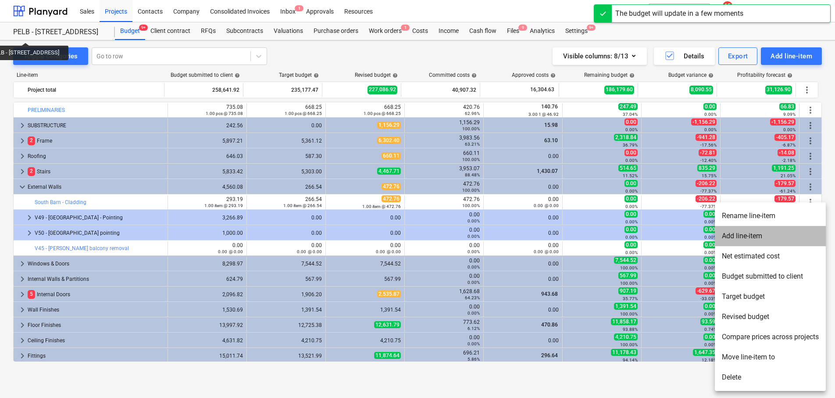
click at [758, 240] on li "Add line-item" at bounding box center [770, 236] width 111 height 20
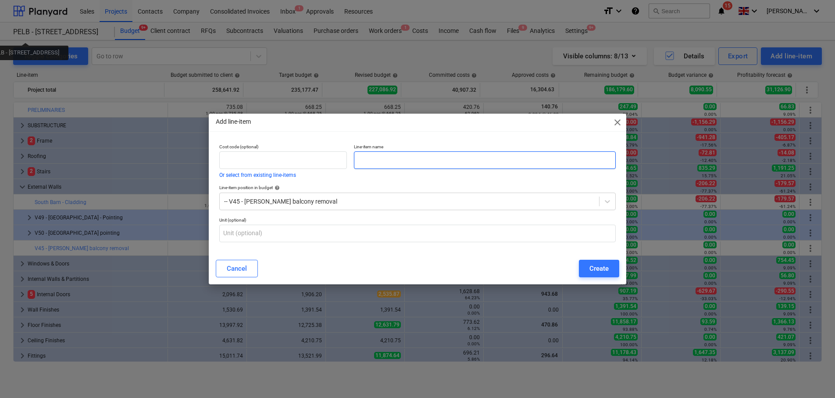
click at [373, 160] on input "text" at bounding box center [485, 160] width 262 height 18
paste input "Dismantling and disposal of balcony, including making good external wall"
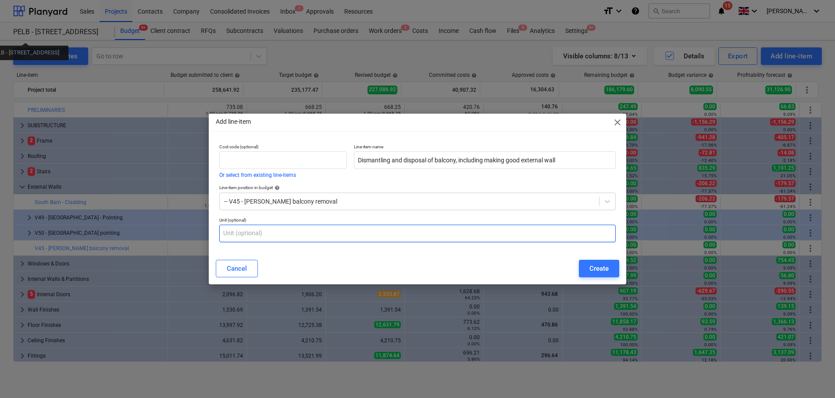
click at [320, 233] on input "text" at bounding box center [417, 234] width 397 height 18
click at [614, 269] on button "Create" at bounding box center [599, 269] width 40 height 18
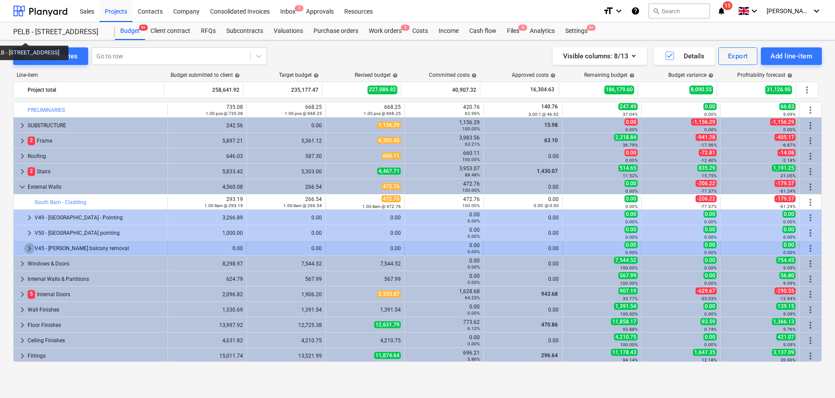
click at [29, 247] on span "keyboard_arrow_right" at bounding box center [29, 248] width 11 height 11
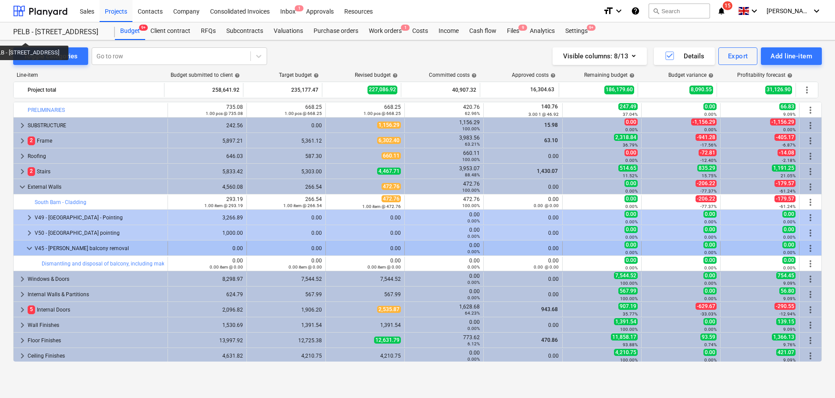
click at [810, 247] on span "more_vert" at bounding box center [810, 248] width 11 height 11
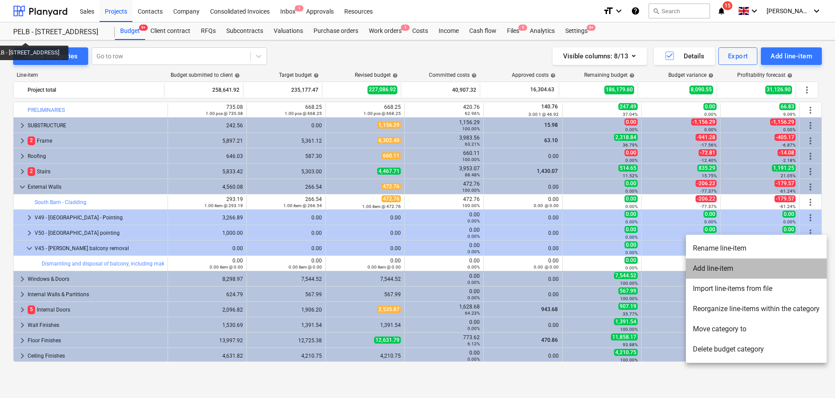
click at [779, 270] on li "Add line-item" at bounding box center [756, 268] width 141 height 20
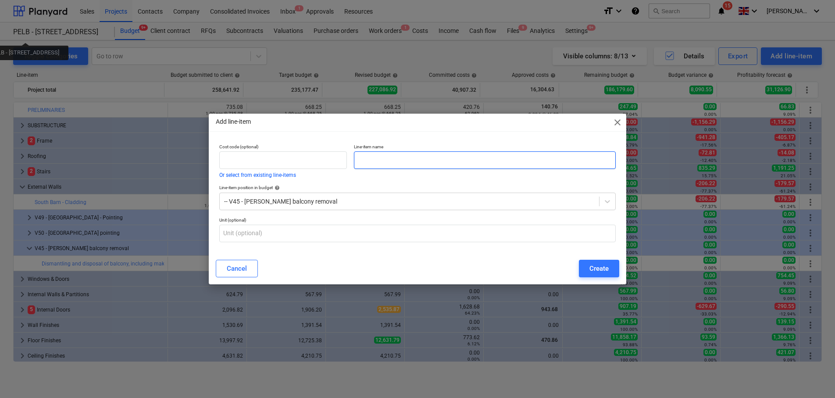
click at [430, 154] on input "text" at bounding box center [485, 160] width 262 height 18
paste input "PM Large joinery quote"
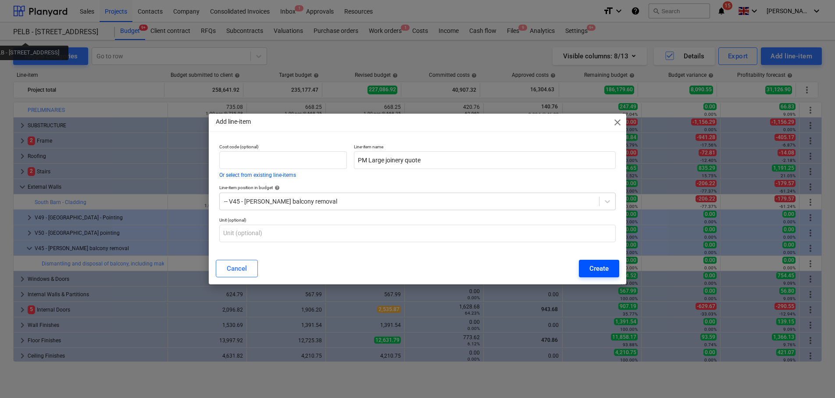
click at [598, 270] on div "Create" at bounding box center [599, 268] width 19 height 11
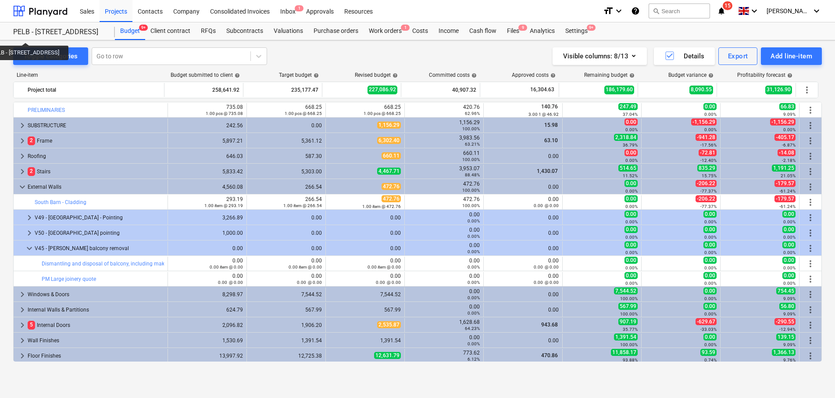
click at [809, 248] on span "more_vert" at bounding box center [810, 248] width 11 height 11
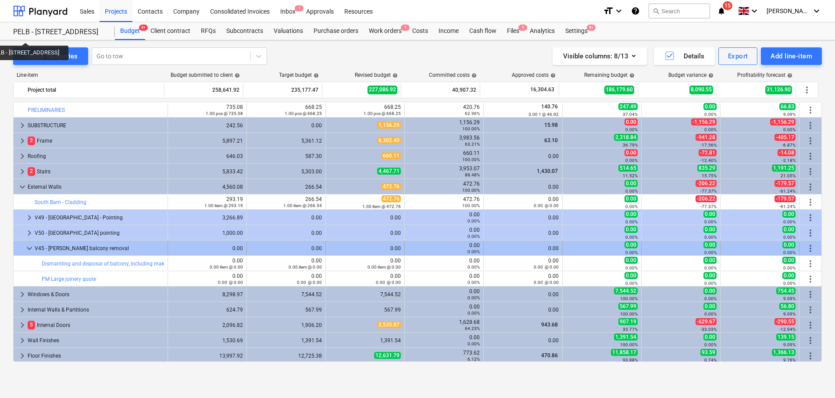
click at [809, 246] on span "more_vert" at bounding box center [810, 248] width 11 height 11
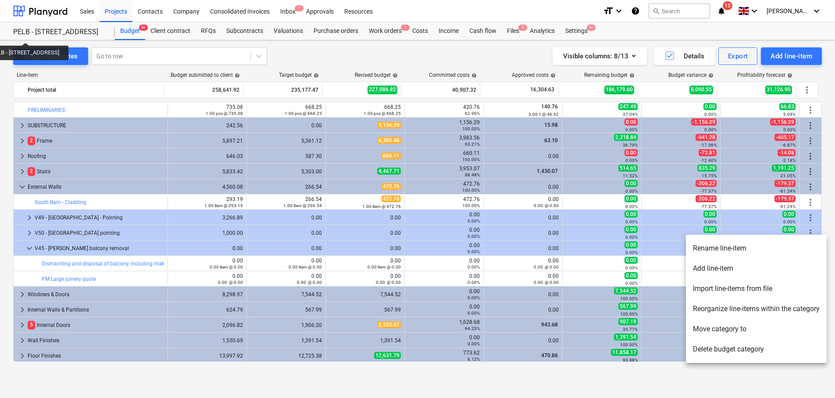
click at [763, 271] on li "Add line-item" at bounding box center [756, 268] width 141 height 20
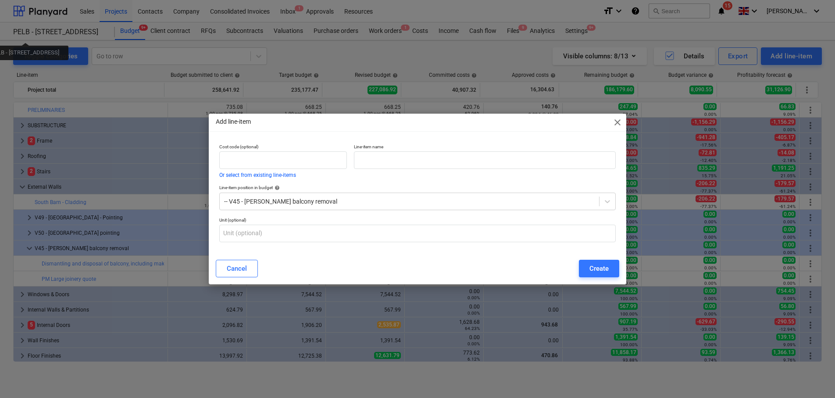
click at [433, 151] on p "Line-item name" at bounding box center [485, 147] width 262 height 7
click at [433, 157] on input "text" at bounding box center [485, 160] width 262 height 18
paste input "Labour"
click at [617, 124] on span "close" at bounding box center [617, 122] width 11 height 11
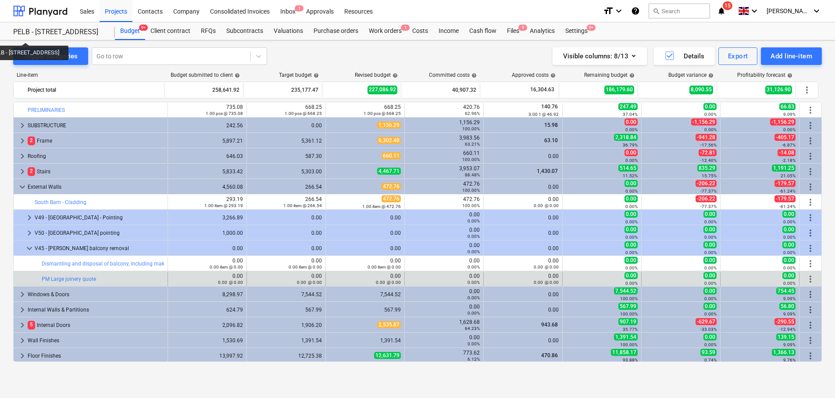
click at [805, 278] on span "more_vert" at bounding box center [810, 279] width 11 height 11
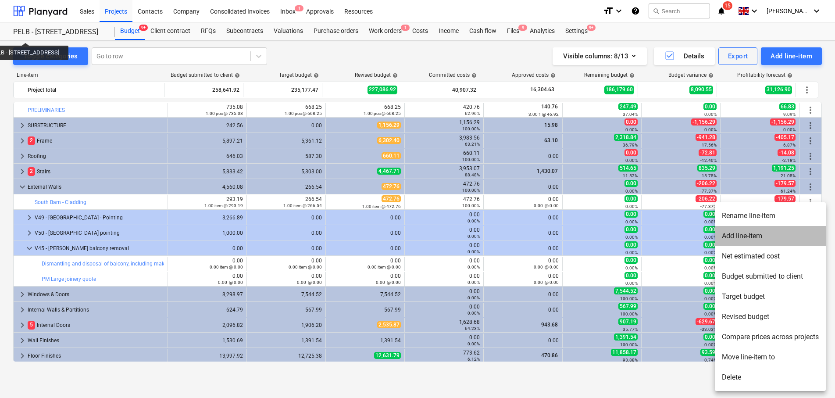
click at [758, 237] on li "Add line-item" at bounding box center [770, 236] width 111 height 20
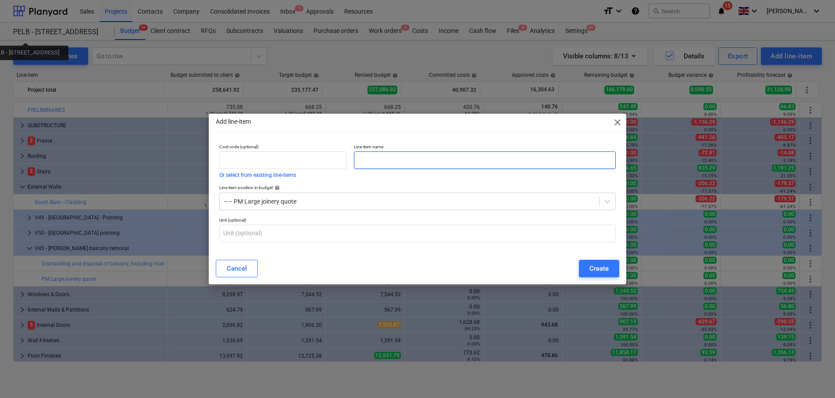
click at [453, 166] on input "text" at bounding box center [485, 160] width 262 height 18
paste input "Labour"
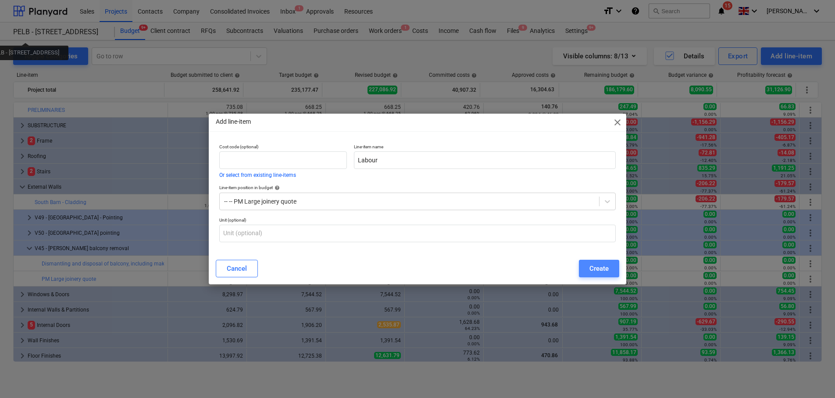
click at [597, 263] on div "Create" at bounding box center [599, 268] width 19 height 11
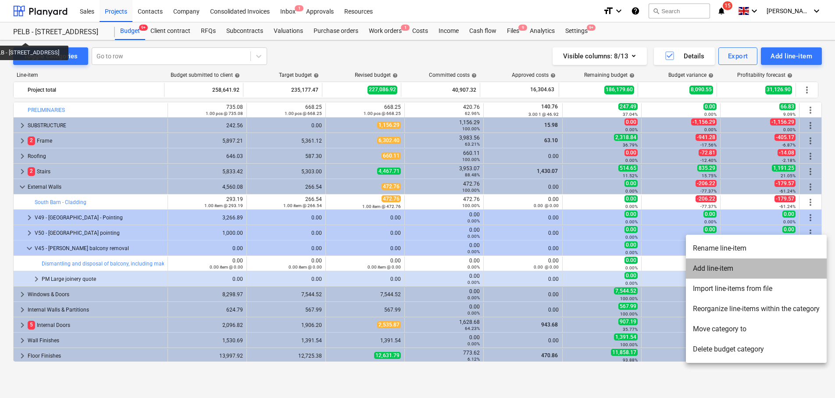
click at [732, 271] on li "Add line-item" at bounding box center [756, 268] width 141 height 20
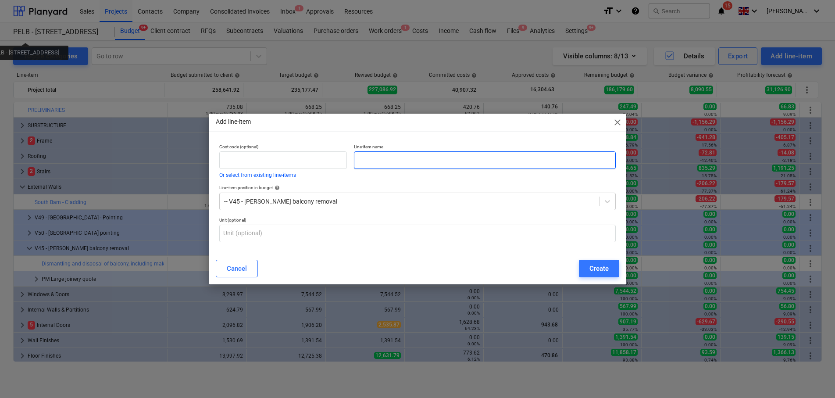
click at [400, 155] on input "text" at bounding box center [485, 160] width 262 height 18
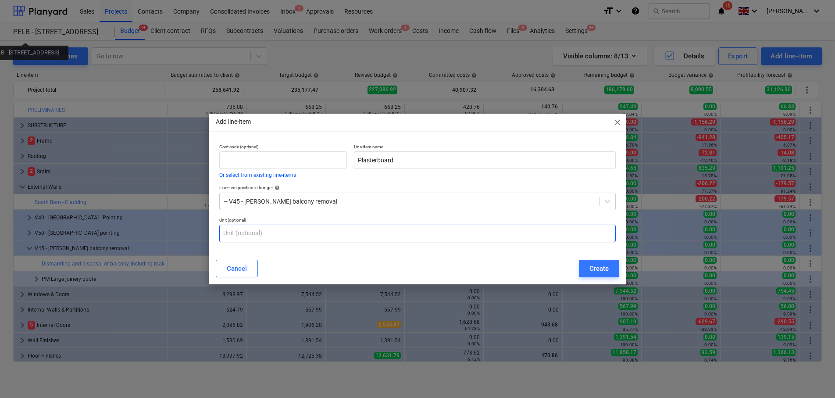
click at [327, 225] on input "text" at bounding box center [417, 234] width 397 height 18
click at [606, 268] on div "Create" at bounding box center [599, 268] width 19 height 11
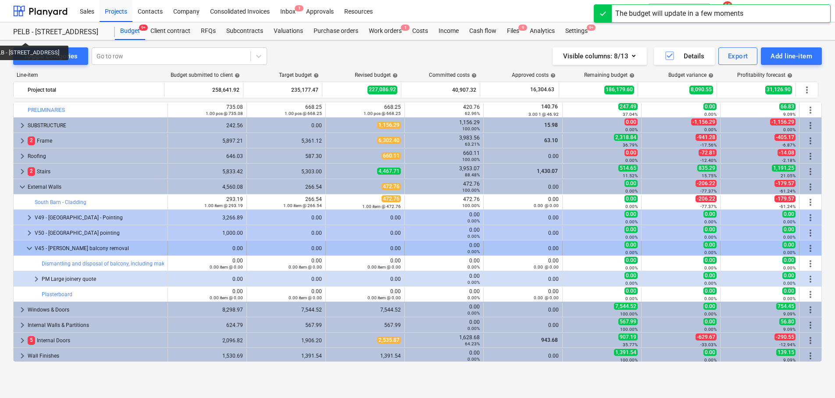
click at [809, 246] on span "more_vert" at bounding box center [810, 248] width 11 height 11
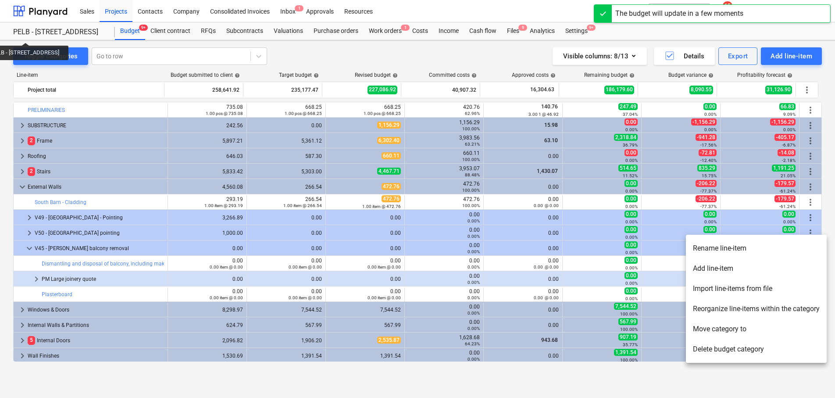
click at [771, 268] on li "Add line-item" at bounding box center [756, 268] width 141 height 20
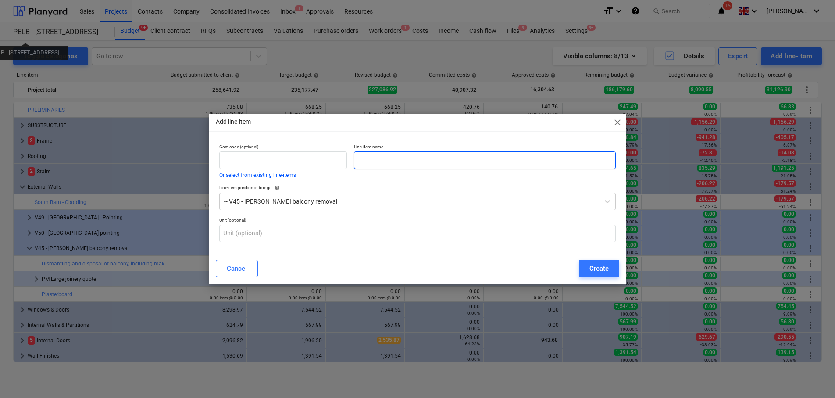
click at [433, 165] on input "text" at bounding box center [485, 160] width 262 height 18
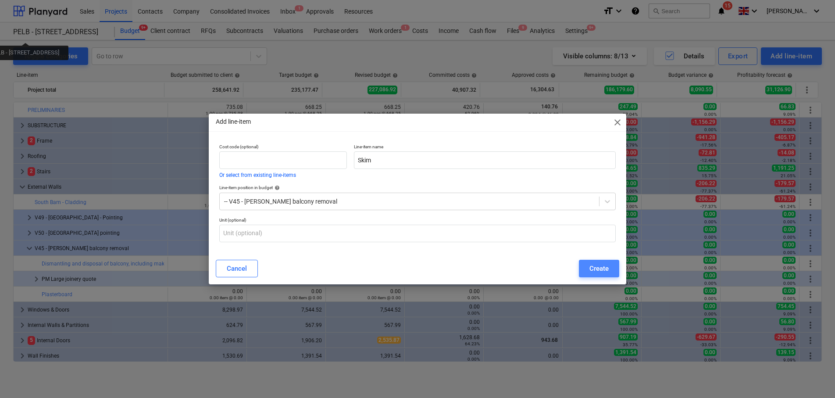
click at [590, 265] on div "Create" at bounding box center [599, 268] width 19 height 11
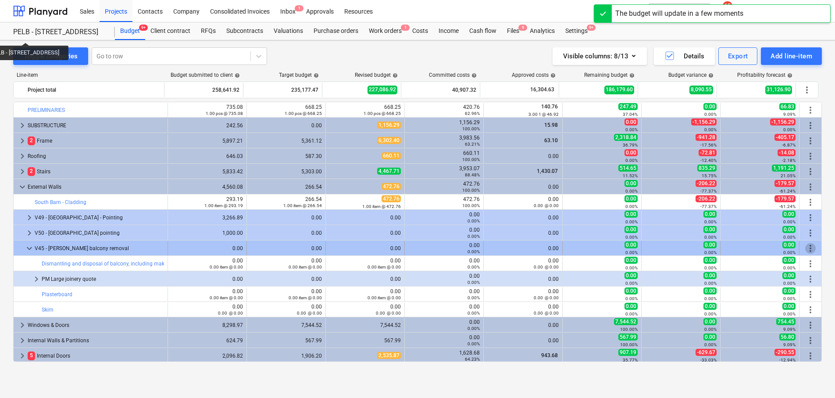
click at [806, 247] on span "more_vert" at bounding box center [810, 248] width 11 height 11
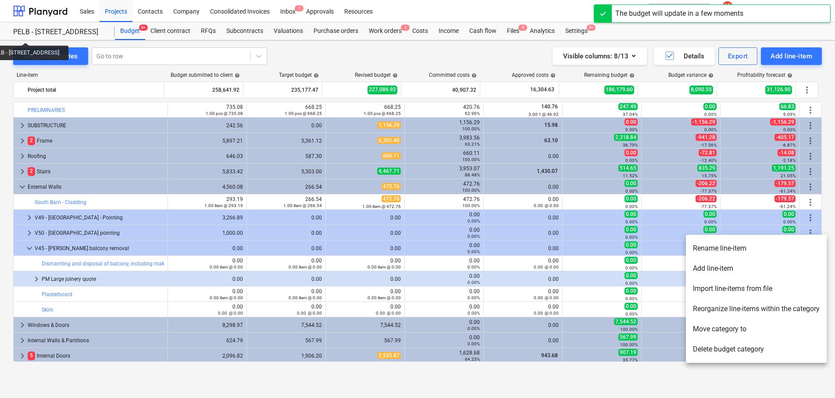
click at [731, 270] on li "Add line-item" at bounding box center [756, 268] width 141 height 20
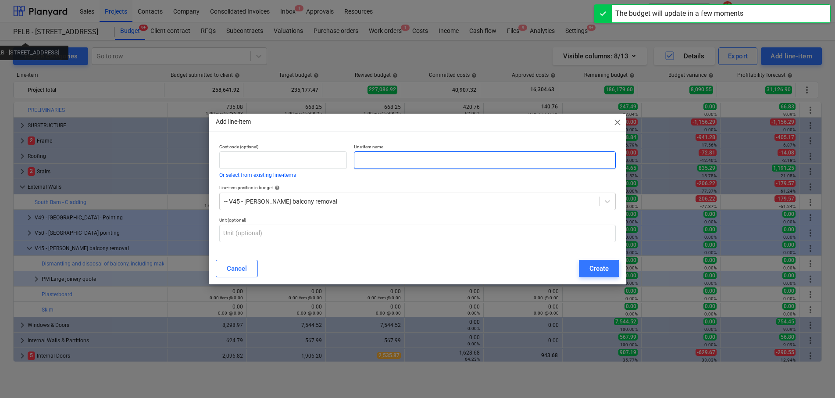
click at [451, 168] on input "text" at bounding box center [485, 160] width 262 height 18
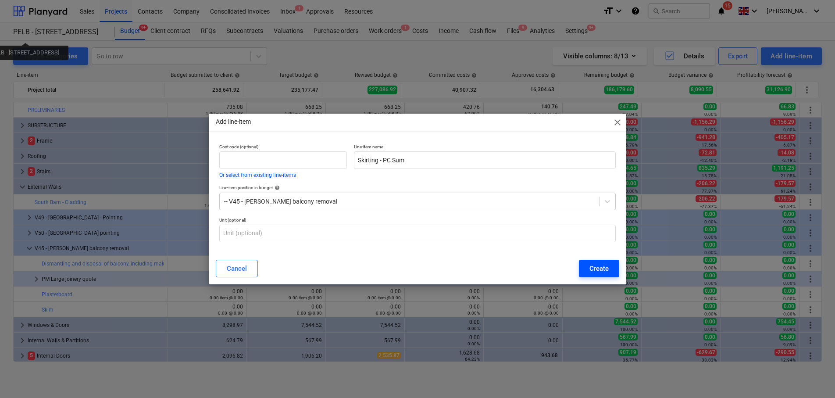
click at [599, 267] on div "Create" at bounding box center [599, 268] width 19 height 11
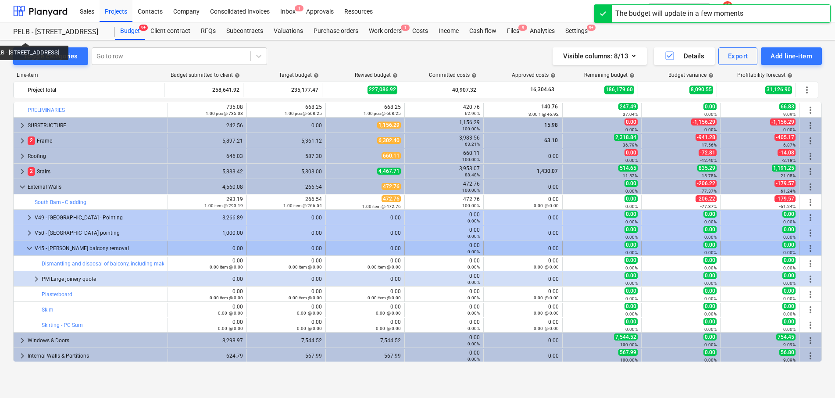
click at [810, 247] on span "more_vert" at bounding box center [810, 248] width 11 height 11
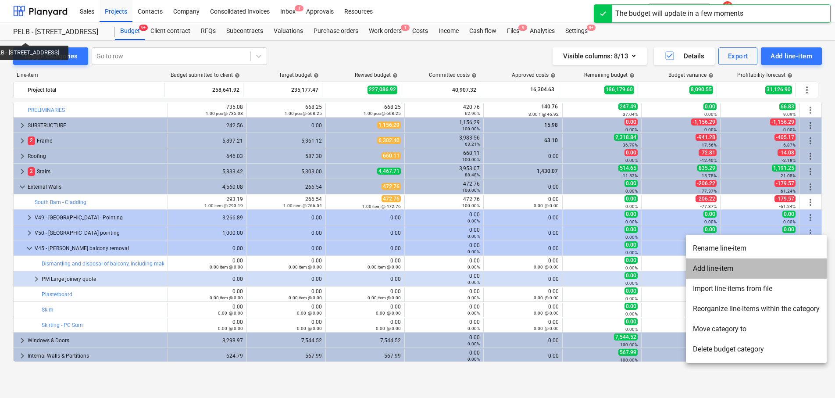
click at [778, 265] on li "Add line-item" at bounding box center [756, 268] width 141 height 20
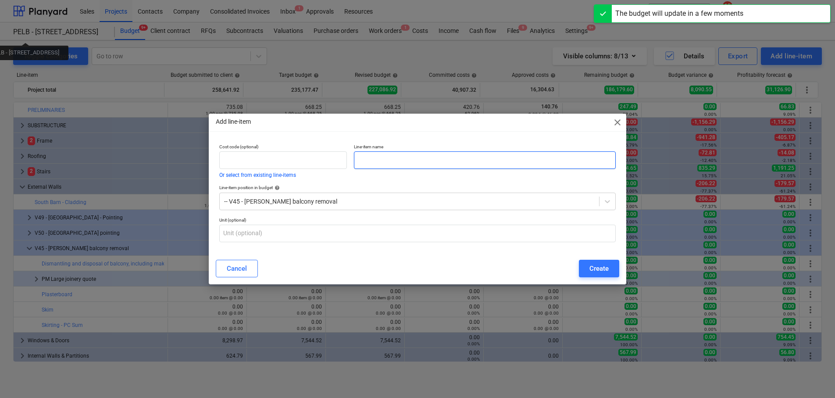
click at [490, 160] on input "text" at bounding box center [485, 160] width 262 height 18
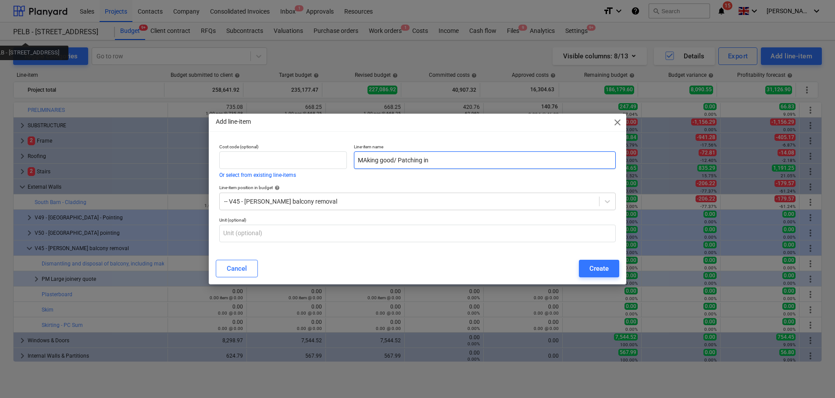
click at [368, 160] on input "MAking good/ Patching in" at bounding box center [485, 160] width 262 height 18
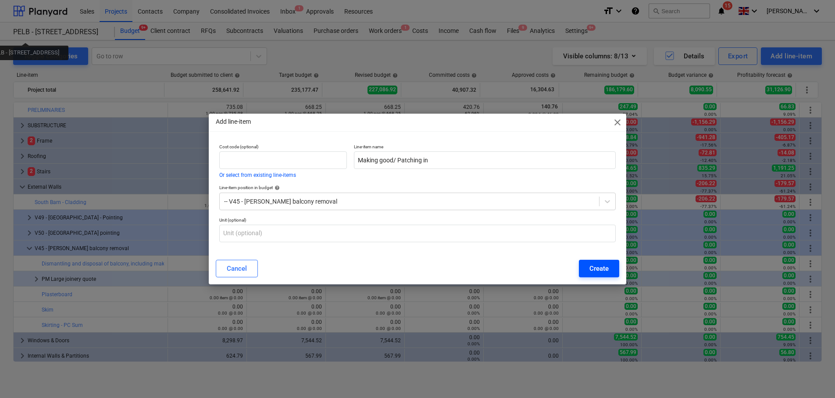
click at [598, 265] on div "Create" at bounding box center [599, 268] width 19 height 11
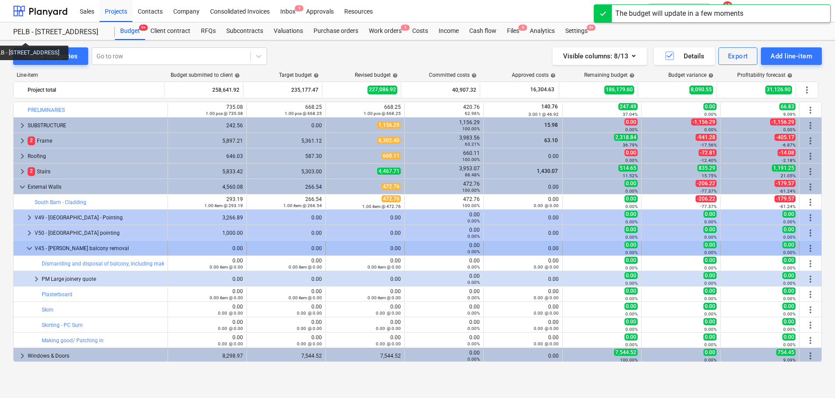
click at [809, 250] on span "more_vert" at bounding box center [810, 248] width 11 height 11
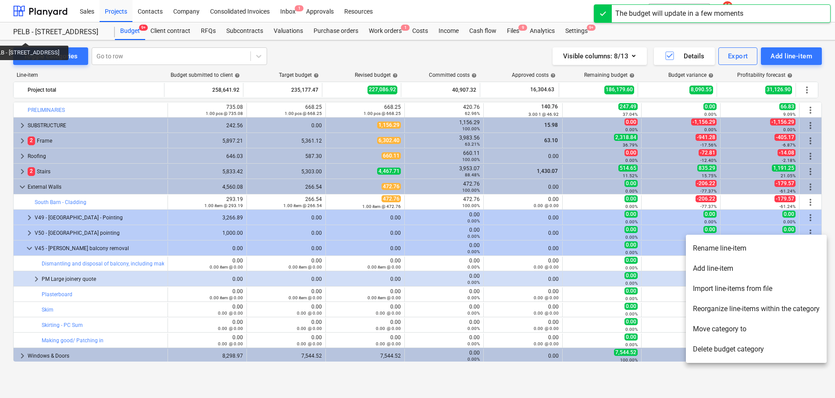
click at [784, 274] on li "Add line-item" at bounding box center [756, 268] width 141 height 20
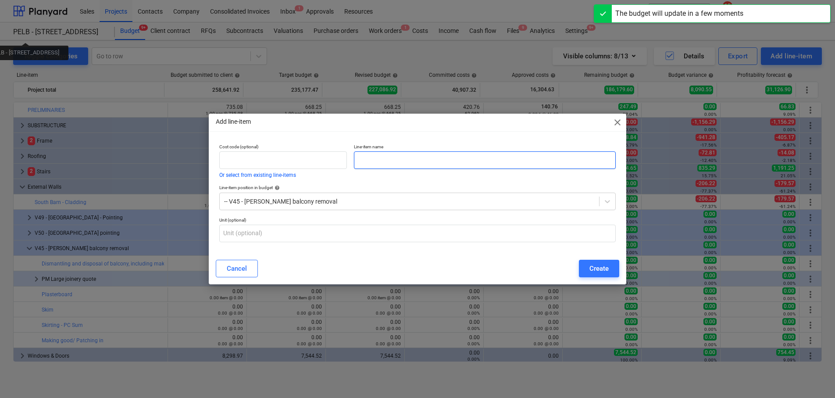
click at [496, 161] on input "text" at bounding box center [485, 160] width 262 height 18
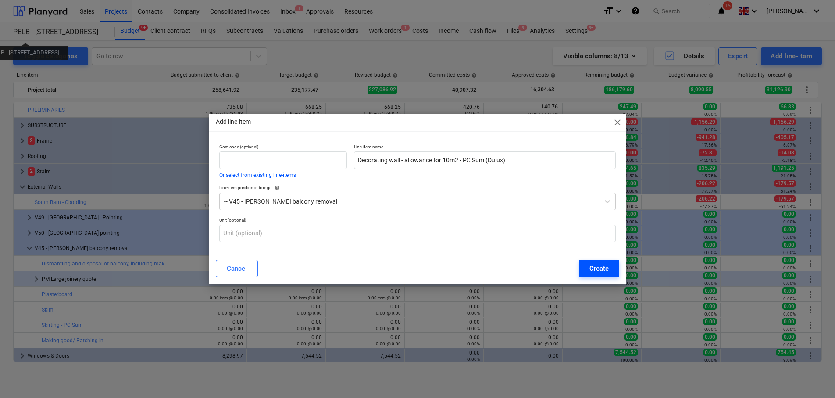
click at [596, 271] on div "Create" at bounding box center [599, 268] width 19 height 11
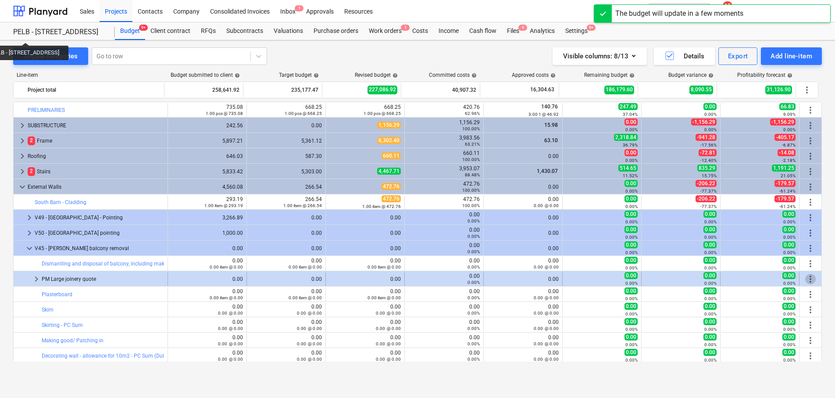
click at [805, 278] on span "more_vert" at bounding box center [810, 279] width 11 height 11
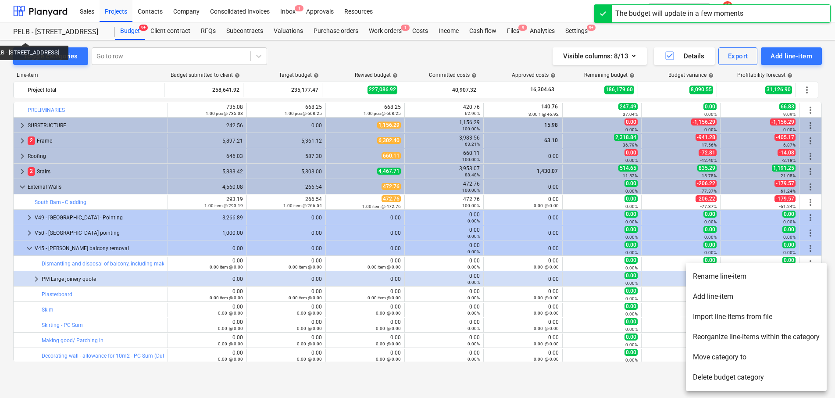
click at [744, 296] on li "Add line-item" at bounding box center [756, 296] width 141 height 20
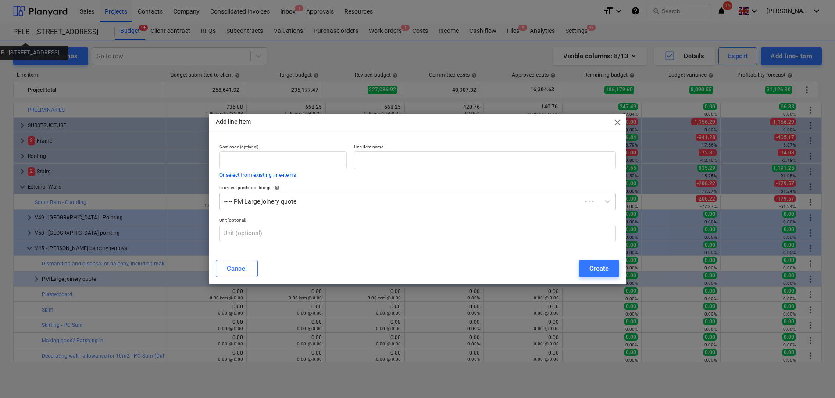
click at [483, 150] on p "Line-item name" at bounding box center [485, 147] width 262 height 7
click at [483, 163] on input "text" at bounding box center [485, 160] width 262 height 18
click at [594, 269] on div "Create" at bounding box center [599, 268] width 19 height 11
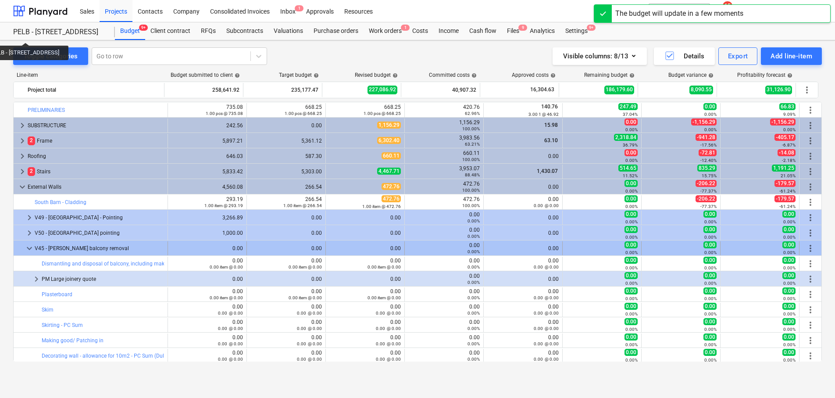
click at [805, 250] on span "more_vert" at bounding box center [810, 248] width 11 height 11
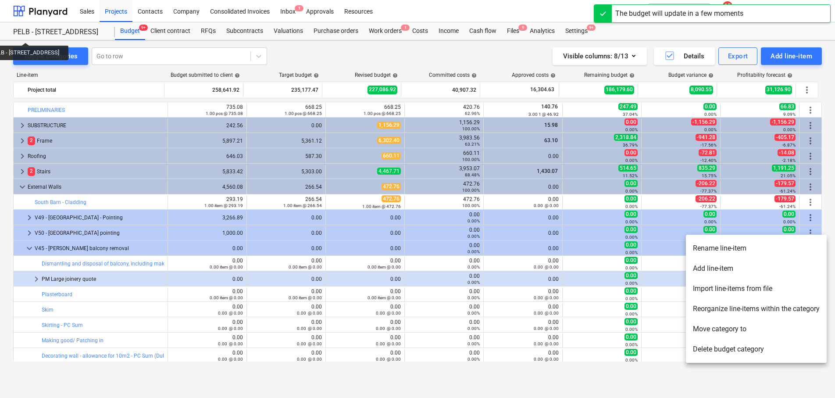
click at [749, 267] on li "Add line-item" at bounding box center [756, 268] width 141 height 20
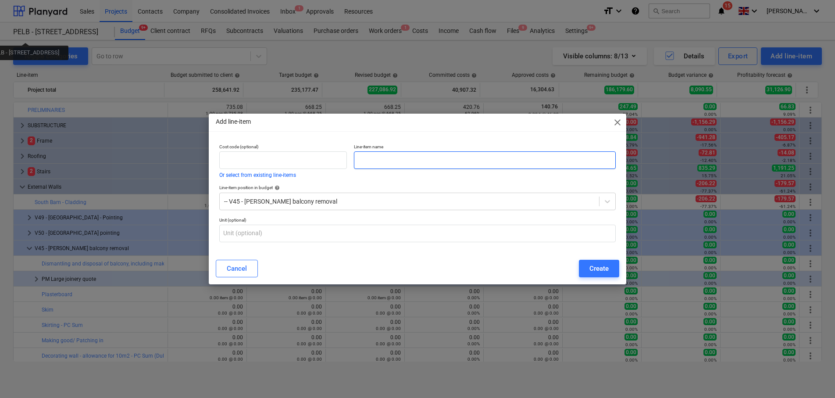
click at [379, 157] on input "text" at bounding box center [485, 160] width 262 height 18
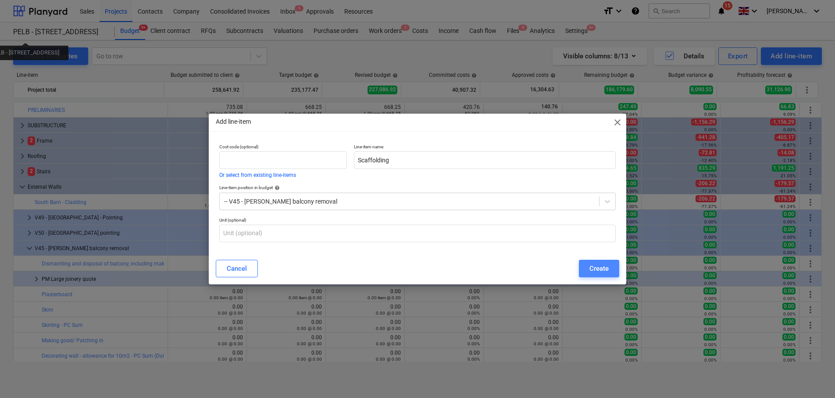
click at [609, 271] on button "Create" at bounding box center [599, 269] width 40 height 18
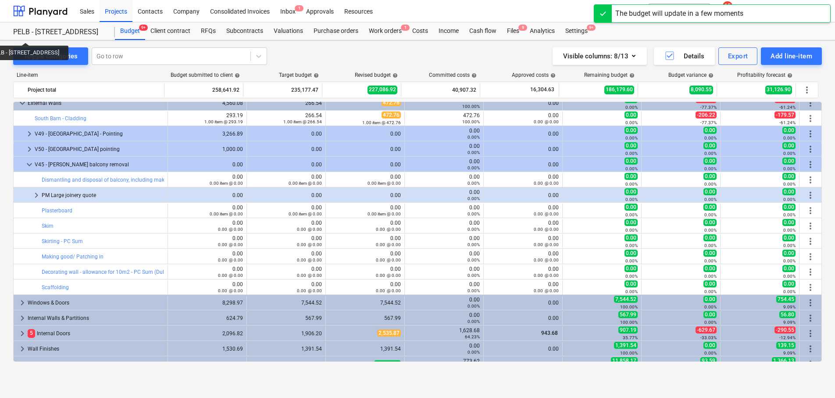
scroll to position [86, 0]
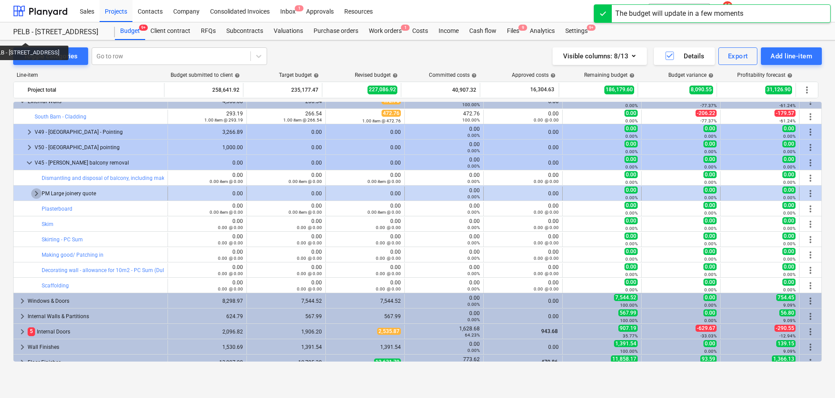
click at [39, 192] on span "keyboard_arrow_right" at bounding box center [36, 193] width 11 height 11
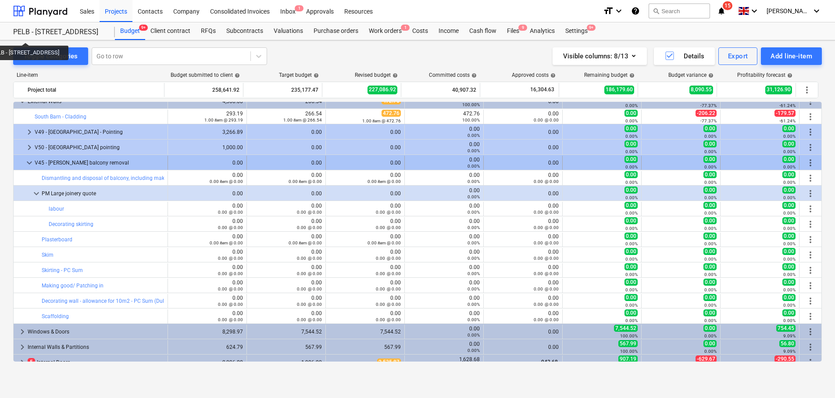
click at [811, 162] on span "more_vert" at bounding box center [810, 162] width 11 height 11
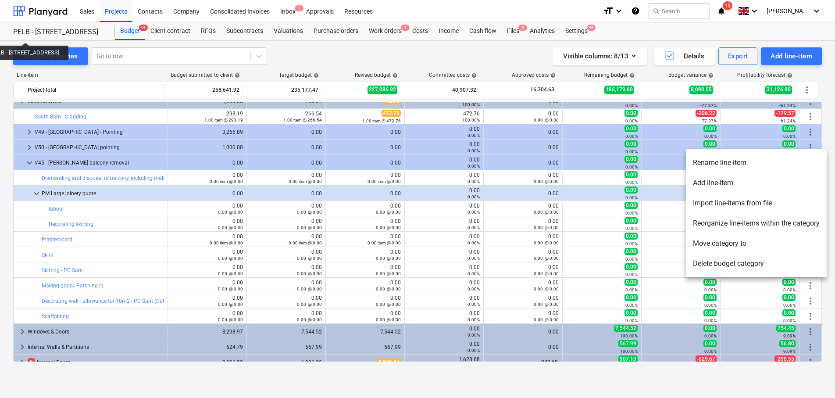
click at [770, 184] on li "Add line-item" at bounding box center [756, 183] width 141 height 20
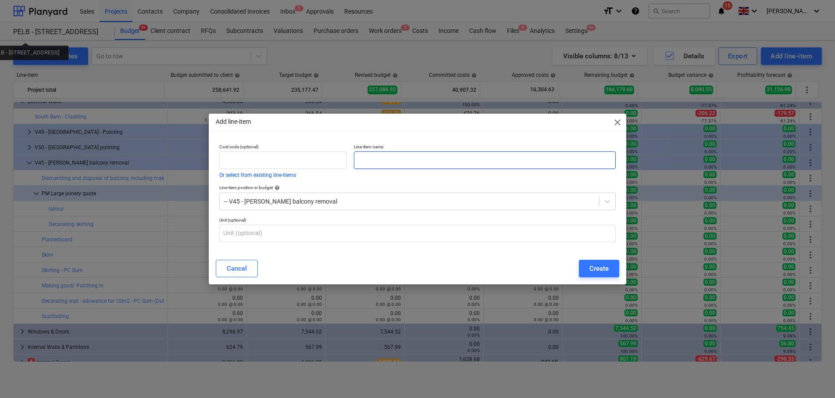
click at [455, 153] on input "text" at bounding box center [485, 160] width 262 height 18
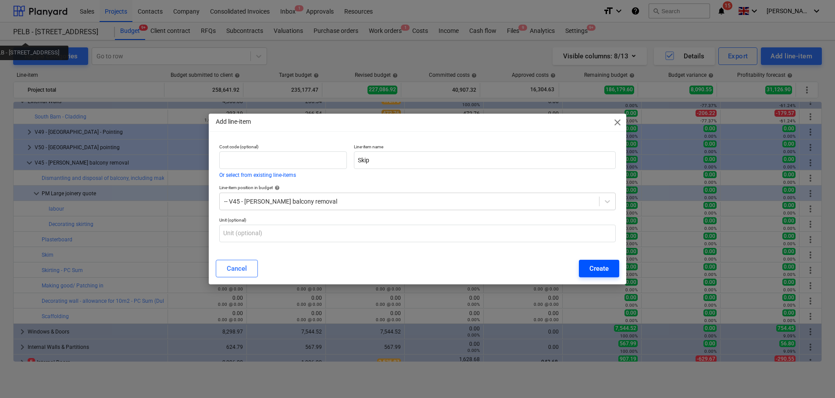
click at [603, 275] on button "Create" at bounding box center [599, 269] width 40 height 18
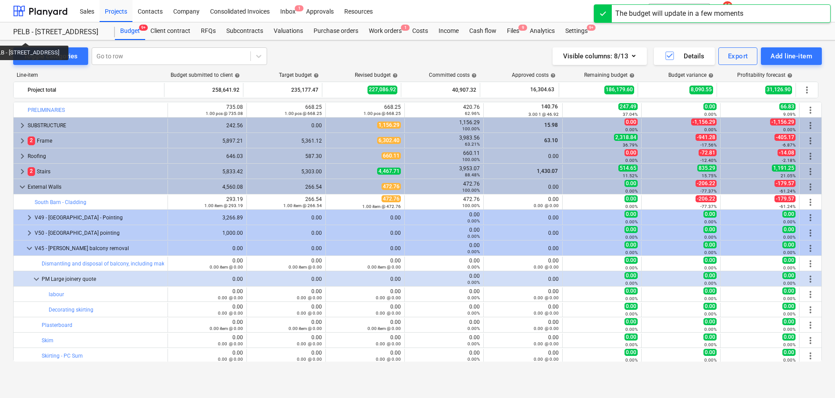
scroll to position [86, 0]
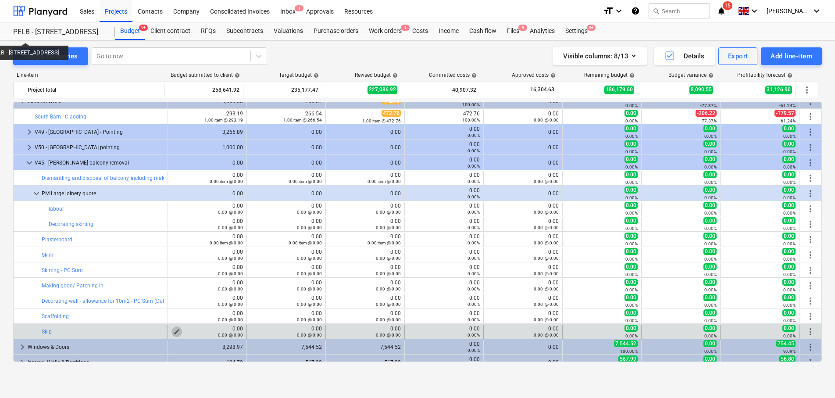
click at [174, 330] on span "edit" at bounding box center [176, 331] width 7 height 7
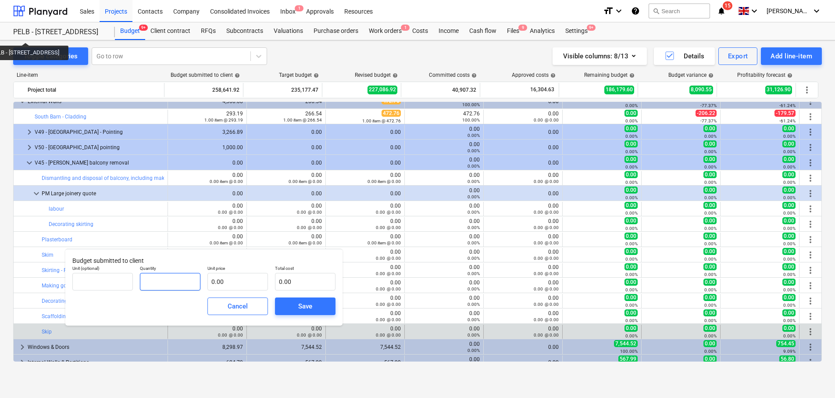
click at [155, 275] on input "text" at bounding box center [170, 282] width 61 height 18
click at [234, 281] on input "text" at bounding box center [238, 282] width 61 height 18
click at [318, 304] on span "Save" at bounding box center [305, 306] width 39 height 11
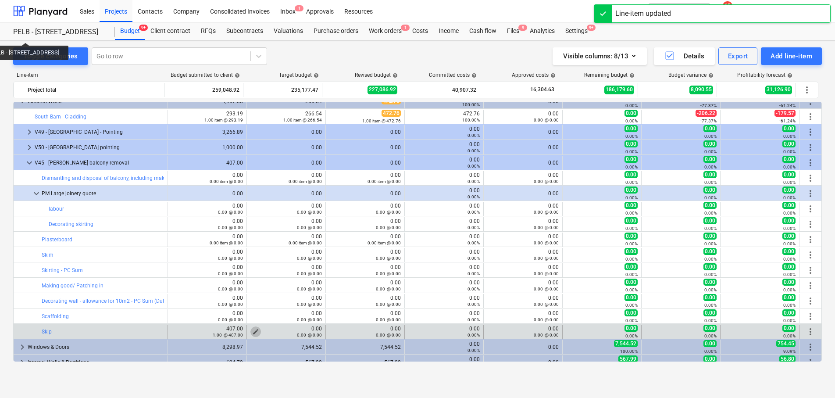
click at [254, 329] on span "edit" at bounding box center [255, 331] width 7 height 7
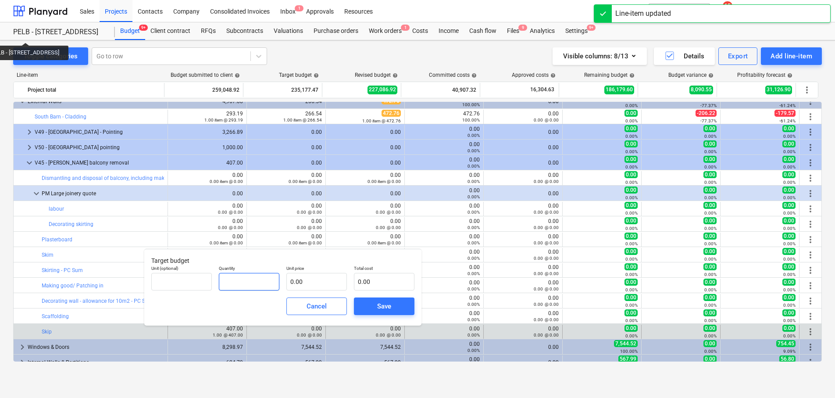
click at [260, 281] on input "text" at bounding box center [249, 282] width 61 height 18
click at [312, 282] on input "text" at bounding box center [316, 282] width 61 height 18
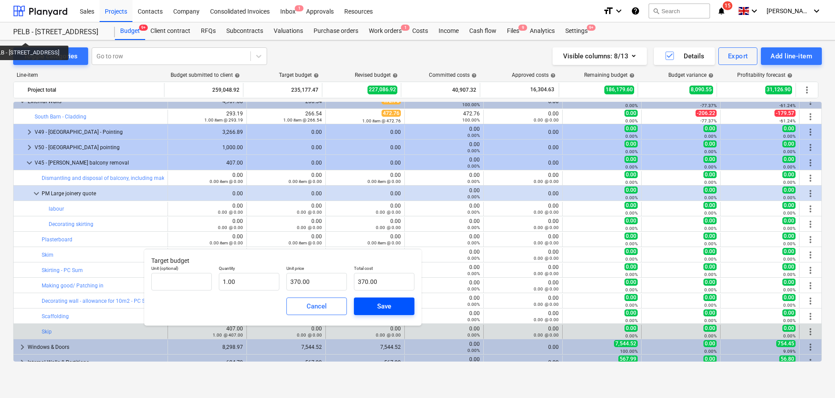
click at [396, 305] on span "Save" at bounding box center [384, 306] width 39 height 11
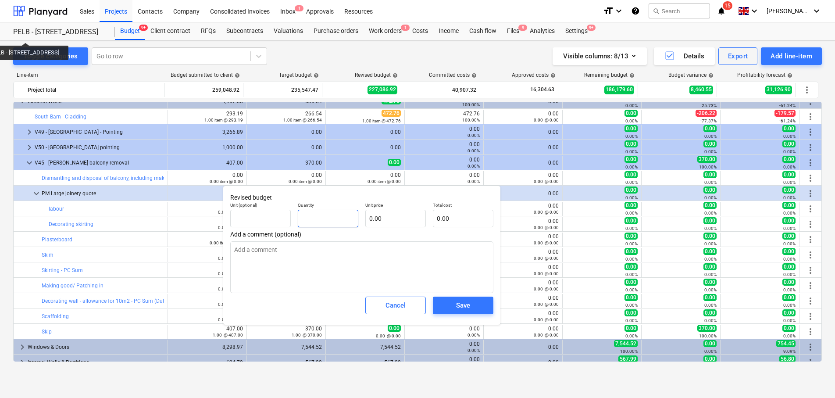
click at [338, 222] on input "text" at bounding box center [328, 219] width 61 height 18
click at [422, 221] on input "text" at bounding box center [395, 219] width 61 height 18
click at [483, 306] on button "Save" at bounding box center [463, 306] width 61 height 18
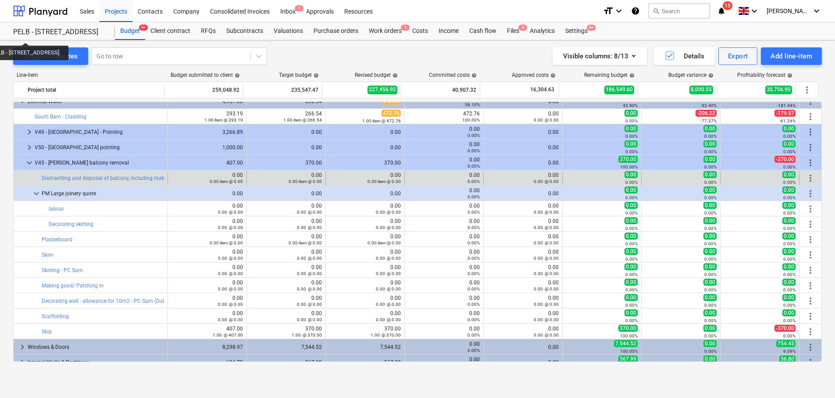
click at [809, 179] on span "more_vert" at bounding box center [810, 178] width 11 height 11
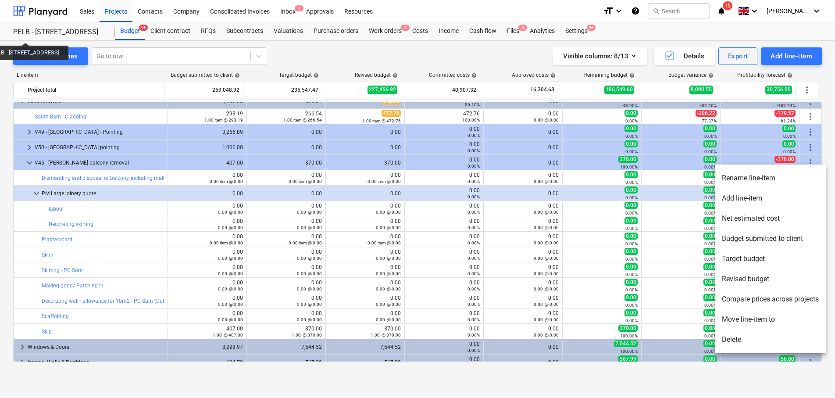
click at [769, 182] on li "Rename line-item" at bounding box center [770, 178] width 111 height 20
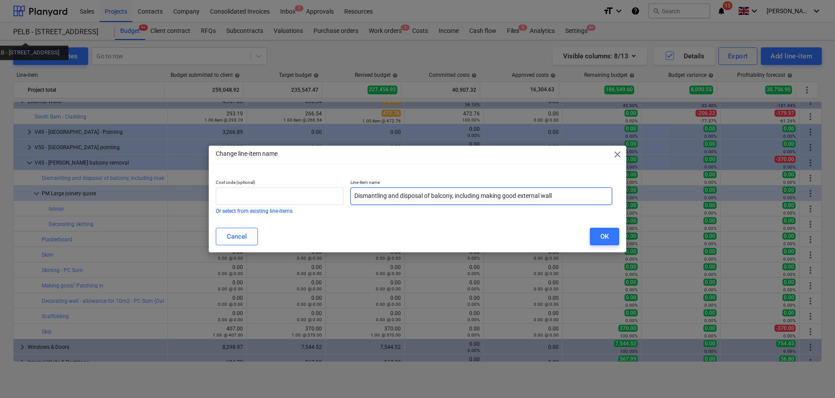
click at [574, 200] on input "Dismantling and disposal of balcony, including making good external wall" at bounding box center [482, 196] width 262 height 18
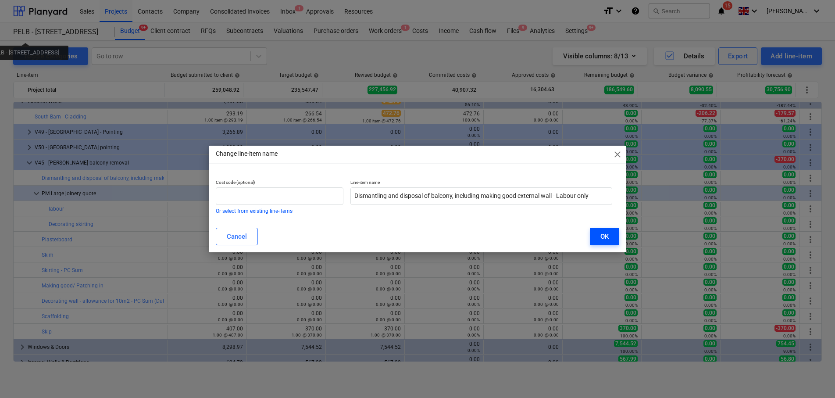
click at [605, 231] on div "OK" at bounding box center [605, 236] width 8 height 11
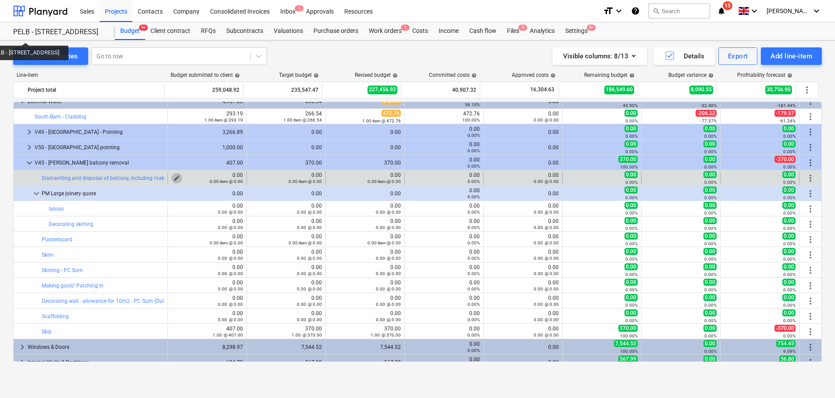
click at [178, 176] on button "edit" at bounding box center [177, 178] width 11 height 11
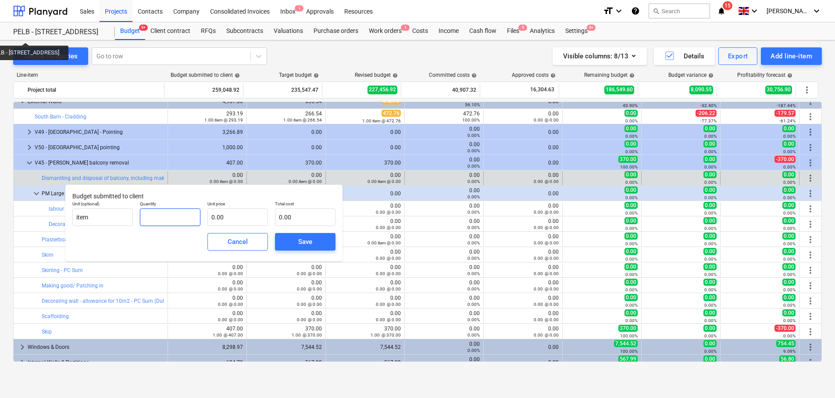
click at [188, 211] on input "text" at bounding box center [170, 217] width 61 height 18
click at [225, 215] on input "text" at bounding box center [238, 217] width 61 height 18
click at [175, 214] on input "1" at bounding box center [170, 217] width 61 height 18
click at [259, 214] on input "text" at bounding box center [238, 217] width 61 height 18
click at [316, 244] on span "Save" at bounding box center [305, 241] width 39 height 11
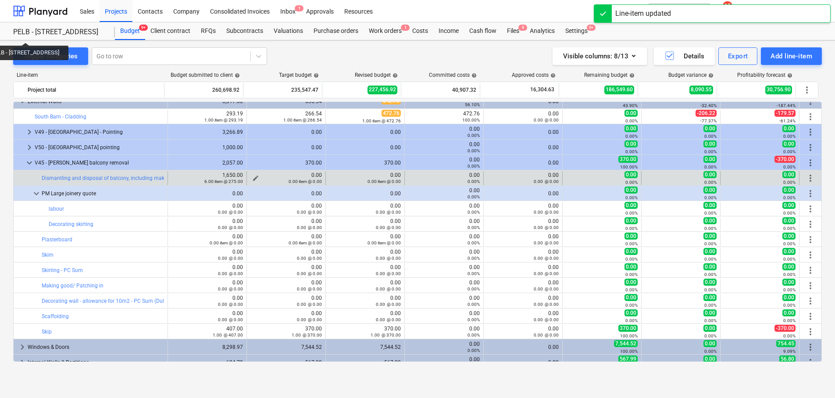
click at [253, 178] on div "0.00 item @ 0.00" at bounding box center [286, 181] width 72 height 6
click at [255, 175] on span "edit" at bounding box center [255, 178] width 7 height 7
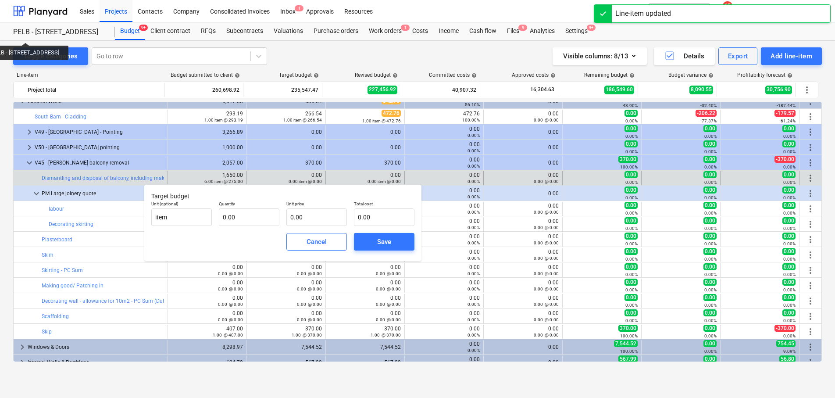
click at [241, 208] on p "Quantity" at bounding box center [249, 204] width 61 height 7
click at [243, 215] on input "text" at bounding box center [249, 217] width 61 height 18
click at [302, 217] on input "text" at bounding box center [316, 217] width 61 height 18
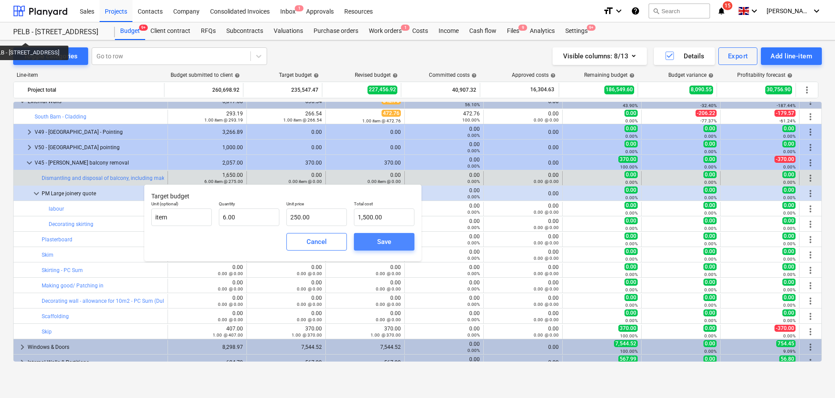
click at [394, 245] on span "Save" at bounding box center [384, 241] width 39 height 11
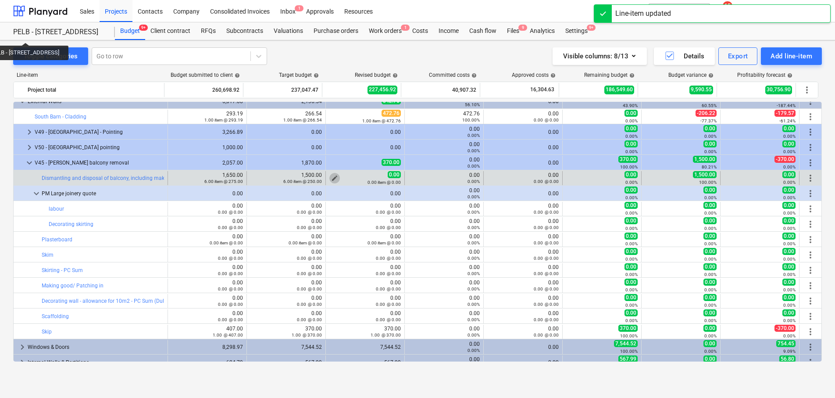
click at [336, 176] on button "edit" at bounding box center [334, 178] width 11 height 11
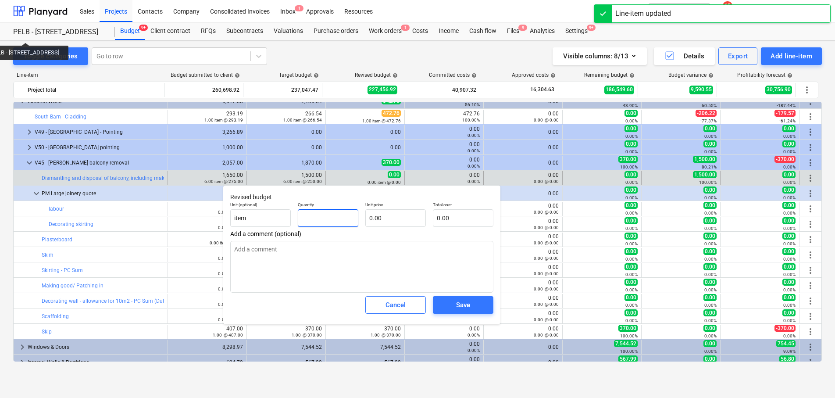
click at [320, 211] on input "text" at bounding box center [328, 218] width 61 height 18
click at [387, 222] on input "text" at bounding box center [395, 218] width 61 height 18
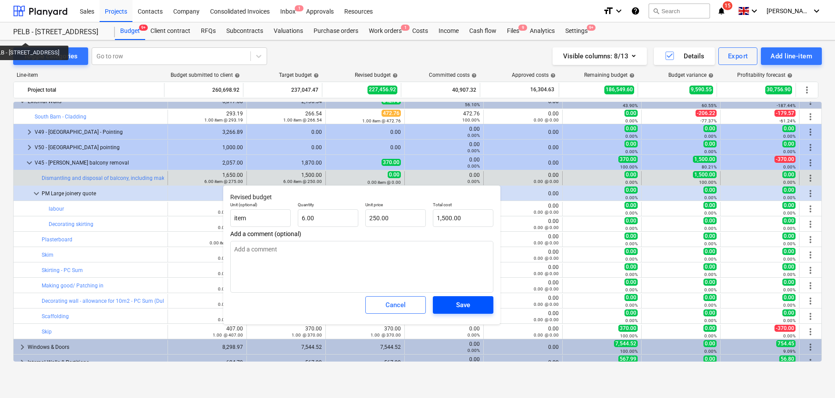
click at [462, 301] on div "Save" at bounding box center [463, 304] width 14 height 11
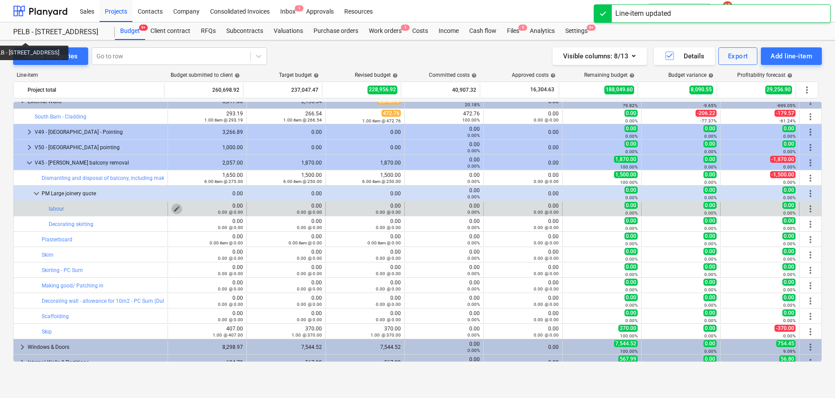
click at [173, 208] on span "edit" at bounding box center [176, 208] width 7 height 7
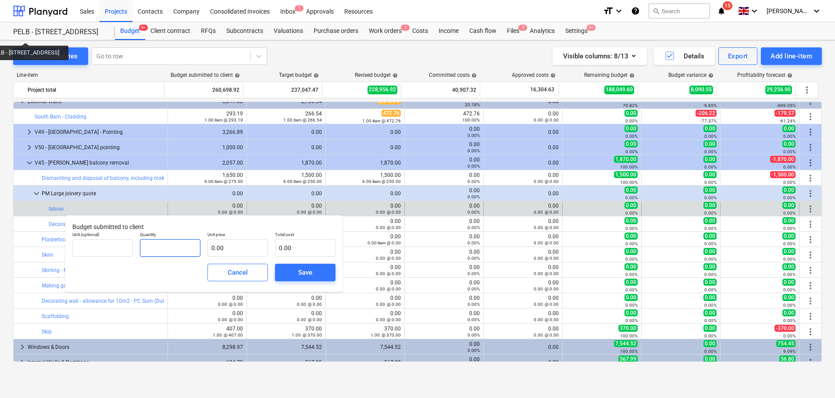
click at [172, 244] on input "text" at bounding box center [170, 248] width 61 height 18
click at [239, 249] on input "text" at bounding box center [238, 248] width 61 height 18
click at [292, 272] on span "Save" at bounding box center [305, 272] width 39 height 11
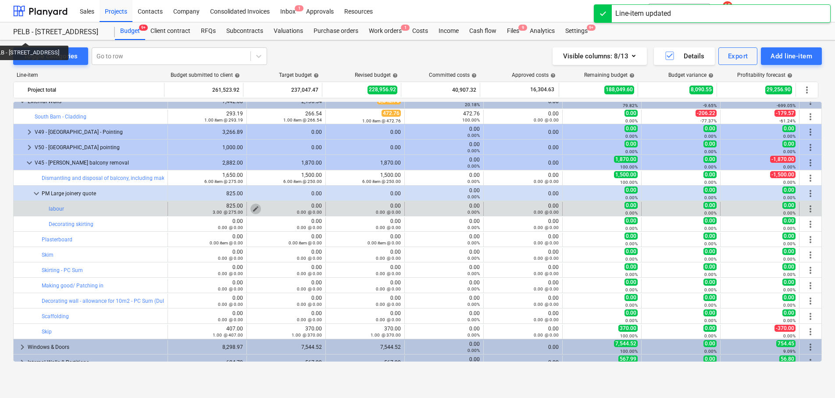
click at [254, 208] on span "edit" at bounding box center [255, 208] width 7 height 7
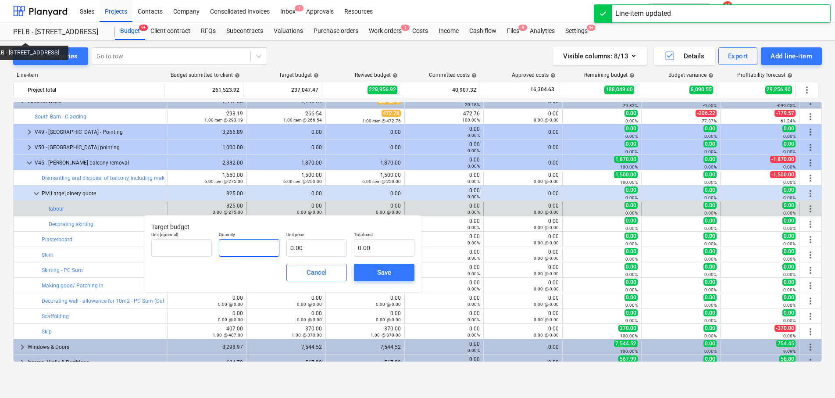
click at [273, 242] on input "text" at bounding box center [249, 248] width 61 height 18
click at [307, 251] on input "text" at bounding box center [316, 248] width 61 height 18
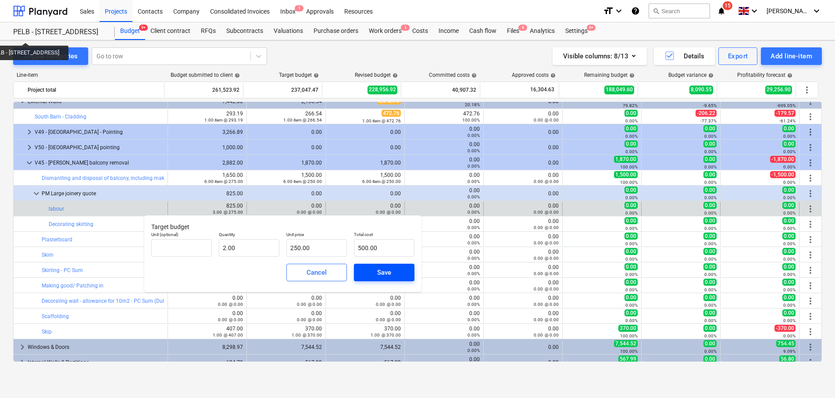
click at [388, 270] on div "Save" at bounding box center [384, 272] width 14 height 11
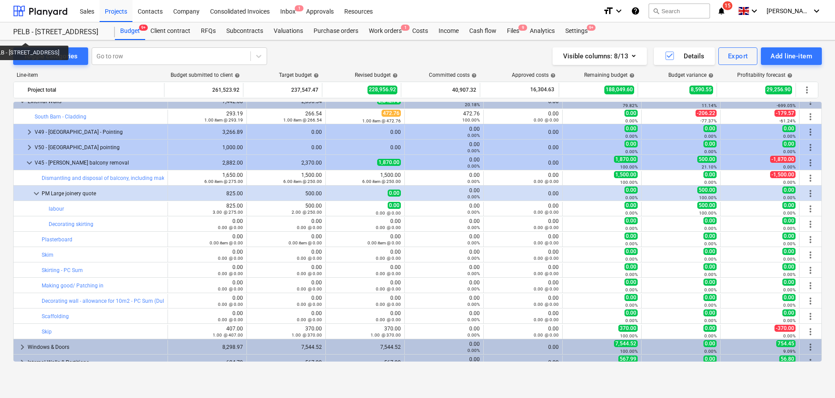
click at [808, 194] on span "more_vert" at bounding box center [810, 193] width 11 height 11
click at [805, 193] on span "more_vert" at bounding box center [810, 193] width 11 height 11
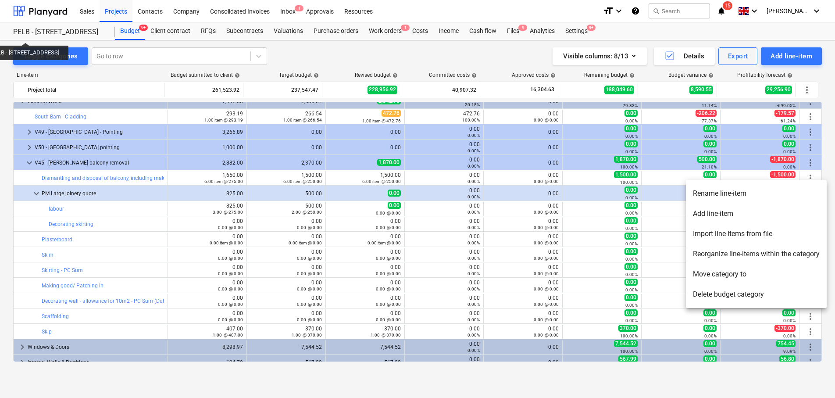
click at [739, 194] on li "Rename line-item" at bounding box center [756, 193] width 141 height 20
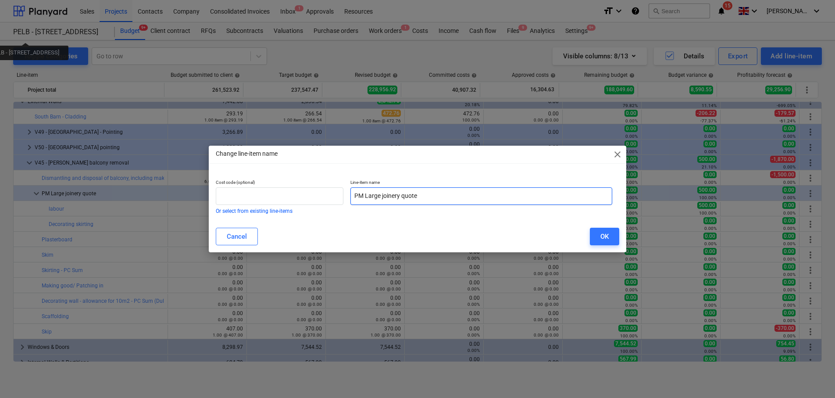
drag, startPoint x: 442, startPoint y: 198, endPoint x: 402, endPoint y: 198, distance: 40.4
click at [402, 198] on input "PM Large joinery quote" at bounding box center [482, 196] width 262 height 18
drag, startPoint x: 404, startPoint y: 196, endPoint x: 326, endPoint y: 194, distance: 77.2
click at [326, 194] on div "Cost code (optional) Or select from existing line-items Line-item name PM Large…" at bounding box center [414, 196] width 404 height 41
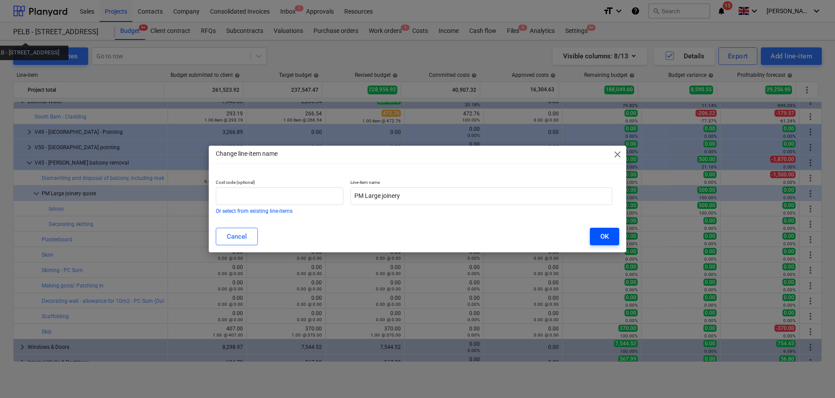
click at [619, 236] on button "OK" at bounding box center [604, 237] width 29 height 18
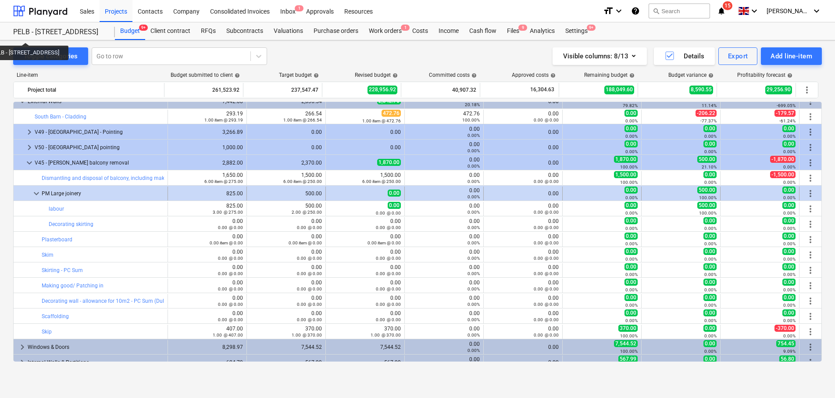
click at [805, 193] on span "more_vert" at bounding box center [810, 193] width 11 height 11
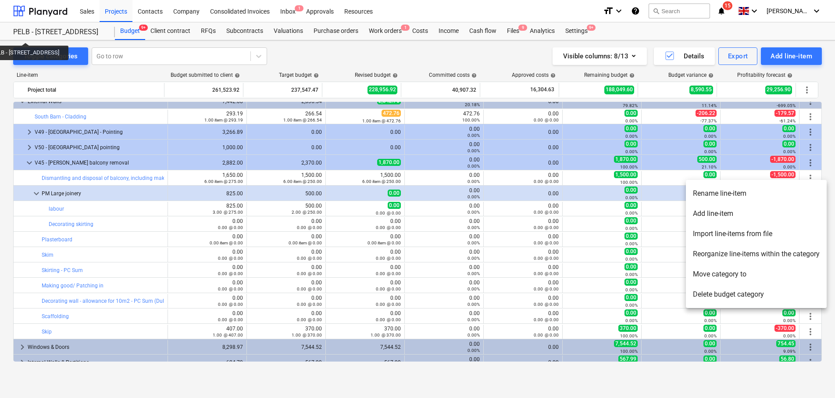
click at [794, 214] on li "Add line-item" at bounding box center [756, 214] width 141 height 20
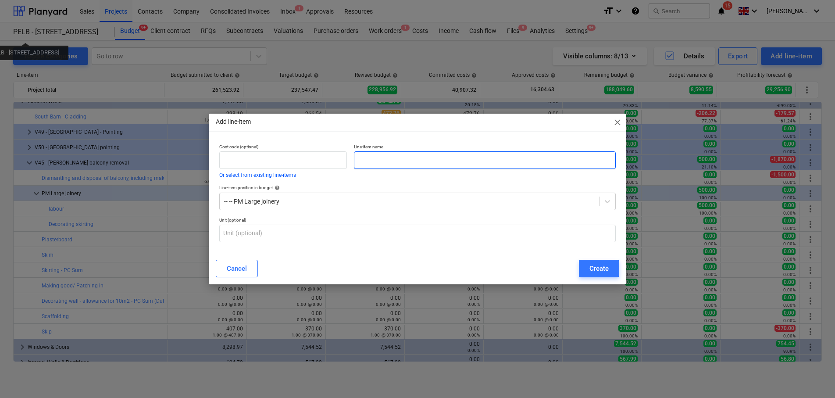
click at [381, 156] on input "text" at bounding box center [485, 160] width 262 height 18
paste input "PM Large joinery"
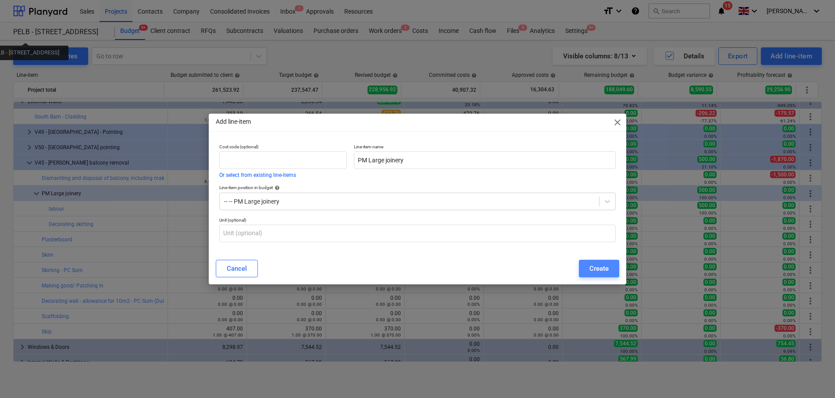
click at [594, 268] on div "Create" at bounding box center [599, 268] width 19 height 11
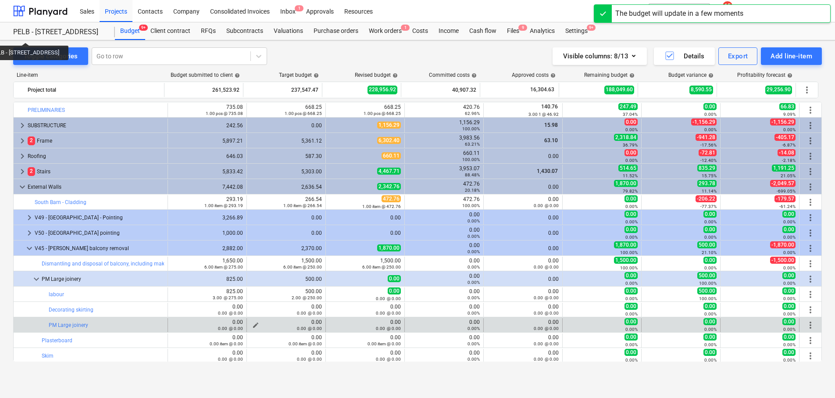
scroll to position [86, 0]
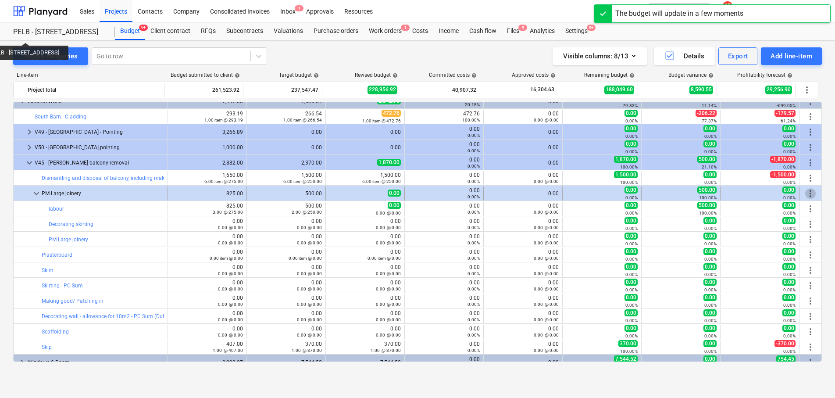
click at [808, 190] on span "more_vert" at bounding box center [810, 193] width 11 height 11
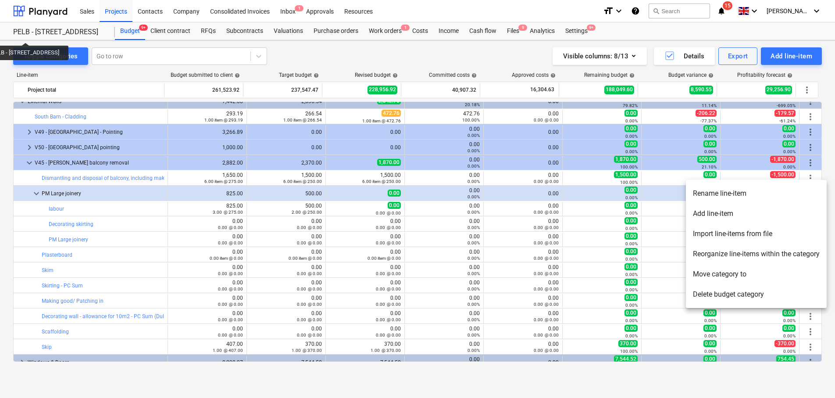
click at [767, 254] on li "Reorganize line-items within the category" at bounding box center [756, 254] width 141 height 20
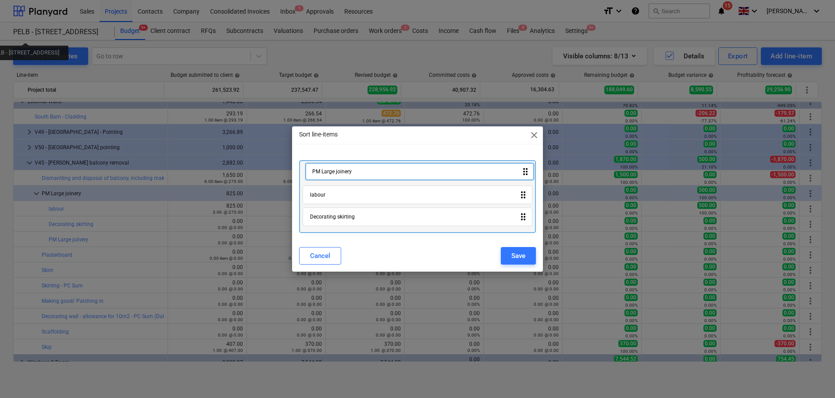
drag, startPoint x: 389, startPoint y: 218, endPoint x: 390, endPoint y: 169, distance: 48.3
click at [390, 169] on div "labour drag_indicator Decorating skirting drag_indicator PM Large joinery drag_…" at bounding box center [417, 196] width 236 height 73
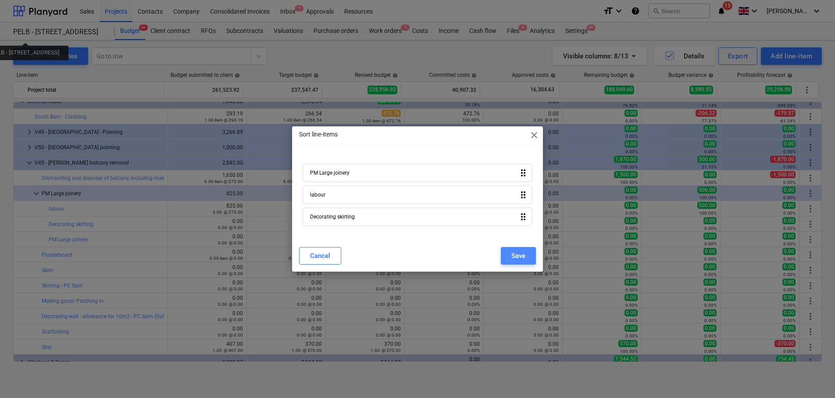
click at [524, 258] on div "Save" at bounding box center [519, 255] width 14 height 11
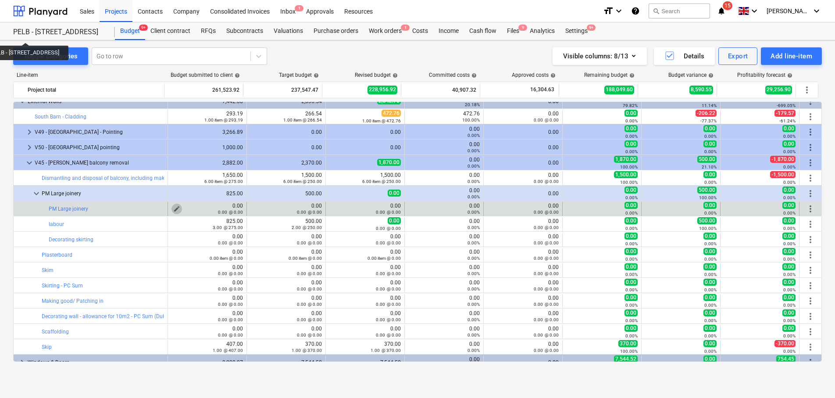
click at [173, 207] on span "edit" at bounding box center [176, 208] width 7 height 7
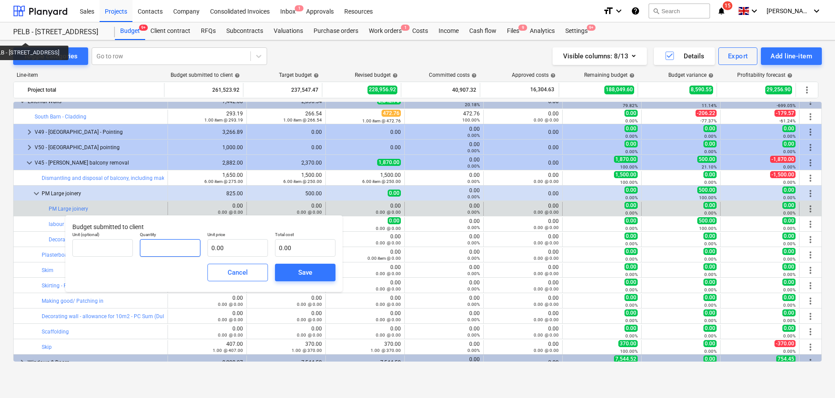
click at [176, 247] on input "text" at bounding box center [170, 248] width 61 height 18
click at [260, 245] on input "text" at bounding box center [238, 248] width 61 height 18
click at [282, 276] on button "Save" at bounding box center [305, 273] width 61 height 18
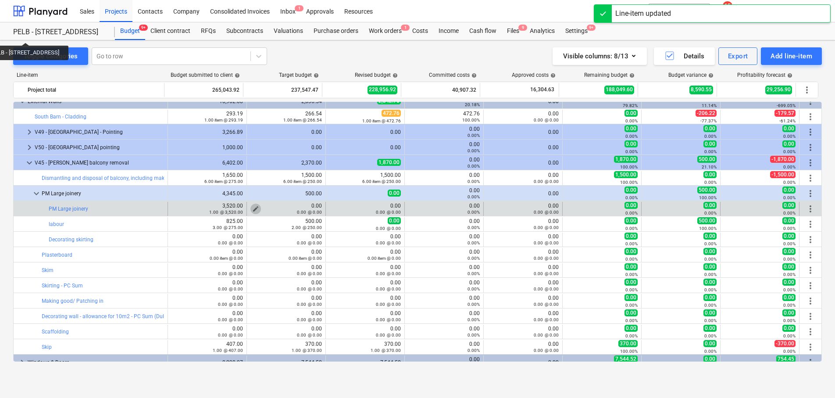
click at [254, 206] on span "edit" at bounding box center [255, 208] width 7 height 7
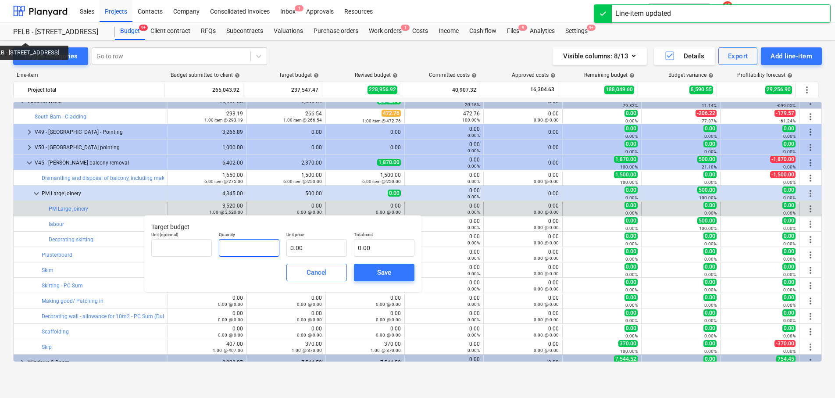
click at [278, 249] on input "text" at bounding box center [249, 248] width 61 height 18
click at [333, 250] on input "text" at bounding box center [316, 248] width 61 height 18
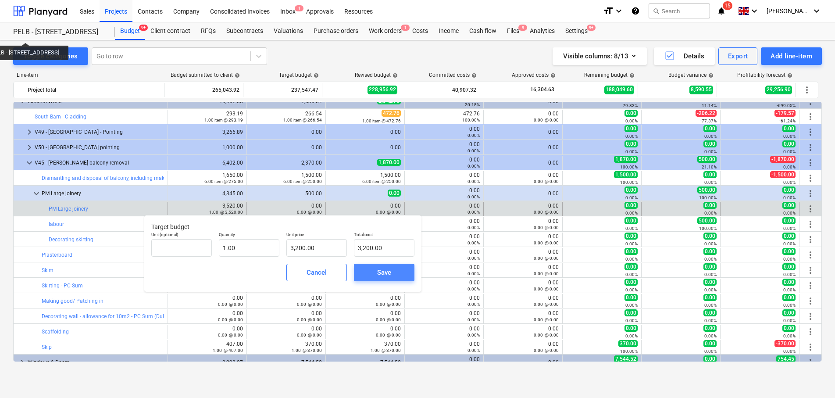
click at [385, 267] on div "Save" at bounding box center [384, 272] width 14 height 11
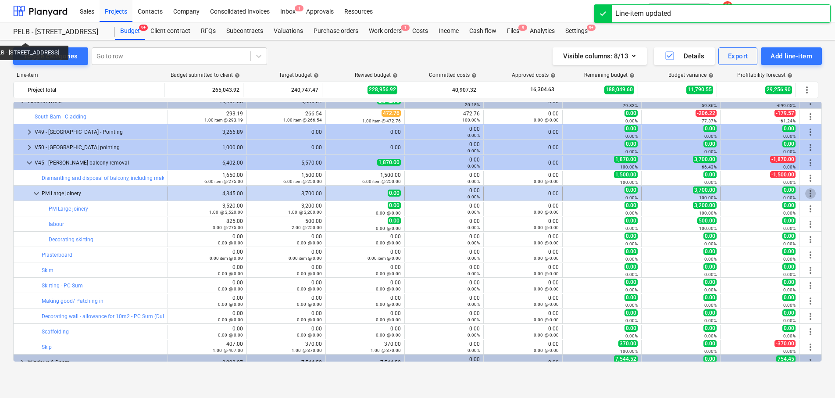
click at [811, 191] on span "more_vert" at bounding box center [810, 193] width 11 height 11
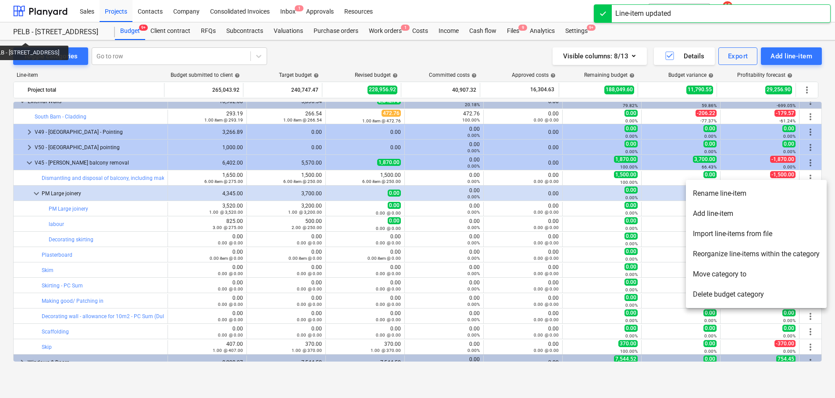
click at [133, 208] on div at bounding box center [417, 199] width 835 height 398
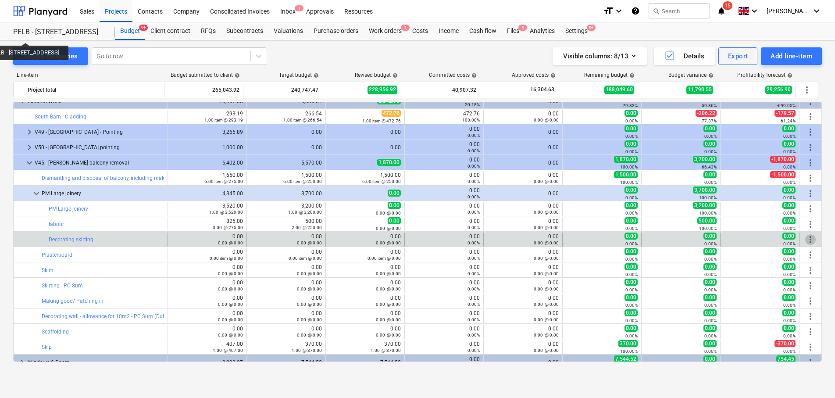
click at [806, 238] on span "more_vert" at bounding box center [810, 239] width 11 height 11
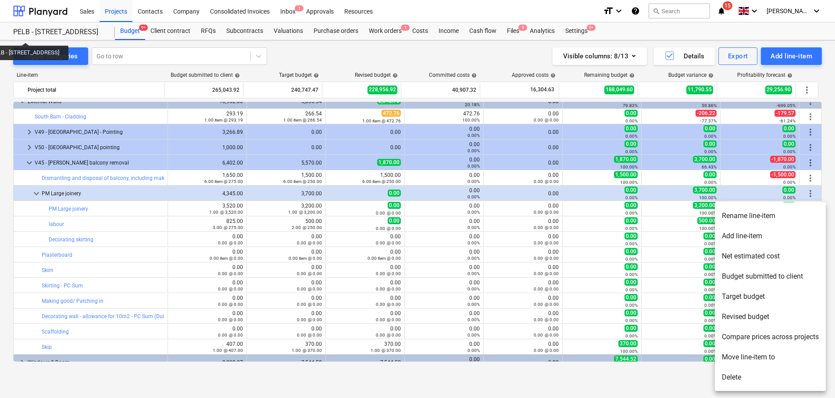
click at [774, 352] on li "Move line-item to" at bounding box center [770, 357] width 111 height 20
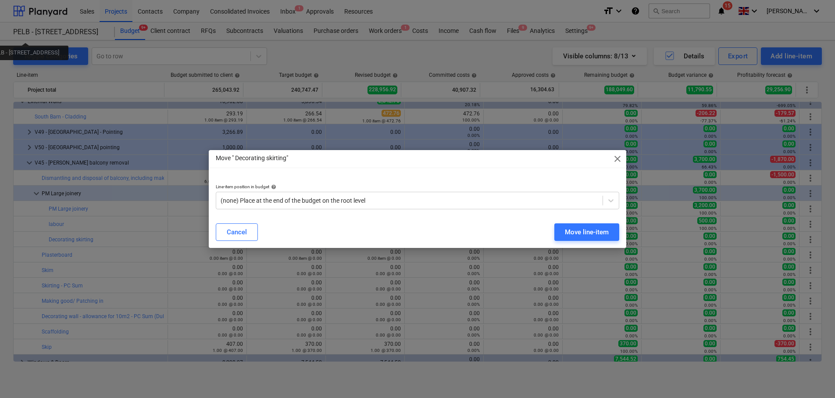
click at [401, 173] on div "Move " Decorating skirting" close Line-item position in budget help (none) Plac…" at bounding box center [418, 198] width 418 height 97
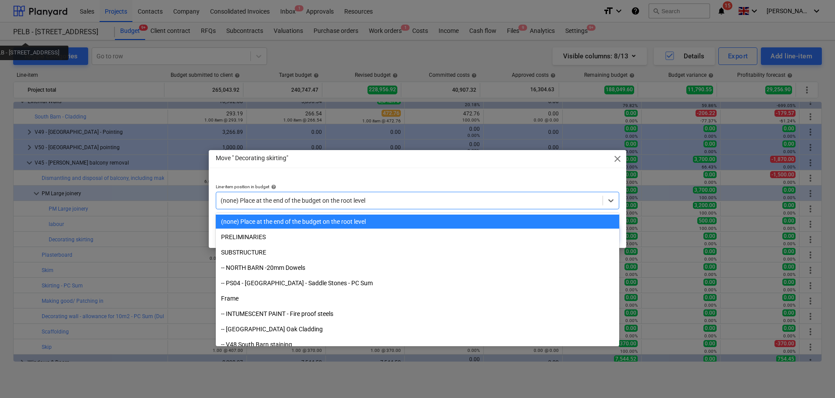
click at [398, 197] on div at bounding box center [410, 200] width 378 height 9
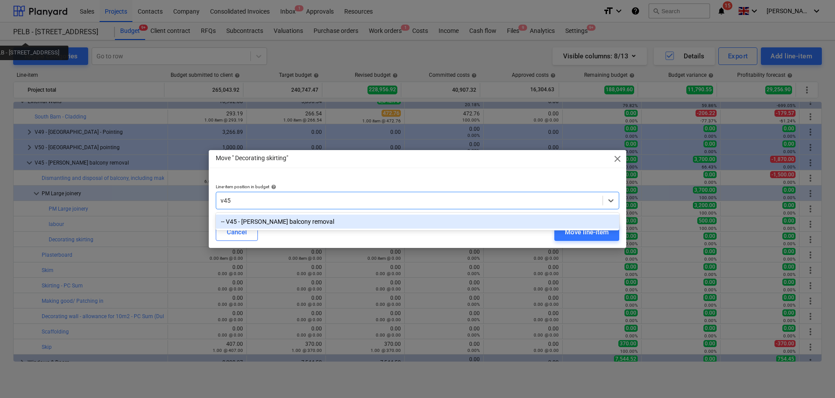
click at [498, 223] on div "-- V45 - Juliette balcony removal" at bounding box center [418, 222] width 404 height 14
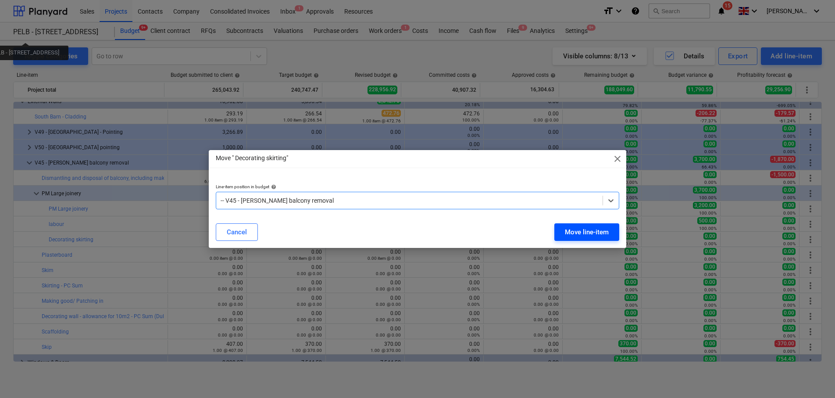
click at [580, 233] on div "Move line-item" at bounding box center [587, 231] width 44 height 11
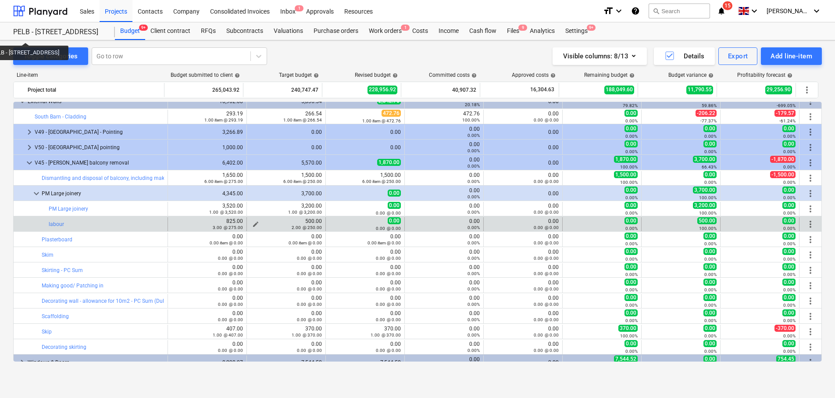
click at [252, 222] on span "edit" at bounding box center [255, 224] width 7 height 7
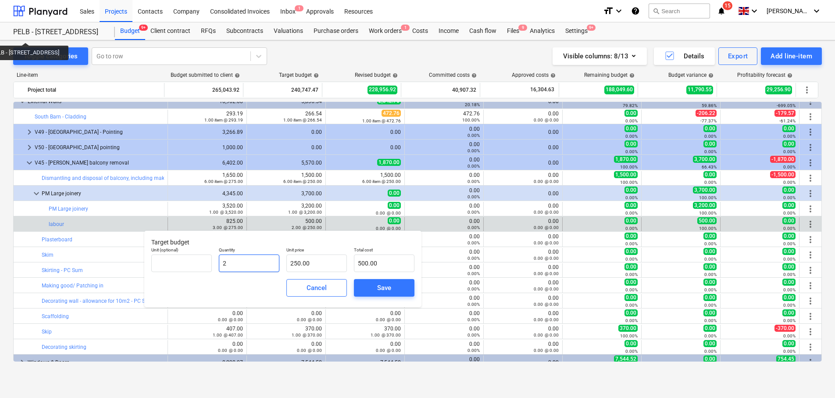
drag, startPoint x: 260, startPoint y: 265, endPoint x: 217, endPoint y: 266, distance: 42.6
click at [219, 265] on input "2" at bounding box center [249, 263] width 61 height 18
click at [378, 290] on div "Save" at bounding box center [384, 287] width 14 height 11
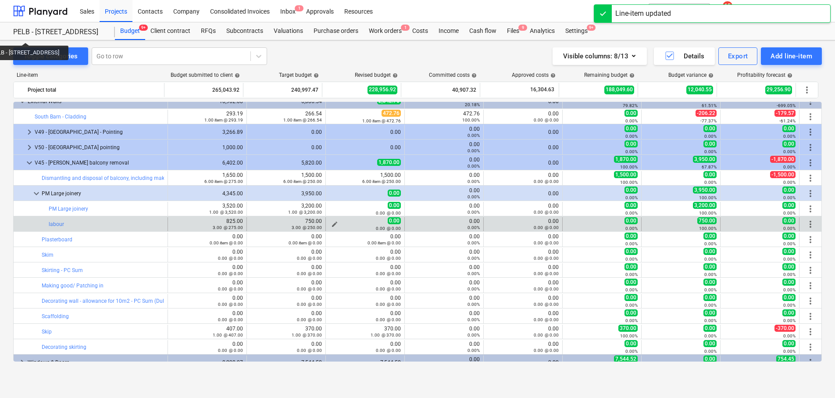
click at [333, 222] on span "edit" at bounding box center [334, 224] width 7 height 7
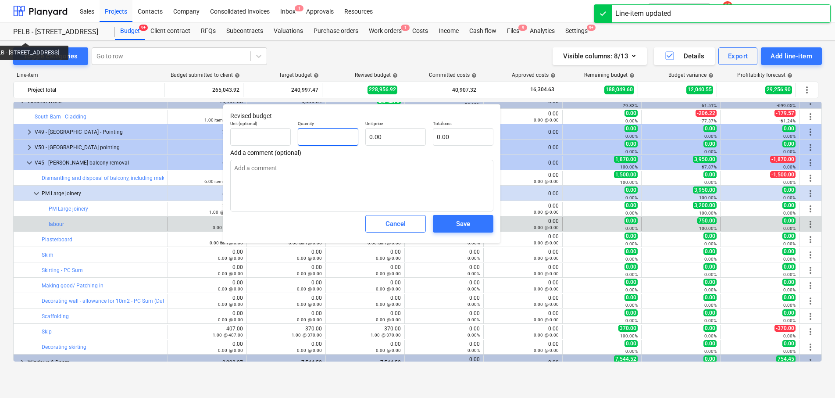
click at [348, 143] on input "text" at bounding box center [328, 137] width 61 height 18
click at [375, 142] on input "text" at bounding box center [395, 137] width 61 height 18
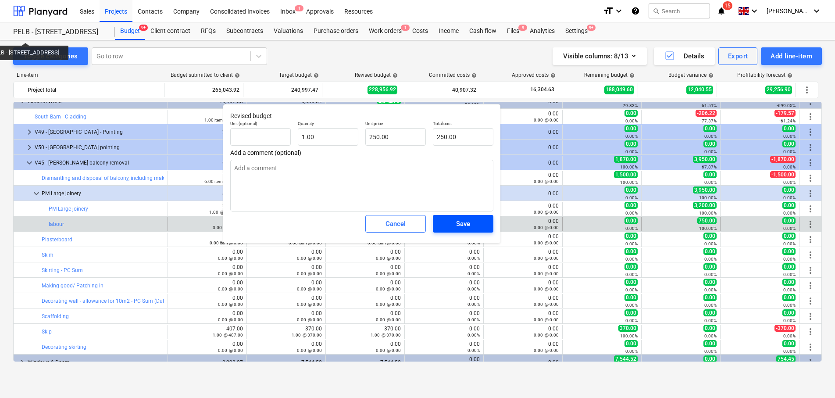
click at [463, 223] on div "Save" at bounding box center [463, 223] width 14 height 11
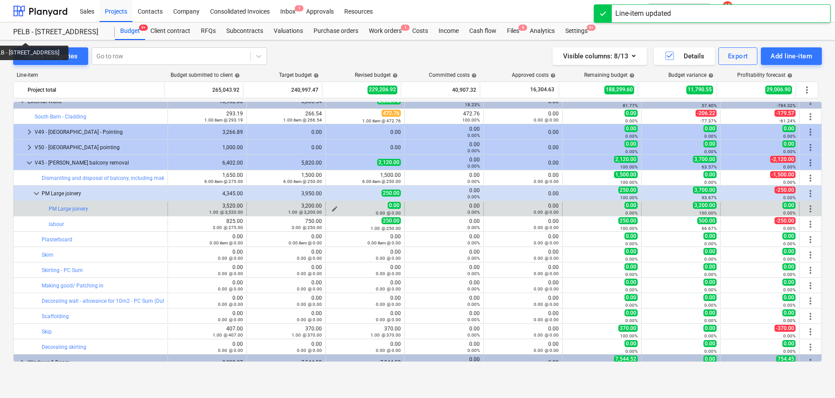
click at [329, 210] on div "0.00 @ 0.00" at bounding box center [365, 213] width 72 height 6
click at [333, 207] on span "edit" at bounding box center [334, 208] width 7 height 7
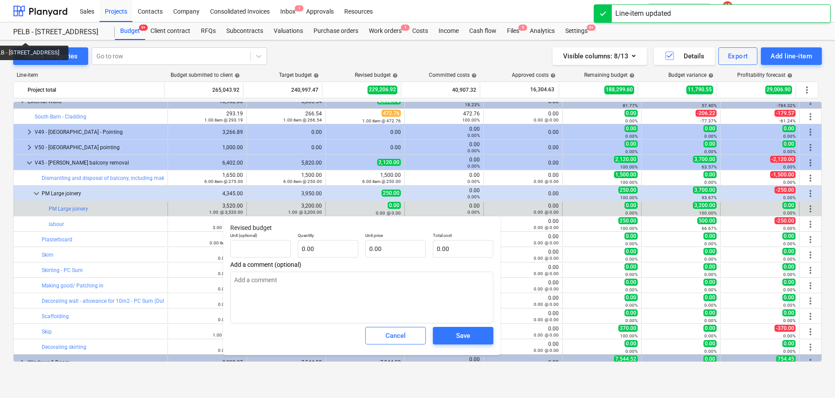
click at [319, 239] on p "Quantity" at bounding box center [328, 236] width 61 height 7
click at [321, 240] on input "text" at bounding box center [328, 249] width 61 height 18
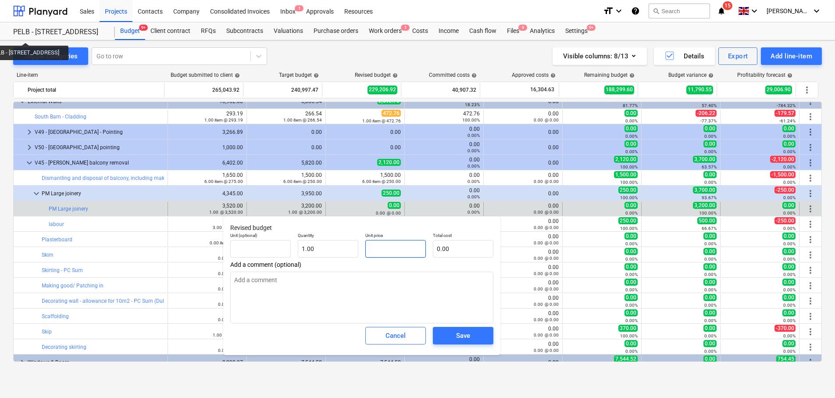
click at [390, 249] on input "text" at bounding box center [395, 249] width 61 height 18
click at [400, 295] on textarea at bounding box center [361, 298] width 263 height 52
click at [471, 332] on span "Save" at bounding box center [463, 335] width 39 height 11
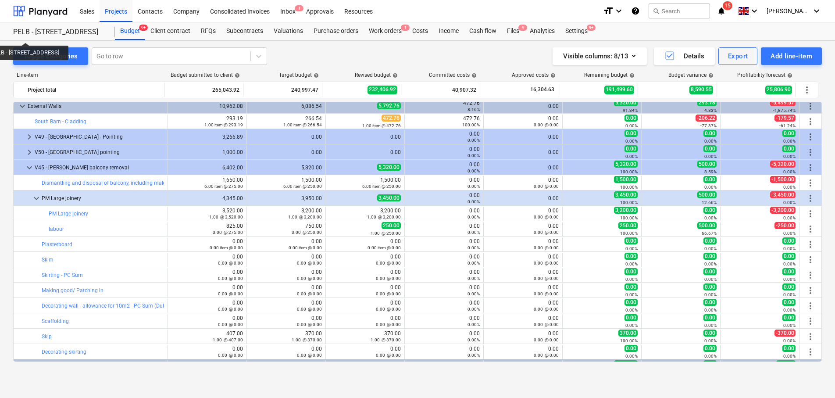
scroll to position [91, 0]
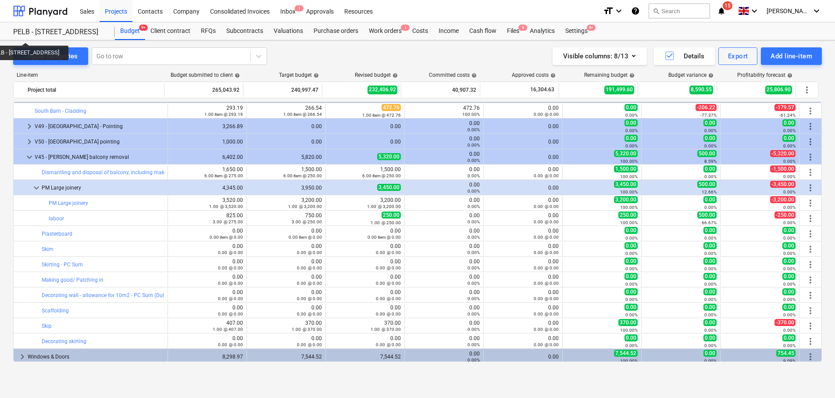
click at [172, 234] on div "0.00 item @ 0.00" at bounding box center [208, 237] width 72 height 6
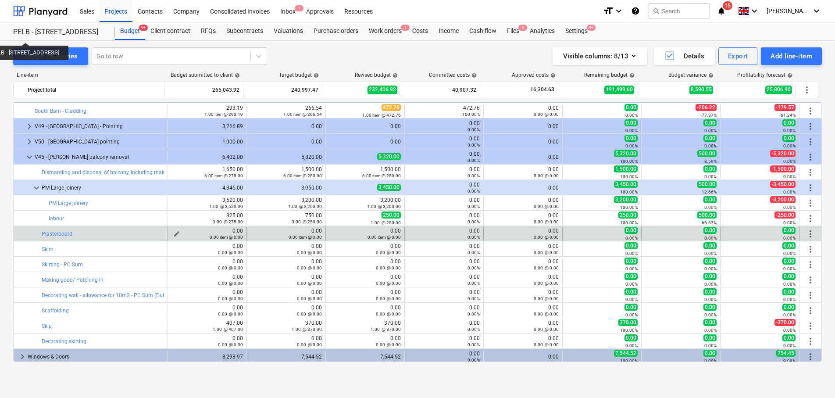
click at [175, 234] on div "0.00 item @ 0.00" at bounding box center [208, 237] width 72 height 6
click at [175, 235] on div "0.00 item @ 0.00" at bounding box center [208, 237] width 72 height 6
click at [174, 232] on span "edit" at bounding box center [176, 233] width 7 height 7
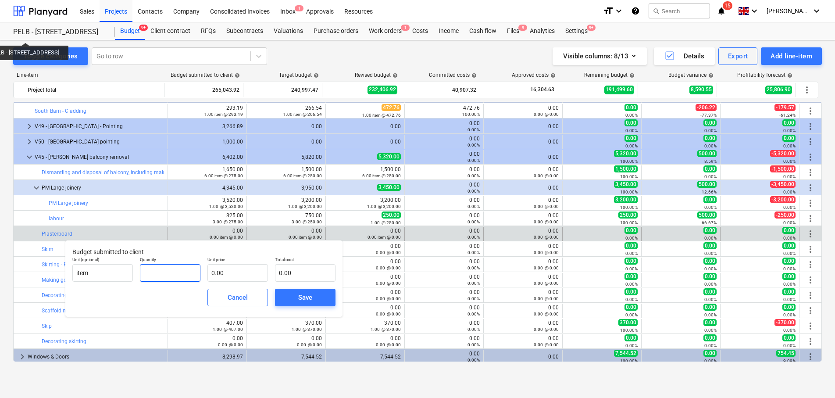
click at [165, 272] on input "text" at bounding box center [170, 273] width 61 height 18
click at [247, 275] on input "text" at bounding box center [238, 273] width 61 height 18
click at [327, 295] on button "Save" at bounding box center [305, 298] width 61 height 18
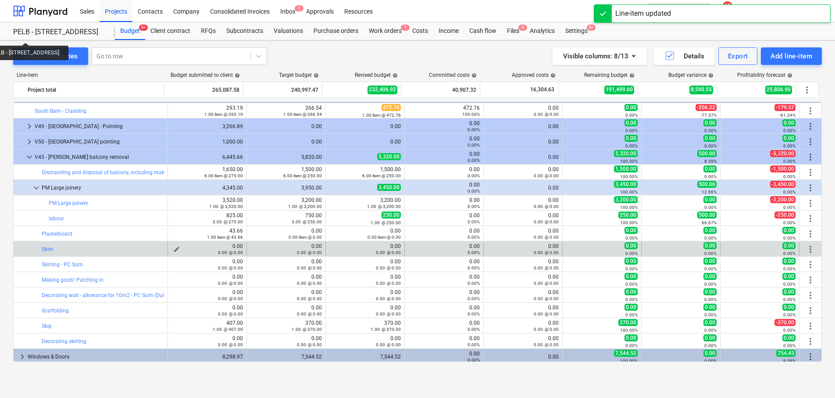
click at [177, 249] on div "0.00 @ 0.00" at bounding box center [208, 252] width 72 height 6
click at [172, 249] on div "0.00 @ 0.00" at bounding box center [208, 252] width 72 height 6
click at [175, 247] on span "edit" at bounding box center [176, 249] width 7 height 7
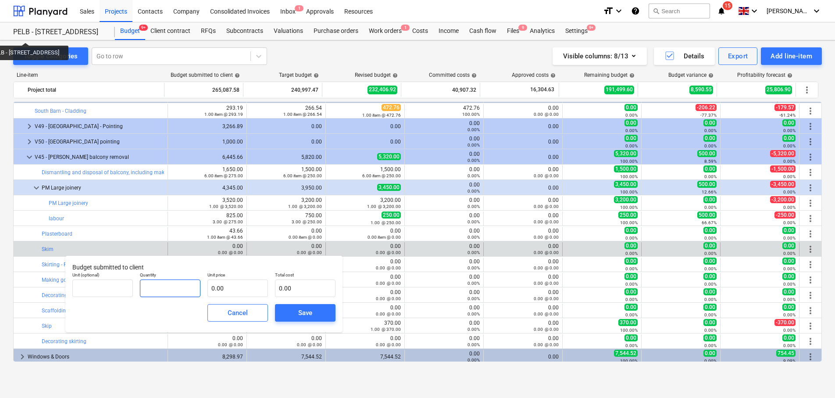
click at [173, 290] on input "text" at bounding box center [170, 288] width 61 height 18
click at [224, 291] on input "text" at bounding box center [238, 288] width 61 height 18
click at [131, 290] on input "text" at bounding box center [102, 288] width 61 height 18
click at [245, 286] on input "text" at bounding box center [238, 288] width 61 height 18
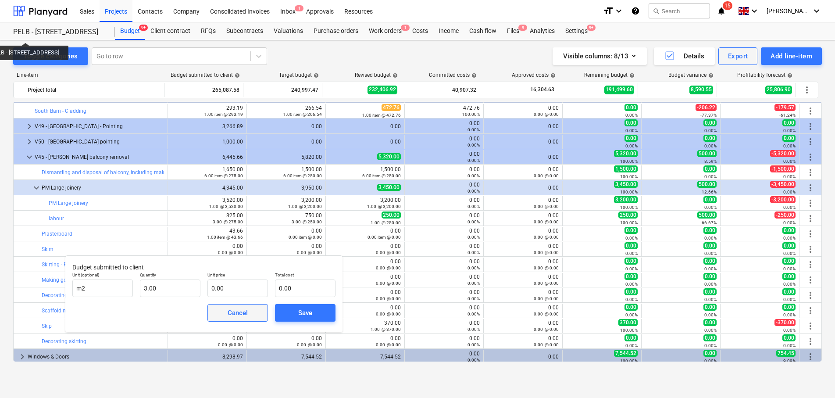
click at [236, 317] on div "Cancel" at bounding box center [238, 312] width 20 height 11
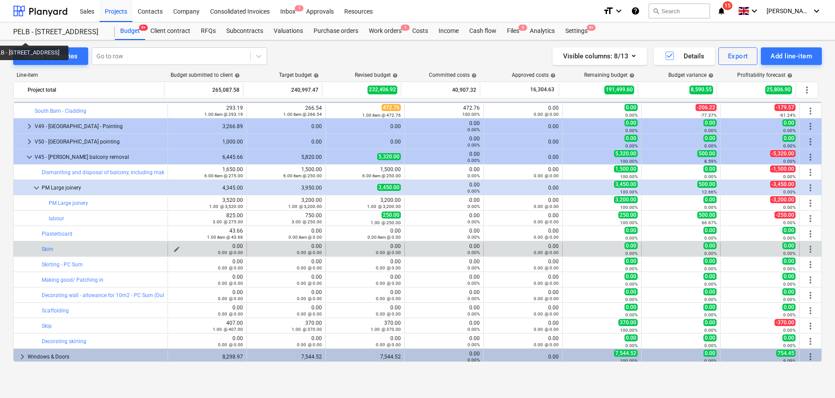
click at [174, 248] on span "edit" at bounding box center [176, 249] width 7 height 7
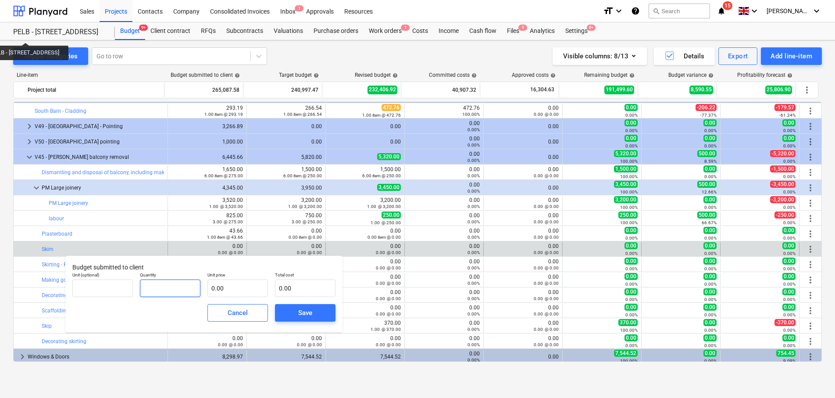
click at [172, 284] on input "text" at bounding box center [170, 288] width 61 height 18
click at [109, 287] on input "text" at bounding box center [102, 288] width 61 height 18
click at [224, 287] on input "text" at bounding box center [238, 288] width 61 height 18
click at [289, 303] on div "Save" at bounding box center [306, 313] width 68 height 25
click at [313, 310] on span "Save" at bounding box center [305, 312] width 39 height 11
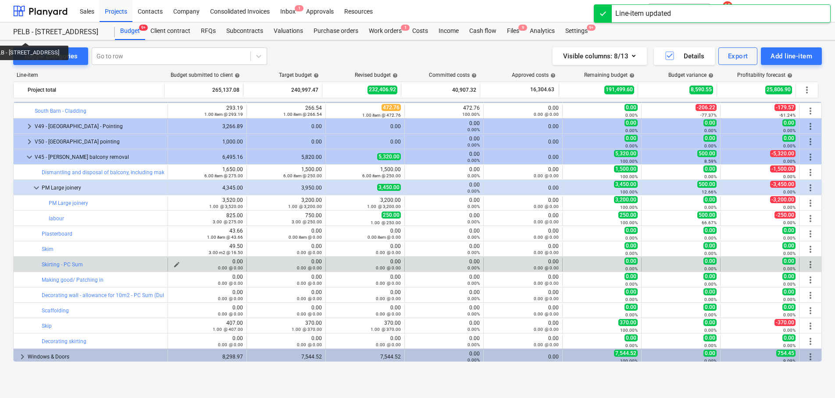
click at [178, 263] on button "edit" at bounding box center [177, 264] width 11 height 11
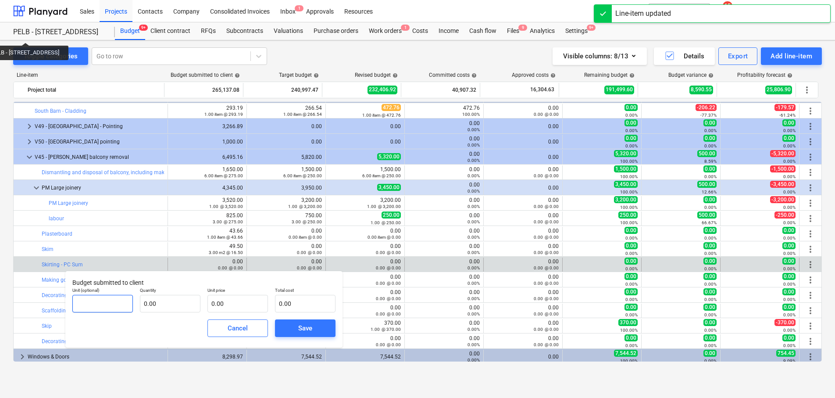
click at [114, 306] on input "text" at bounding box center [102, 304] width 61 height 18
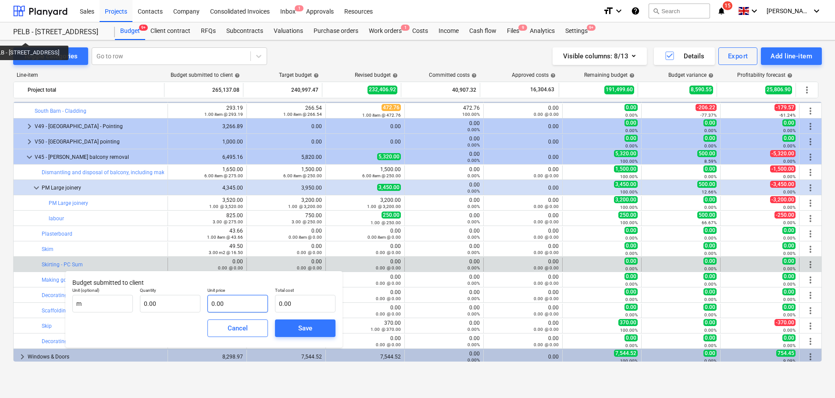
drag, startPoint x: 206, startPoint y: 307, endPoint x: 213, endPoint y: 307, distance: 7.0
click at [206, 306] on div "Unit price 0.00" at bounding box center [238, 300] width 68 height 32
click at [218, 304] on input "text" at bounding box center [238, 304] width 61 height 18
click at [173, 304] on input "text" at bounding box center [170, 304] width 61 height 18
click at [221, 308] on input "text" at bounding box center [238, 304] width 61 height 18
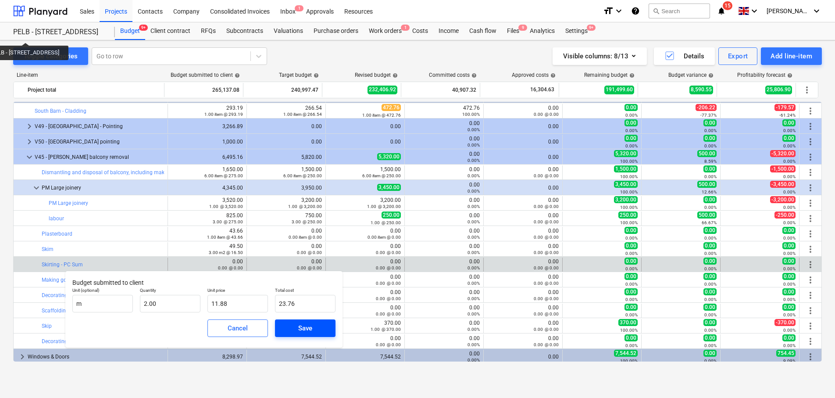
click at [280, 324] on button "Save" at bounding box center [305, 328] width 61 height 18
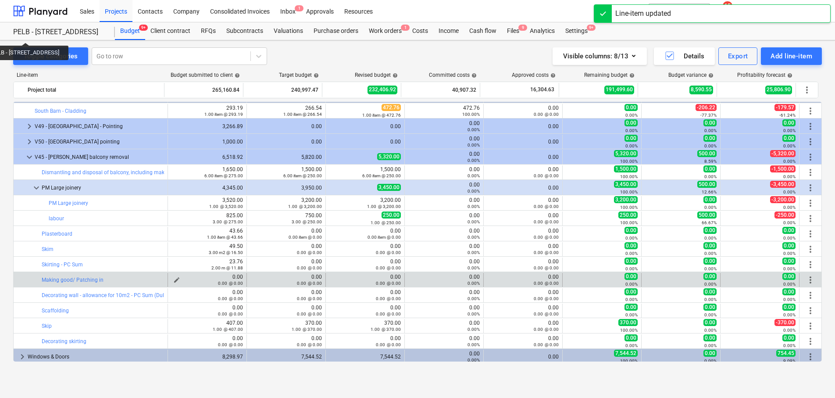
click at [174, 277] on span "edit" at bounding box center [176, 279] width 7 height 7
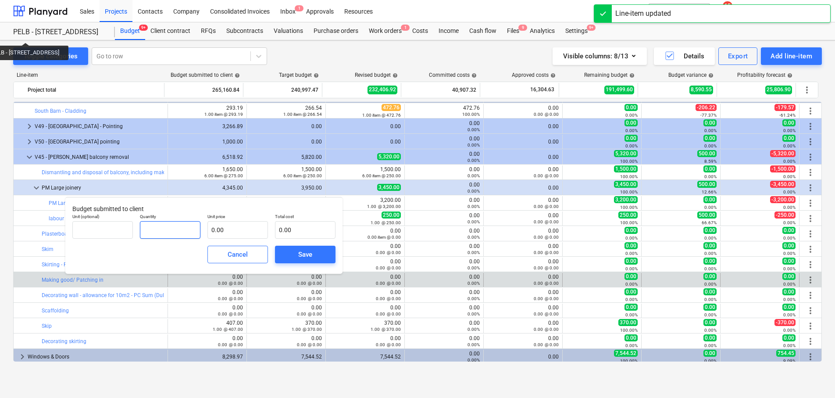
click at [175, 230] on input "text" at bounding box center [170, 230] width 61 height 18
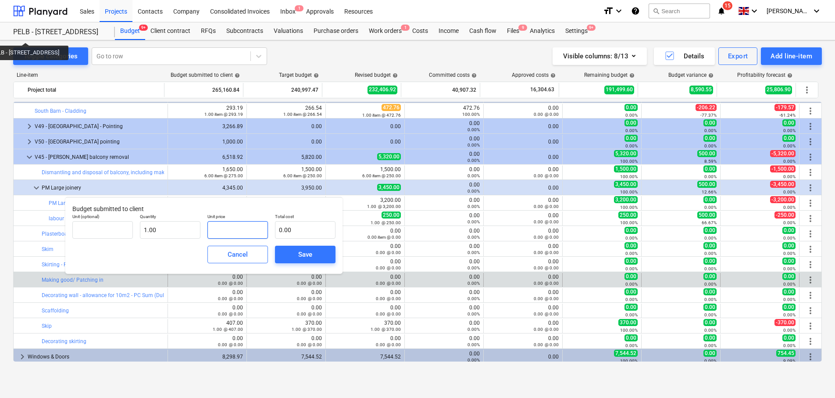
click at [218, 235] on input "text" at bounding box center [238, 230] width 61 height 18
click at [297, 249] on span "Save" at bounding box center [305, 254] width 39 height 11
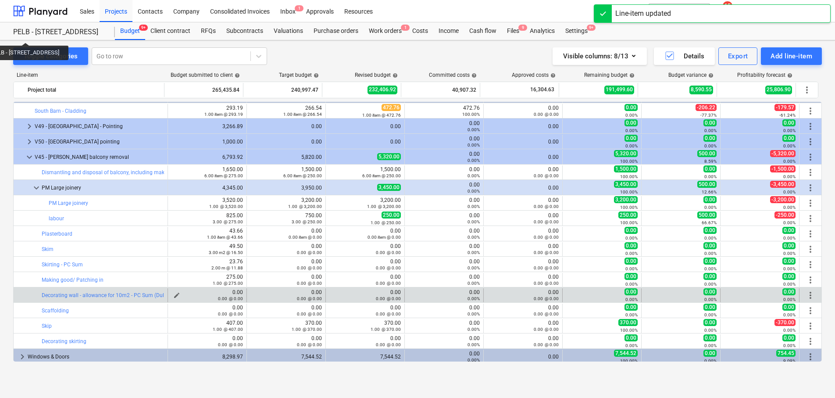
click at [175, 296] on div "0.00 @ 0.00" at bounding box center [208, 298] width 72 height 6
click at [173, 293] on span "edit" at bounding box center [176, 295] width 7 height 7
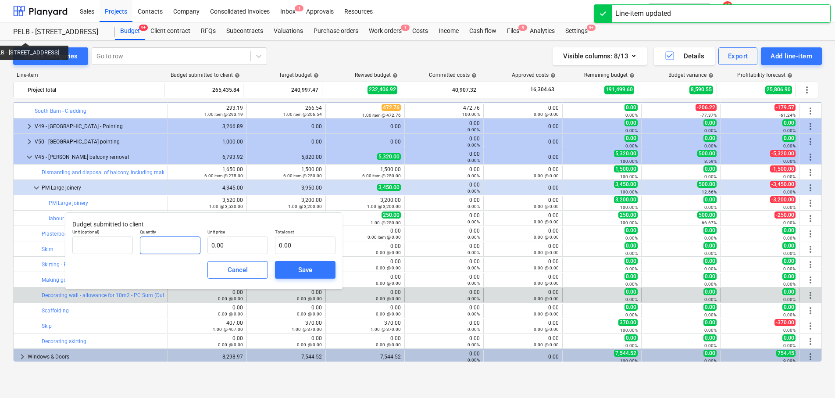
click at [186, 246] on input "text" at bounding box center [170, 245] width 61 height 18
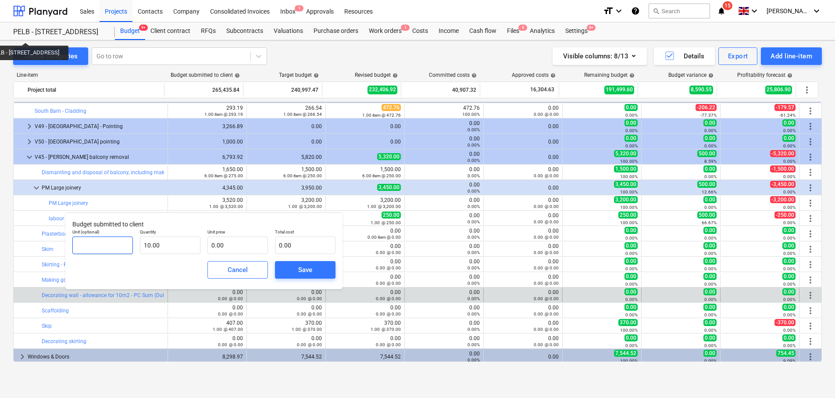
click at [121, 246] on input "text" at bounding box center [102, 245] width 61 height 18
click at [220, 249] on input "text" at bounding box center [238, 245] width 61 height 18
click at [301, 272] on div "Save" at bounding box center [305, 269] width 14 height 11
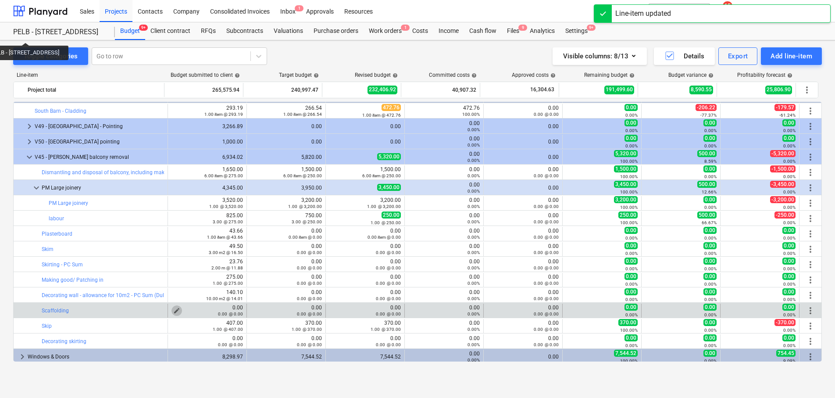
click at [173, 309] on span "edit" at bounding box center [176, 310] width 7 height 7
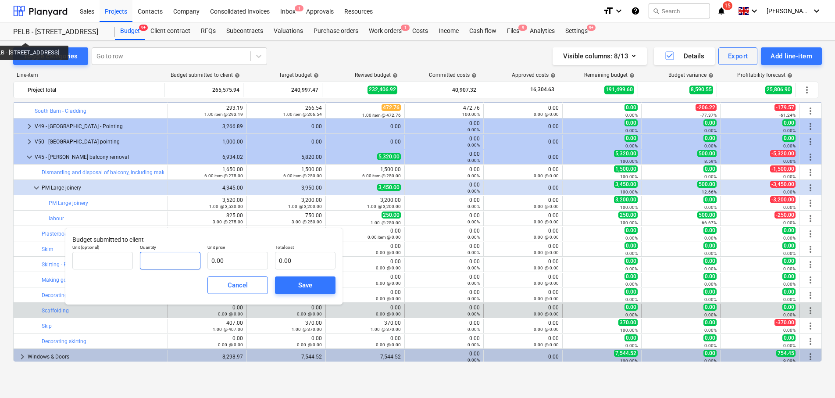
click at [152, 263] on input "text" at bounding box center [170, 261] width 61 height 18
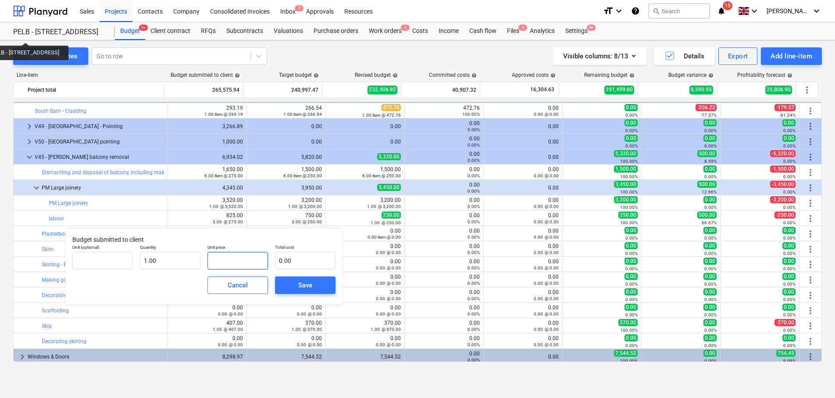
click at [241, 257] on input "text" at bounding box center [238, 261] width 61 height 18
click at [312, 284] on div "Save" at bounding box center [305, 284] width 14 height 11
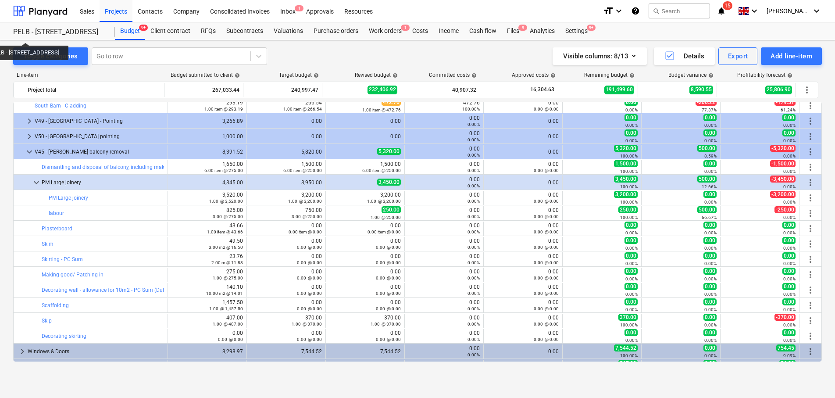
scroll to position [98, 0]
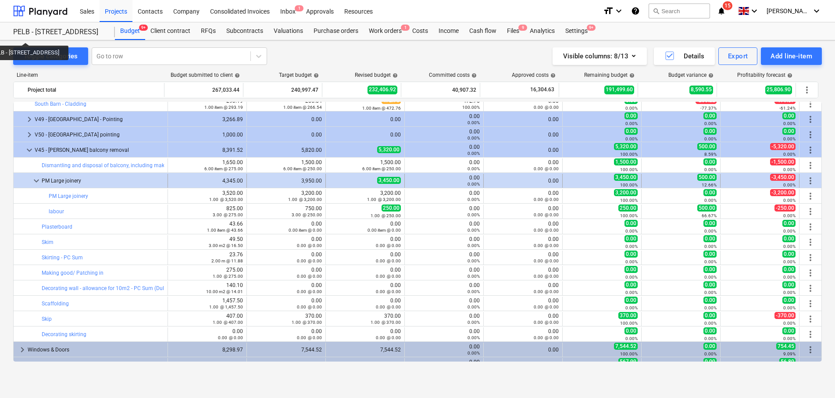
click at [809, 181] on span "more_vert" at bounding box center [810, 180] width 11 height 11
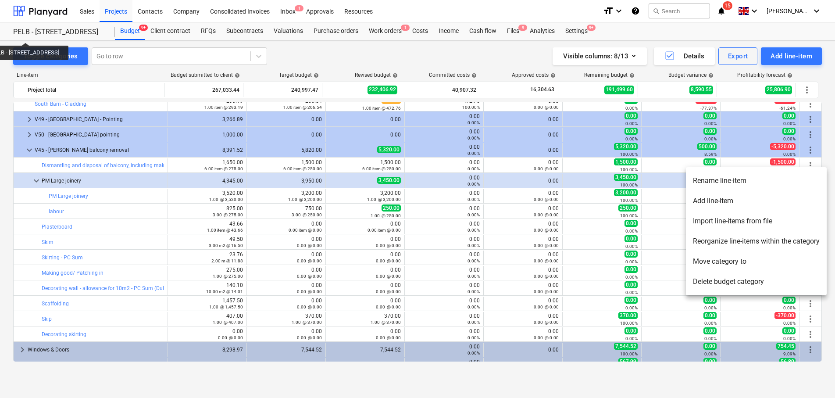
click at [767, 240] on li "Reorganize line-items within the category" at bounding box center [756, 241] width 141 height 20
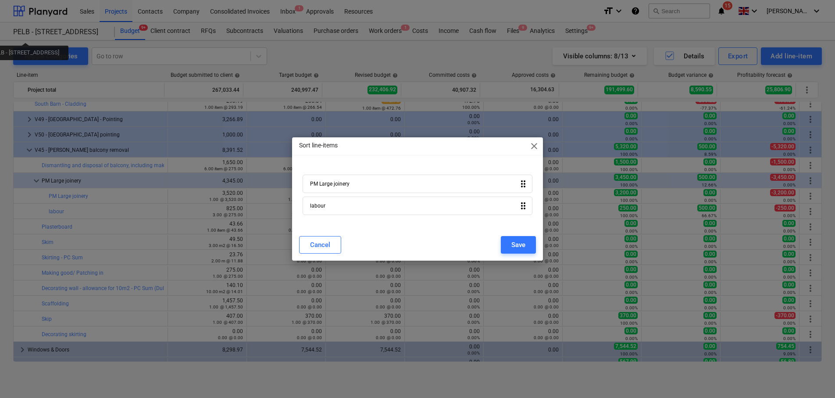
click at [530, 151] on div "Sort line-items close" at bounding box center [417, 146] width 250 height 18
drag, startPoint x: 536, startPoint y: 148, endPoint x: 590, endPoint y: 150, distance: 54.9
click at [536, 148] on span "close" at bounding box center [534, 146] width 11 height 11
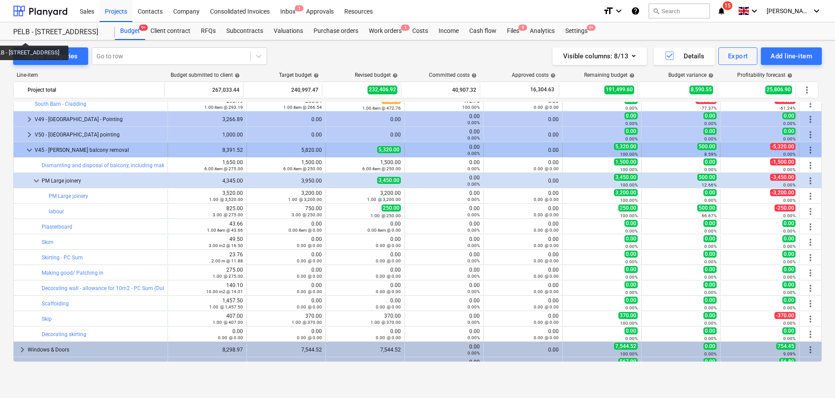
click at [805, 147] on span "more_vert" at bounding box center [810, 150] width 11 height 11
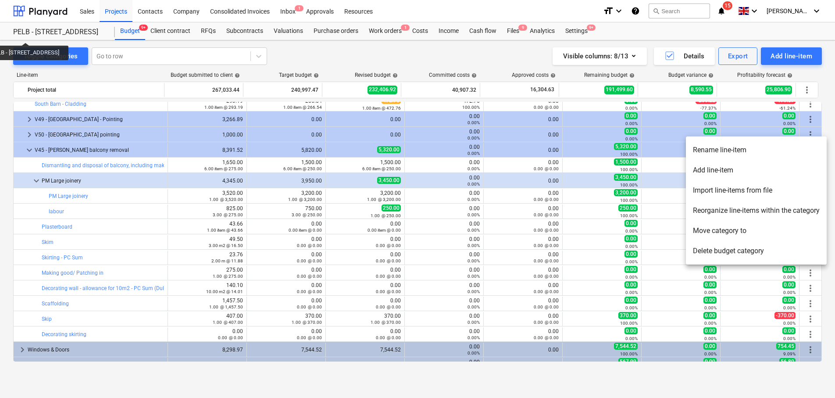
click at [763, 211] on li "Reorganize line-items within the category" at bounding box center [756, 210] width 141 height 20
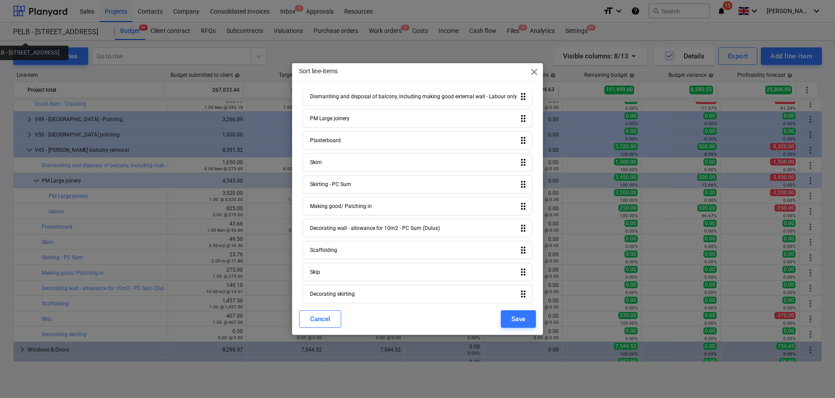
scroll to position [20, 0]
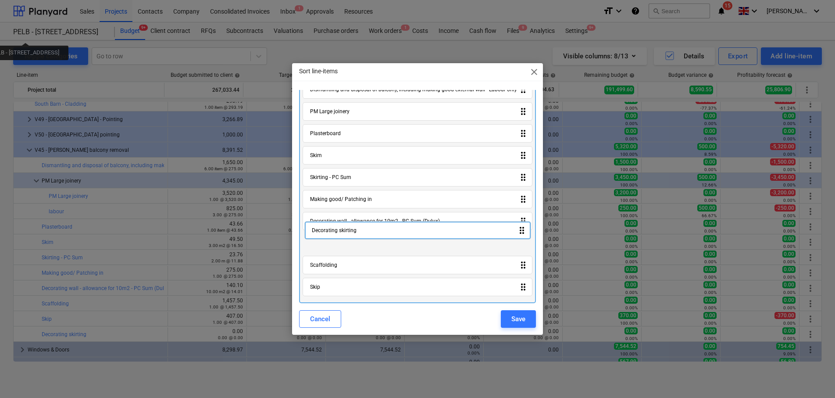
drag, startPoint x: 347, startPoint y: 292, endPoint x: 351, endPoint y: 230, distance: 61.5
click at [351, 230] on div "Dismantling and disposal of balcony, including making good external wall - Labo…" at bounding box center [417, 190] width 236 height 226
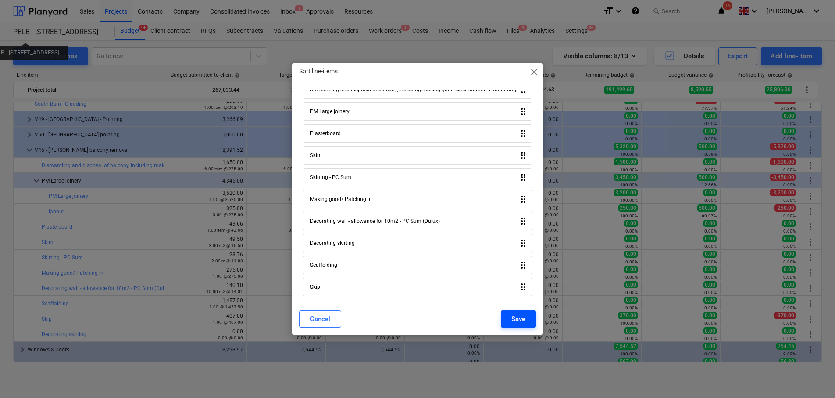
click at [522, 318] on div "Save" at bounding box center [519, 318] width 14 height 11
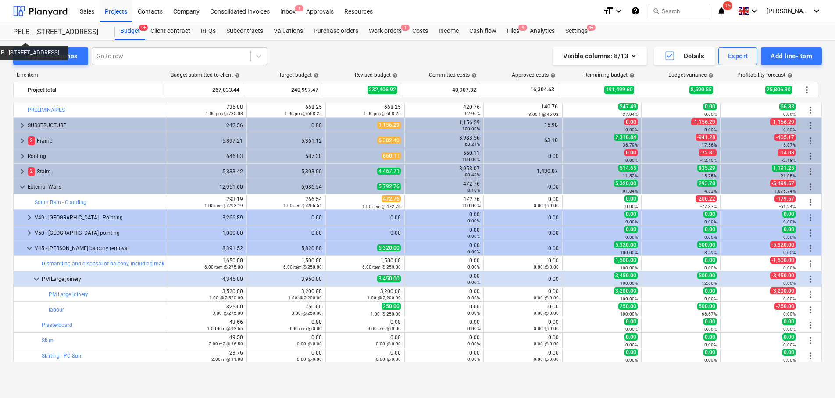
scroll to position [98, 0]
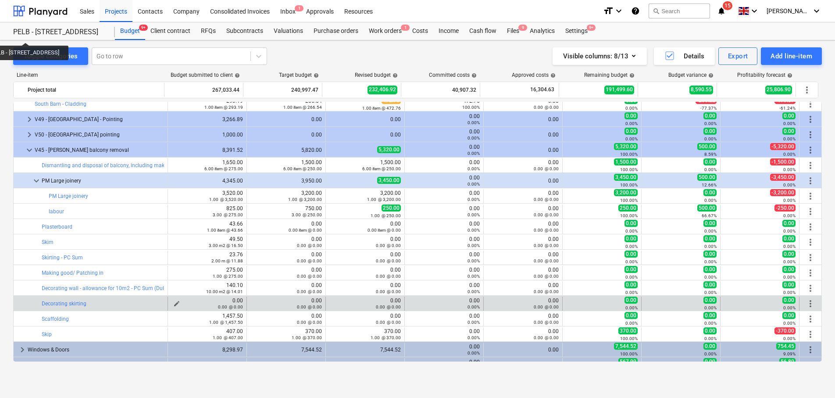
click at [173, 304] on div "0.00 @ 0.00" at bounding box center [208, 307] width 72 height 6
click at [175, 303] on span "edit" at bounding box center [176, 303] width 7 height 7
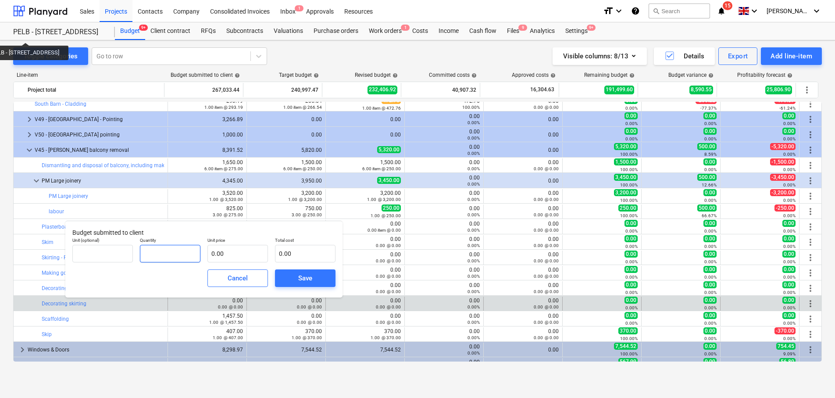
click at [180, 250] on input "text" at bounding box center [170, 254] width 61 height 18
click at [229, 254] on input "text" at bounding box center [238, 254] width 61 height 18
click at [291, 275] on span "Save" at bounding box center [305, 277] width 39 height 11
